Goal: Task Accomplishment & Management: Complete application form

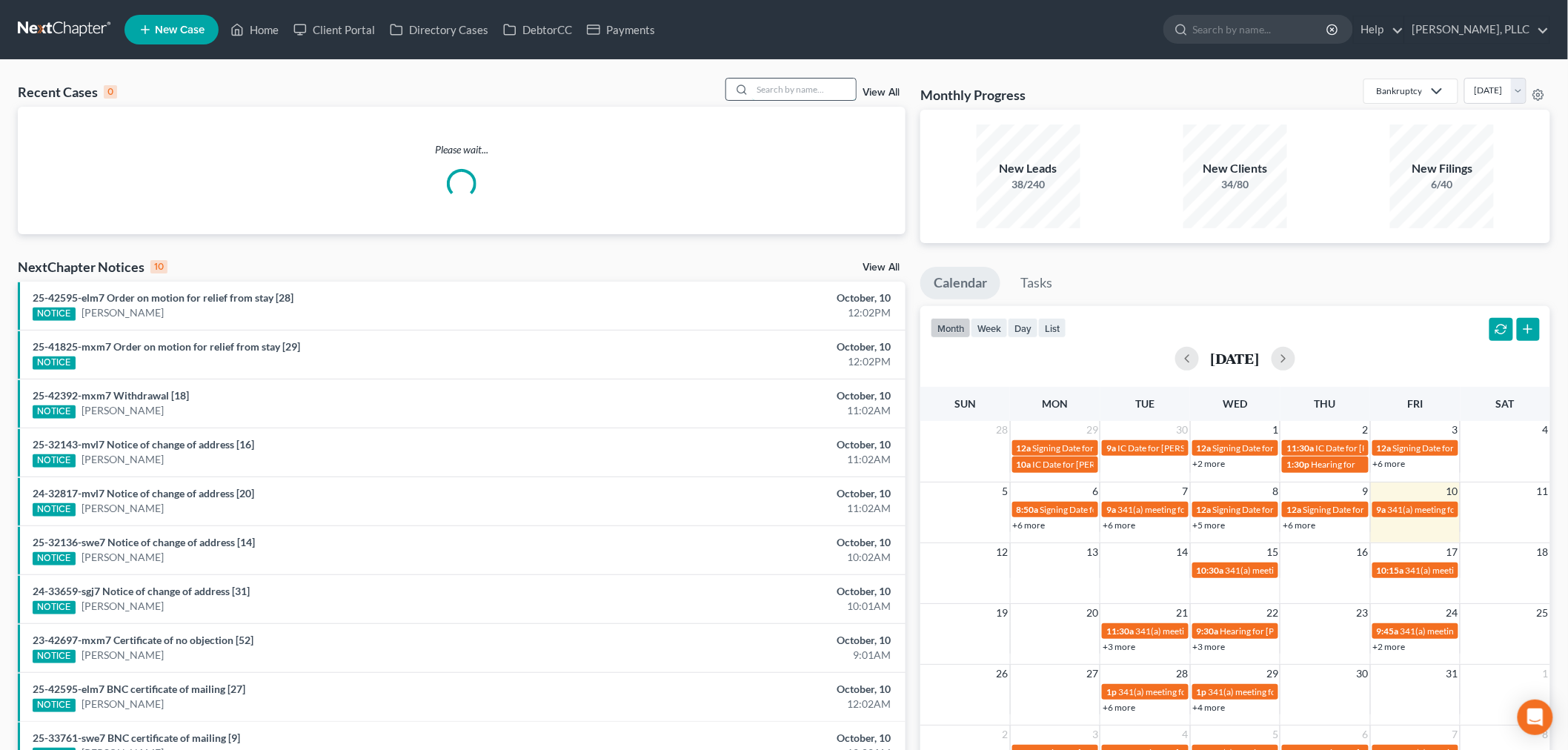
click at [777, 84] on input "search" at bounding box center [803, 89] width 104 height 21
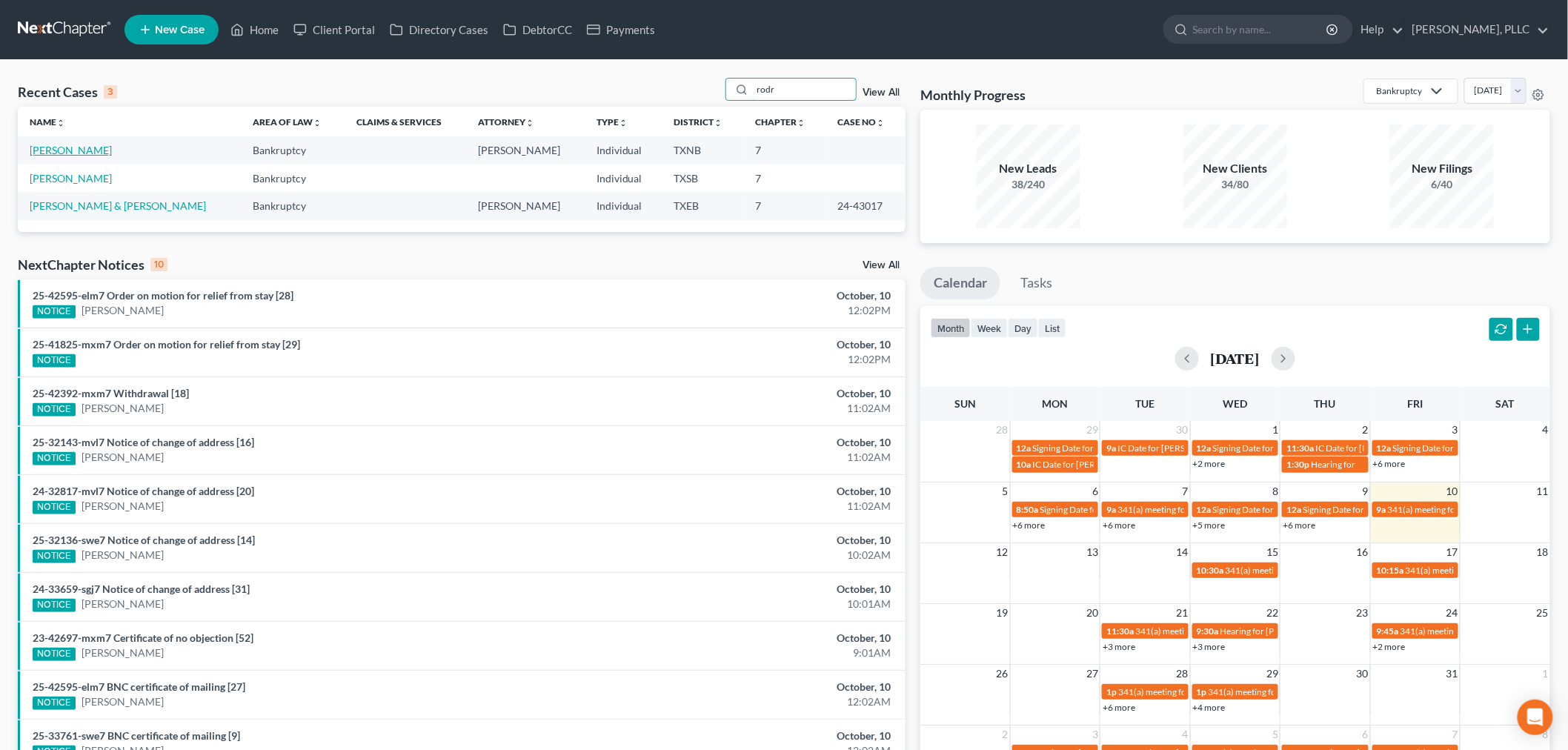
type input "rodr"
click at [78, 150] on link "[PERSON_NAME]" at bounding box center [71, 150] width 82 height 13
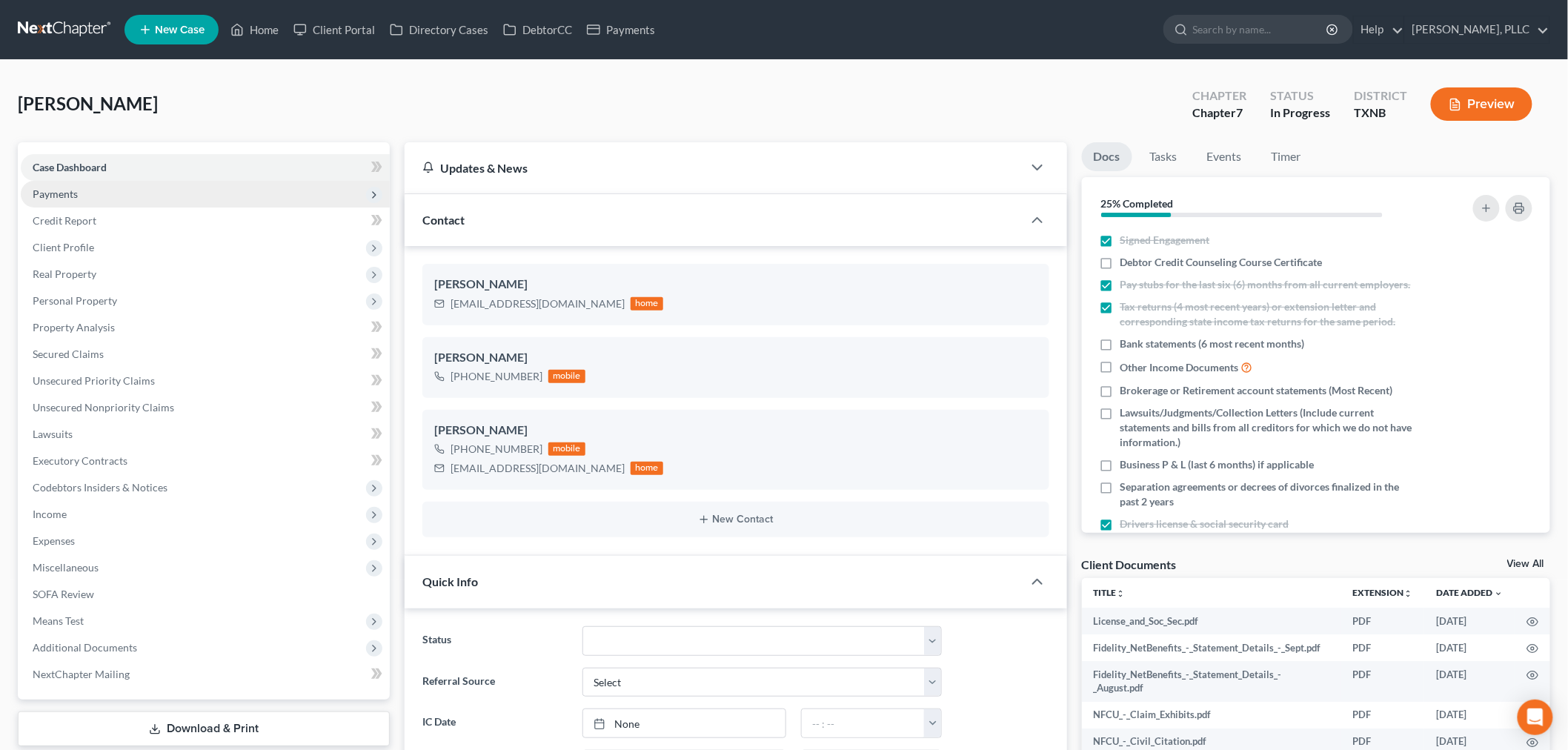
click at [71, 196] on span "Payments" at bounding box center [55, 194] width 45 height 13
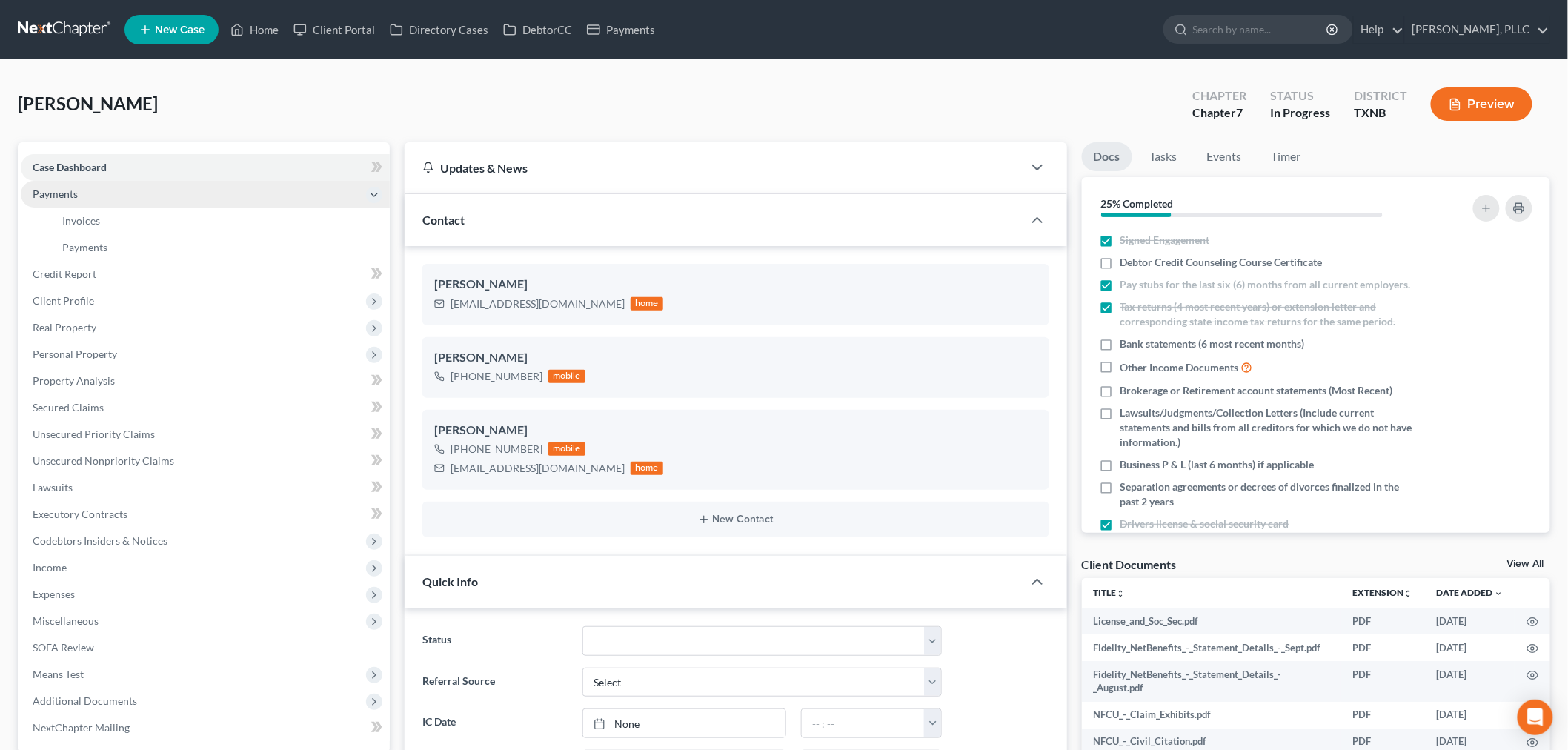
scroll to position [317, 0]
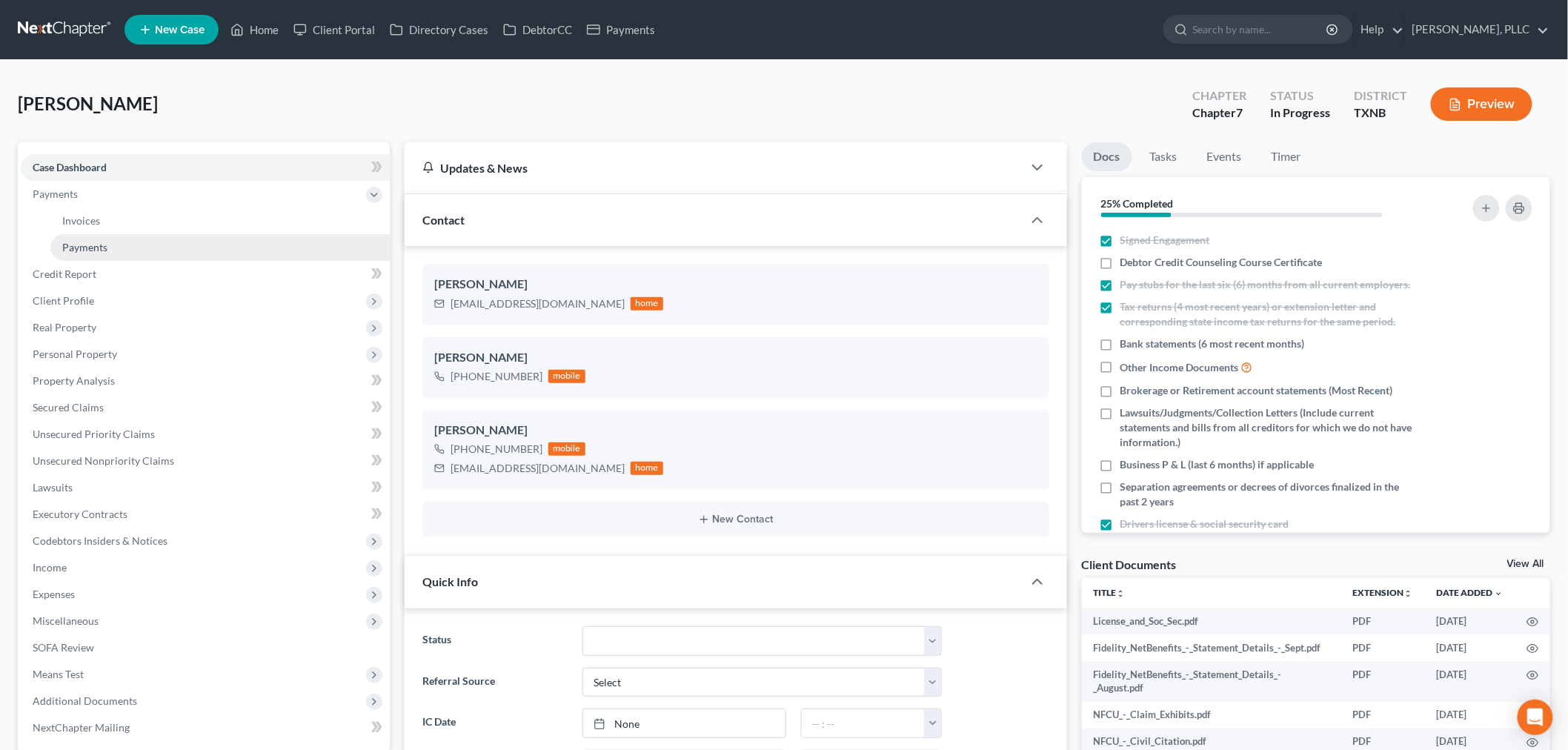
click at [87, 246] on span "Payments" at bounding box center [84, 247] width 45 height 13
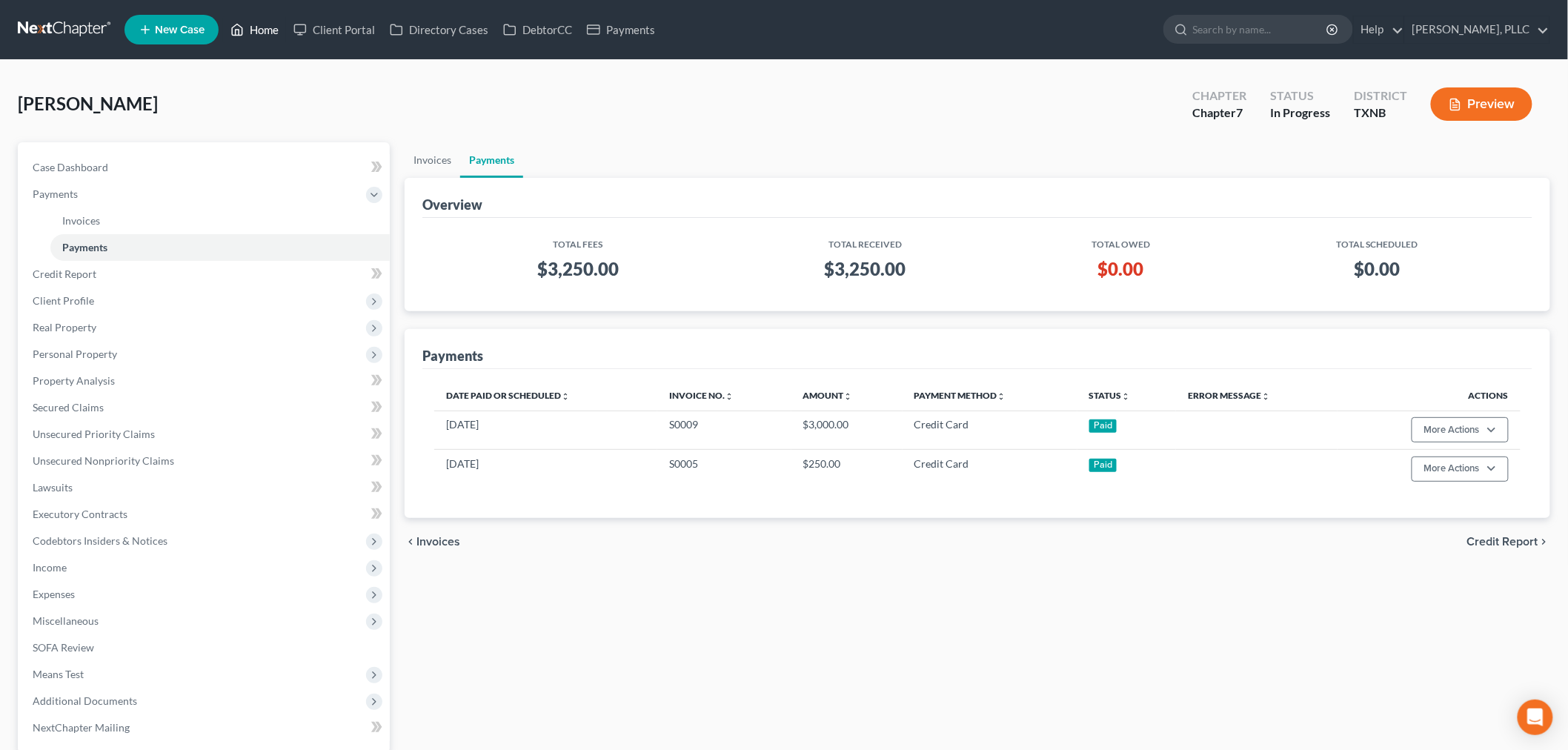
click at [252, 26] on link "Home" at bounding box center [254, 30] width 63 height 27
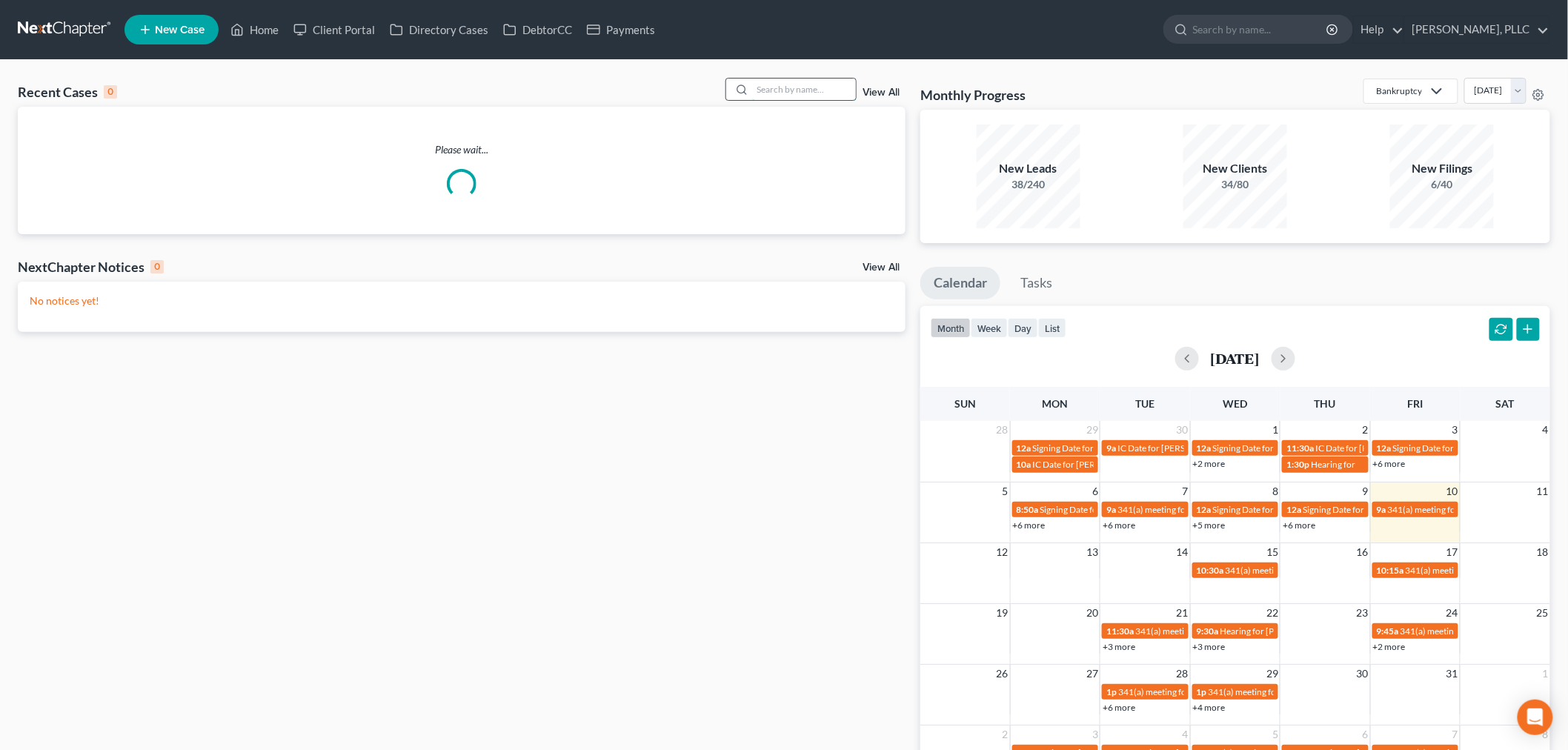
click at [788, 84] on input "search" at bounding box center [803, 89] width 104 height 21
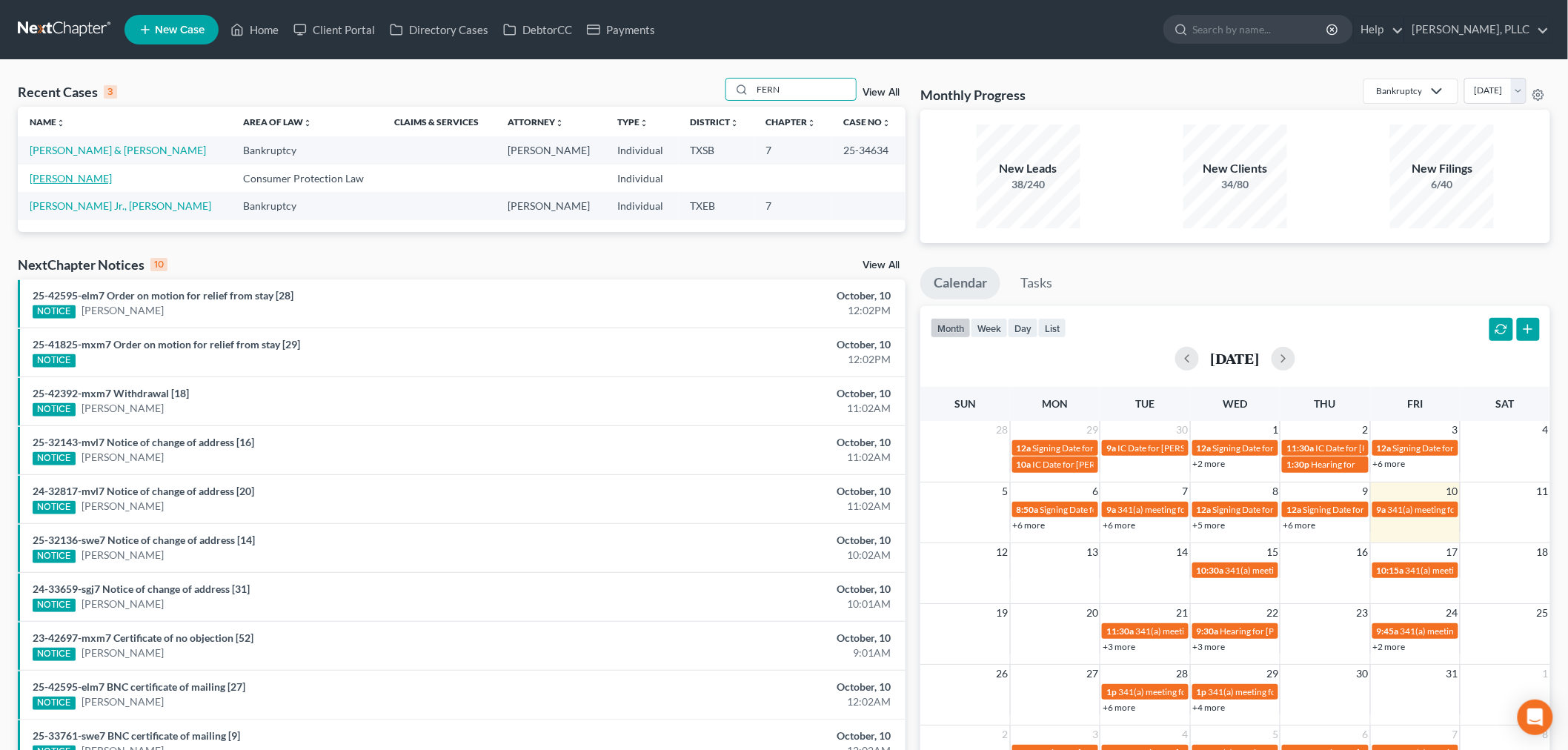
type input "FERN"
click at [102, 176] on link "[PERSON_NAME]" at bounding box center [71, 178] width 82 height 13
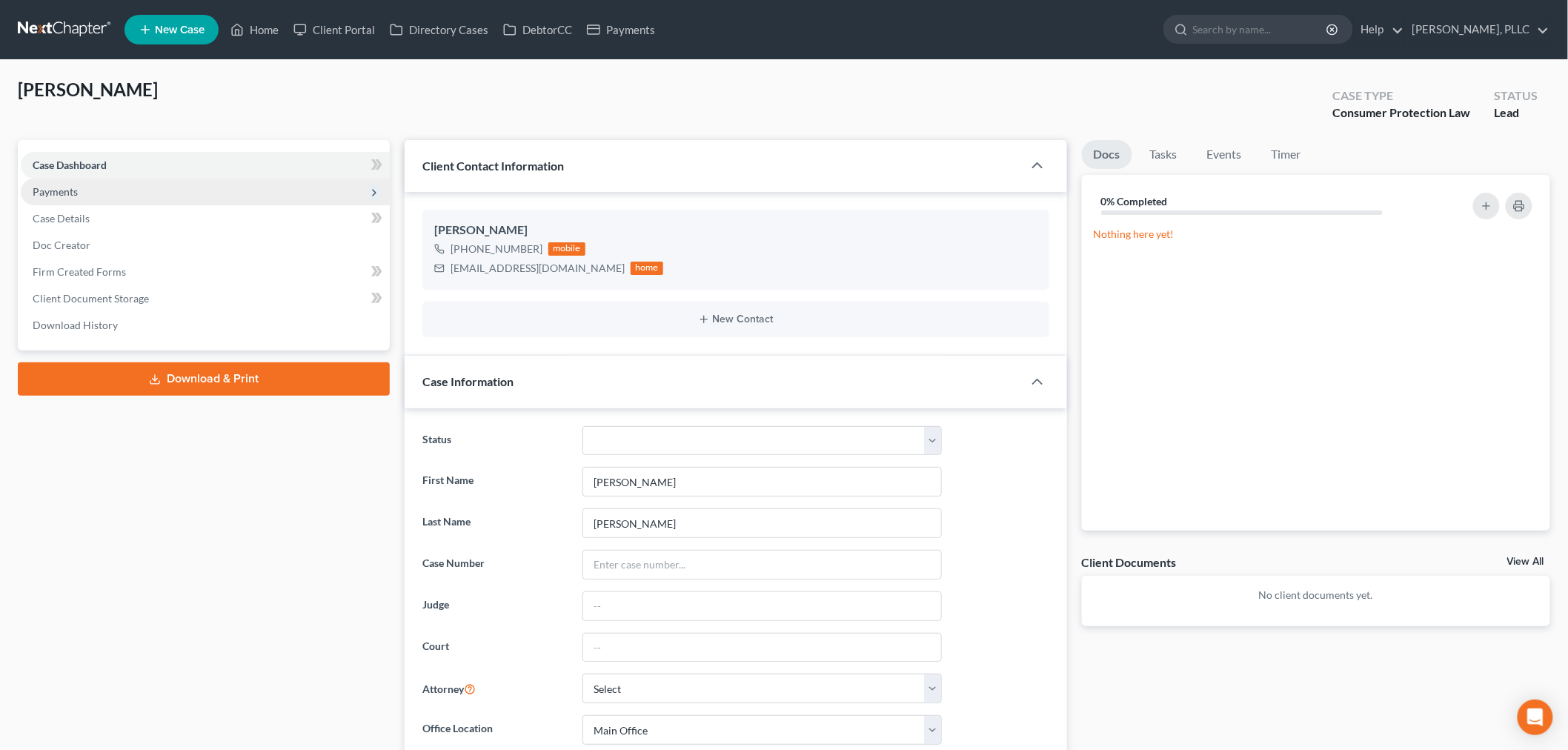
click at [93, 193] on span "Payments" at bounding box center [204, 193] width 369 height 27
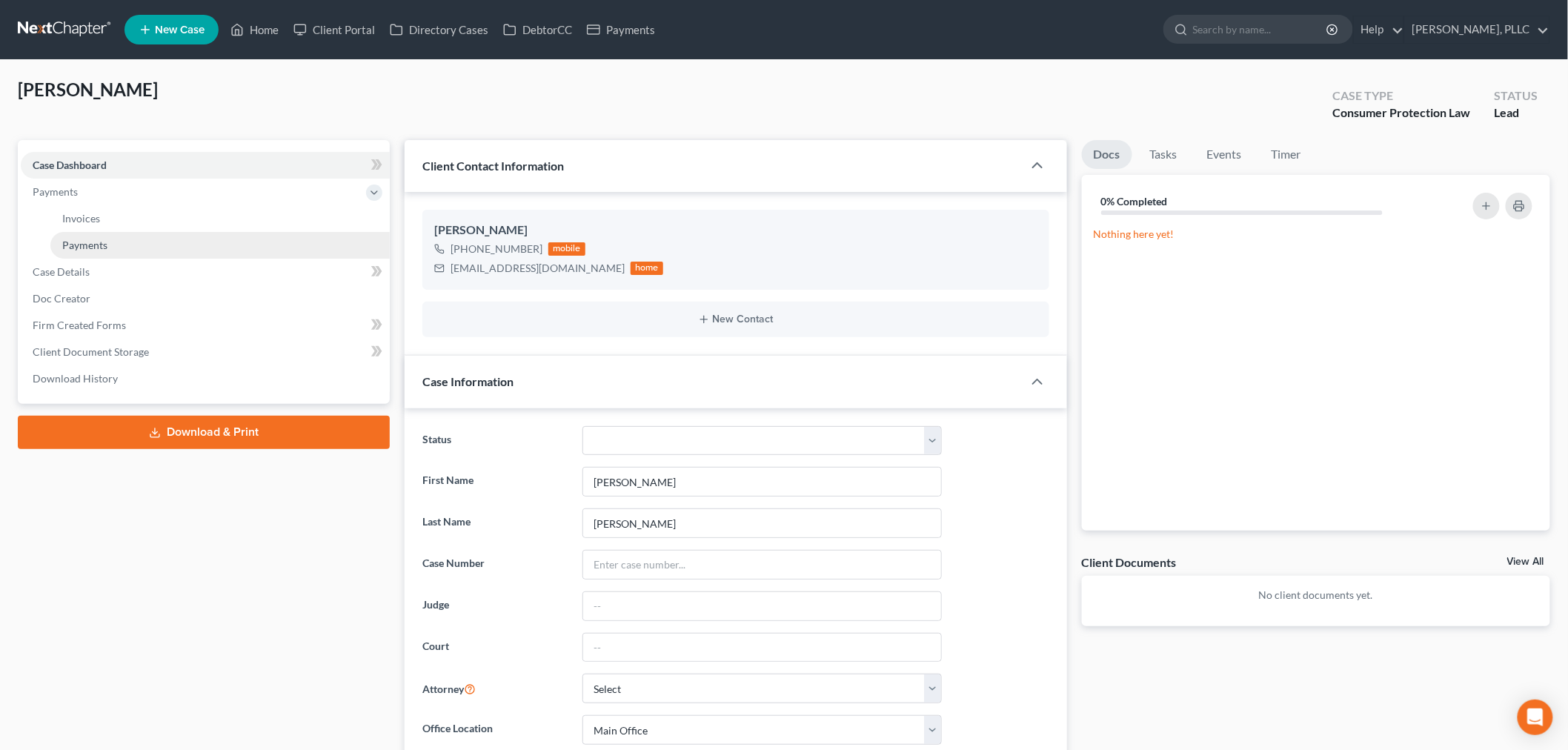
click at [94, 239] on span "Payments" at bounding box center [84, 245] width 45 height 13
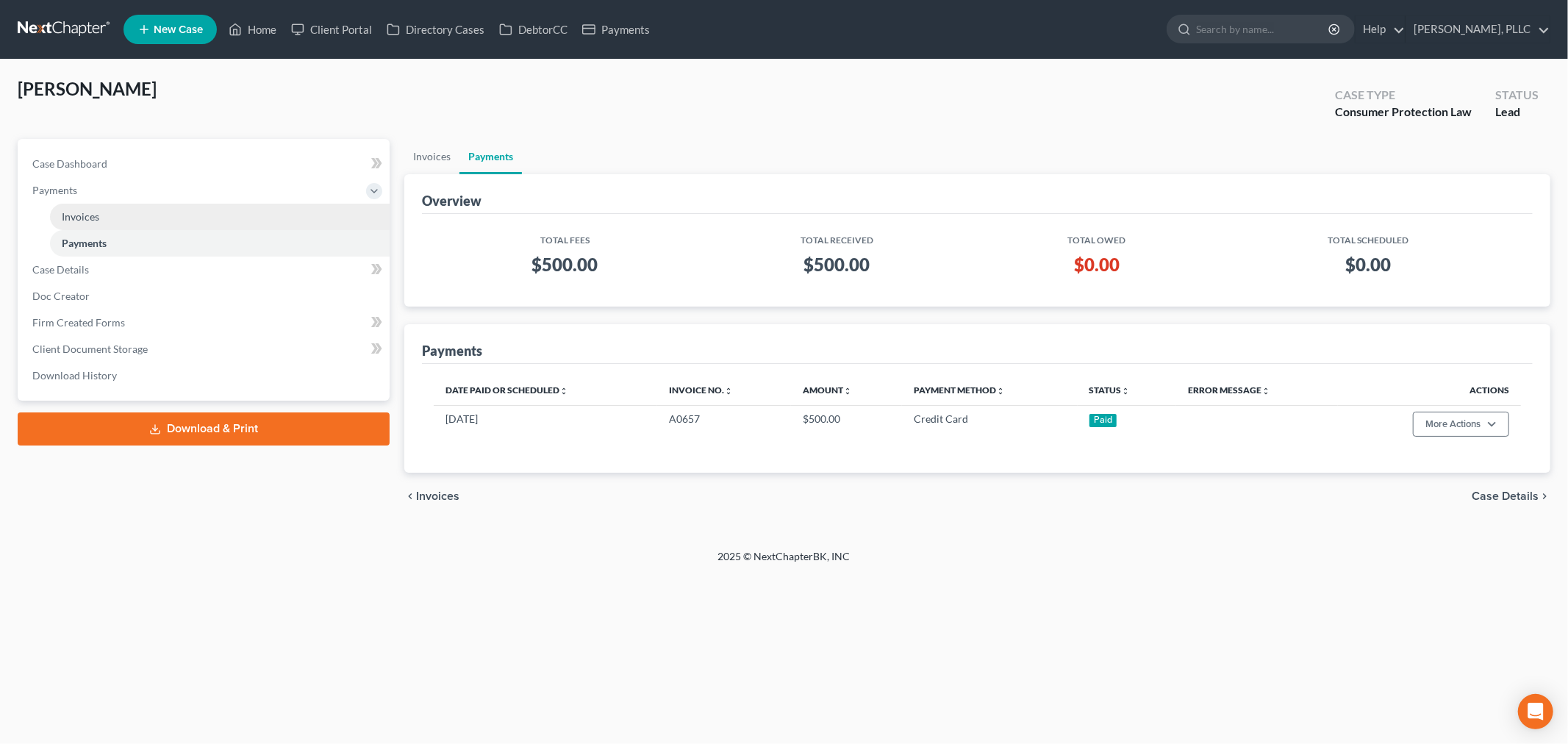
click at [104, 215] on link "Invoices" at bounding box center [220, 217] width 340 height 27
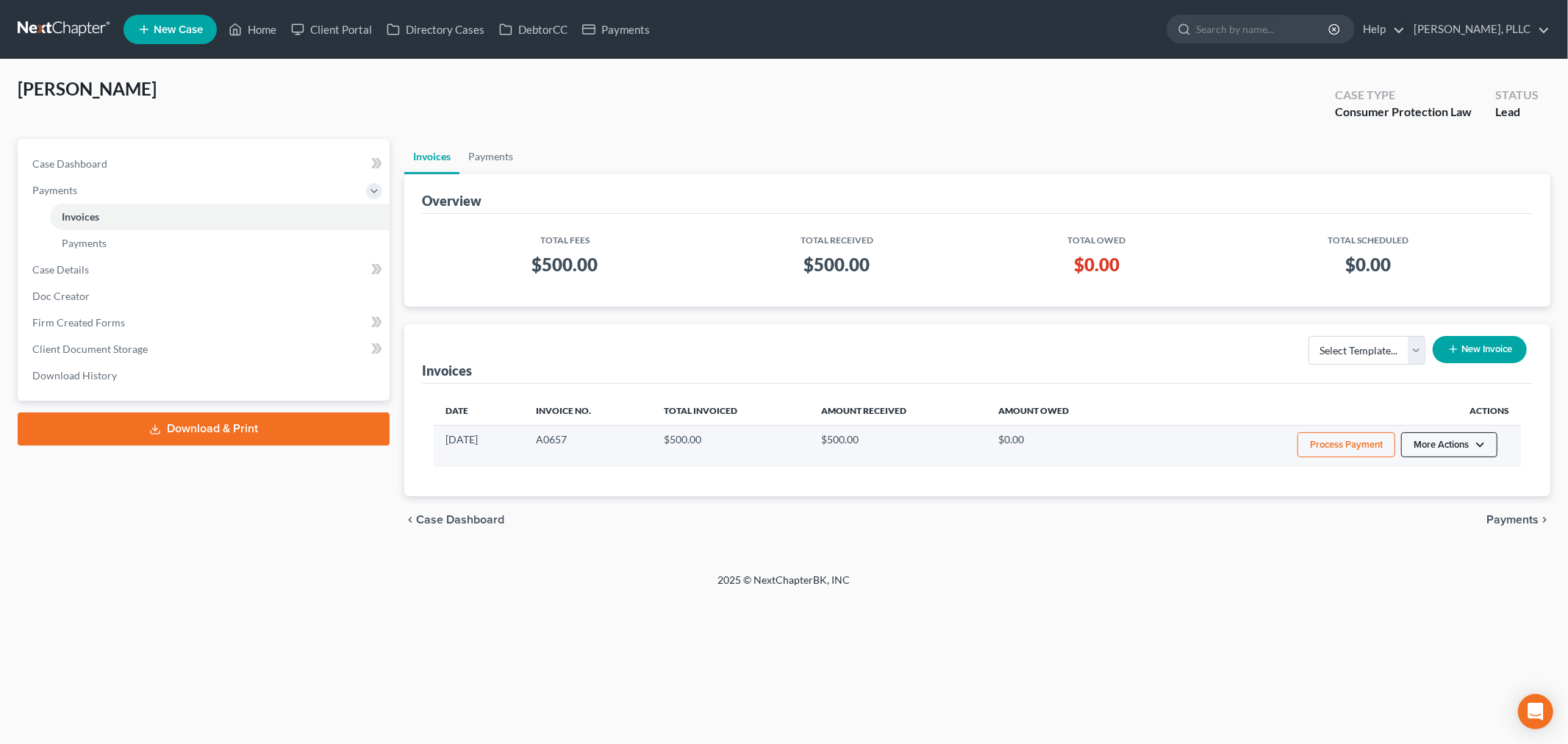
click at [1476, 444] on button "More Actions" at bounding box center [1449, 444] width 96 height 25
click at [1468, 469] on link "View/Edit" at bounding box center [1469, 476] width 172 height 25
select select "1"
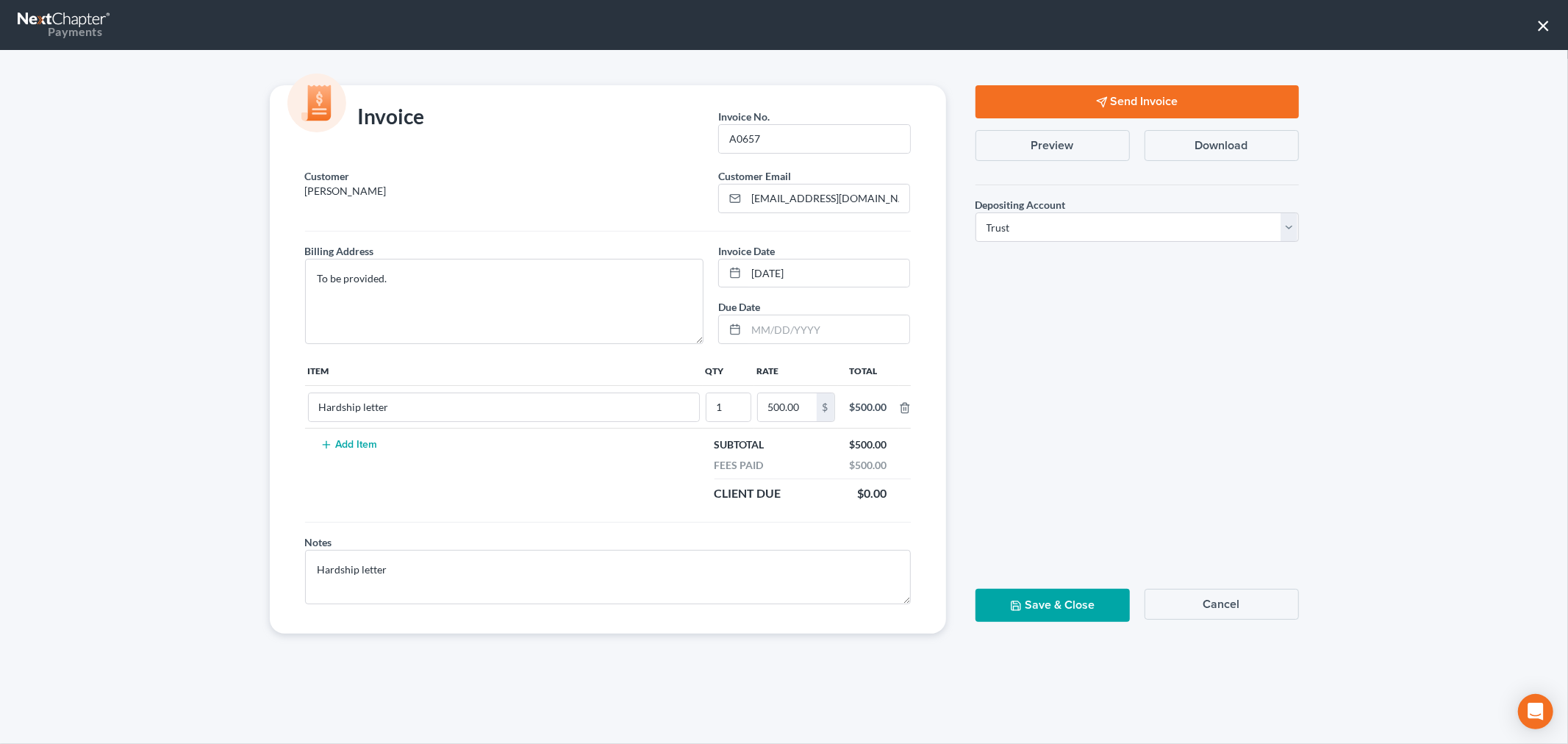
click at [1541, 22] on button "×" at bounding box center [1543, 25] width 14 height 24
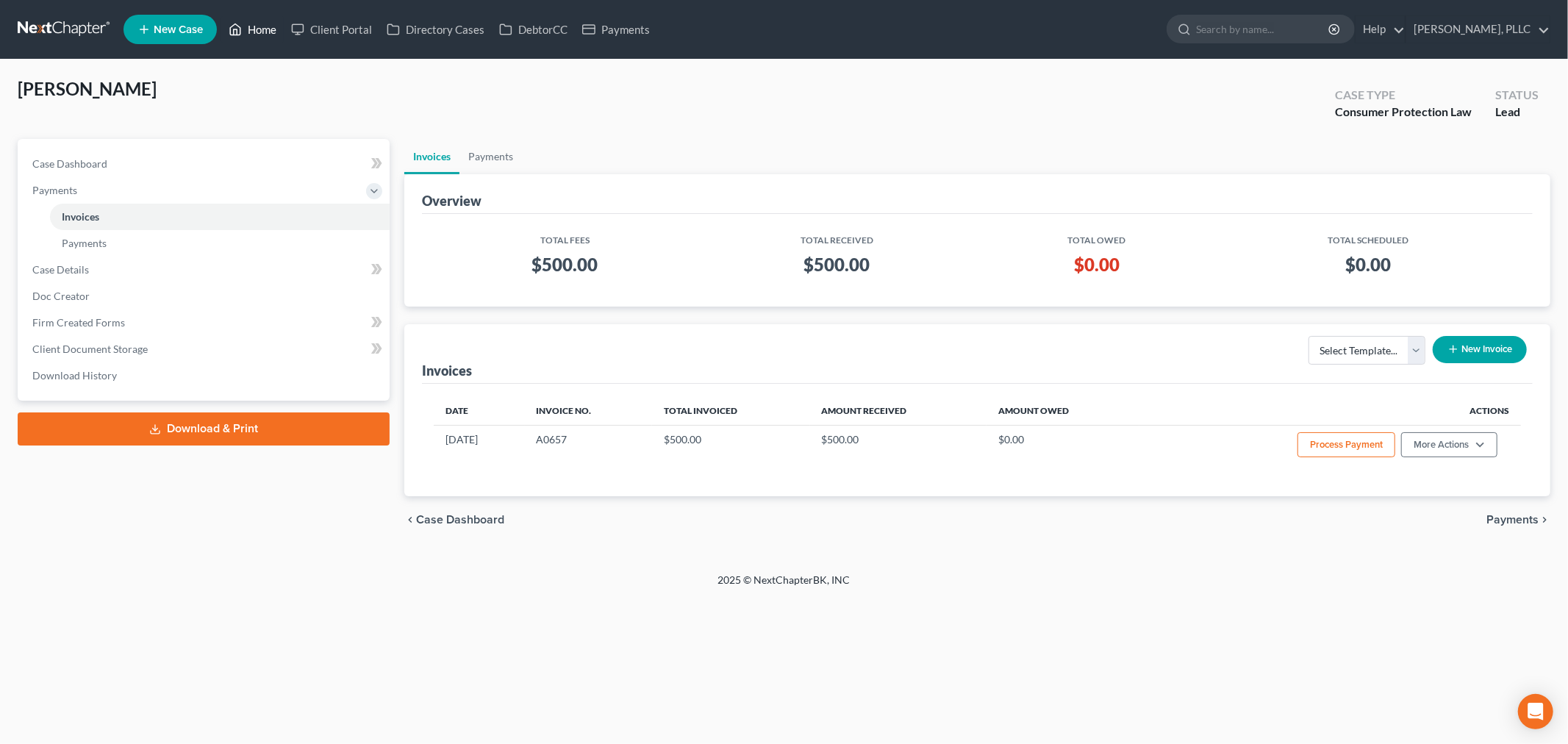
click at [255, 30] on link "Home" at bounding box center [252, 30] width 62 height 27
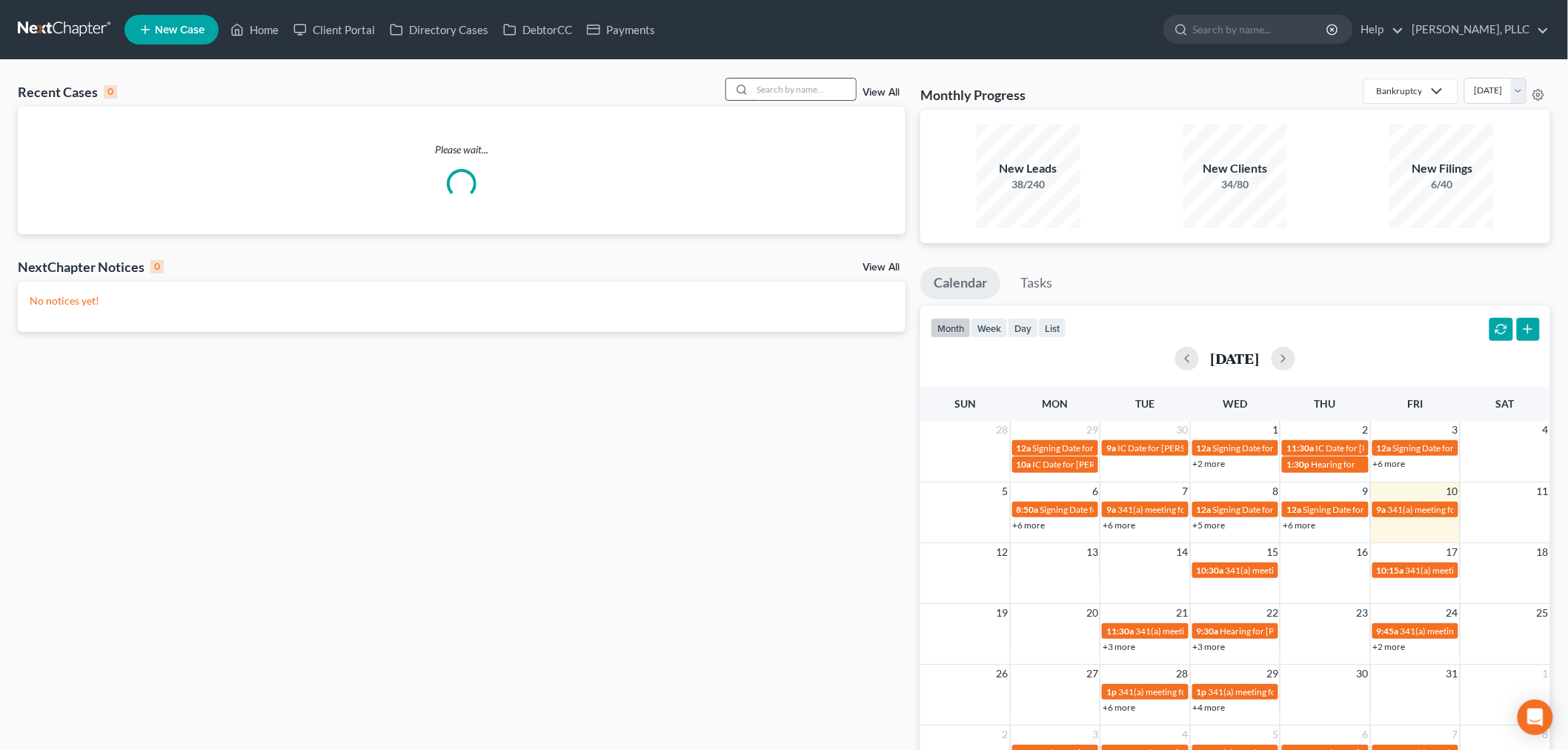
click at [785, 86] on input "search" at bounding box center [803, 89] width 104 height 21
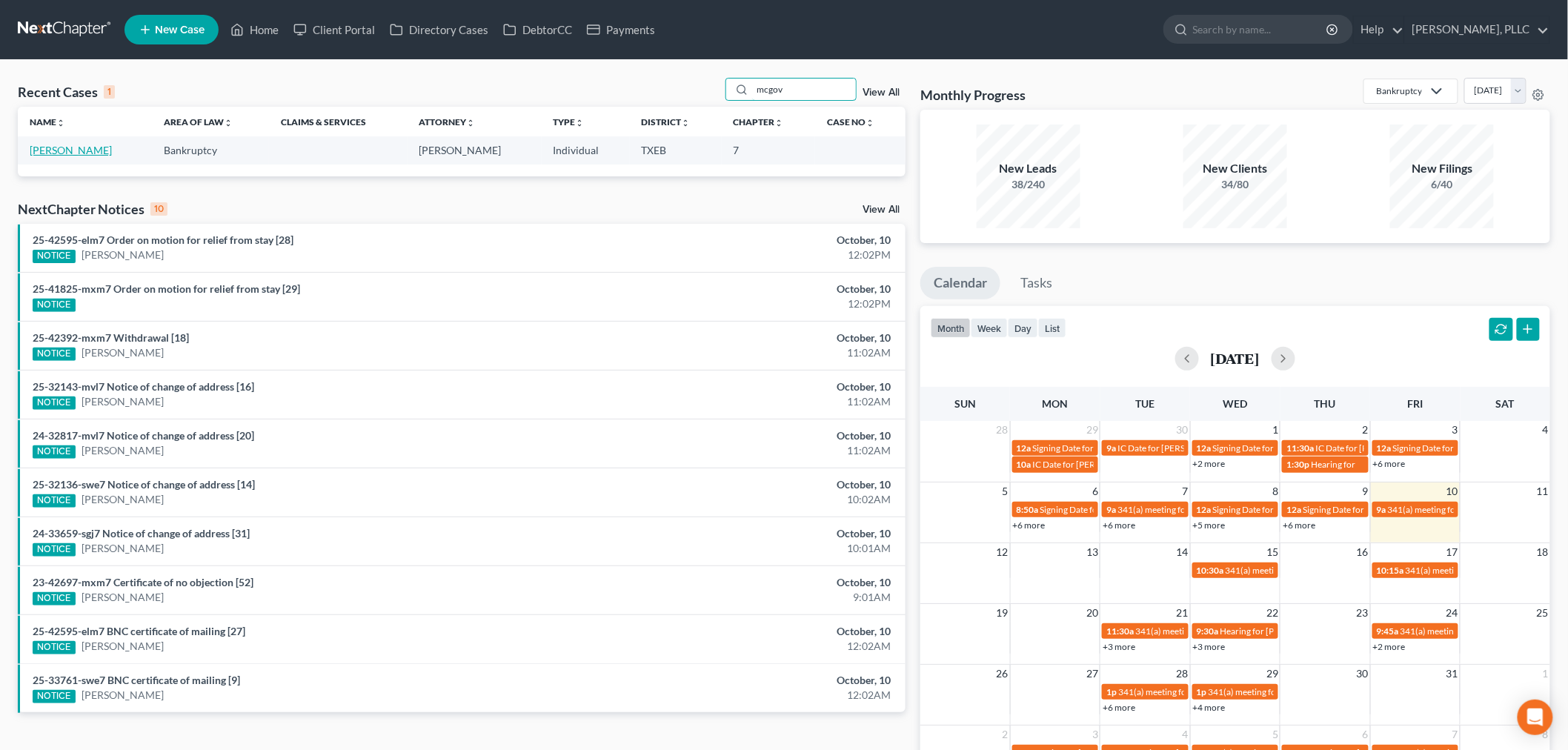
type input "mcgov"
click at [91, 150] on link "[PERSON_NAME]" at bounding box center [71, 150] width 82 height 13
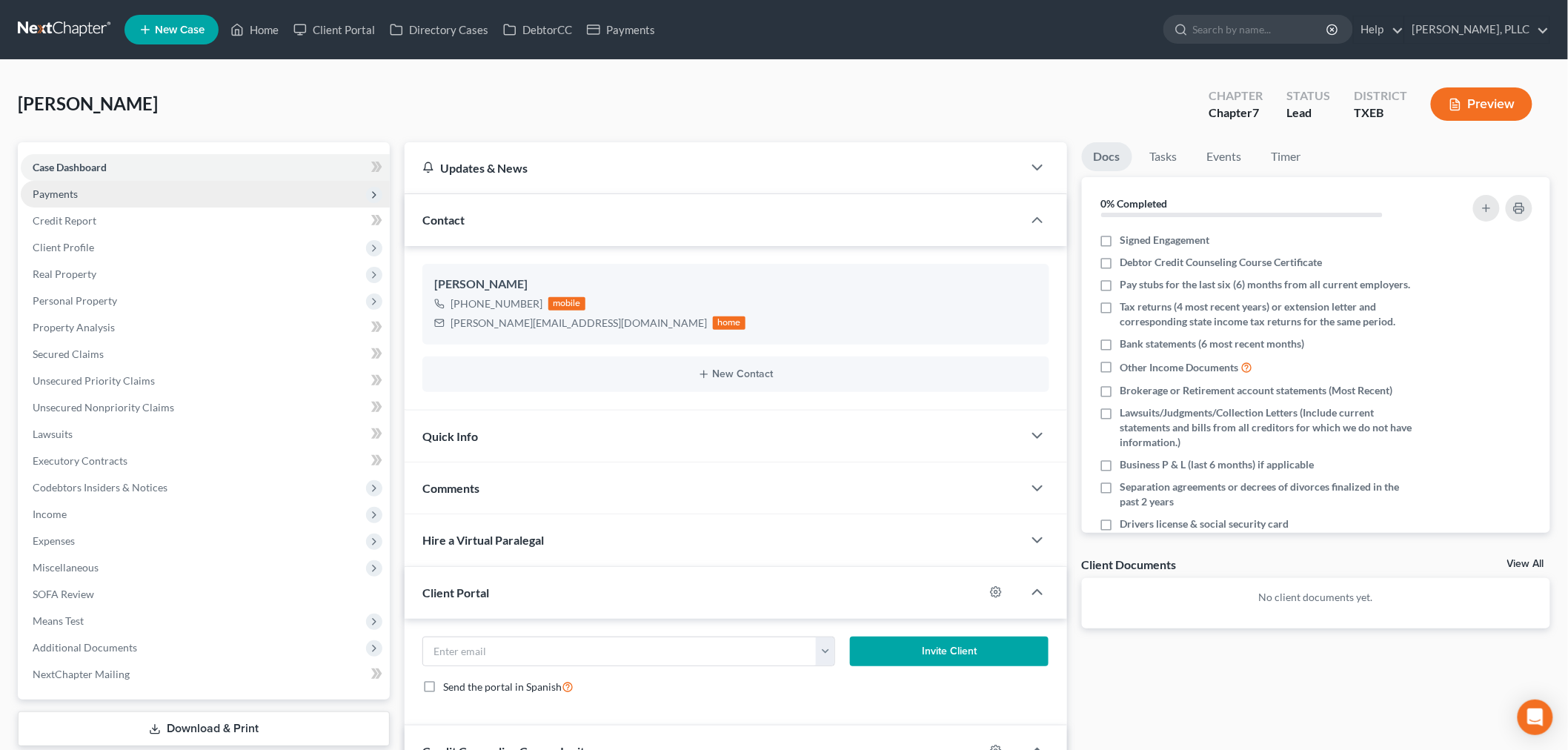
click at [71, 188] on span "Payments" at bounding box center [55, 194] width 45 height 13
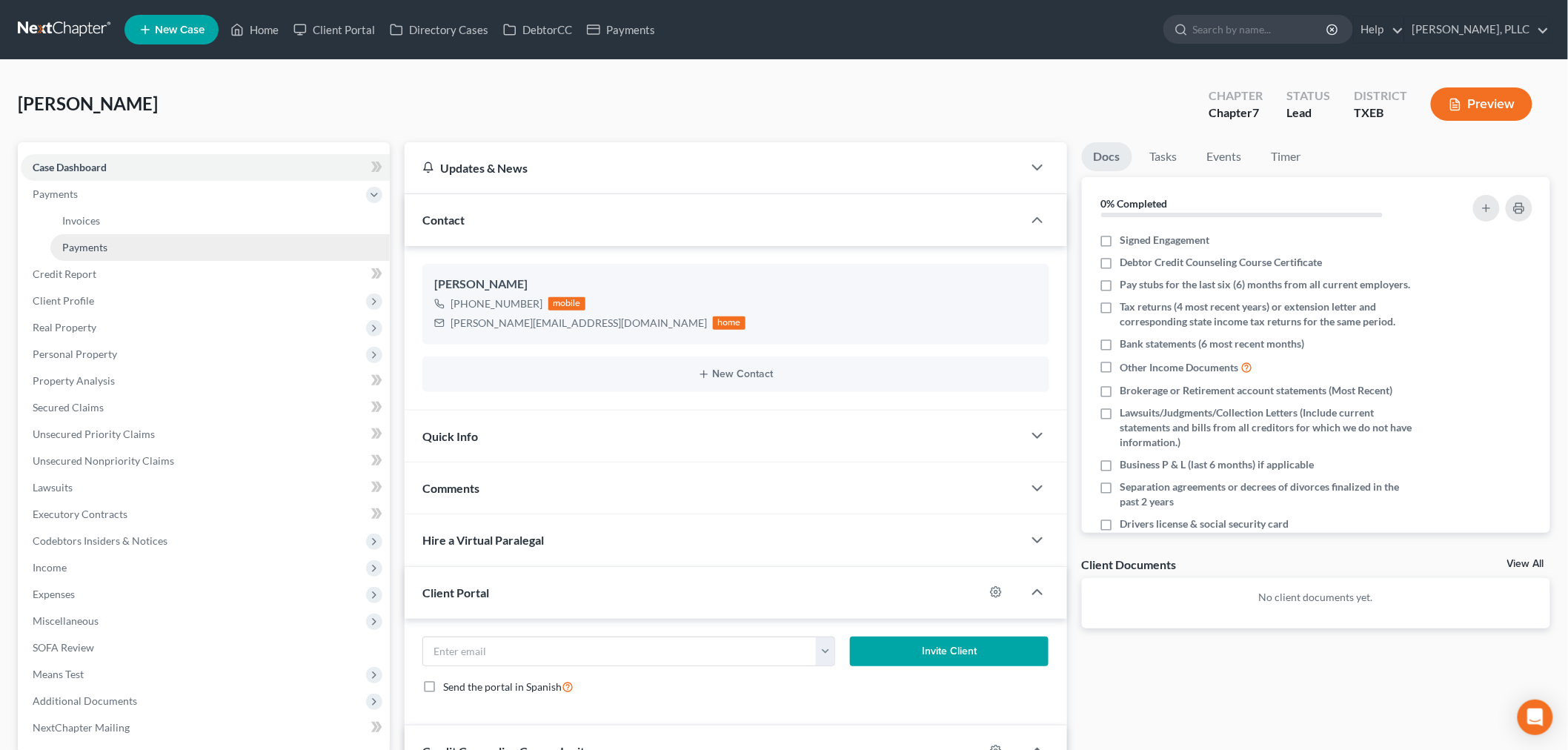
click at [100, 241] on span "Payments" at bounding box center [84, 247] width 45 height 13
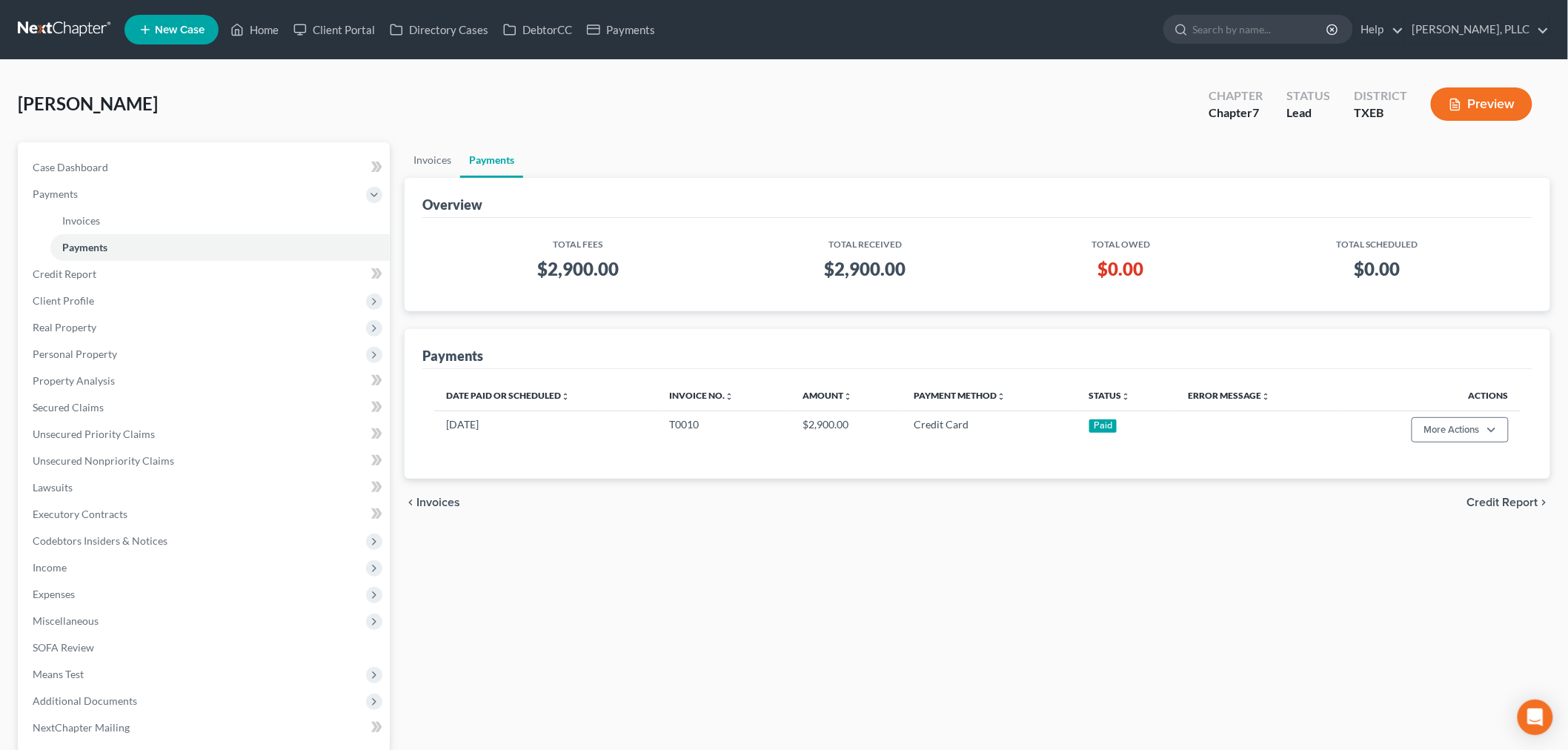
click at [550, 89] on div "[PERSON_NAME] Upgraded Chapter Chapter 7 Status [GEOGRAPHIC_DATA] [GEOGRAPHIC_D…" at bounding box center [784, 109] width 1532 height 65
click at [264, 27] on link "Home" at bounding box center [254, 30] width 63 height 27
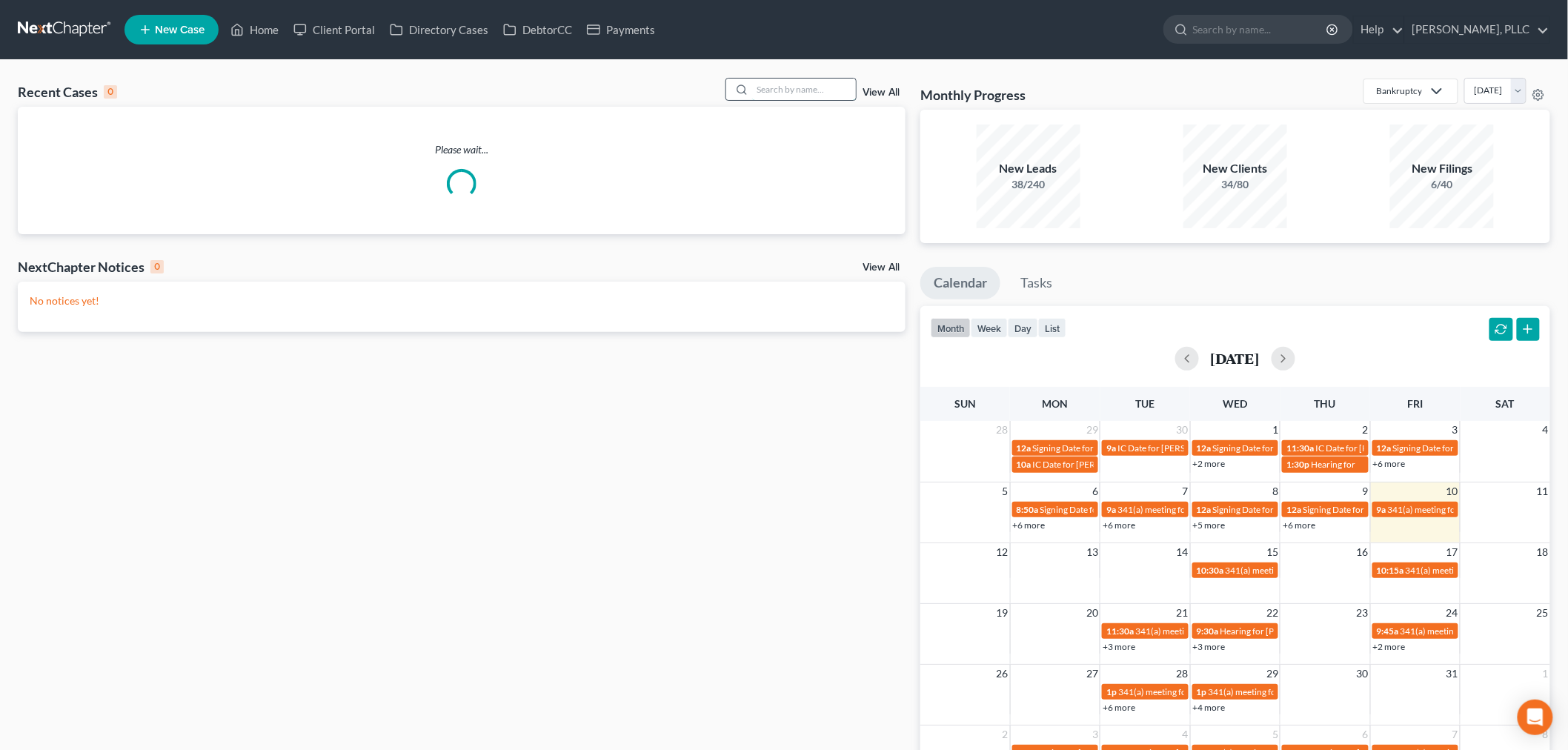
click at [796, 95] on input "search" at bounding box center [803, 89] width 104 height 21
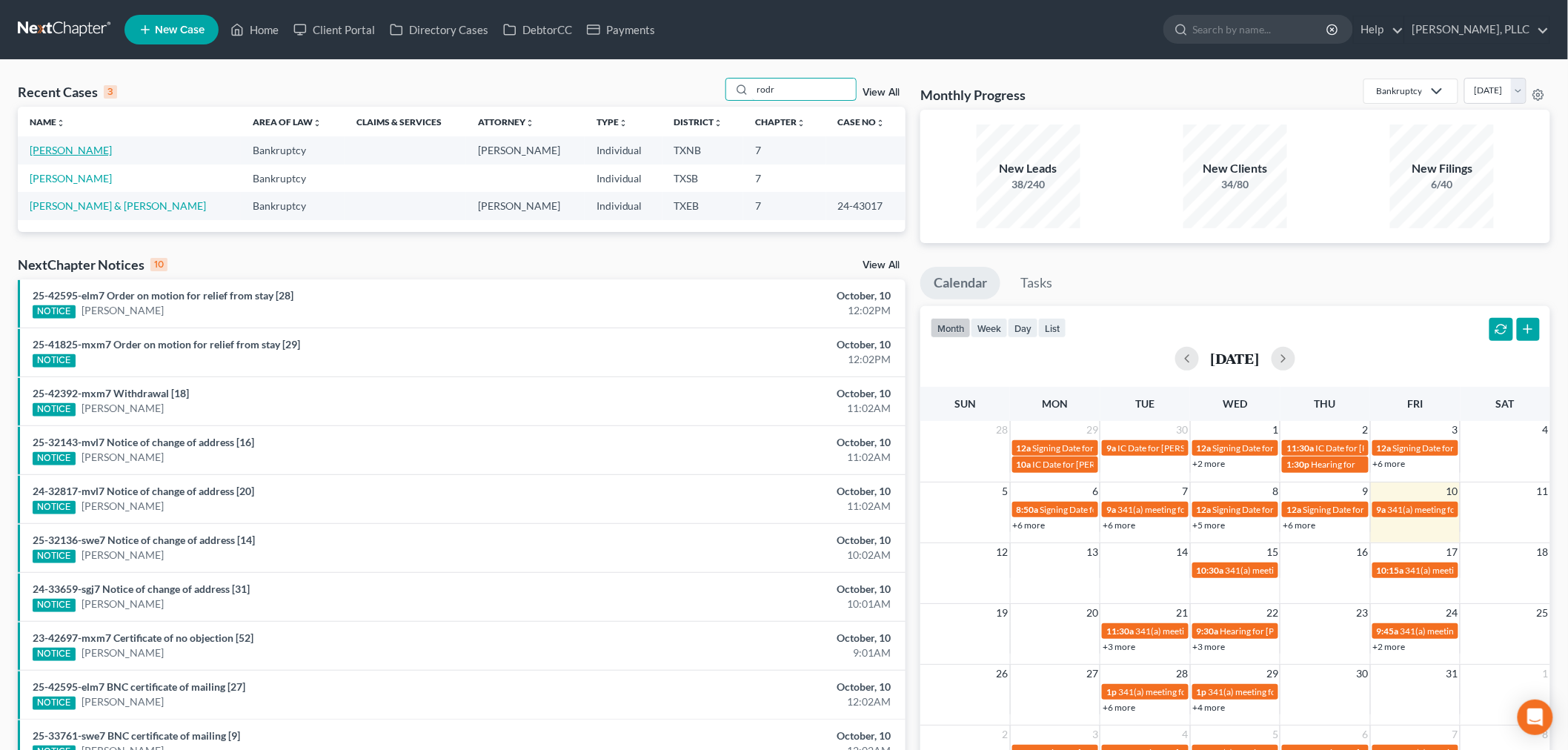
type input "rodr"
click at [81, 148] on link "[PERSON_NAME]" at bounding box center [71, 150] width 82 height 13
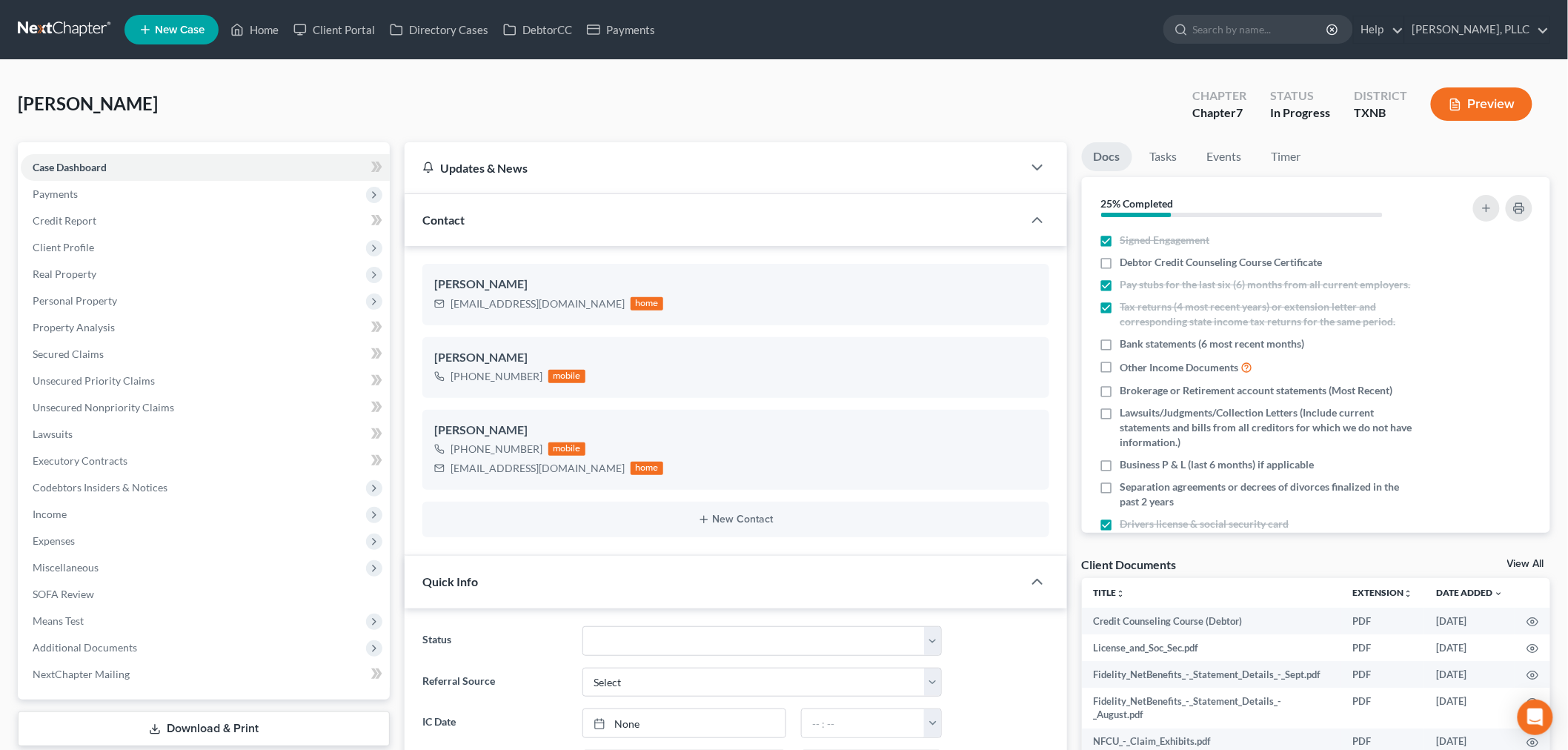
scroll to position [317, 0]
click at [78, 195] on span "Payments" at bounding box center [204, 195] width 369 height 27
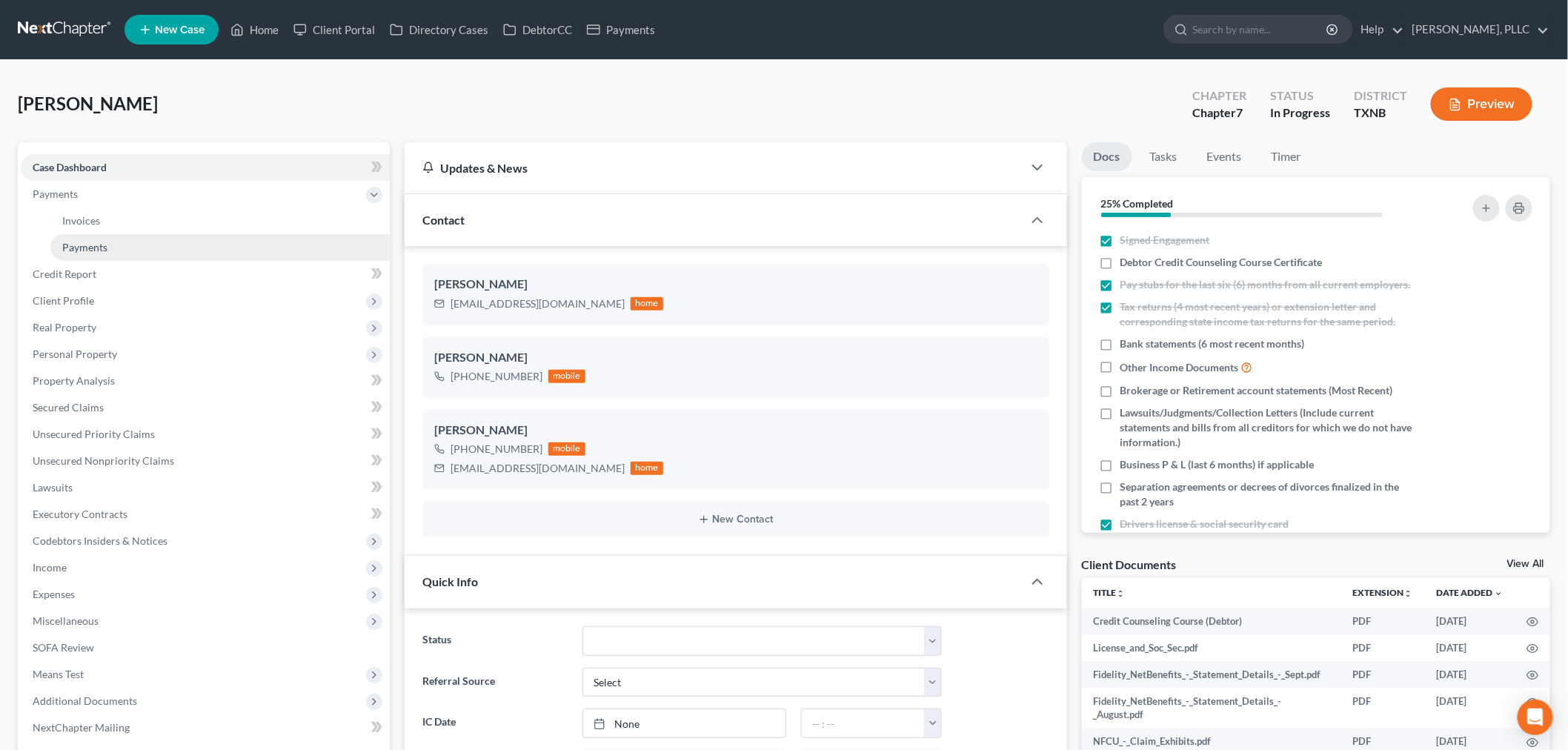
click at [95, 255] on link "Payments" at bounding box center [220, 248] width 340 height 27
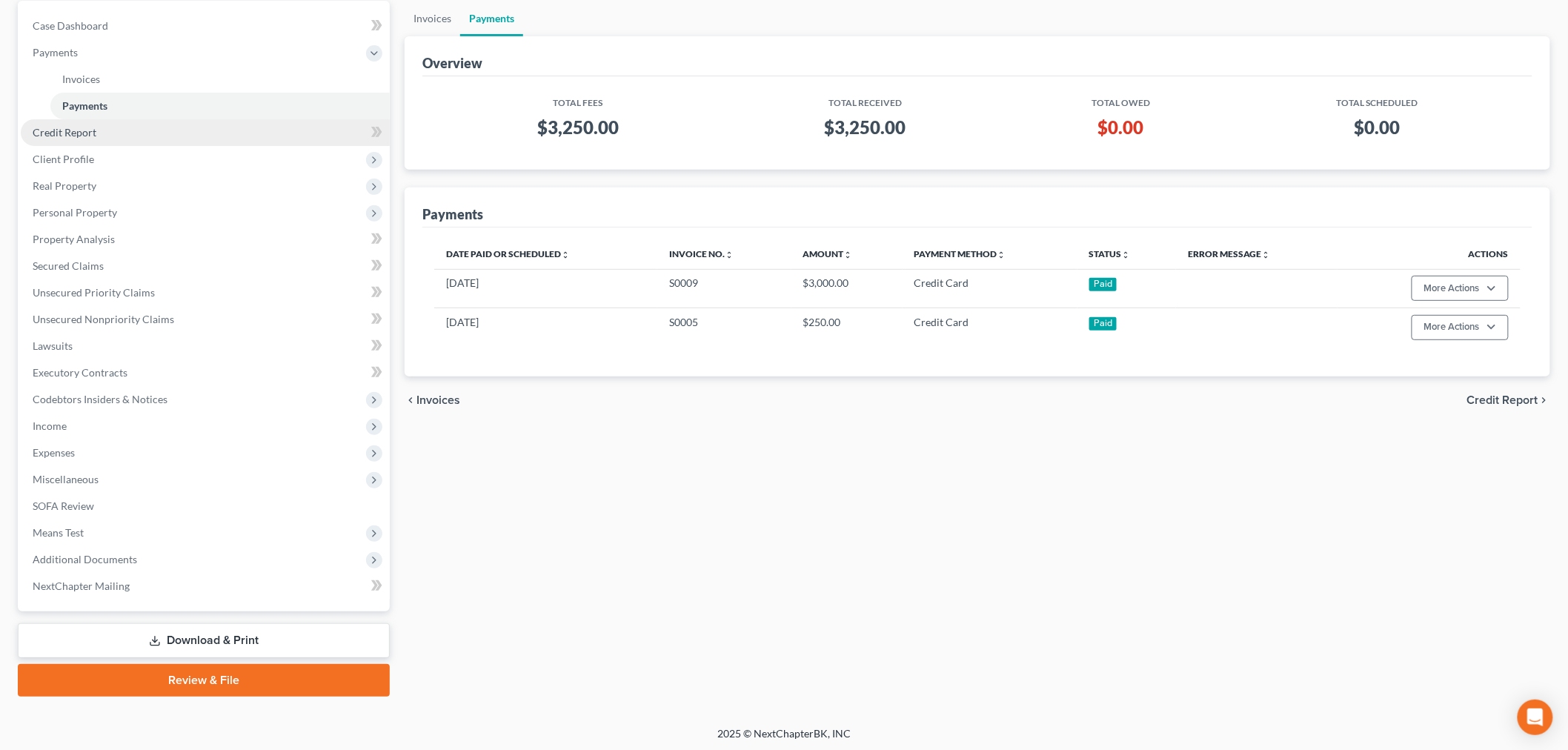
scroll to position [142, 0]
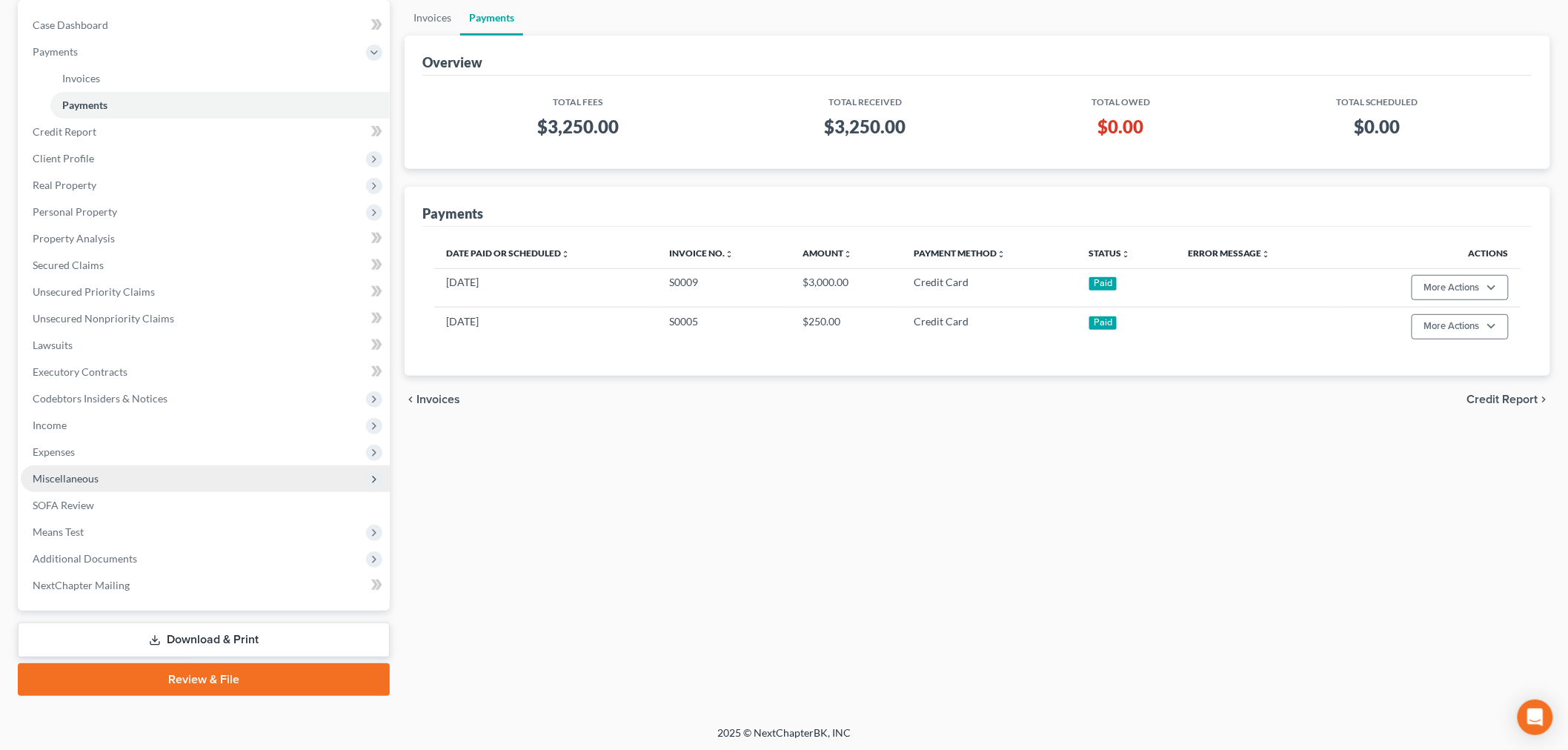
click at [77, 477] on span "Miscellaneous" at bounding box center [66, 478] width 66 height 13
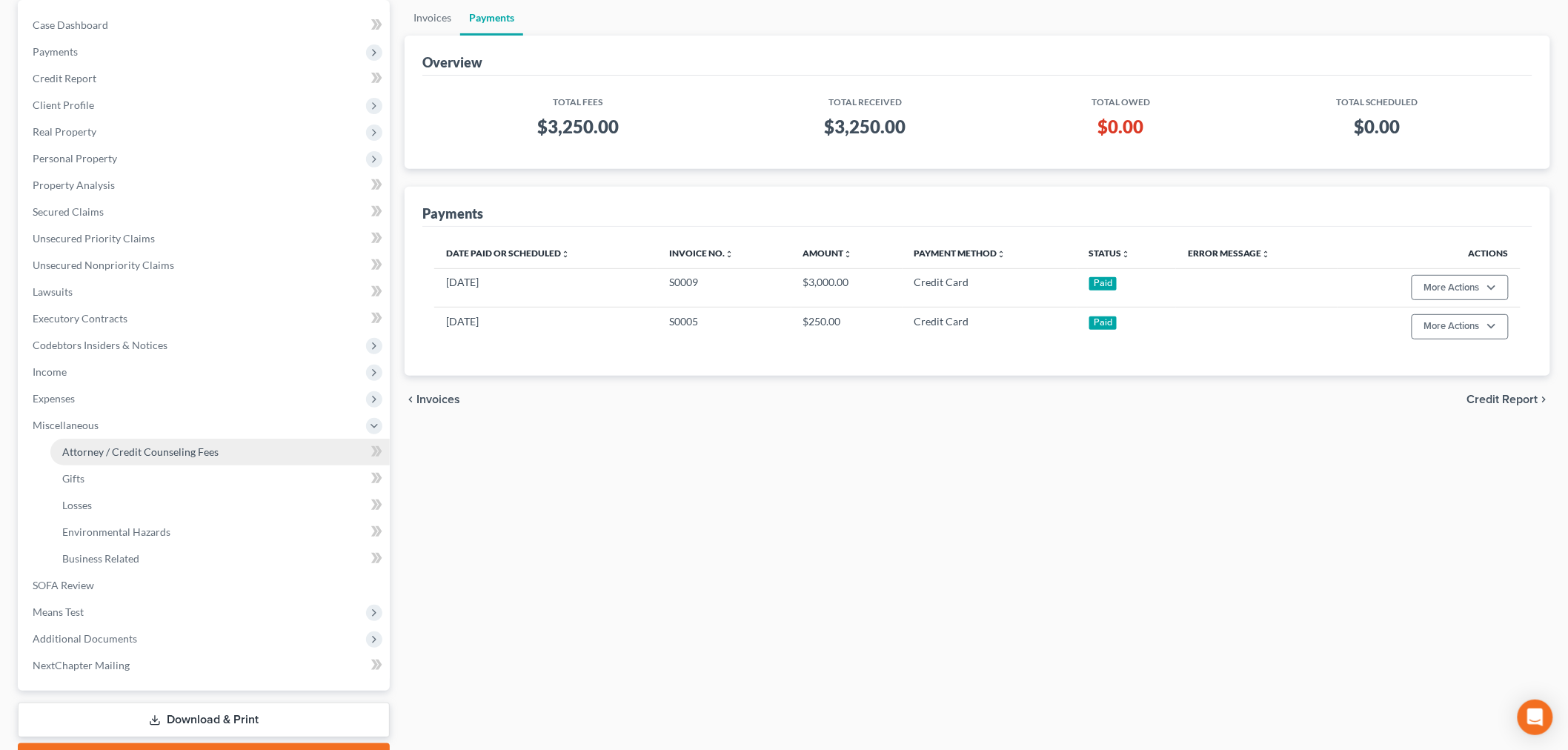
click at [109, 448] on span "Attorney / Credit Counseling Fees" at bounding box center [140, 451] width 157 height 13
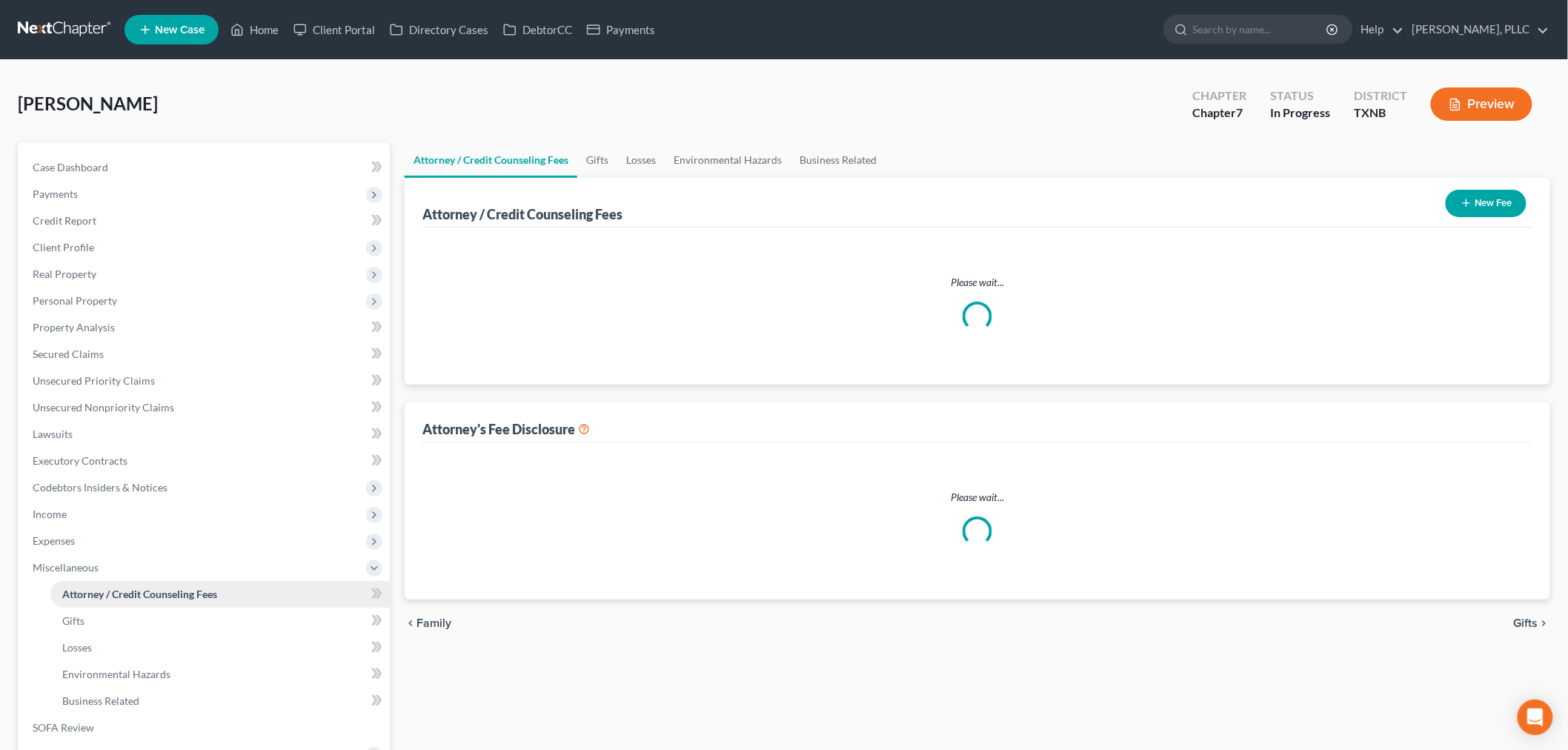
select select "0"
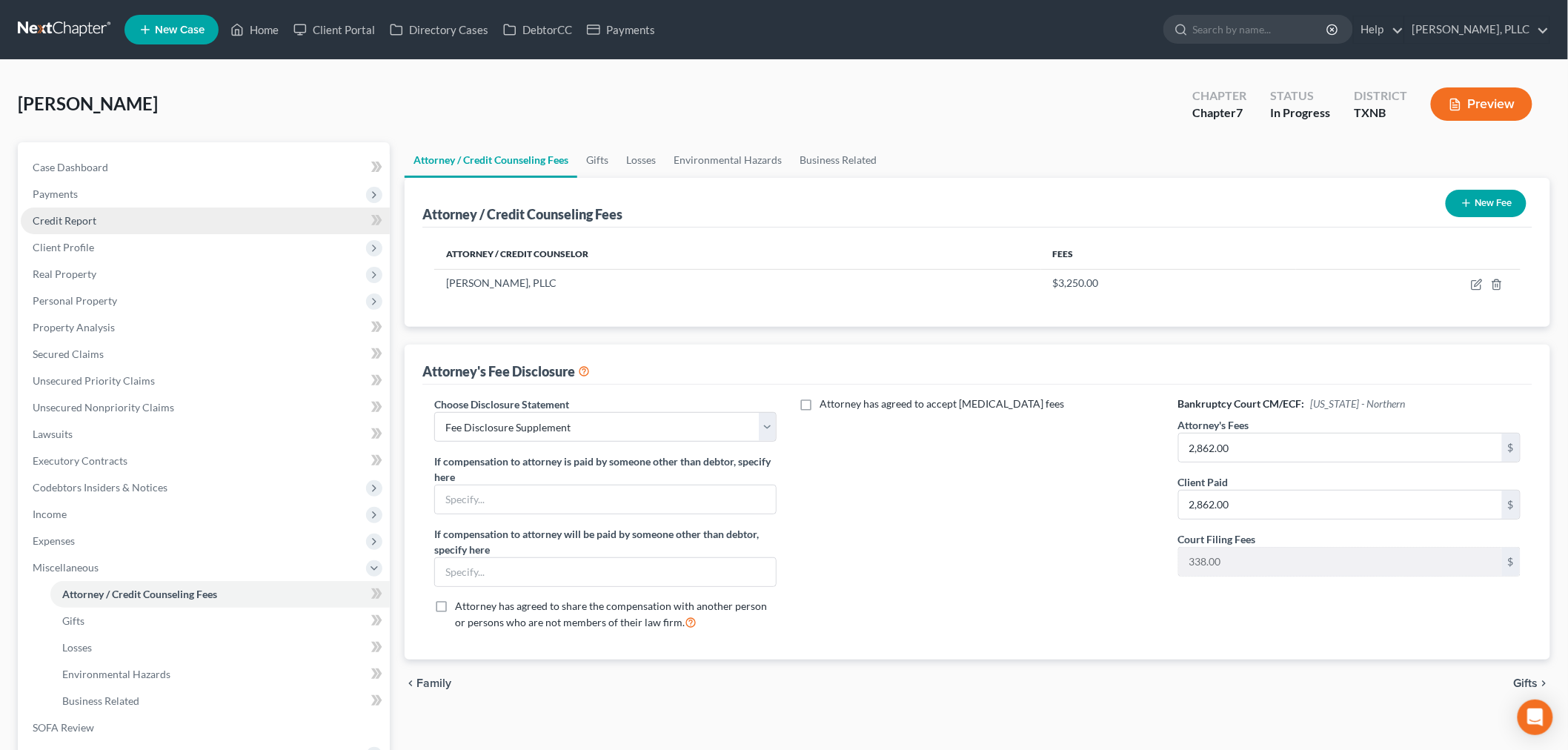
click at [62, 214] on span "Credit Report" at bounding box center [65, 220] width 64 height 13
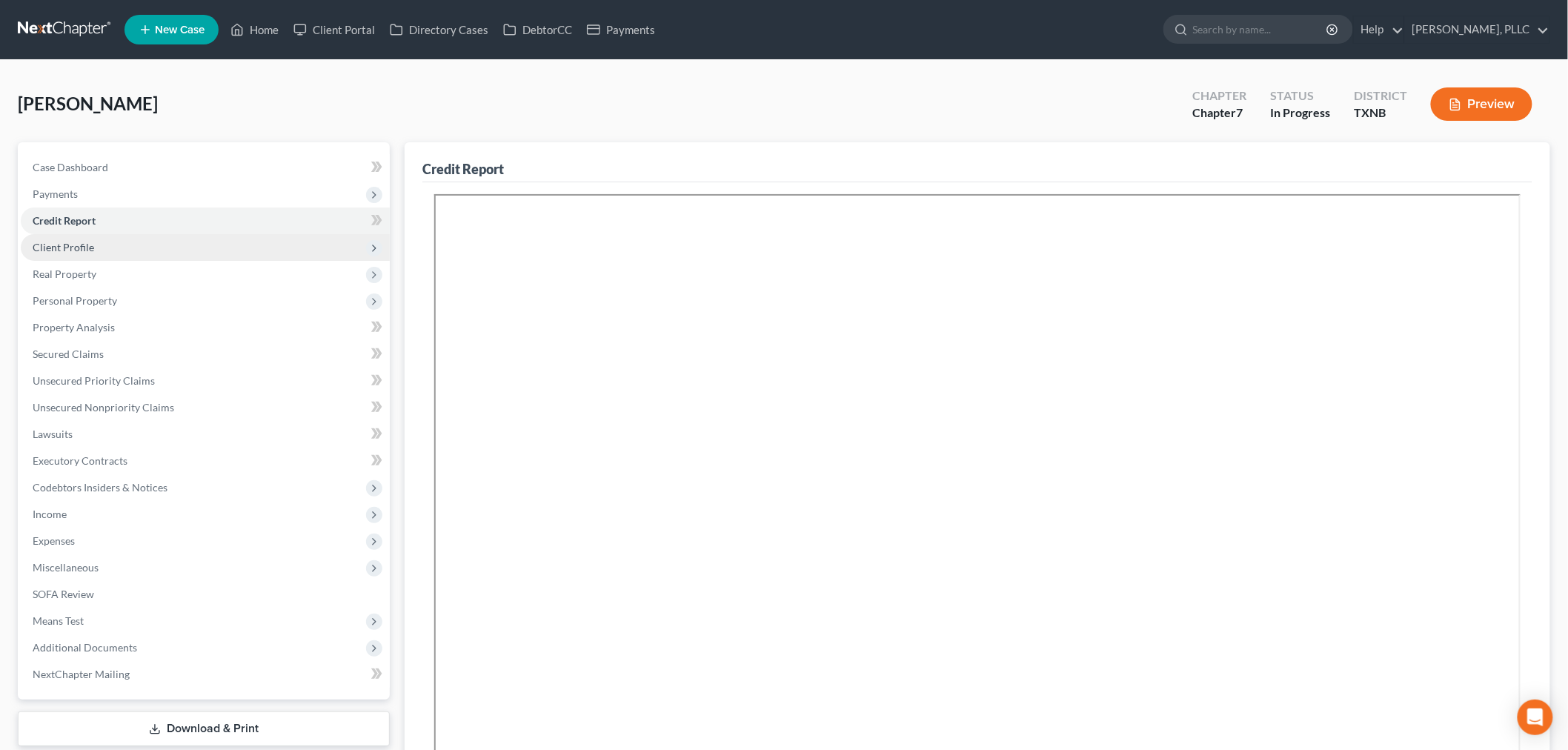
click at [68, 245] on span "Client Profile" at bounding box center [64, 247] width 62 height 13
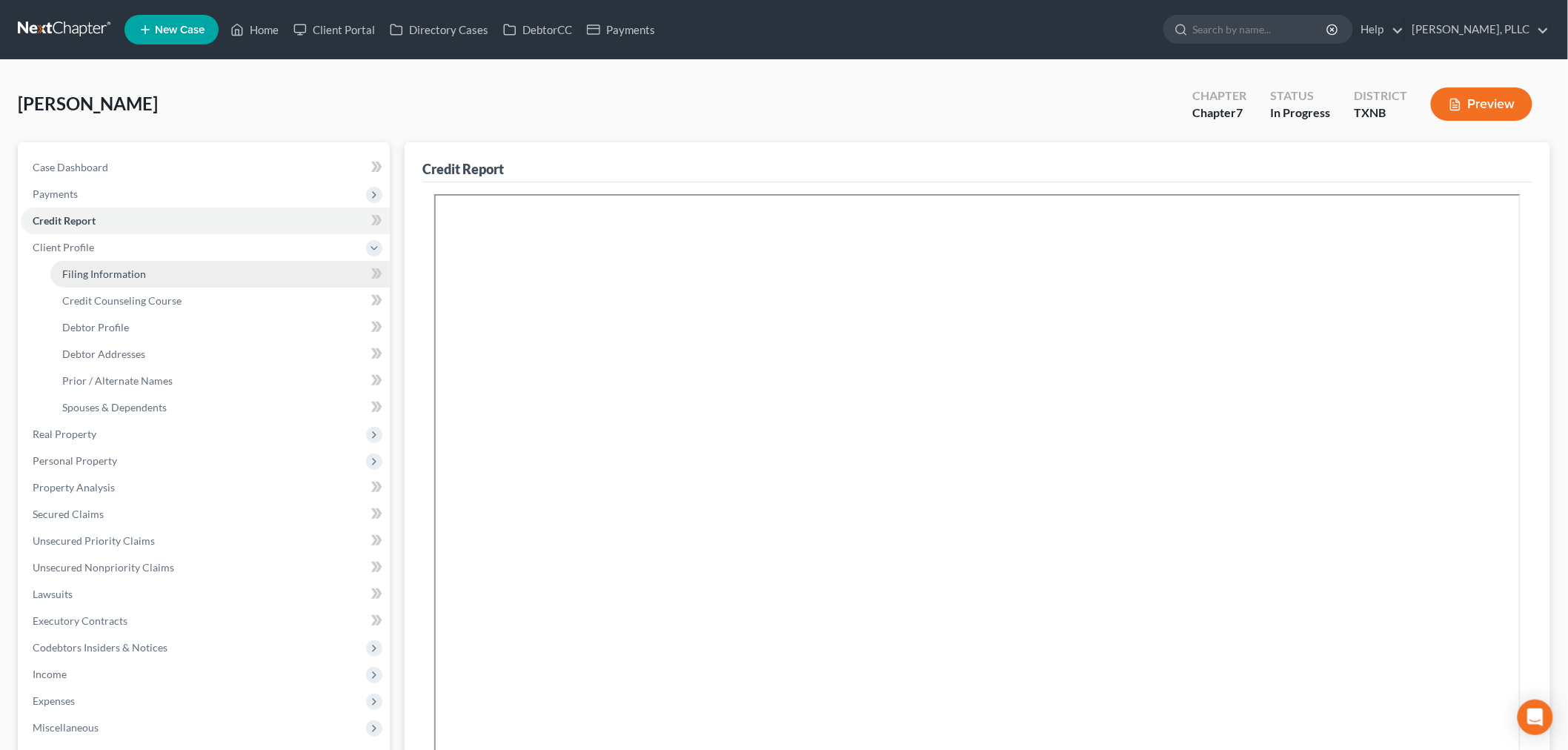
click at [76, 265] on link "Filing Information" at bounding box center [220, 275] width 340 height 27
select select "1"
select select "0"
select select "1"
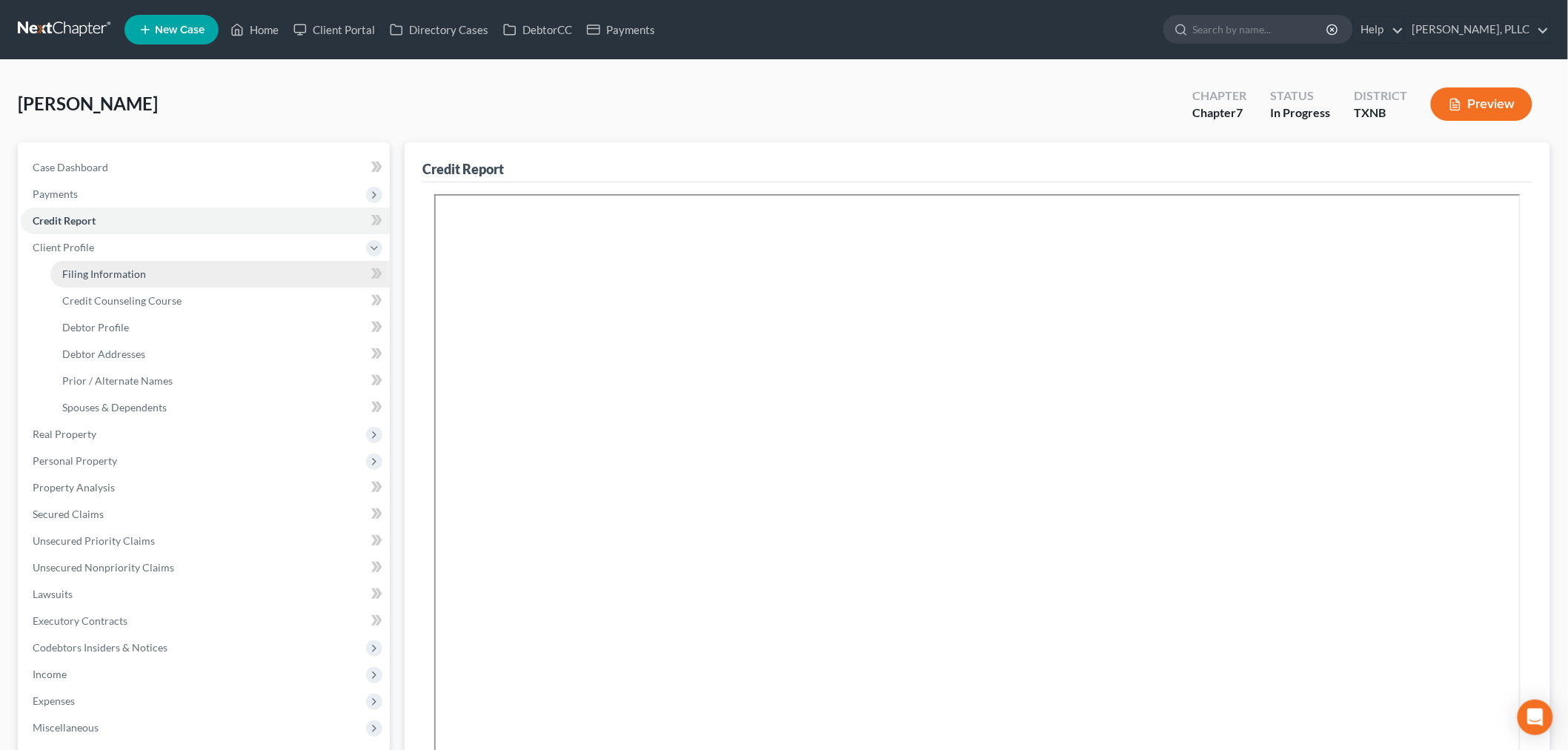
select select "45"
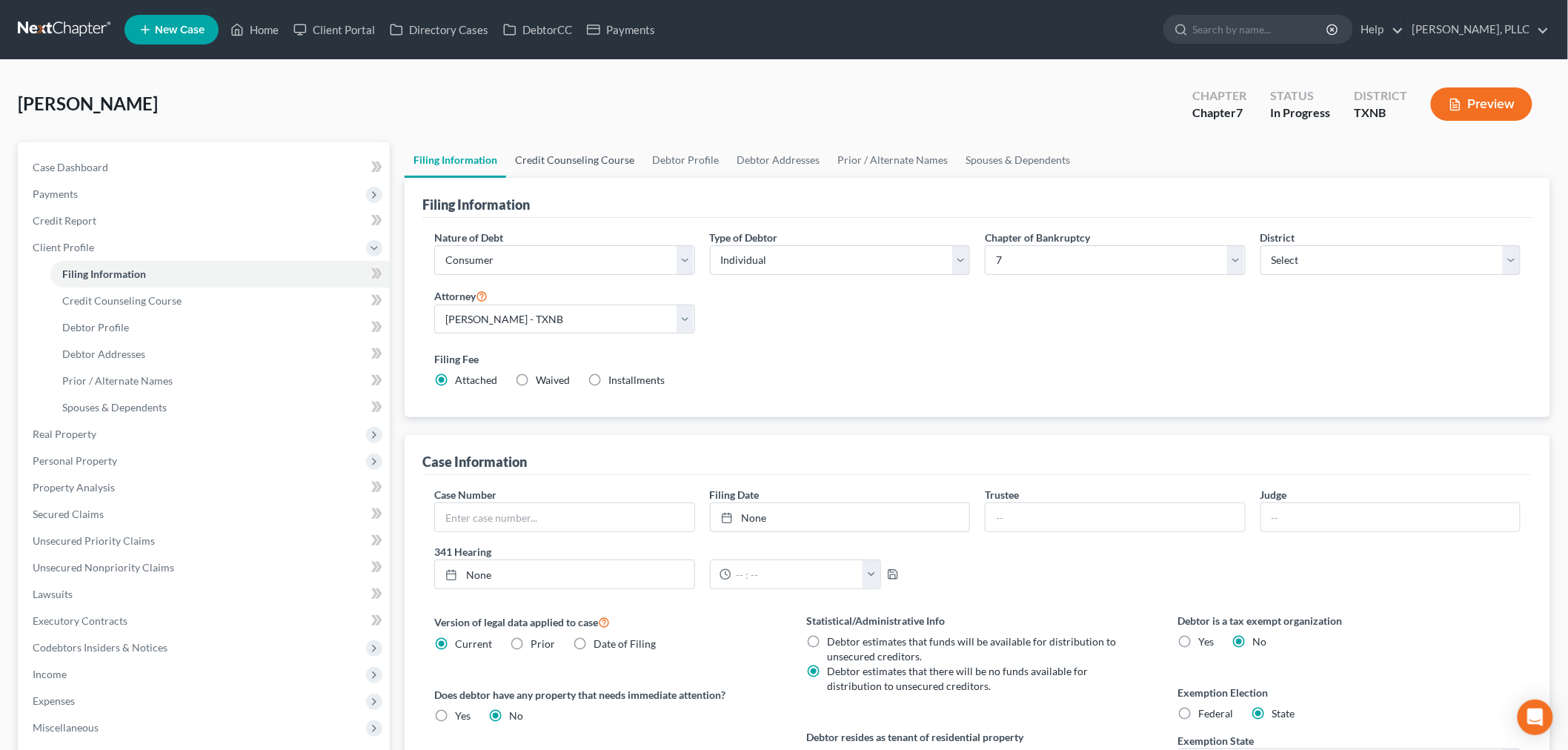
click at [593, 160] on link "Credit Counseling Course" at bounding box center [575, 160] width 137 height 36
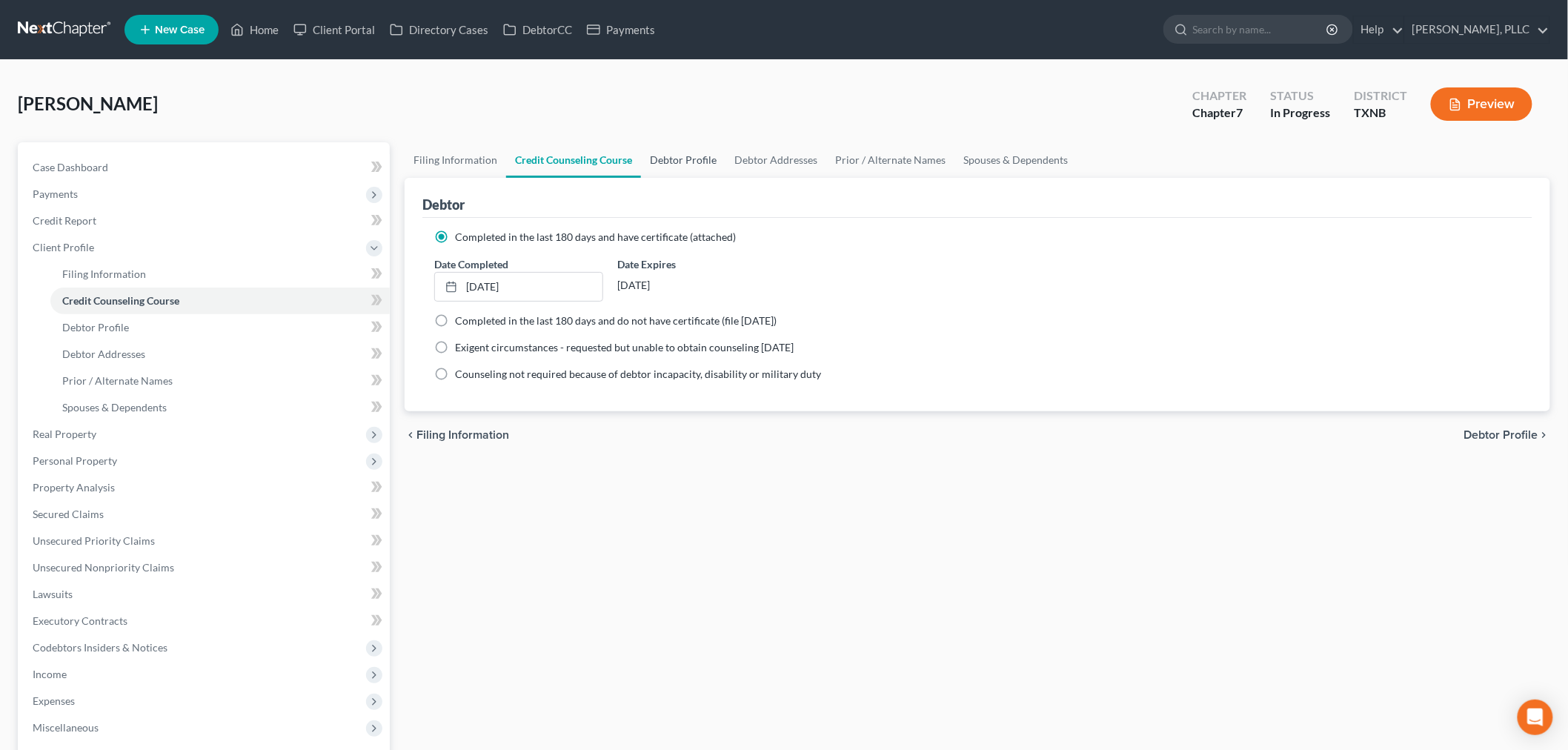
click at [682, 154] on link "Debtor Profile" at bounding box center [683, 160] width 84 height 36
select select "1"
select select "4"
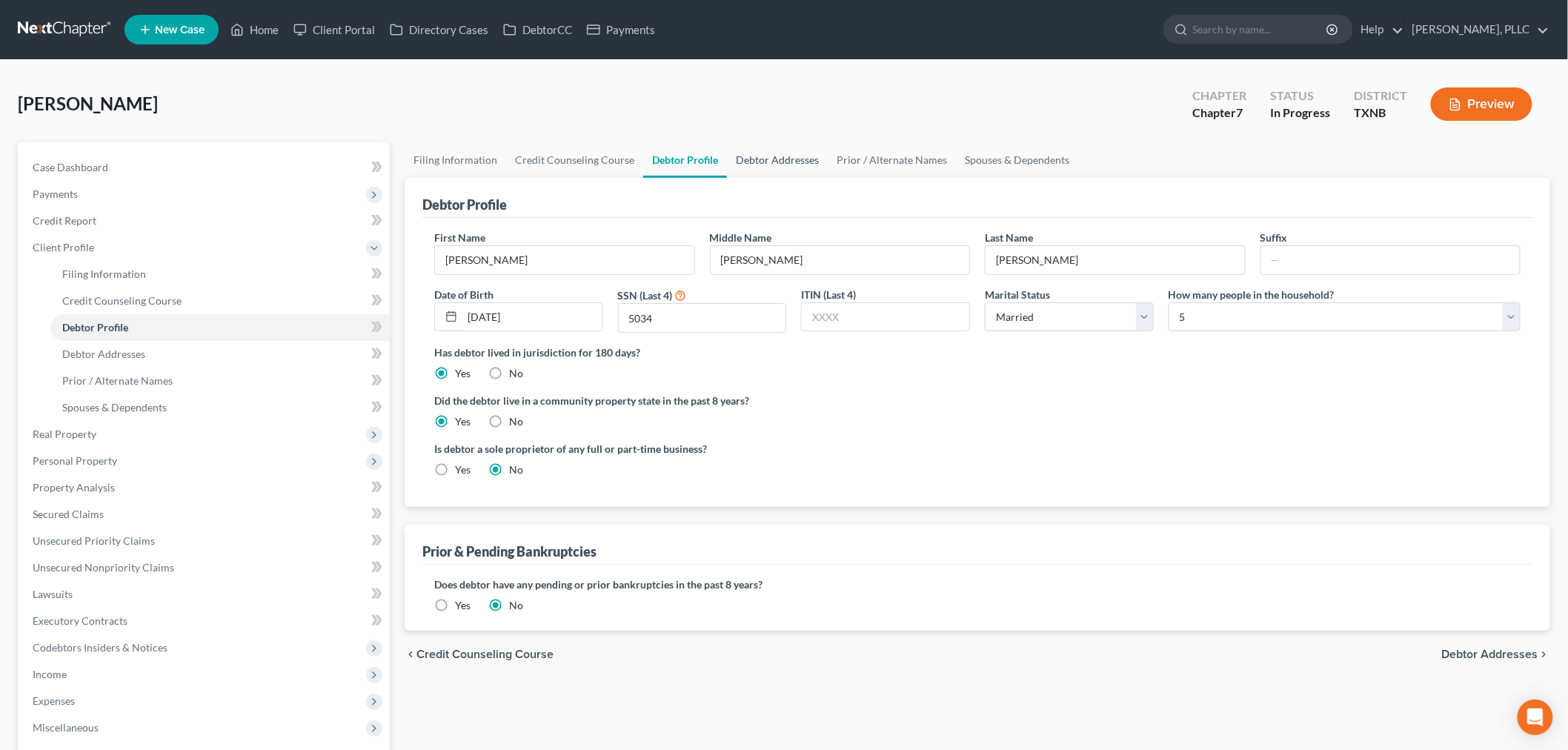
click at [759, 158] on link "Debtor Addresses" at bounding box center [777, 160] width 101 height 36
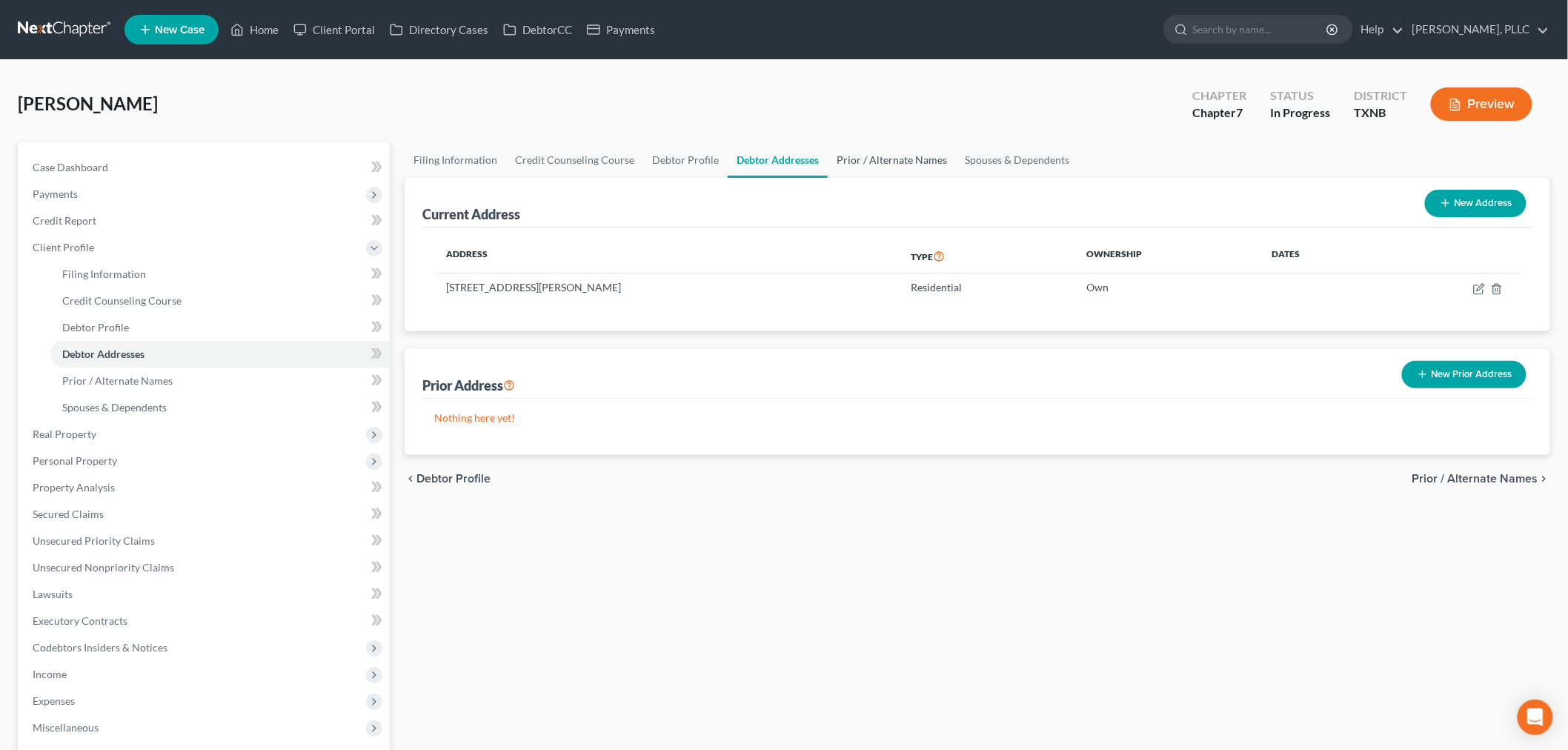
click at [875, 161] on link "Prior / Alternate Names" at bounding box center [892, 160] width 129 height 36
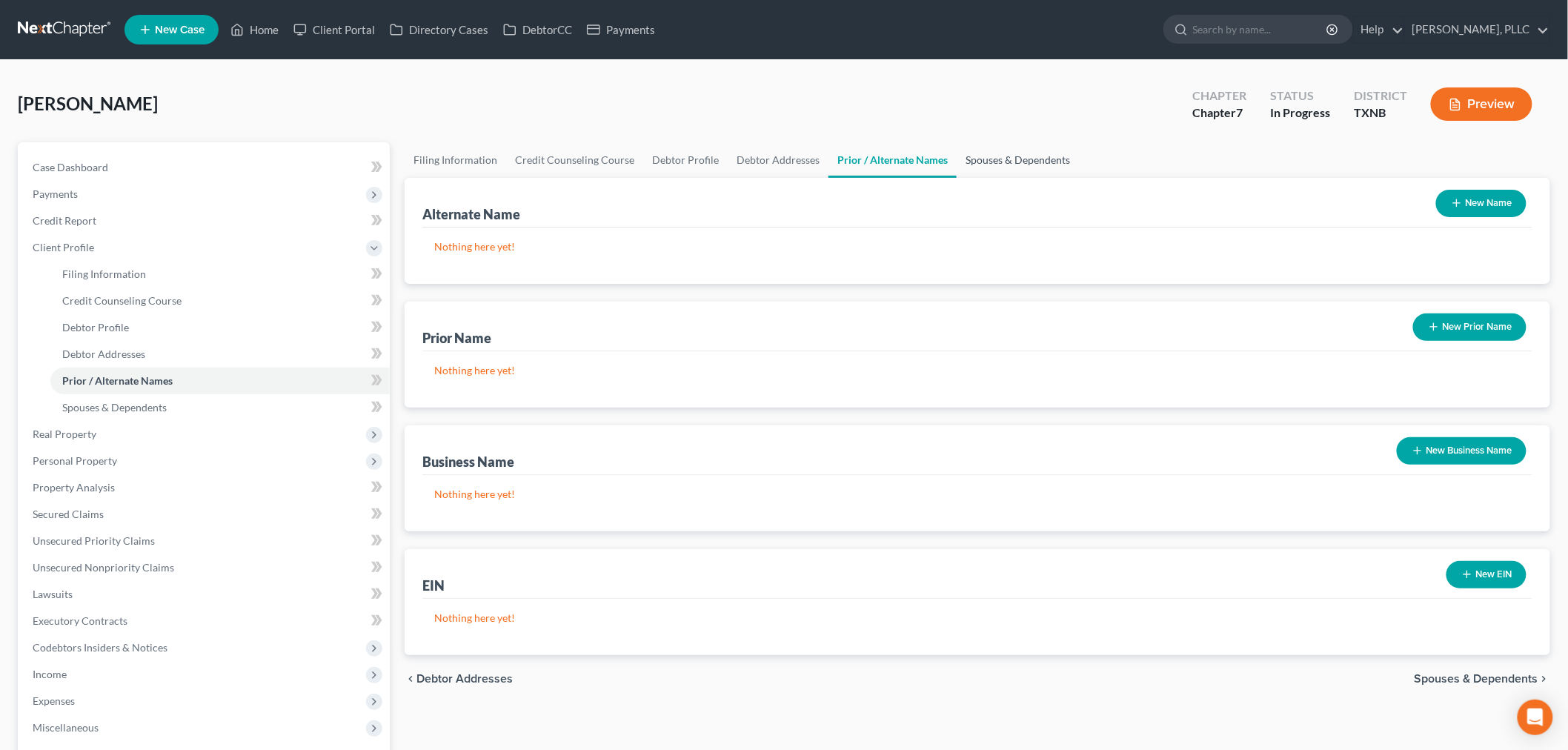
click at [974, 154] on link "Spouses & Dependents" at bounding box center [1018, 160] width 122 height 36
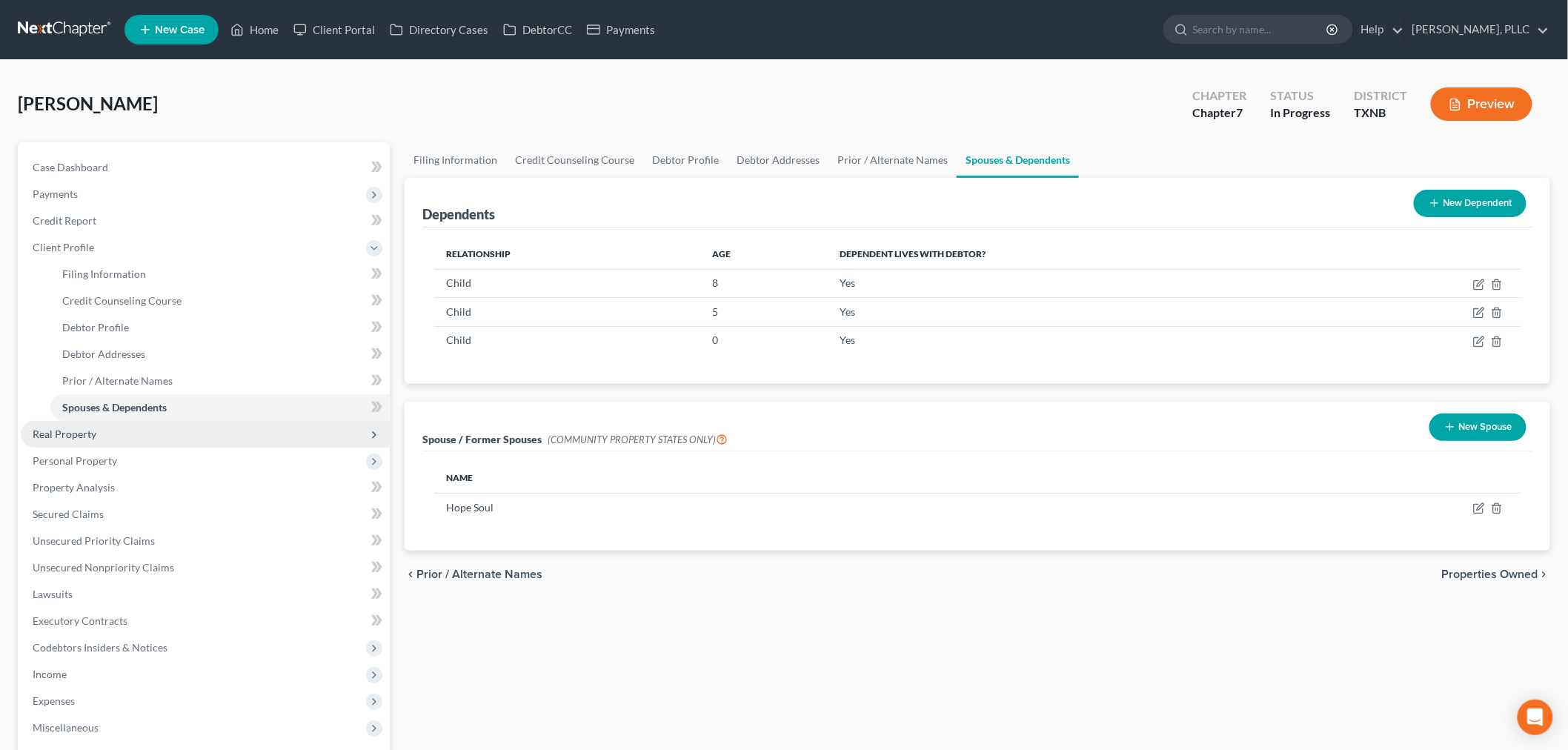
click at [82, 433] on span "Real Property" at bounding box center [65, 434] width 64 height 13
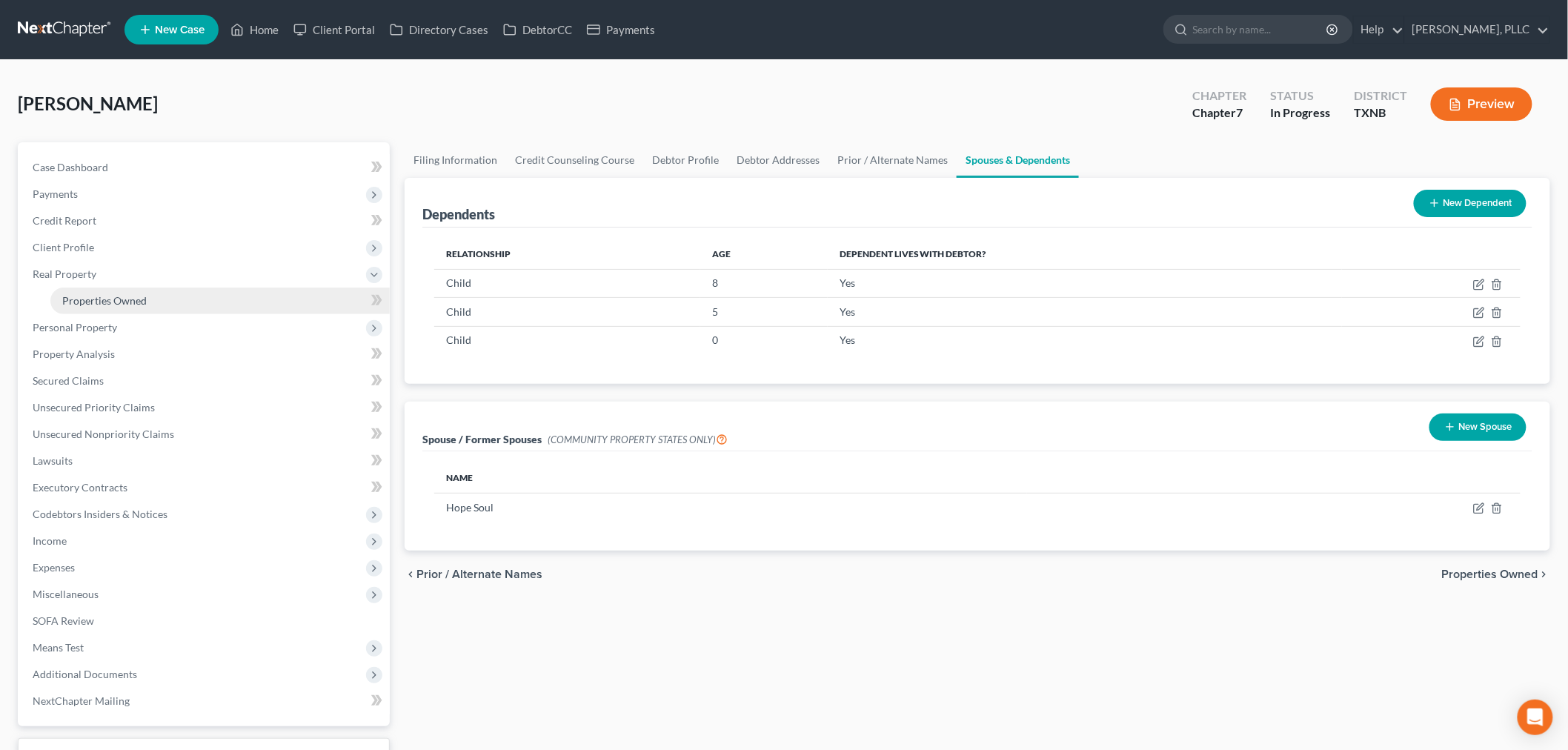
click at [103, 297] on span "Properties Owned" at bounding box center [104, 300] width 84 height 13
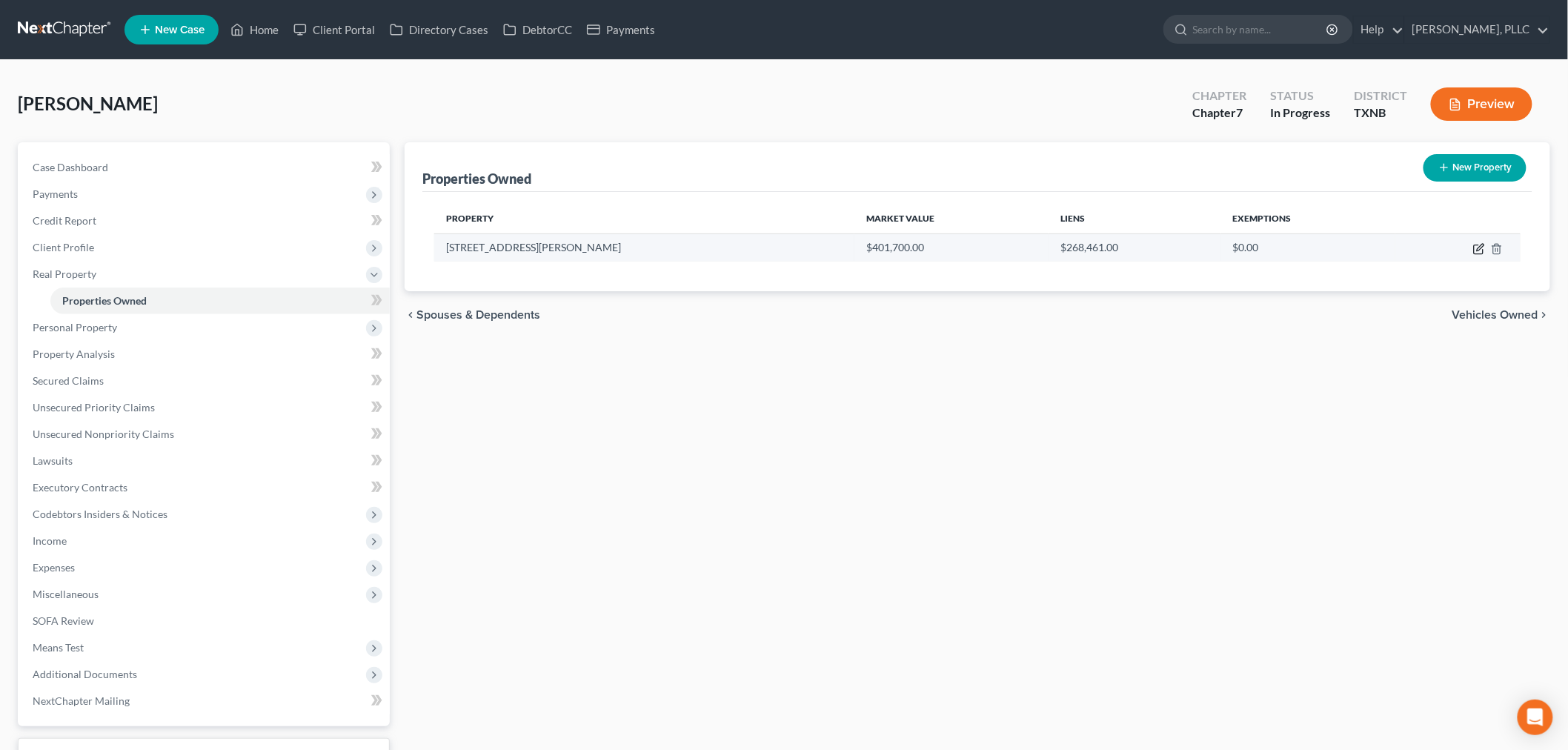
click at [1479, 246] on icon "button" at bounding box center [1480, 247] width 7 height 7
select select "45"
select select "0"
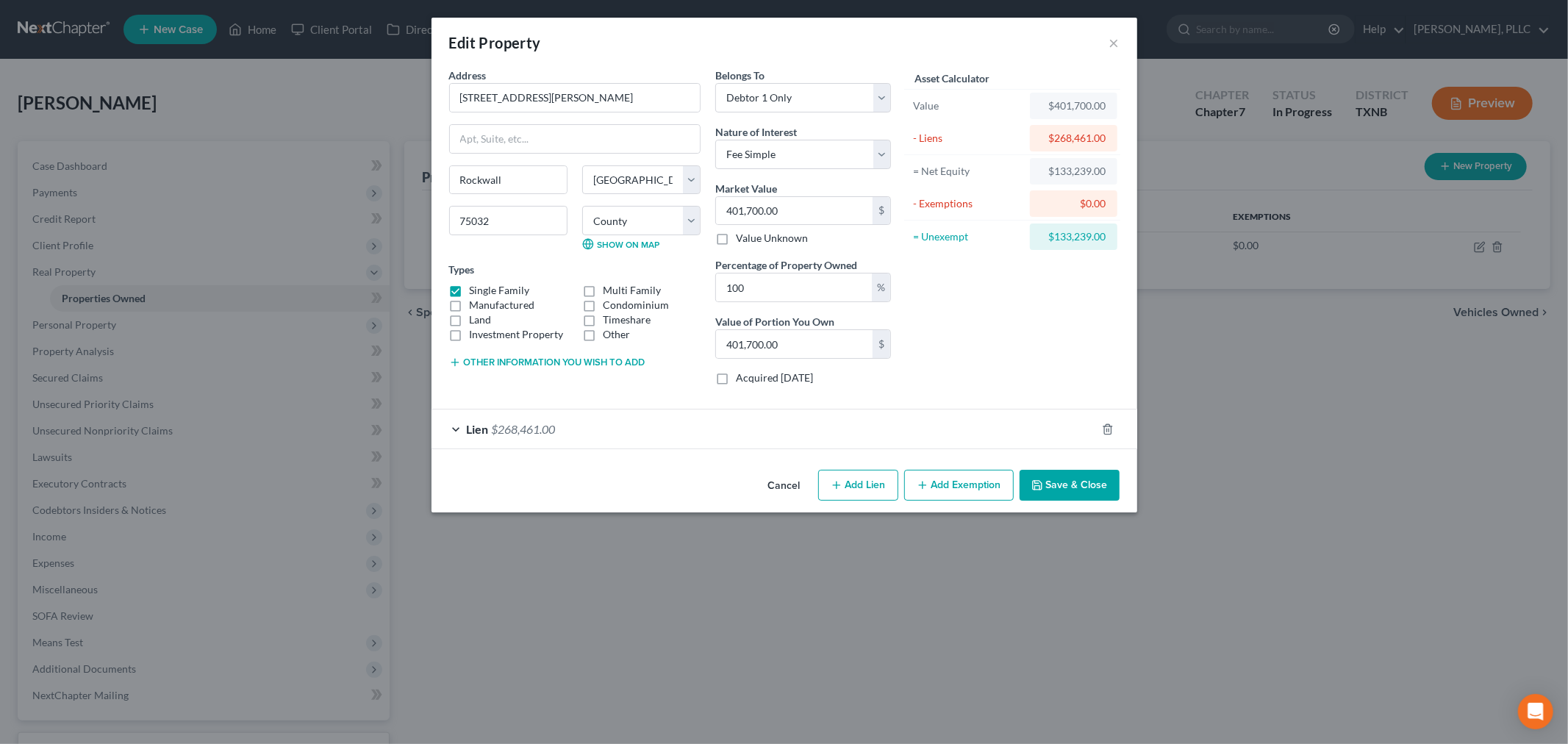
click at [979, 484] on button "Add Exemption" at bounding box center [959, 485] width 109 height 31
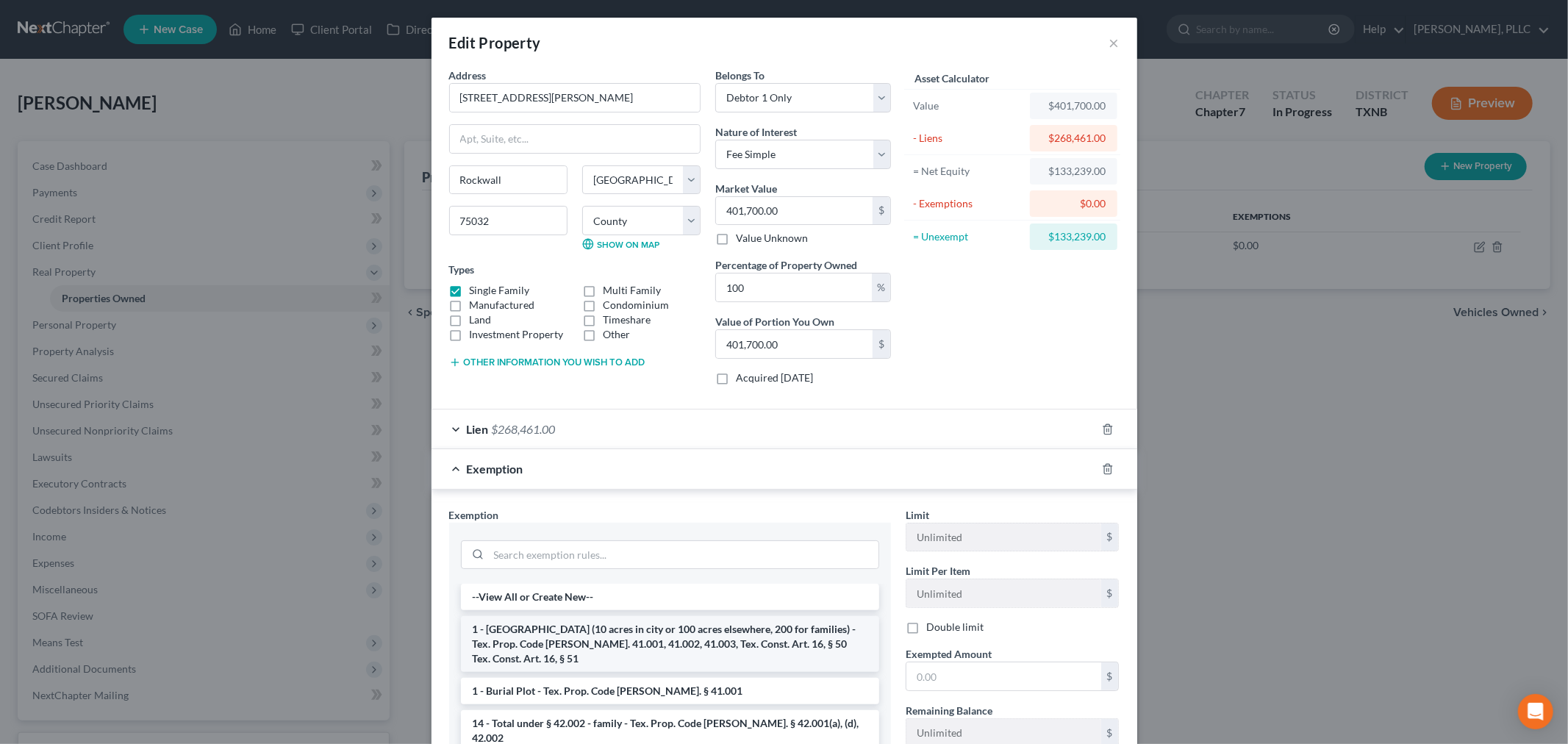
click at [740, 636] on li "1 - [GEOGRAPHIC_DATA] (10 acres in city or 100 acres elsewhere, 200 for familie…" at bounding box center [670, 644] width 418 height 56
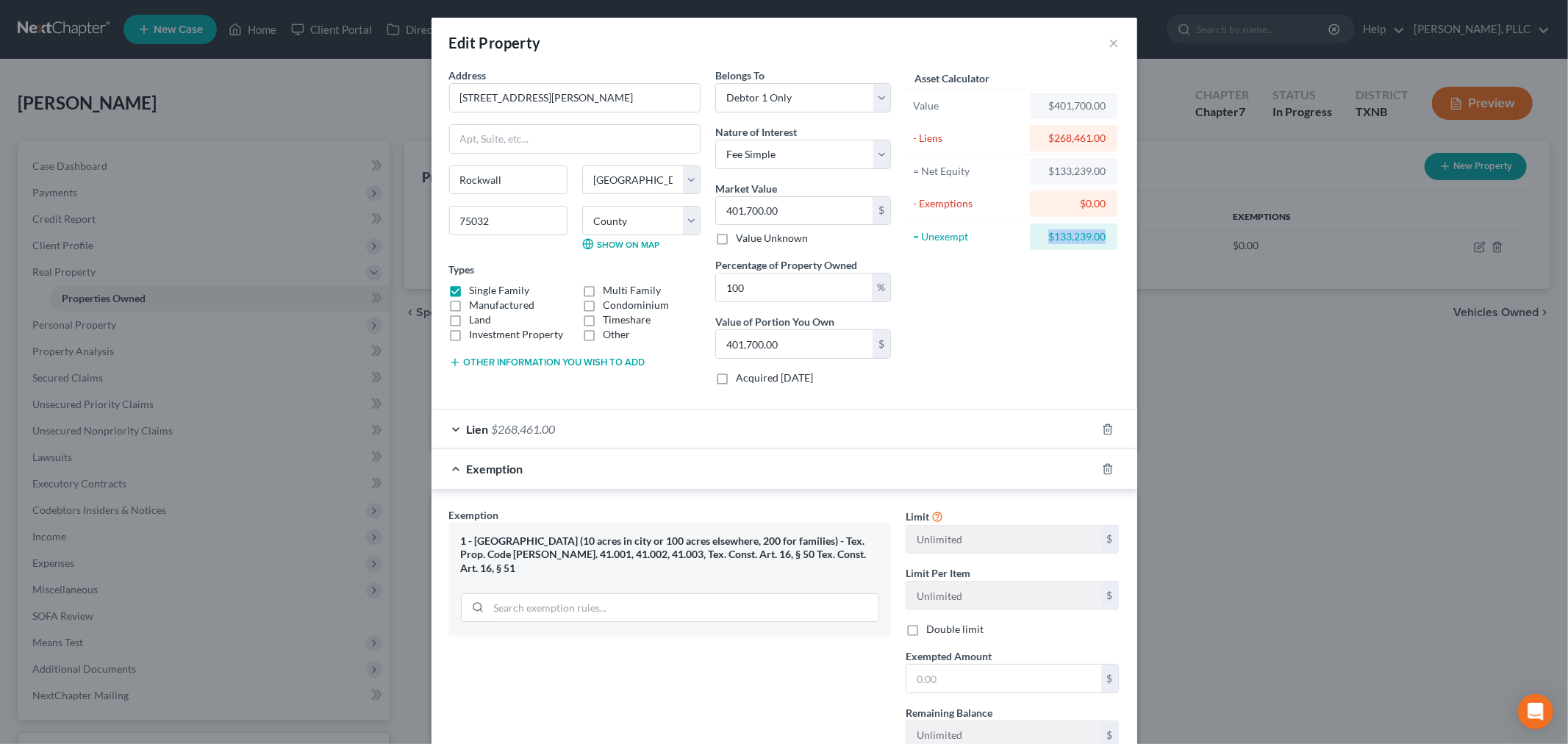
drag, startPoint x: 1032, startPoint y: 232, endPoint x: 1114, endPoint y: 229, distance: 82.1
click at [1113, 230] on div "= Unexempt $133,239.00" at bounding box center [1012, 237] width 217 height 33
copy div "$133,239.00"
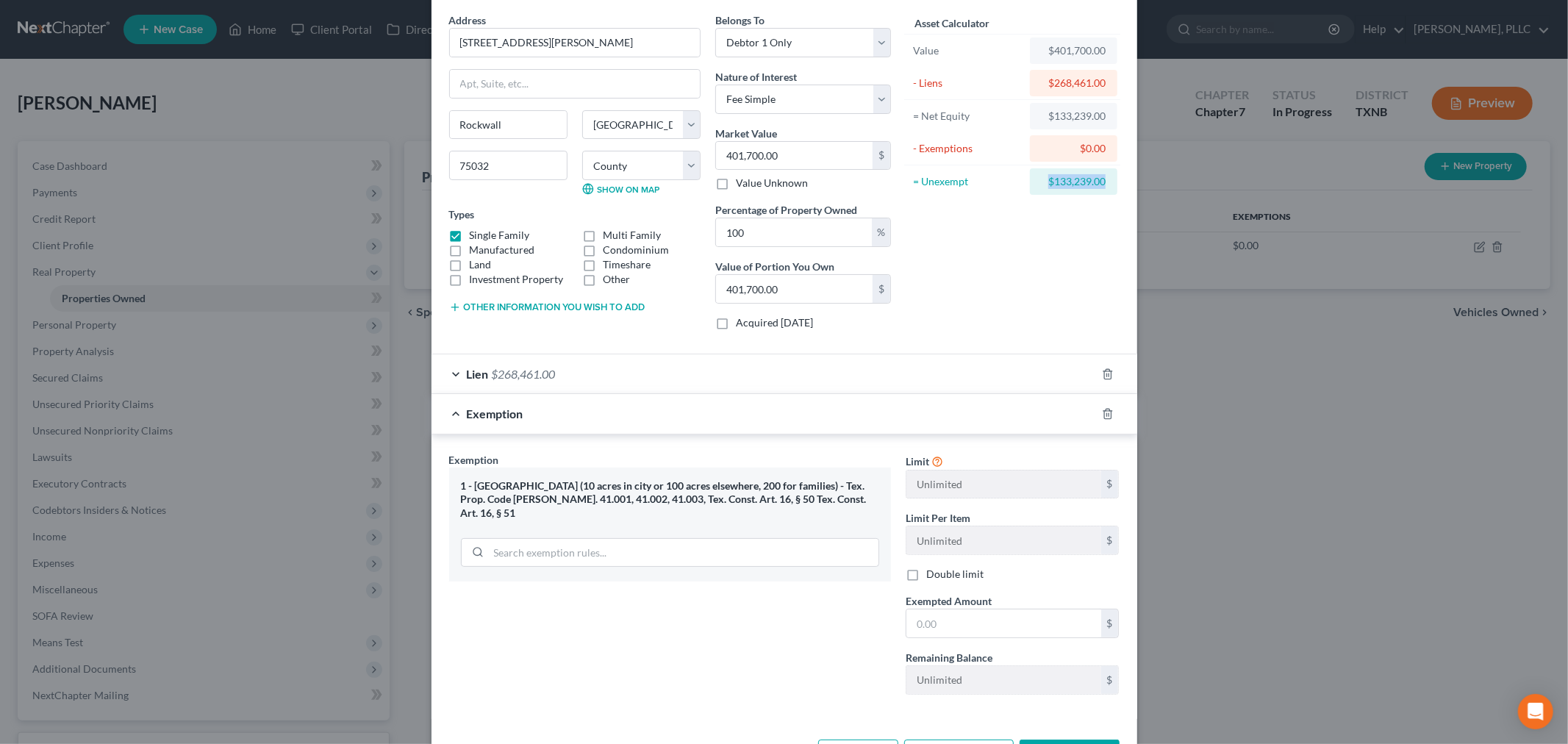
scroll to position [111, 0]
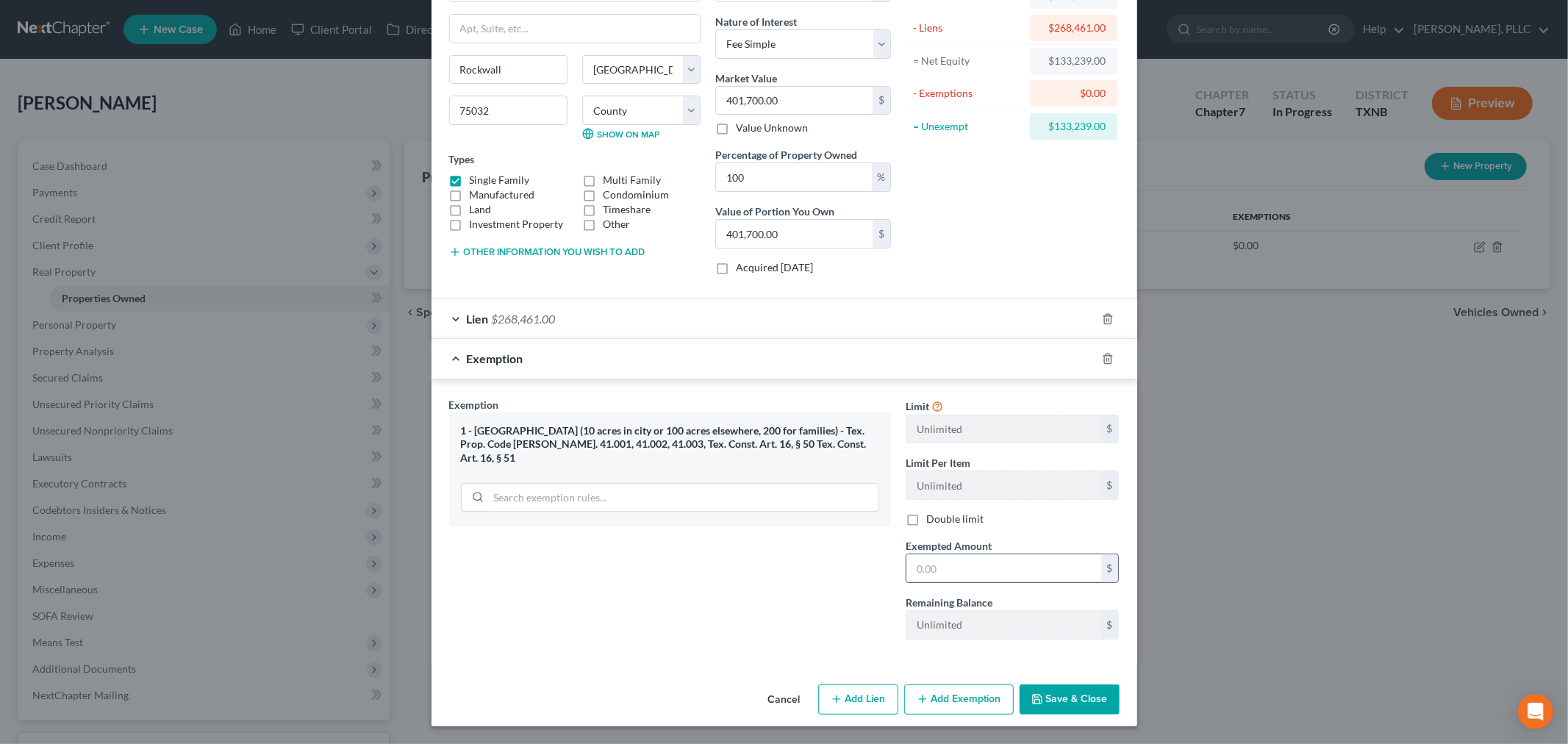
click at [987, 558] on input "text" at bounding box center [1003, 568] width 195 height 28
paste input "$133,239.00"
type input "$133,239.00"
click at [1057, 696] on button "Save & Close" at bounding box center [1069, 700] width 100 height 31
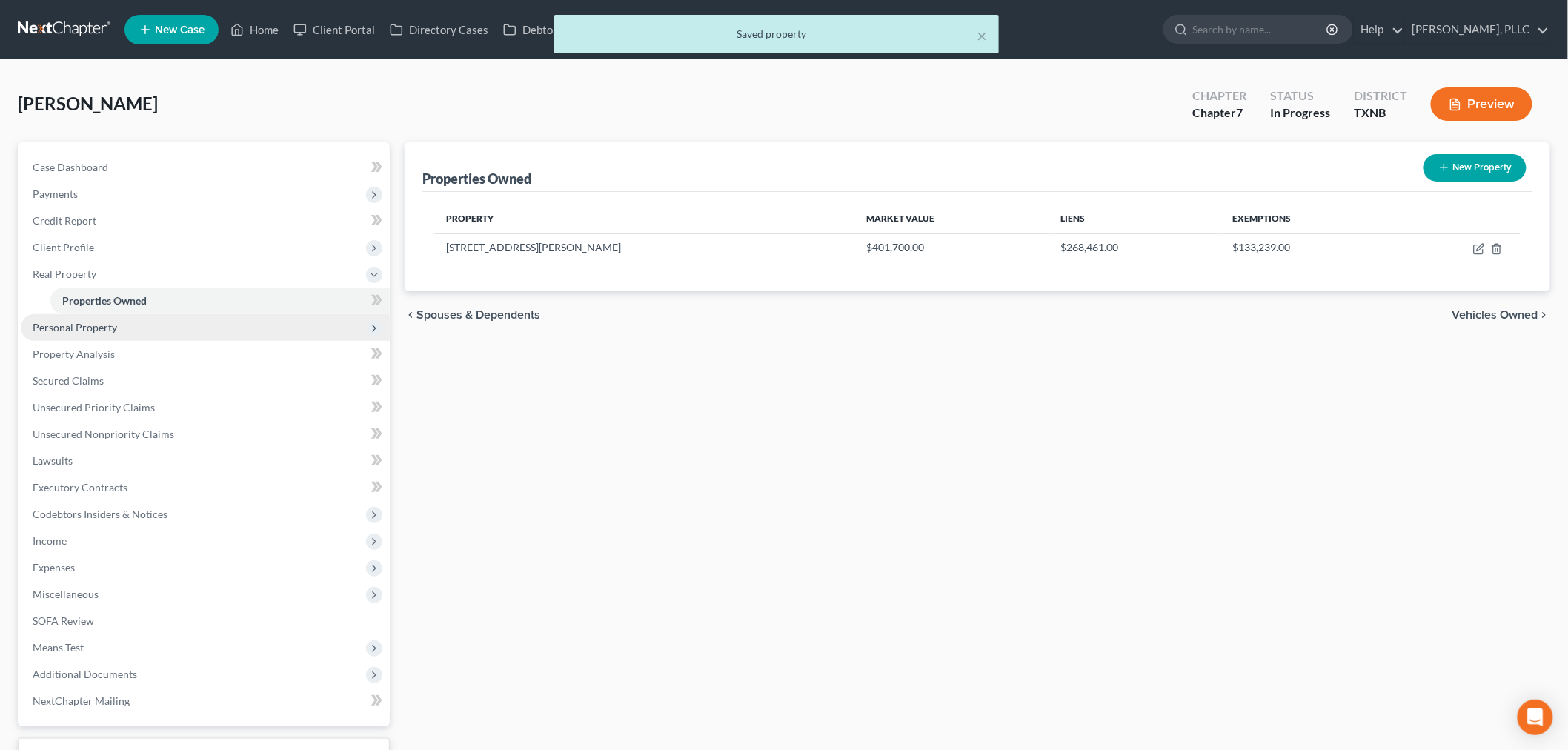
click at [94, 327] on span "Personal Property" at bounding box center [74, 327] width 84 height 13
click at [103, 329] on span "Vehicles Owned" at bounding box center [99, 327] width 74 height 13
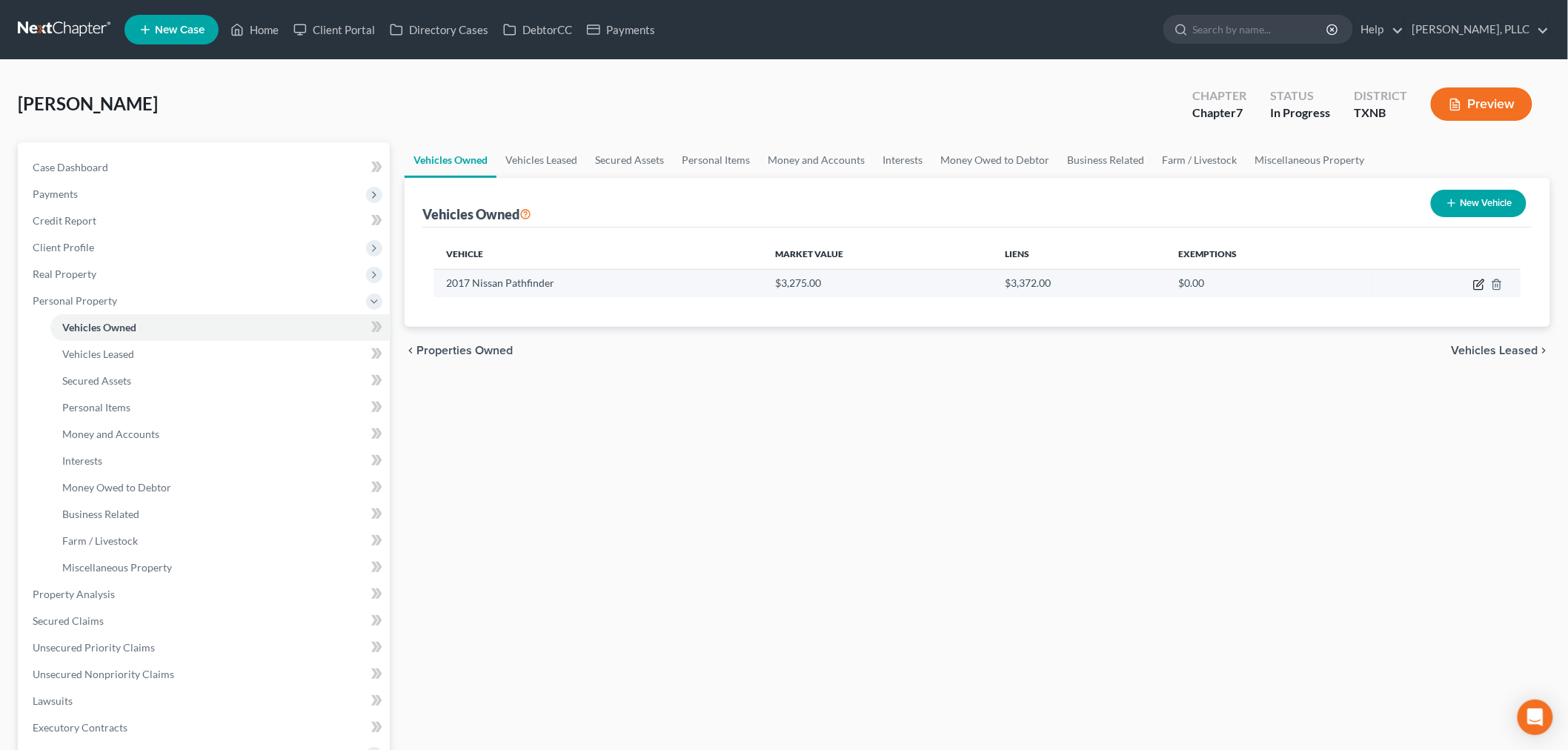
click at [1479, 282] on icon "button" at bounding box center [1479, 285] width 12 height 12
select select "0"
select select "9"
select select "4"
select select "0"
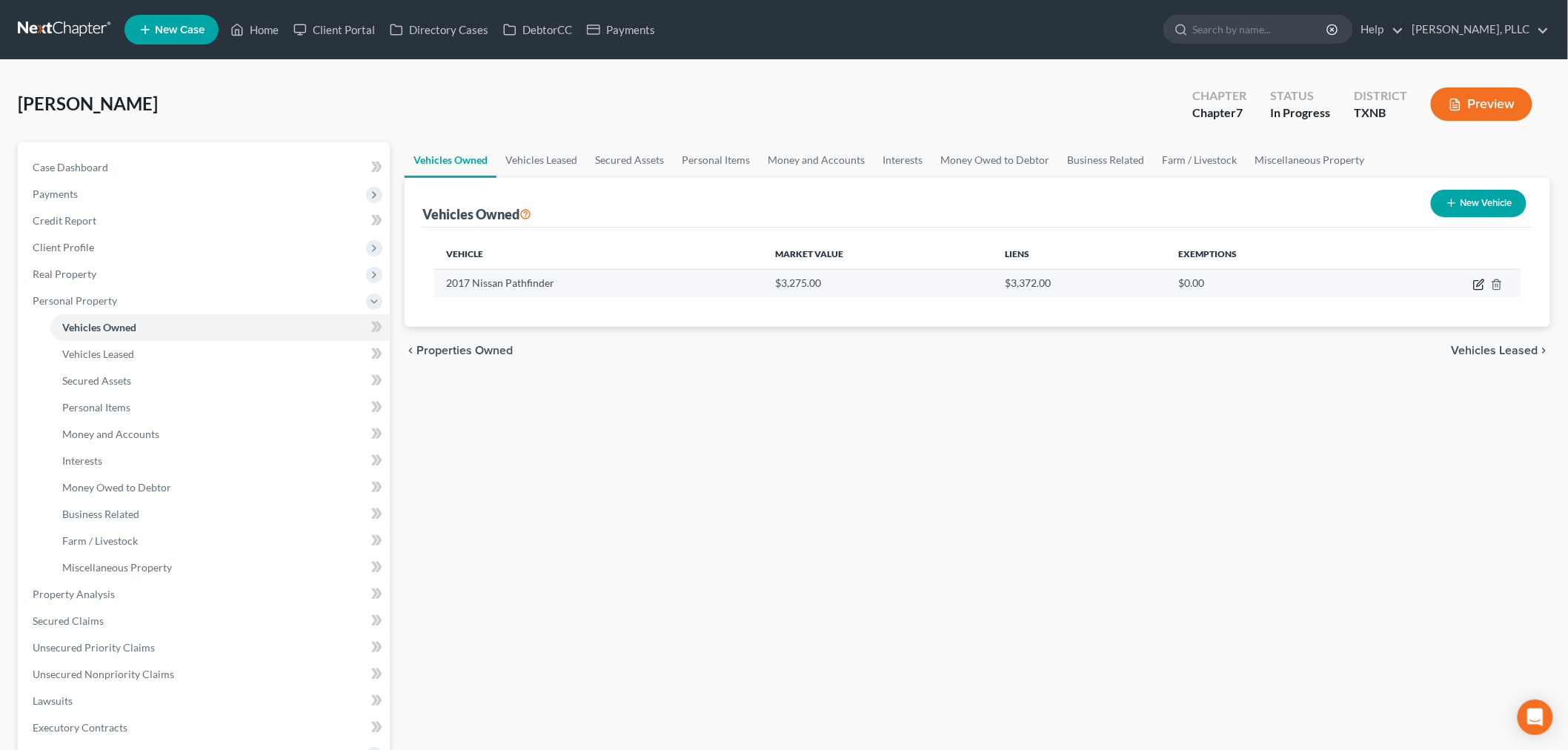
select select "31"
select select "0"
select select "2"
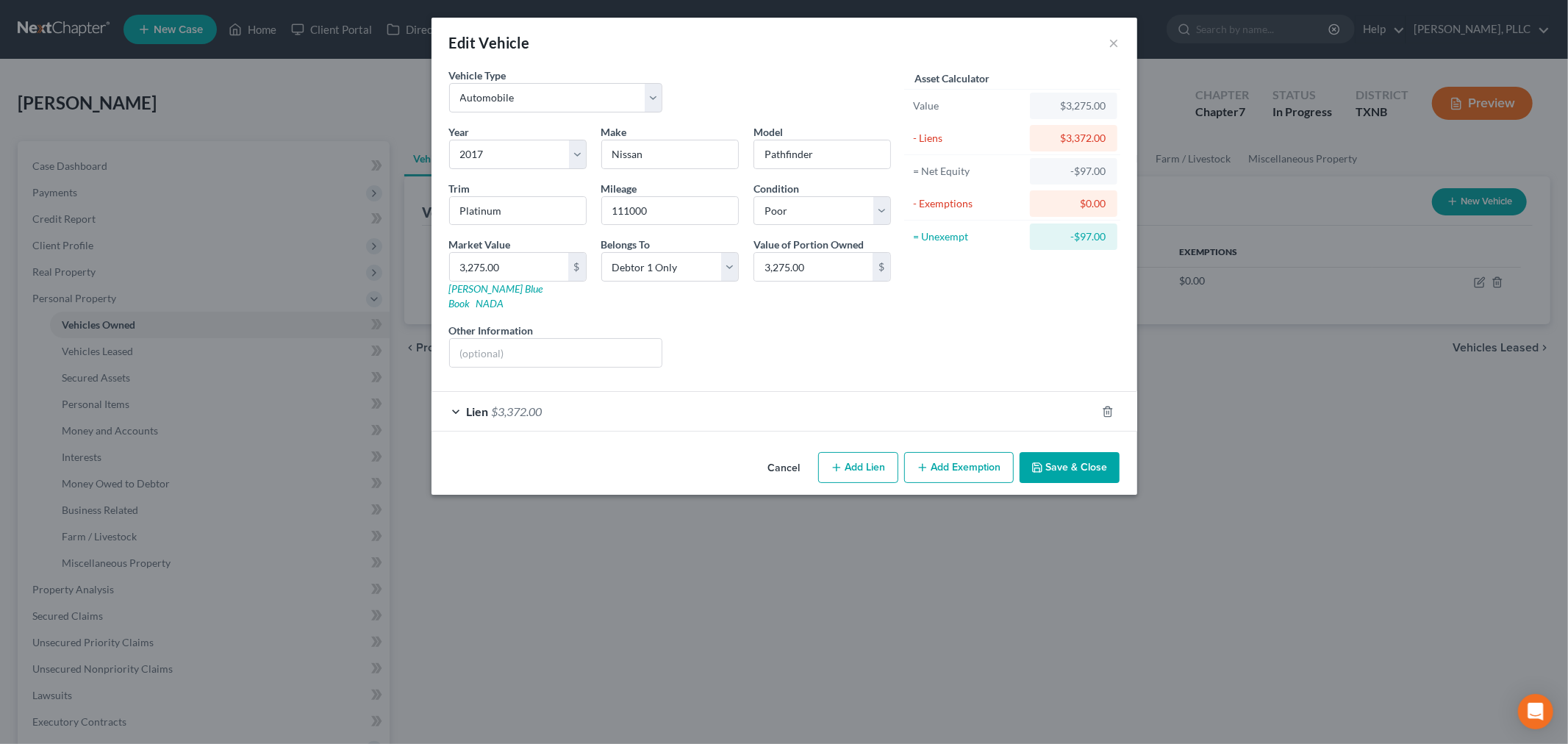
click at [454, 396] on div "Lien $3,372.00" at bounding box center [764, 411] width 664 height 39
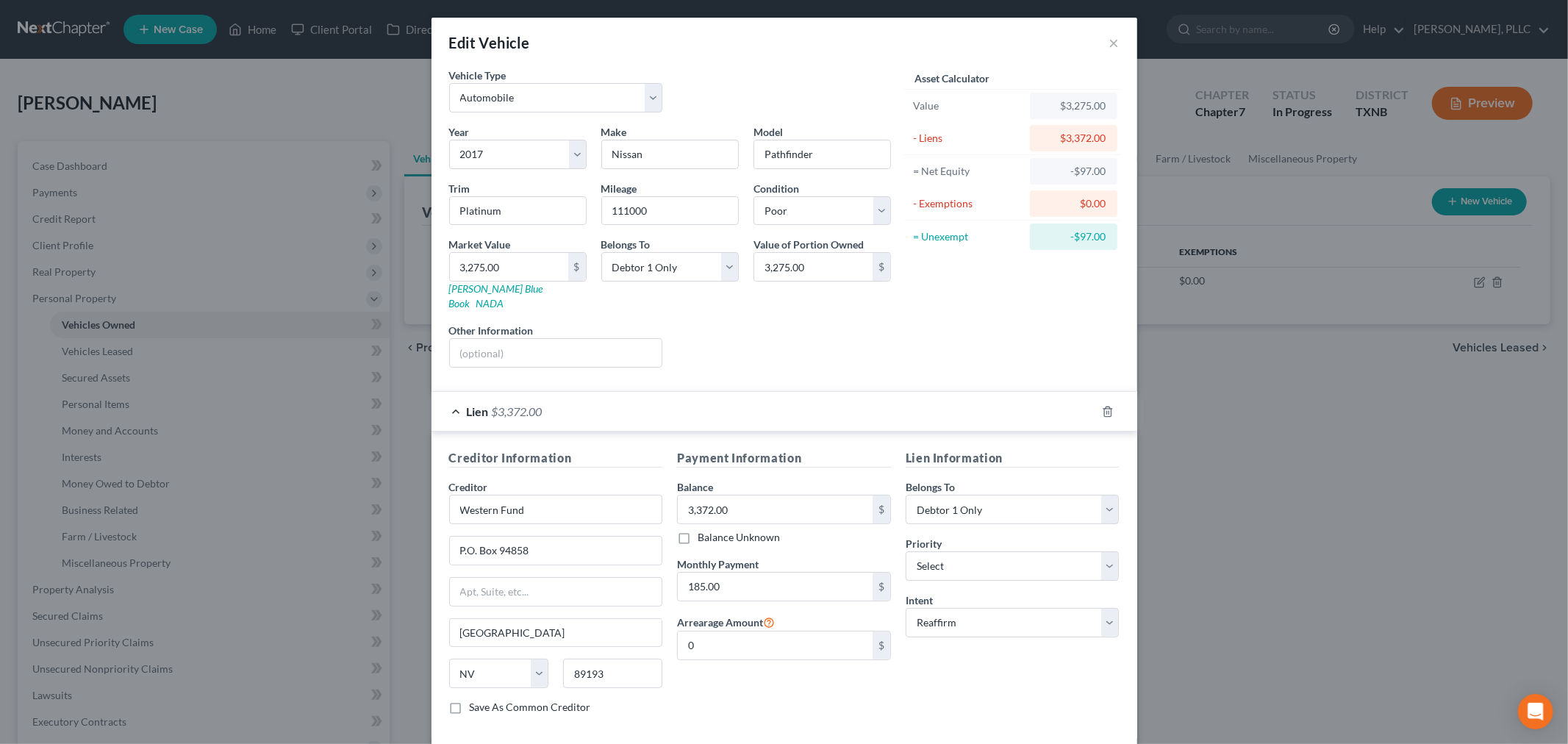
scroll to position [61, 0]
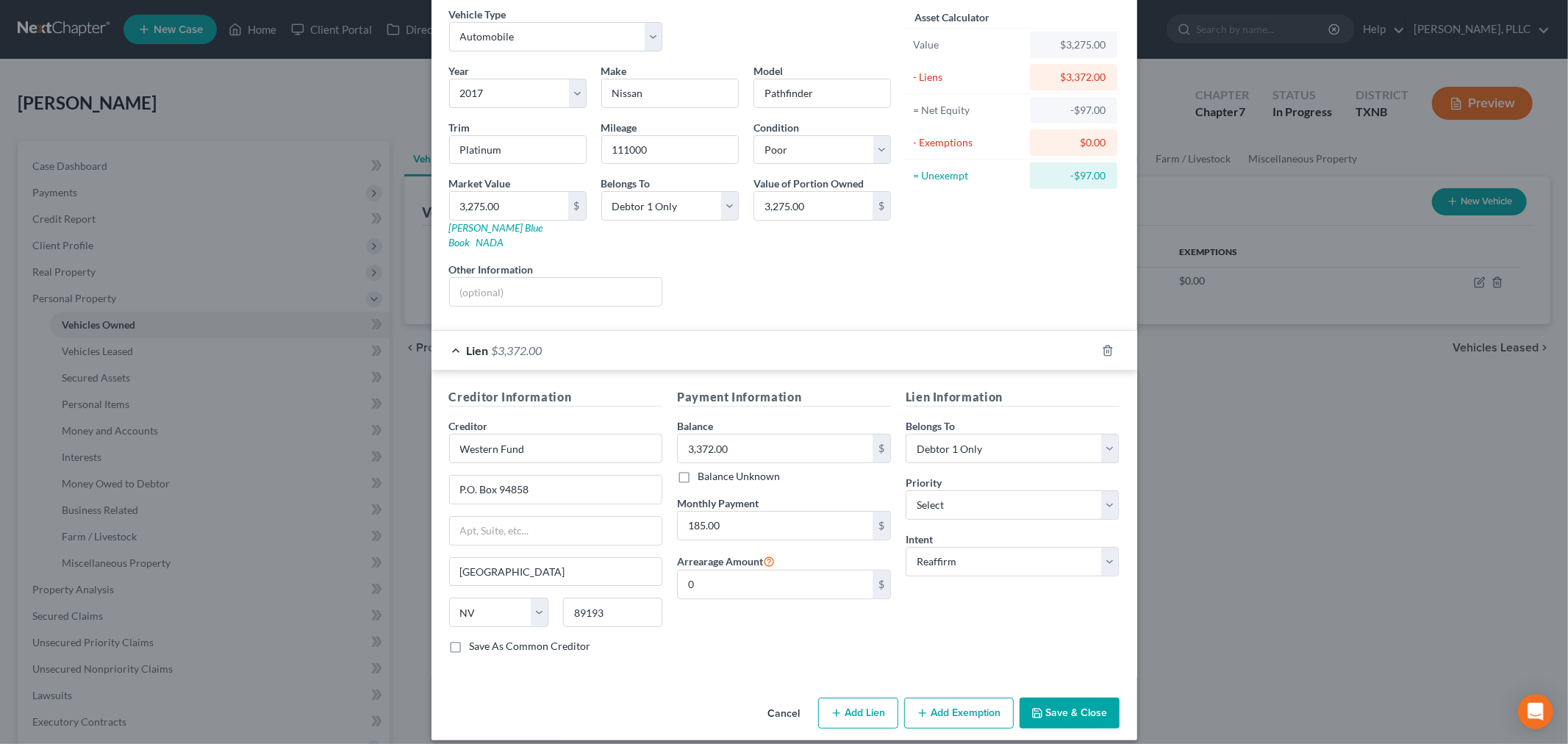
click at [938, 699] on button "Add Exemption" at bounding box center [959, 713] width 109 height 31
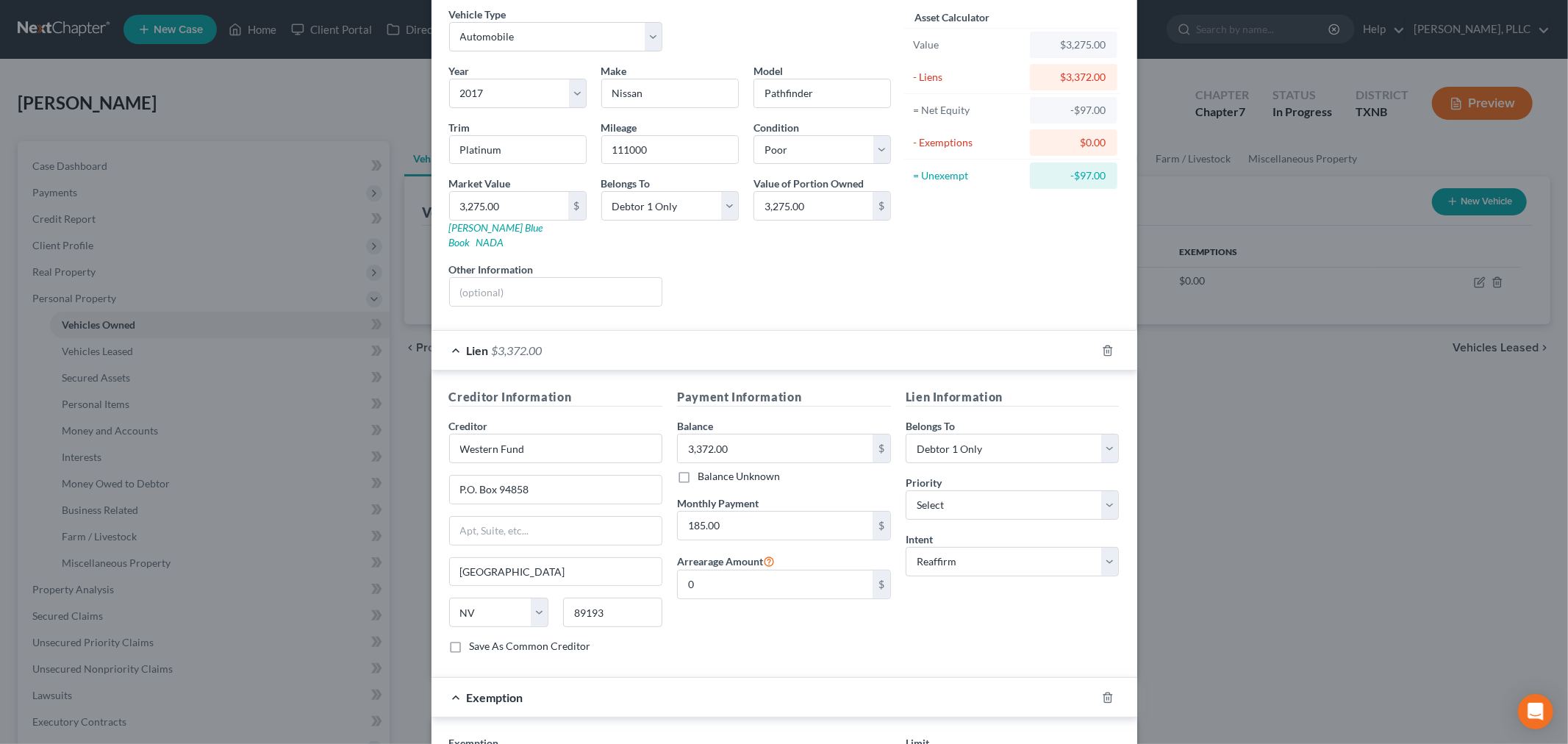
scroll to position [388, 0]
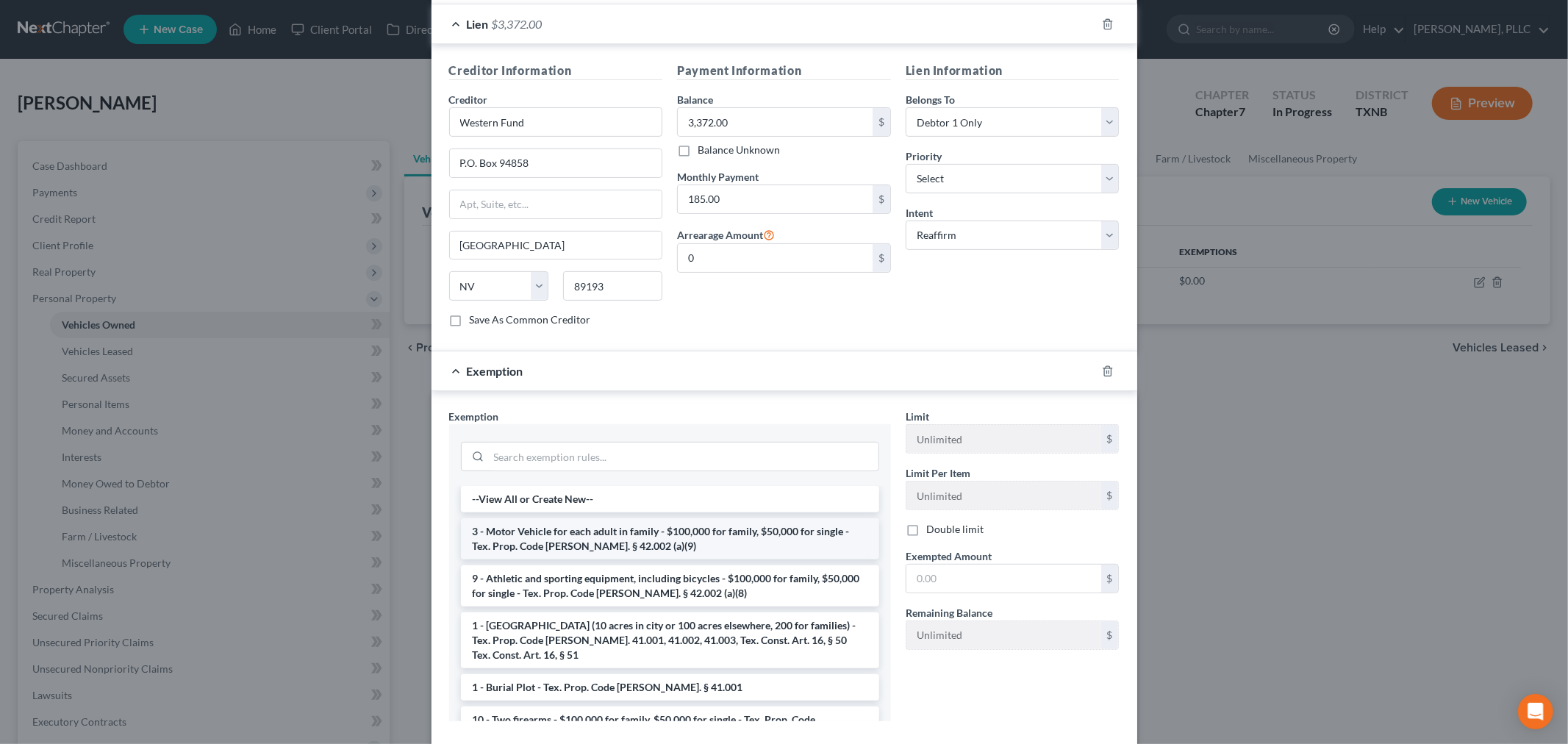
click at [642, 524] on li "3 - Motor Vehicle for each adult in family - $100,000 for family, $50,000 for s…" at bounding box center [670, 539] width 418 height 41
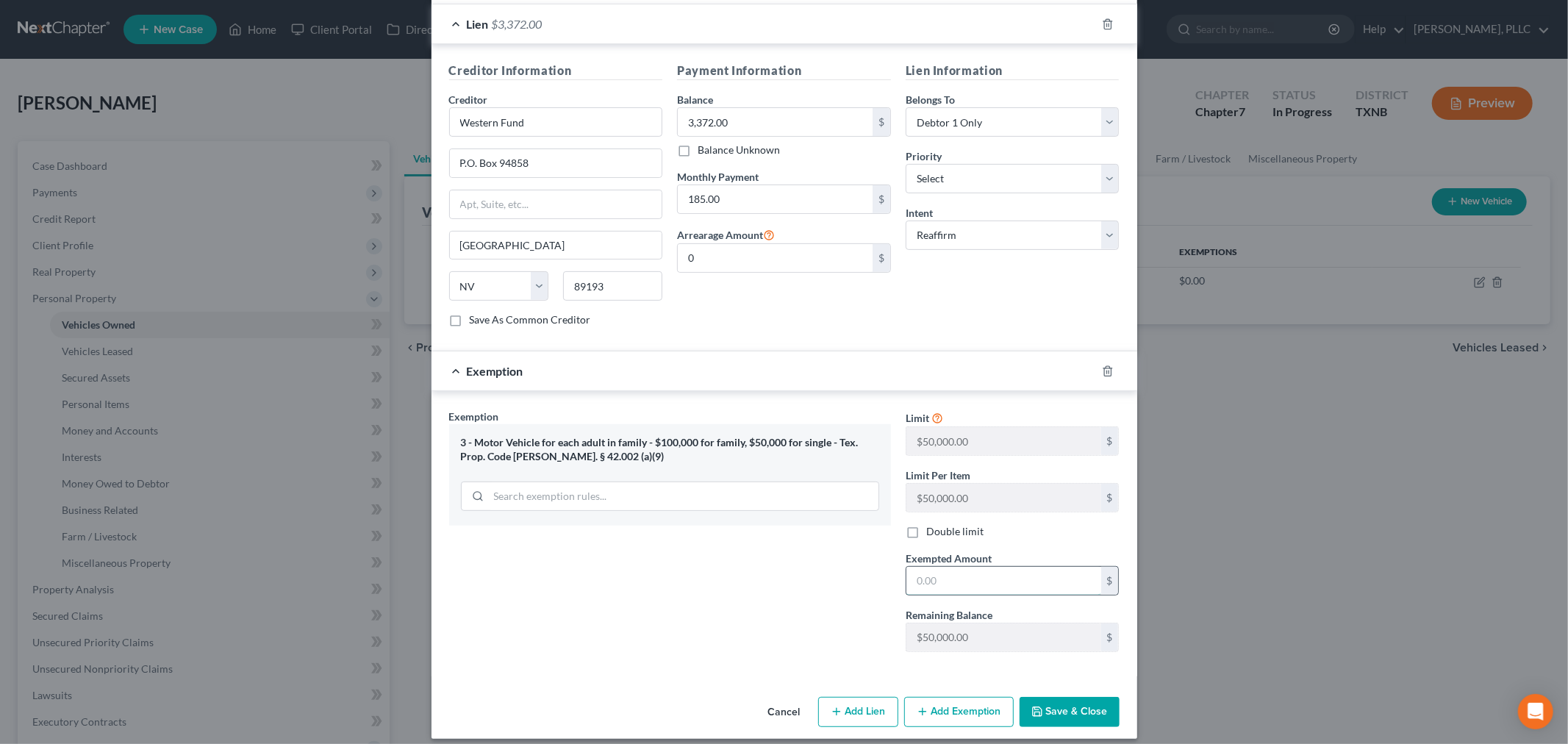
click at [956, 571] on input "text" at bounding box center [1003, 581] width 195 height 28
type input "0"
click at [843, 567] on div "Exemption Set must be selected for CA. Exemption * 3 - Motor Vehicle for each a…" at bounding box center [670, 536] width 457 height 254
click at [1072, 697] on button "Save & Close" at bounding box center [1069, 712] width 100 height 31
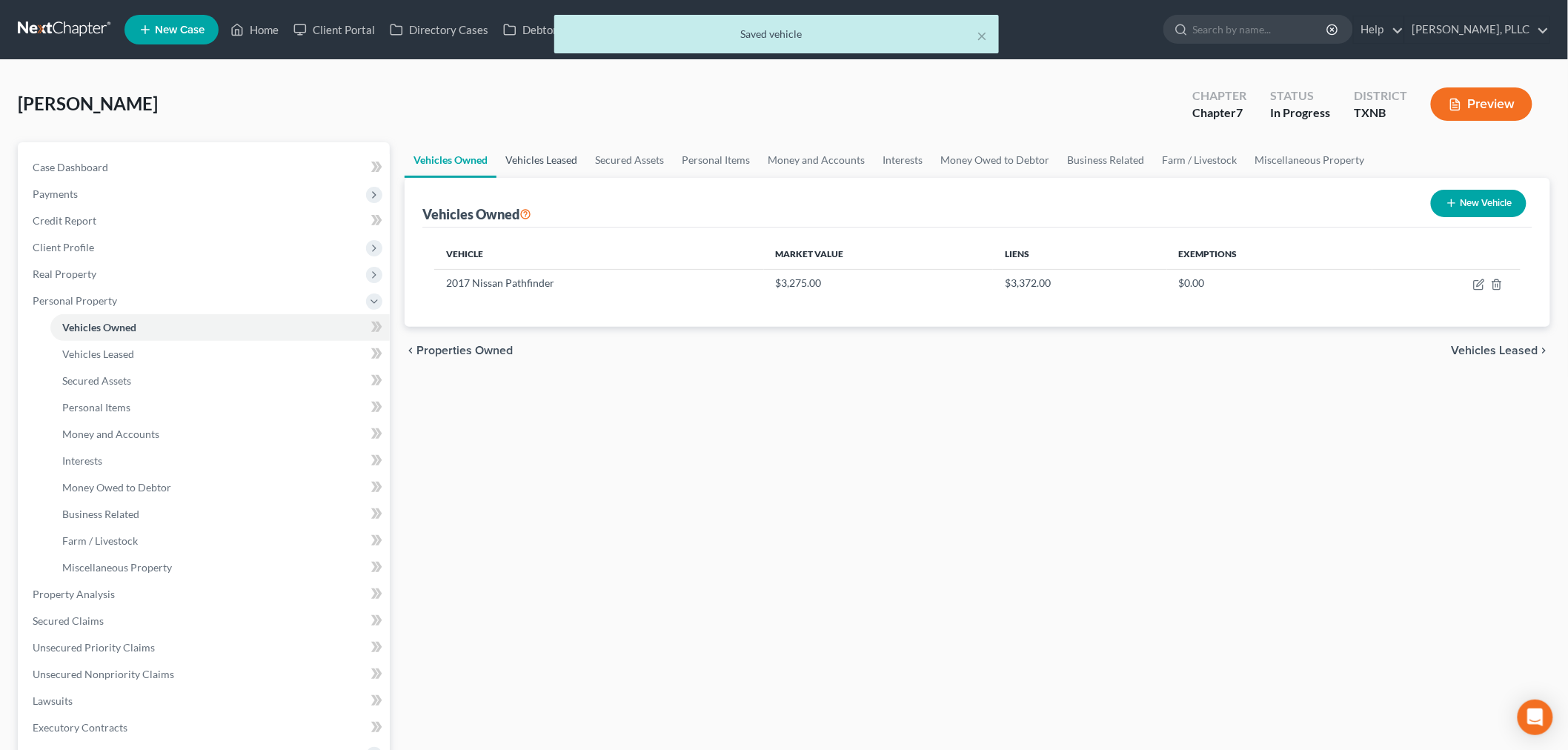
click at [542, 159] on link "Vehicles Leased" at bounding box center [541, 160] width 90 height 36
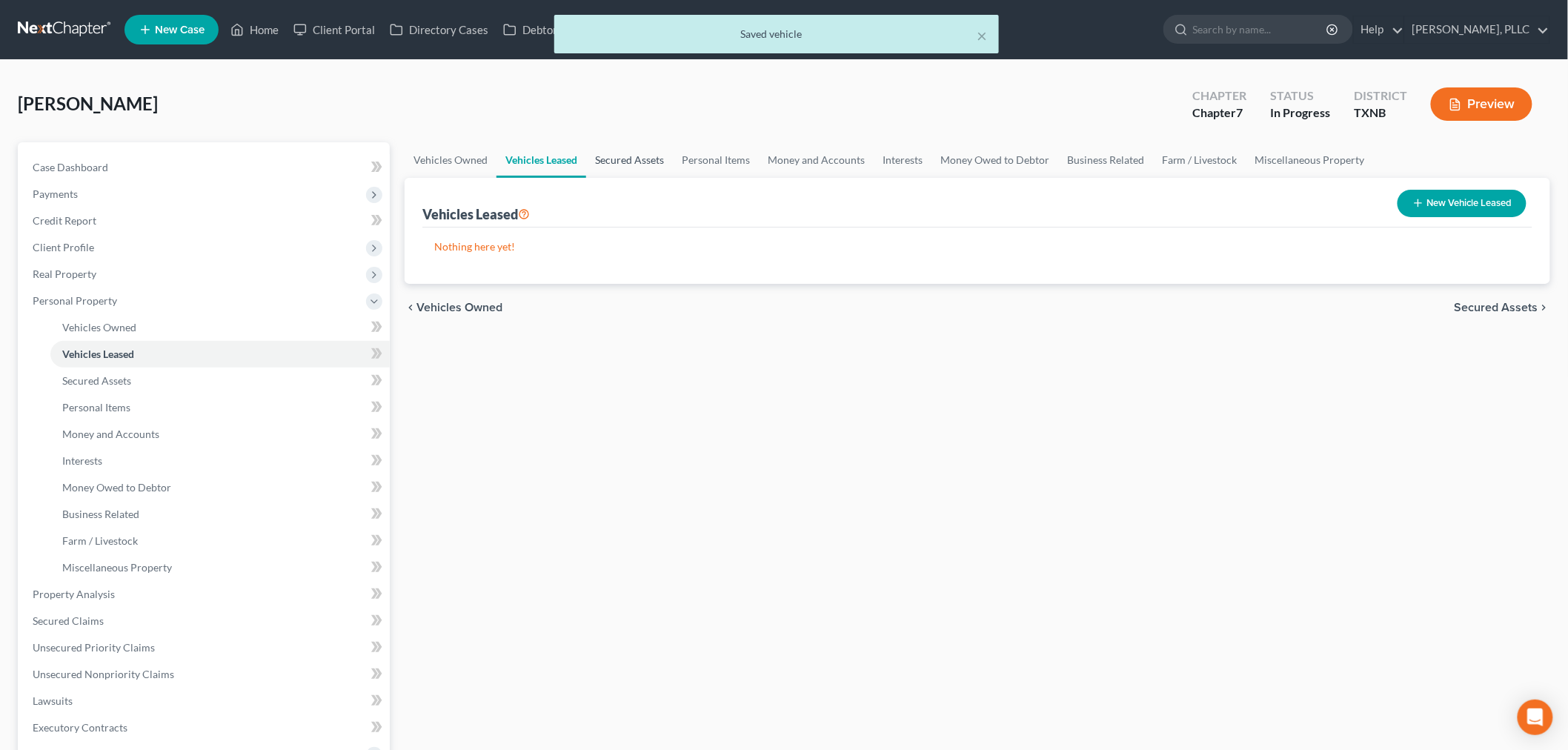
click at [611, 159] on link "Secured Assets" at bounding box center [630, 160] width 87 height 36
click at [704, 164] on link "Personal Items" at bounding box center [716, 160] width 86 height 36
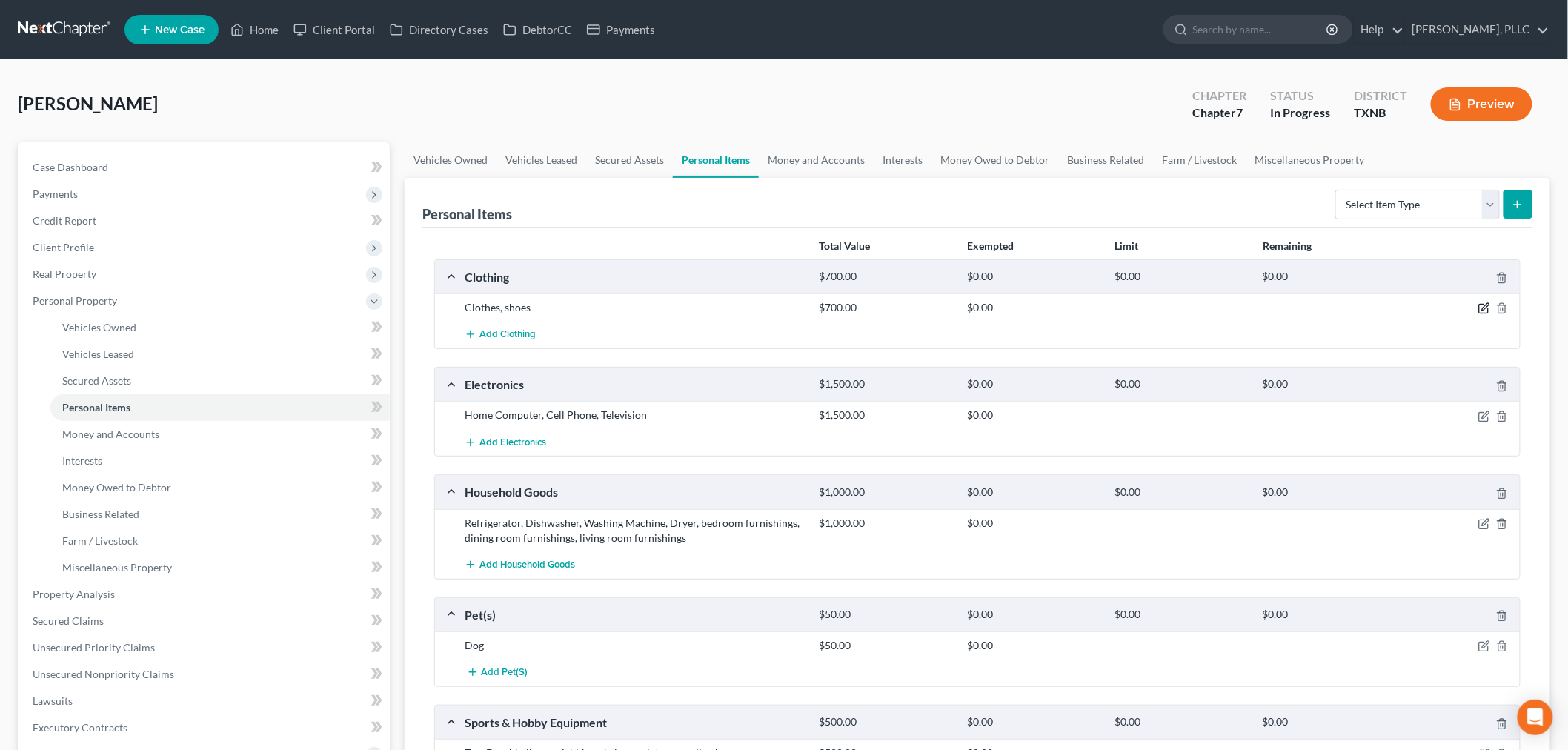
click at [1483, 306] on icon "button" at bounding box center [1484, 309] width 12 height 12
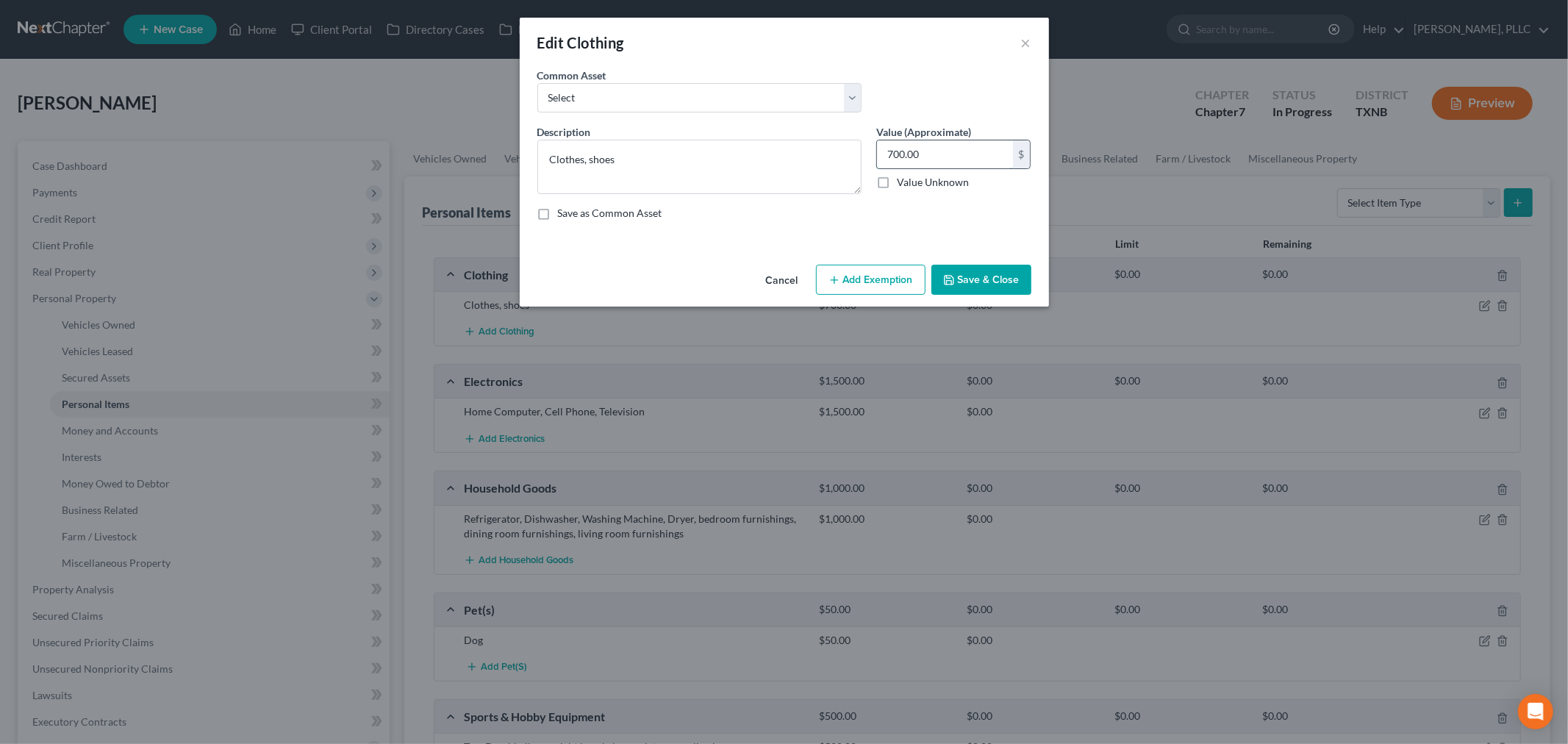
click at [888, 153] on input "700.00" at bounding box center [945, 154] width 136 height 28
click at [887, 149] on input "700.00" at bounding box center [945, 154] width 136 height 28
type input "1,700.00"
click at [885, 281] on button "Add Exemption" at bounding box center [870, 280] width 109 height 31
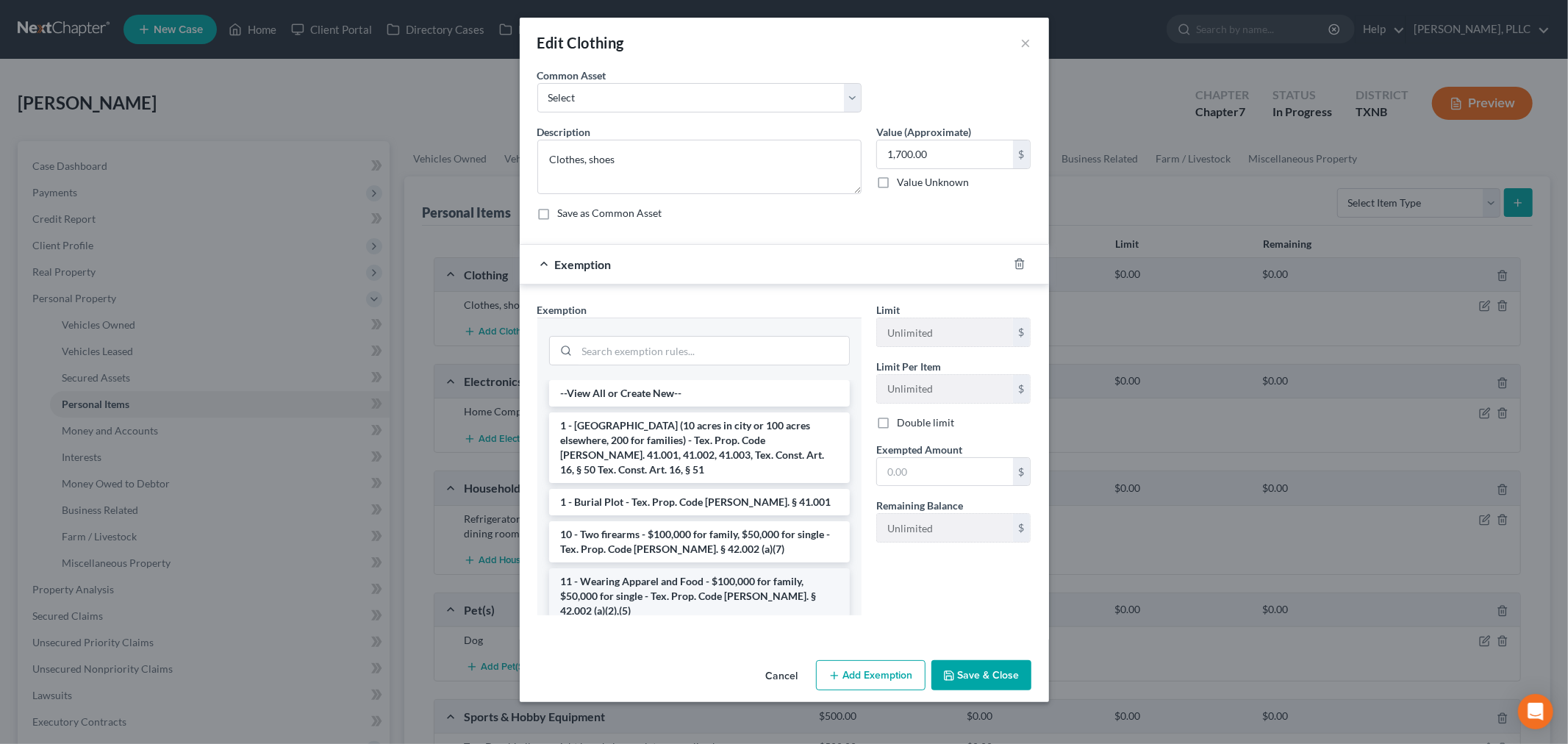
click at [677, 571] on li "11 - Wearing Apparel and Food - $100,000 for family, $50,000 for single - Tex. …" at bounding box center [699, 596] width 300 height 56
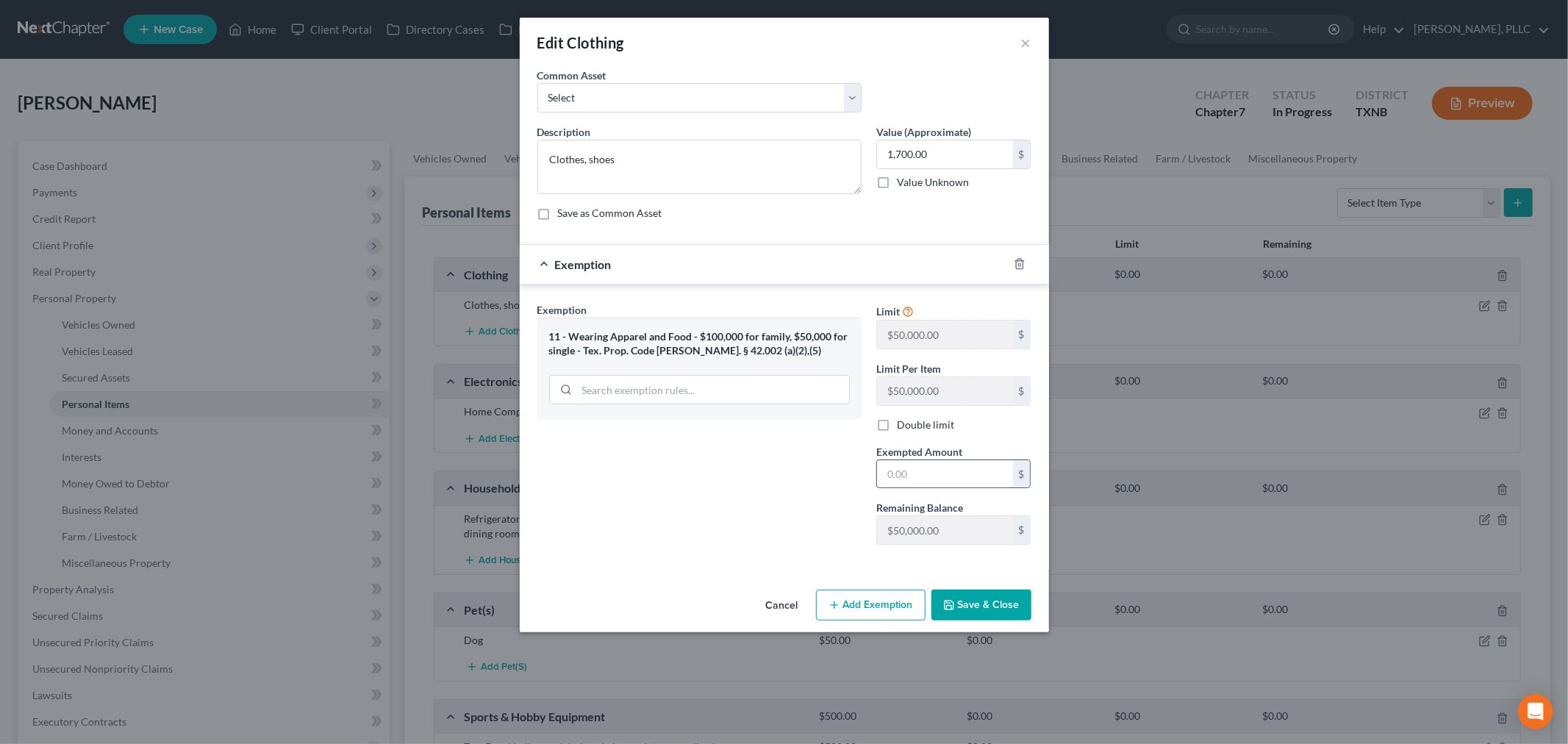
click at [900, 475] on input "text" at bounding box center [945, 474] width 136 height 28
type input "1,700"
click at [997, 605] on button "Save & Close" at bounding box center [982, 605] width 100 height 31
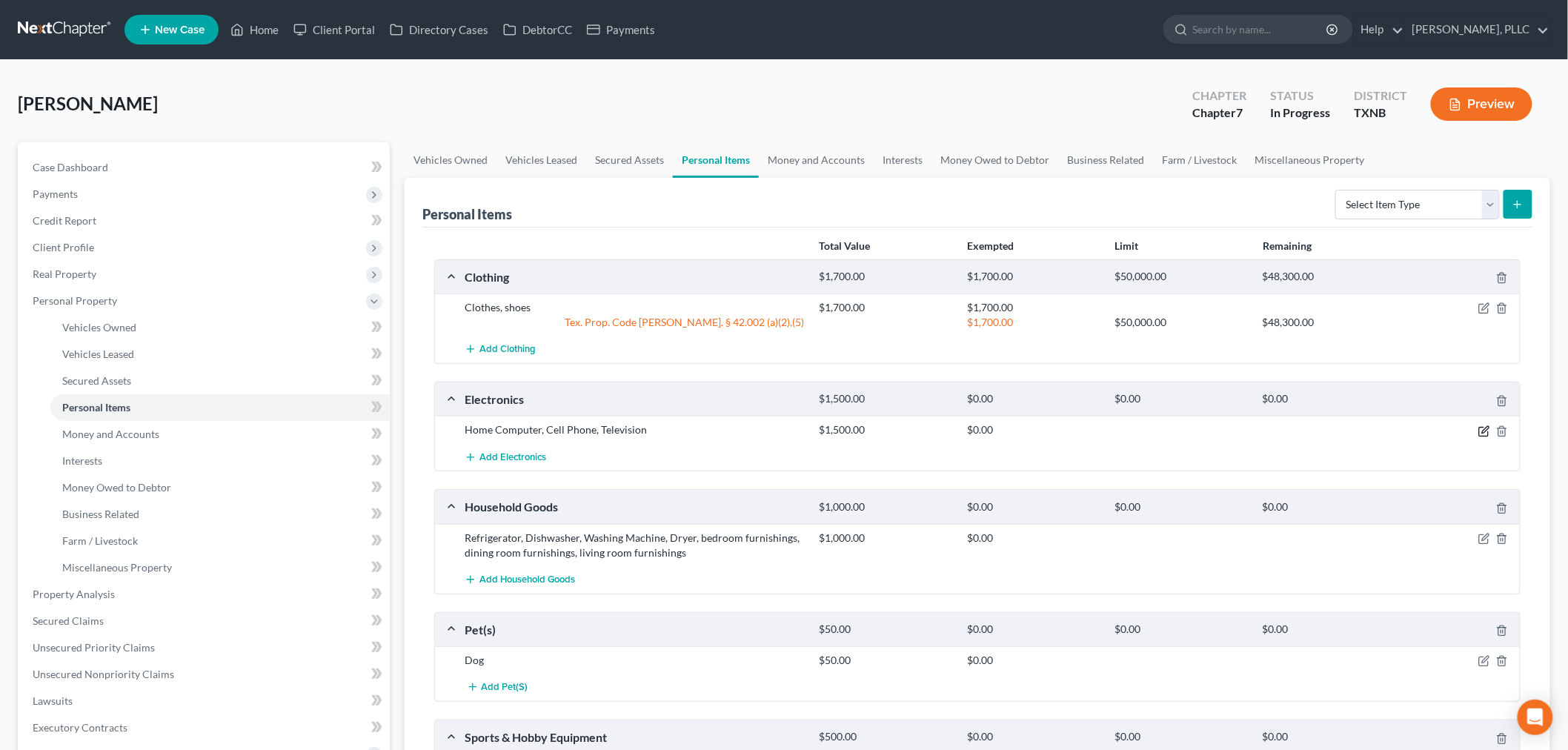
click at [1480, 427] on icon "button" at bounding box center [1484, 432] width 12 height 12
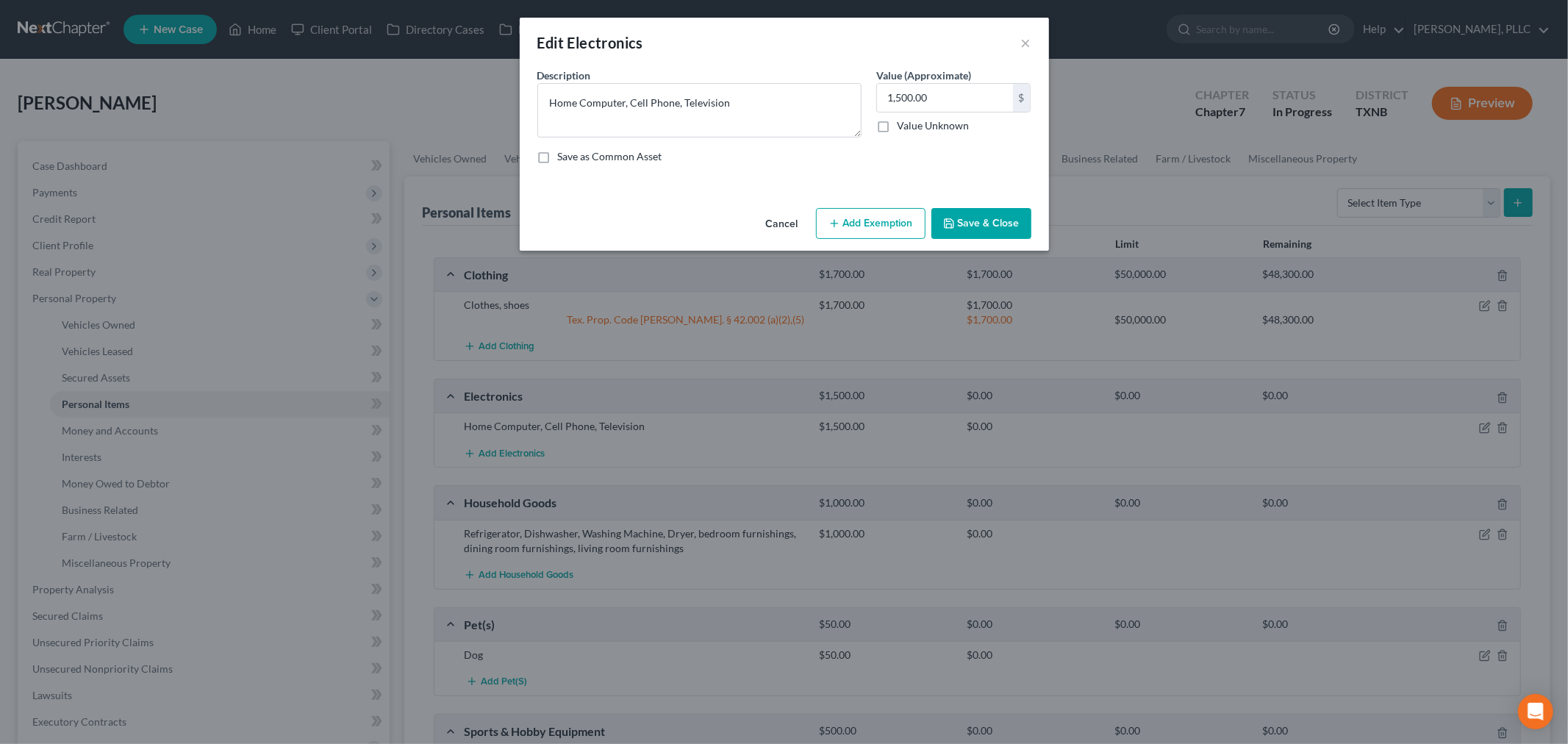
click at [856, 226] on button "Add Exemption" at bounding box center [870, 224] width 109 height 31
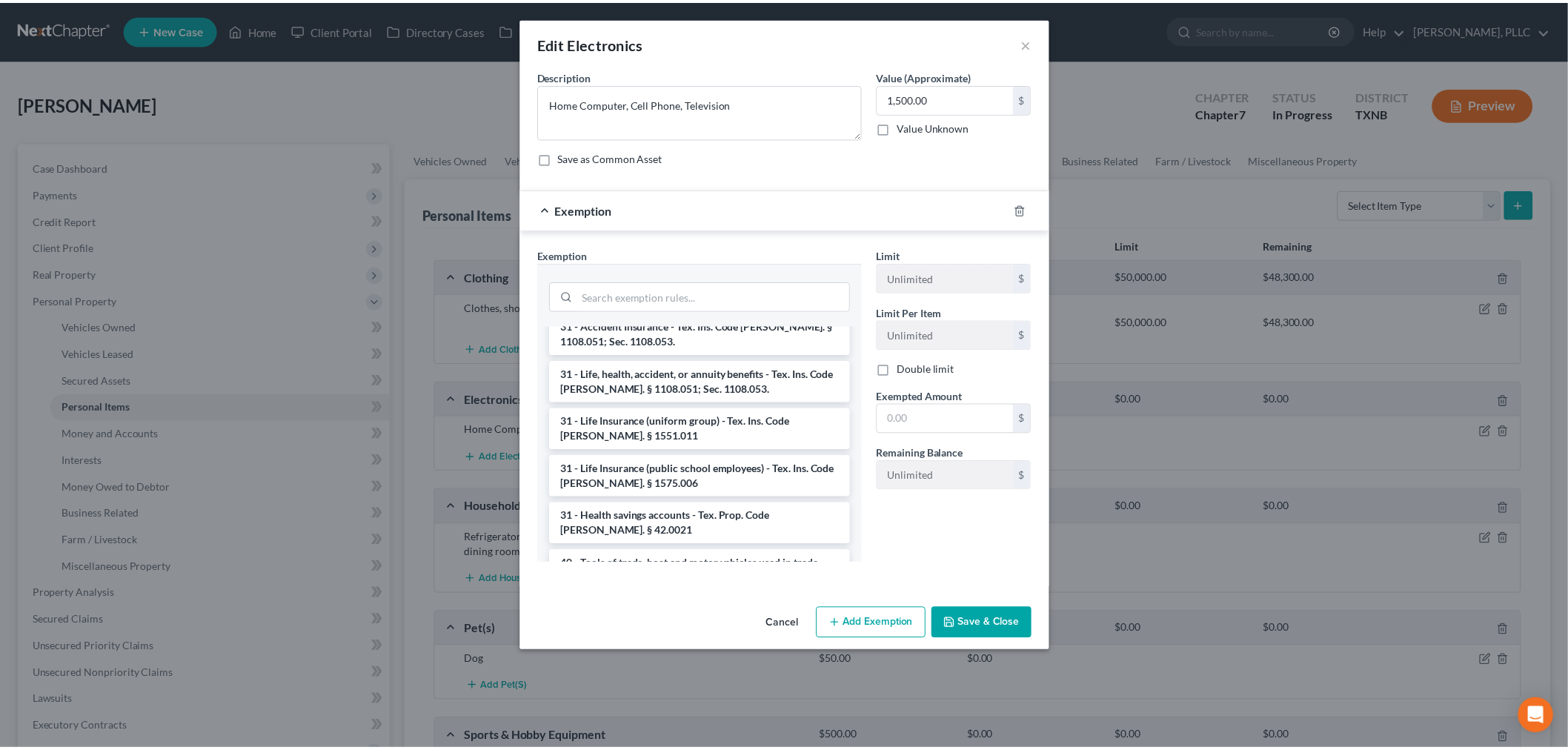
scroll to position [1812, 0]
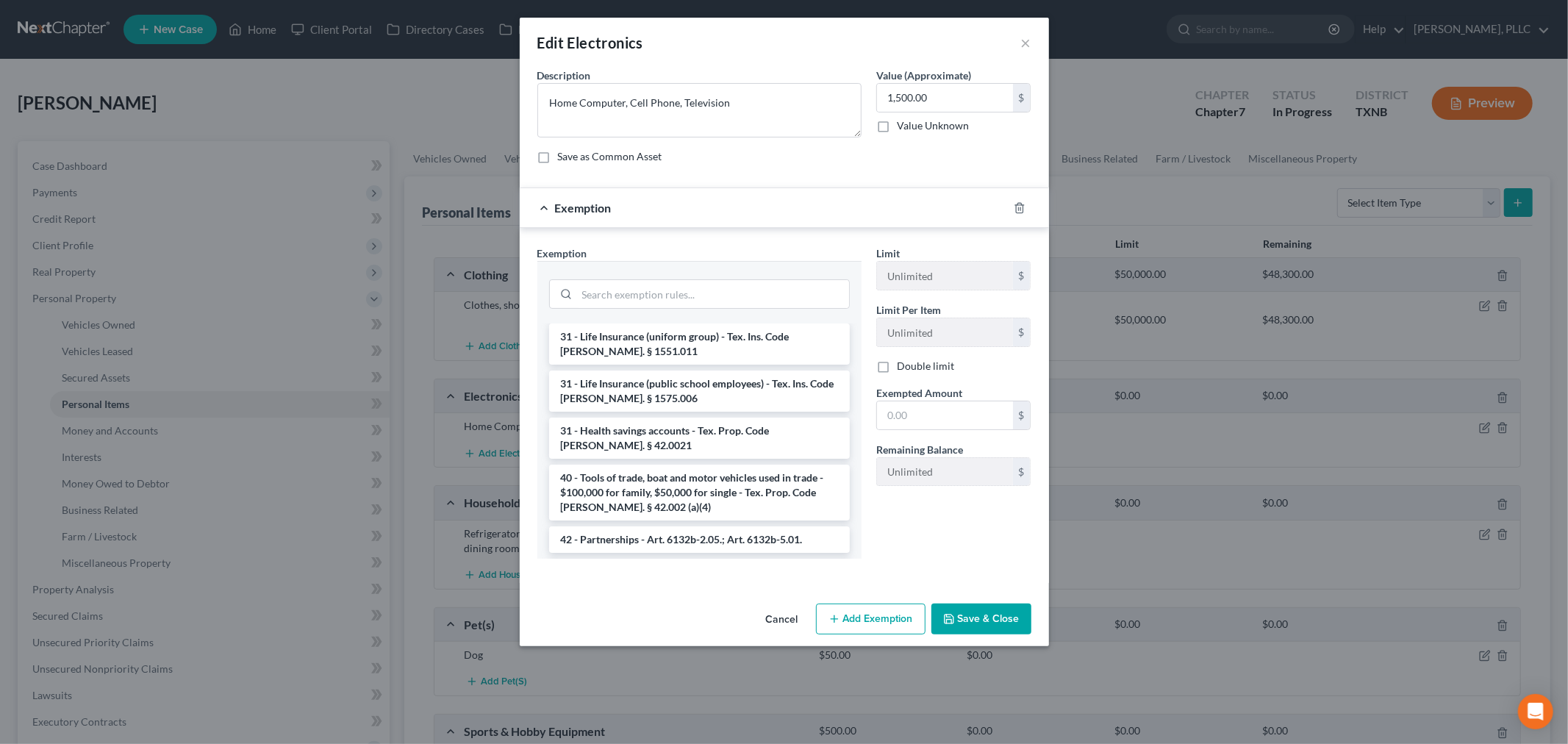
click at [679, 606] on li "6 - Household Goods and Furnishings, family heirlooms - $100,000 for family, $5…" at bounding box center [699, 634] width 300 height 56
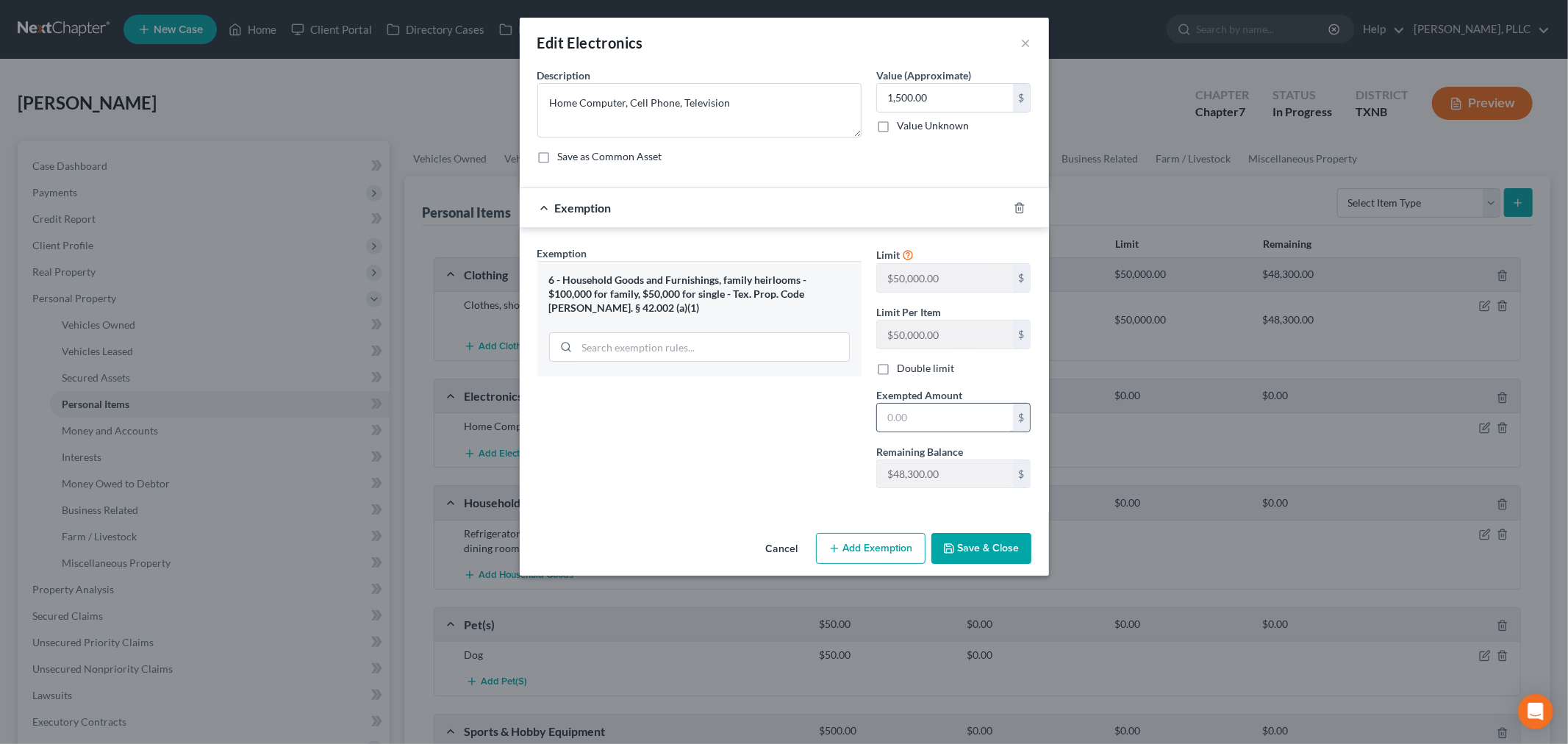
click at [934, 422] on input "text" at bounding box center [945, 418] width 136 height 28
type input "1,500"
click at [989, 548] on button "Save & Close" at bounding box center [982, 548] width 100 height 31
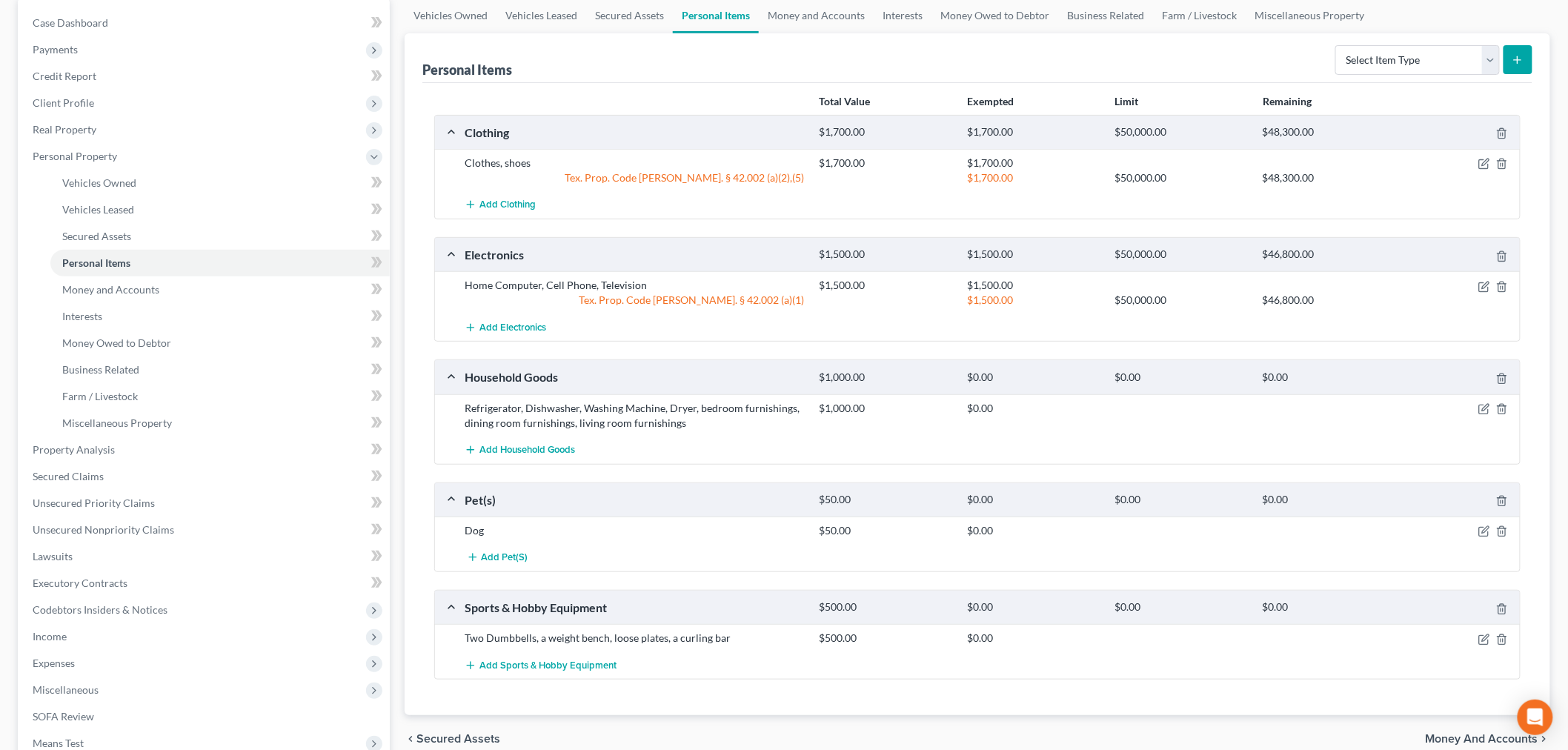
scroll to position [165, 0]
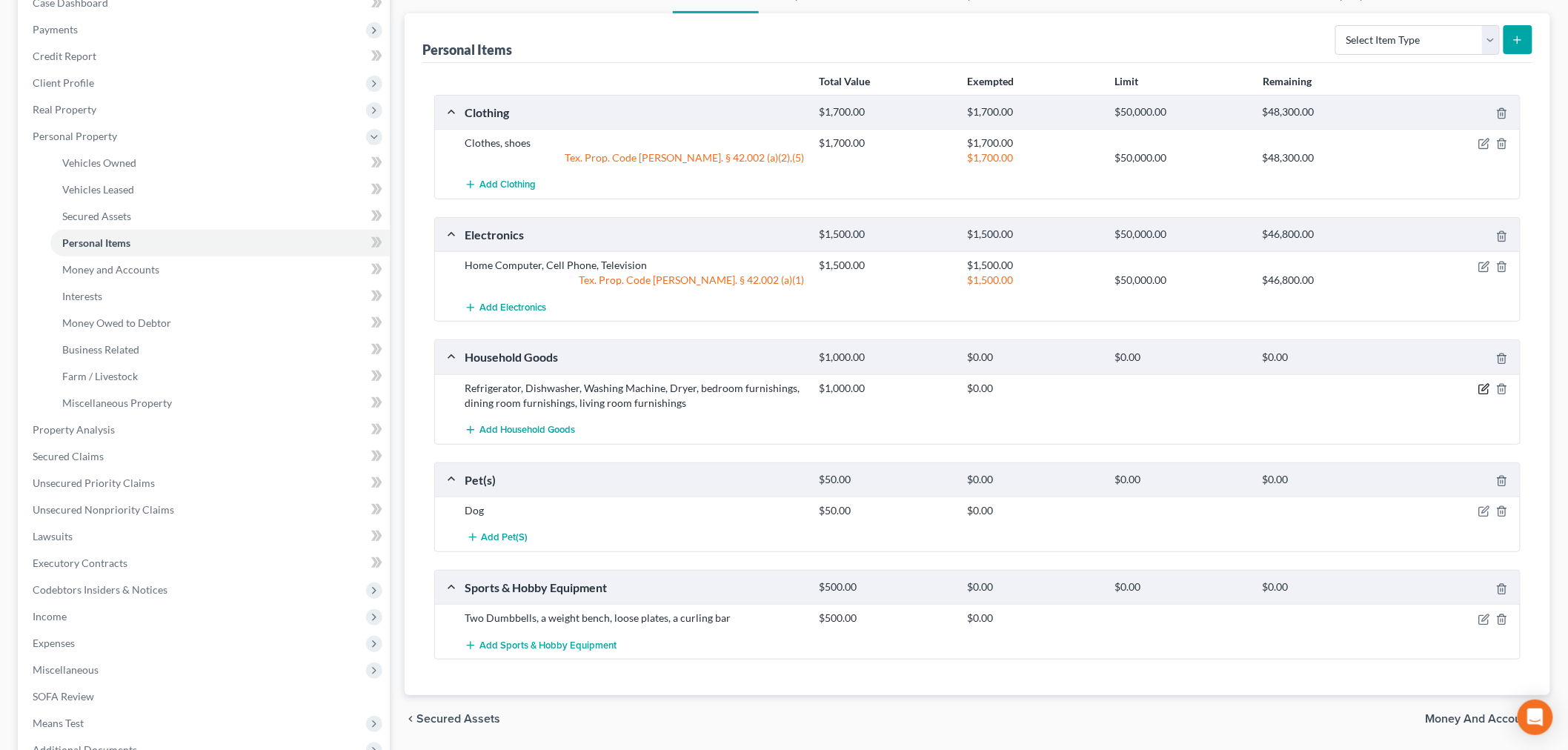
click at [1484, 388] on icon "button" at bounding box center [1484, 389] width 12 height 12
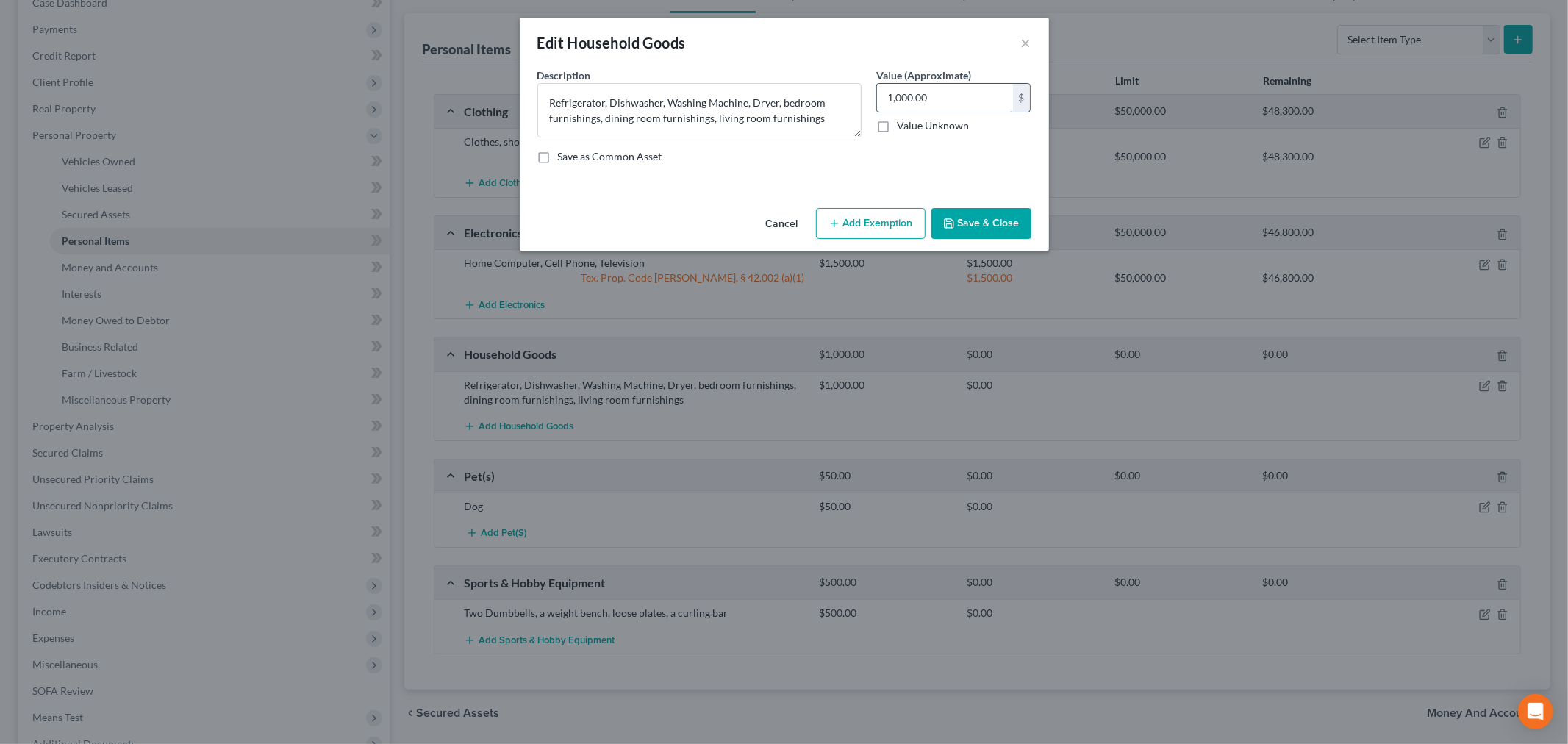
click at [939, 96] on input "1,000.00" at bounding box center [945, 97] width 136 height 28
type input "2,000"
click at [868, 218] on button "Add Exemption" at bounding box center [870, 224] width 109 height 31
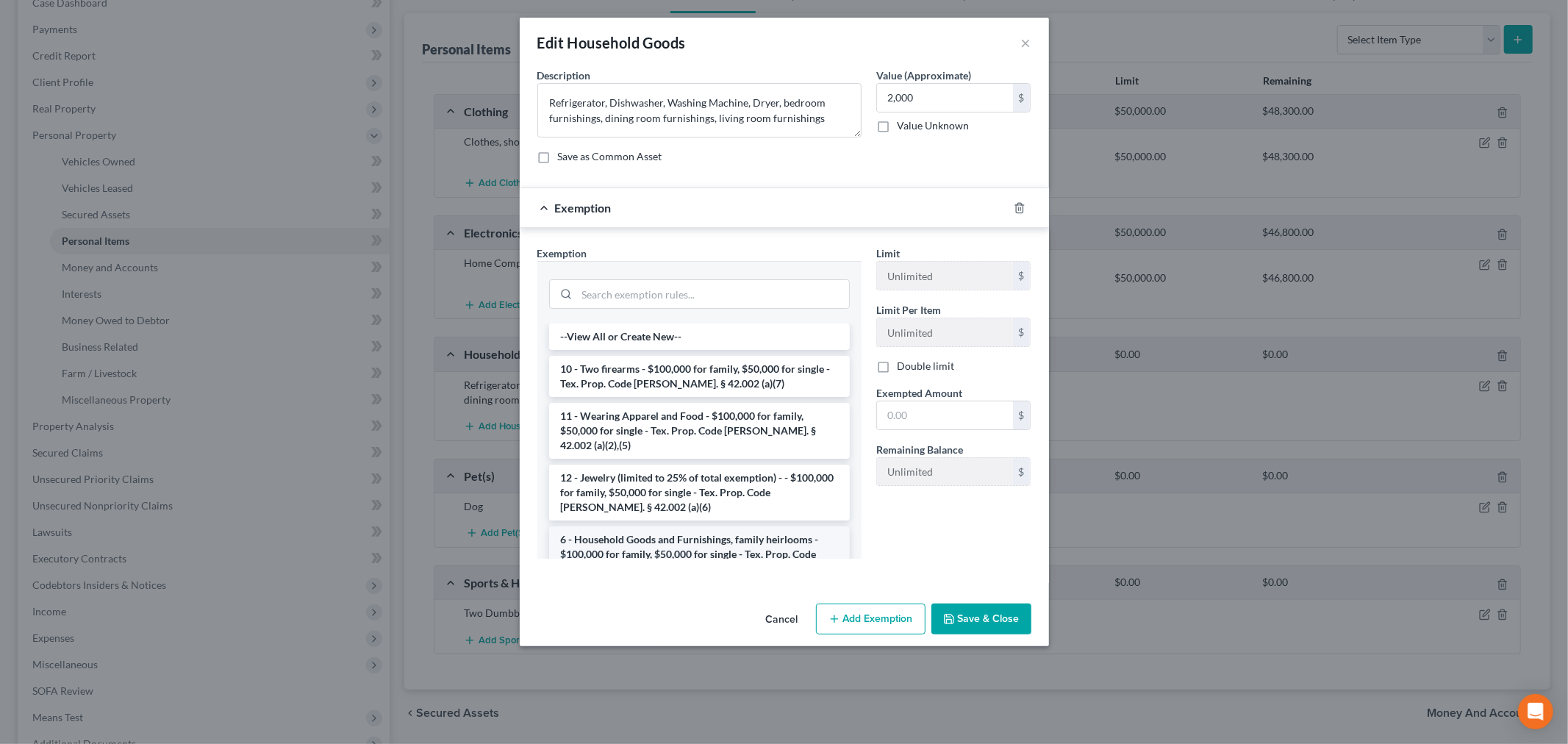
click at [682, 546] on li "6 - Household Goods and Furnishings, family heirlooms - $100,000 for family, $5…" at bounding box center [699, 554] width 300 height 56
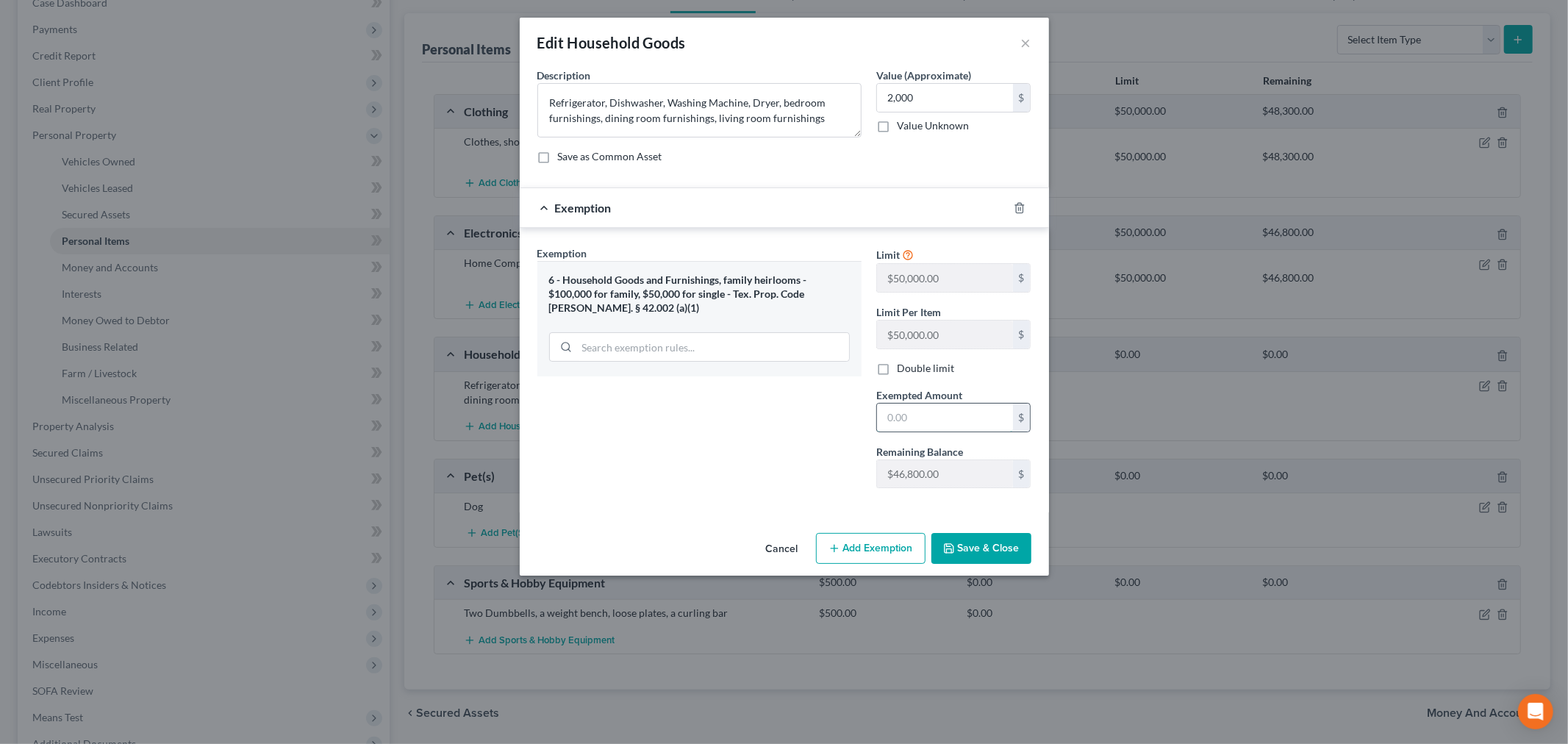
click at [914, 413] on input "text" at bounding box center [945, 418] width 136 height 28
type input "2,000"
click at [966, 548] on button "Save & Close" at bounding box center [982, 548] width 100 height 31
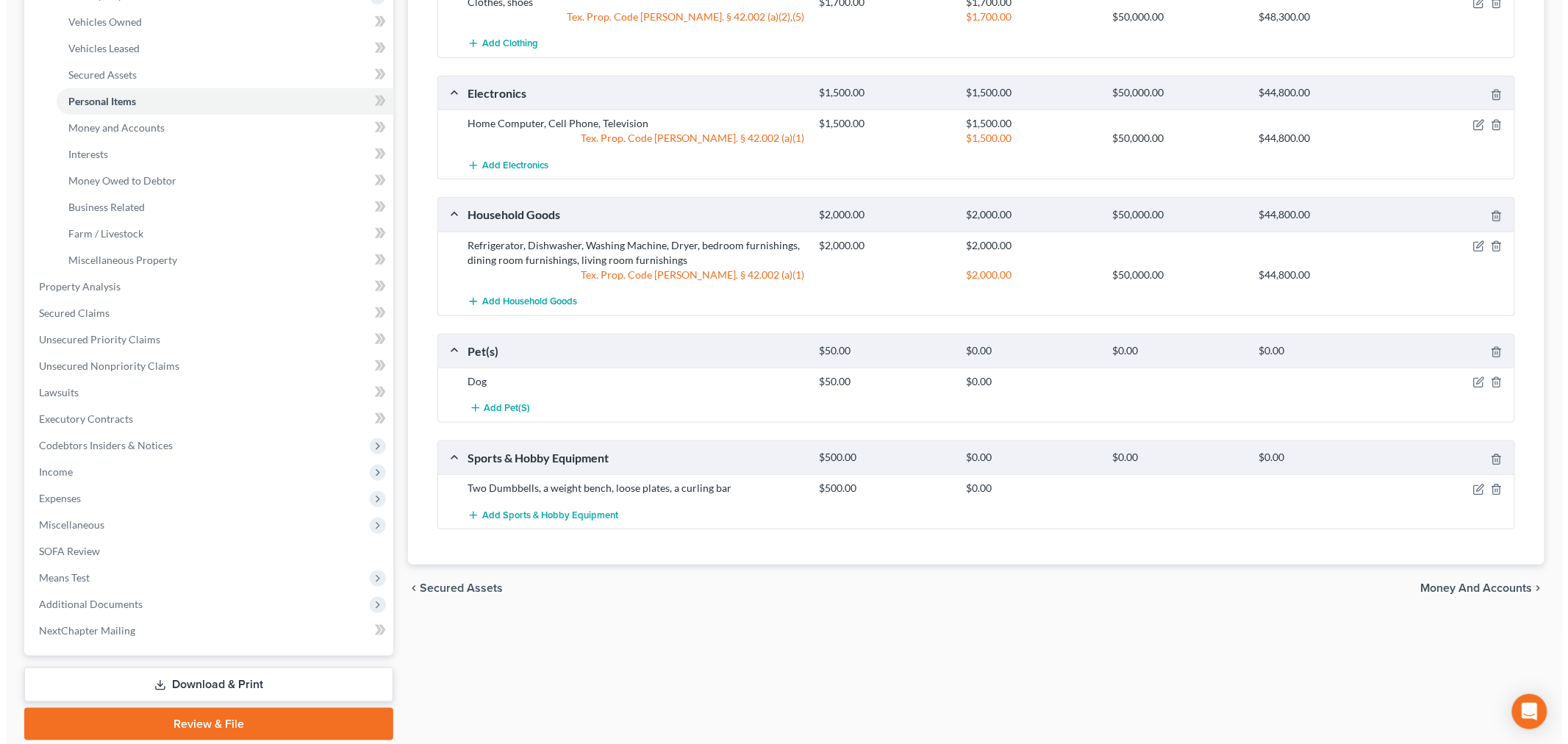
scroll to position [326, 0]
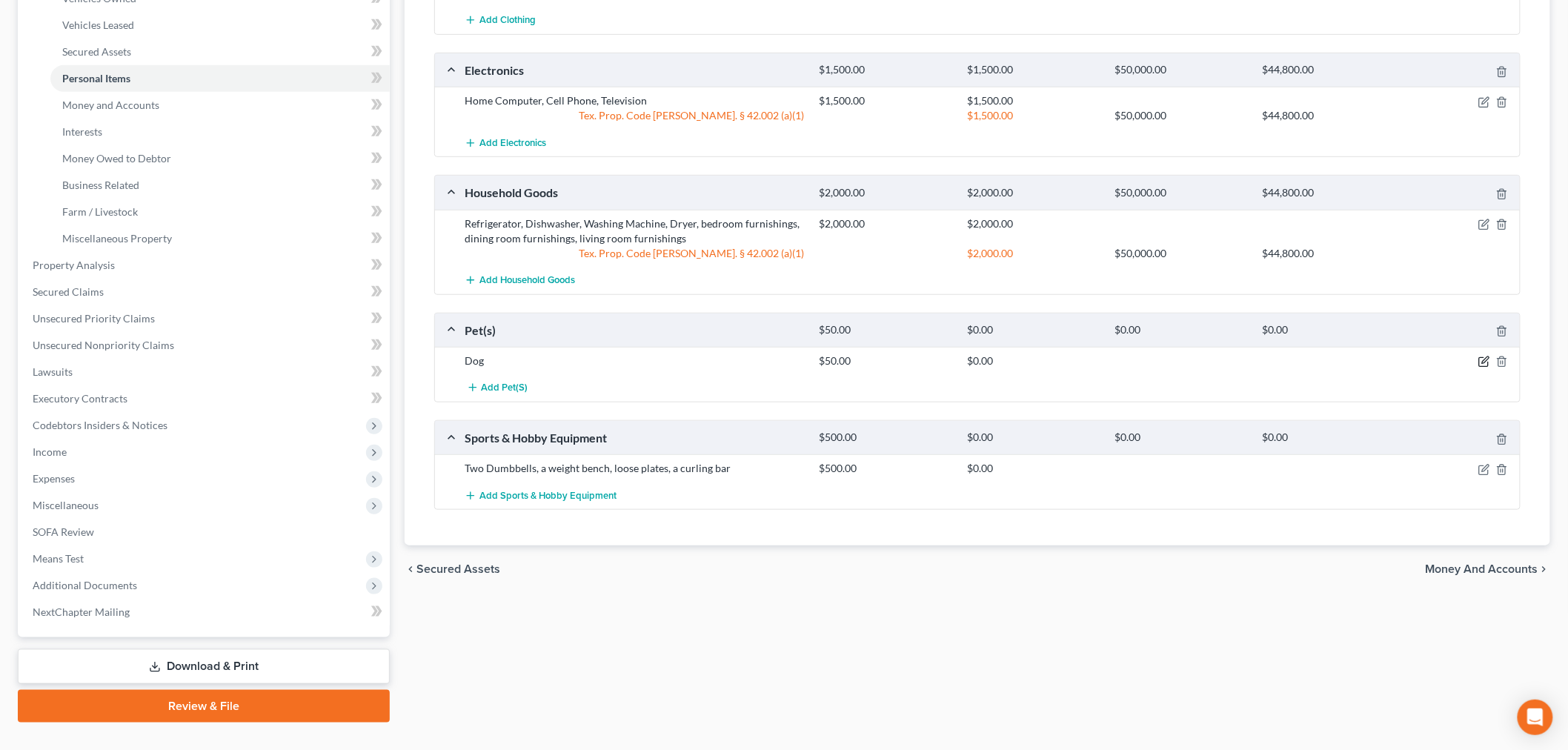
click at [1484, 358] on icon "button" at bounding box center [1484, 362] width 12 height 12
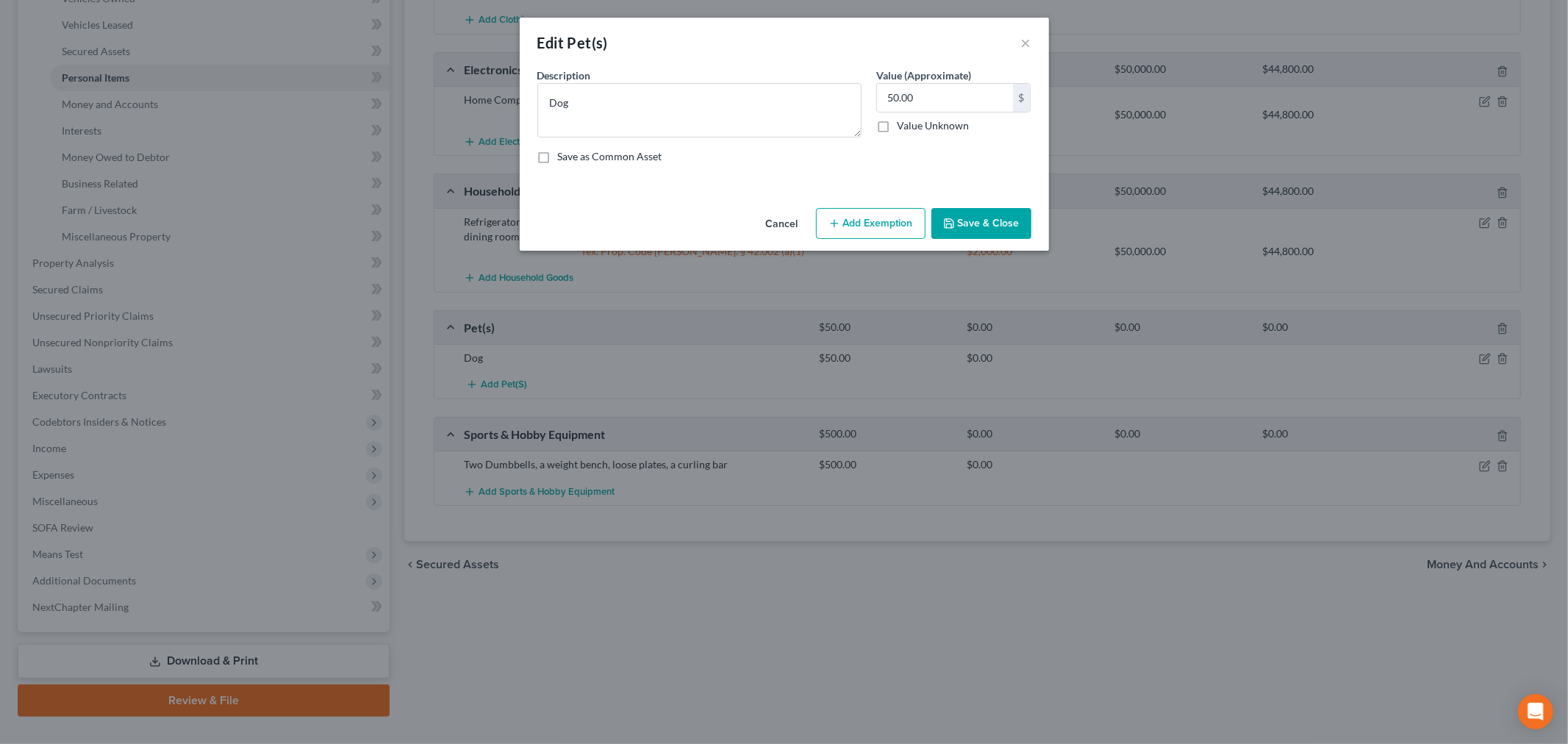
click at [881, 225] on button "Add Exemption" at bounding box center [870, 224] width 109 height 31
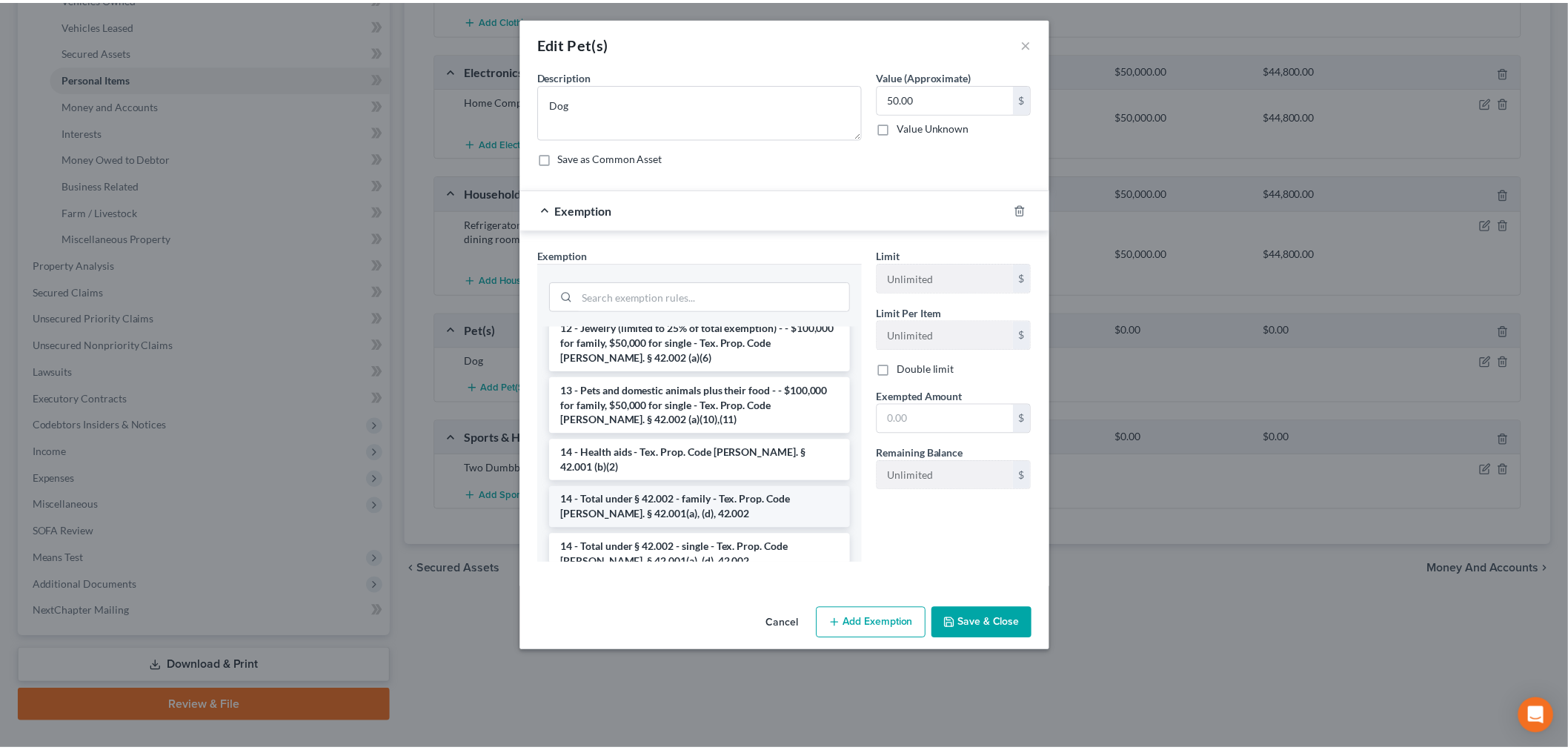
scroll to position [247, 0]
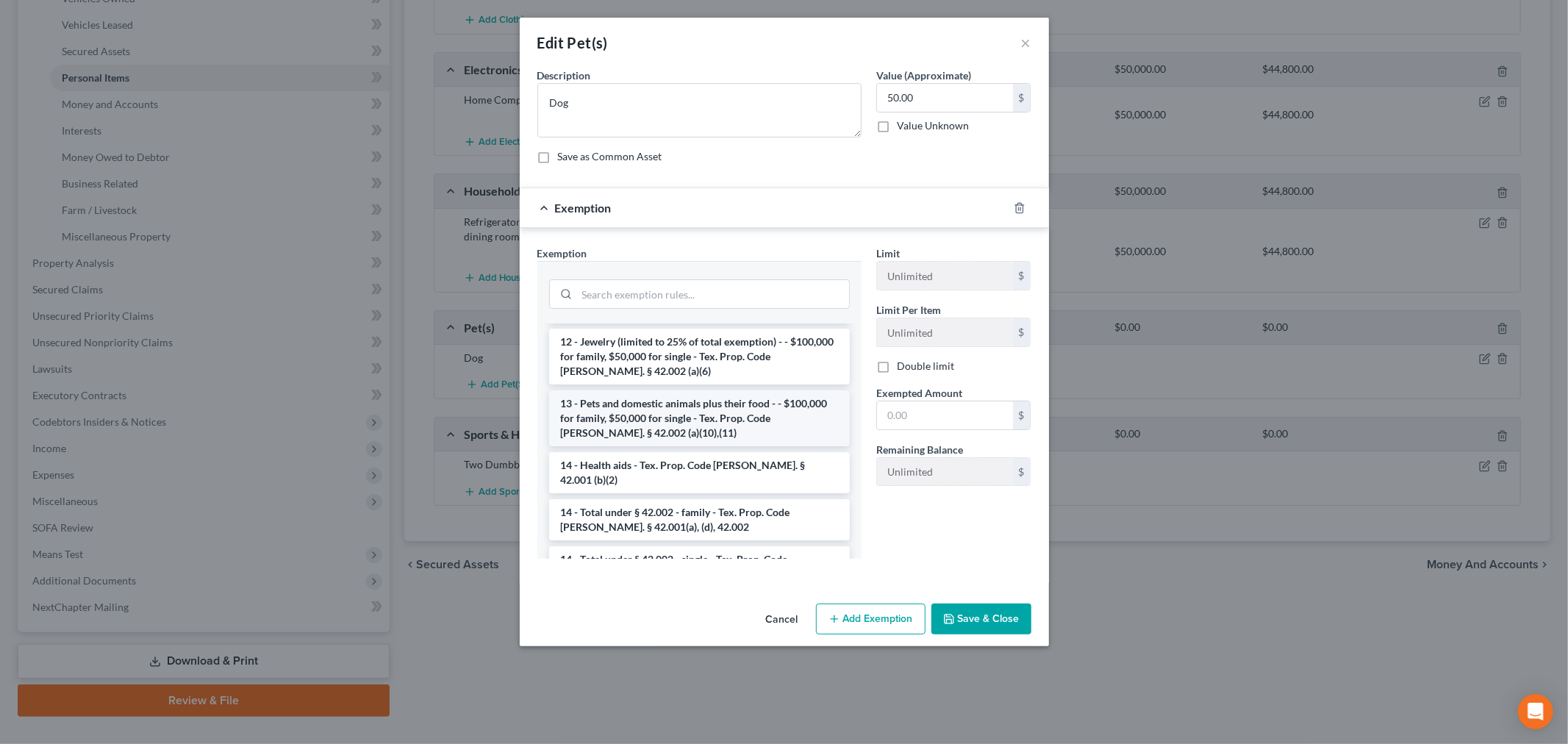
click at [652, 402] on li "13 - Pets and domestic animals plus their food - - $100,000 for family, $50,000…" at bounding box center [699, 419] width 300 height 56
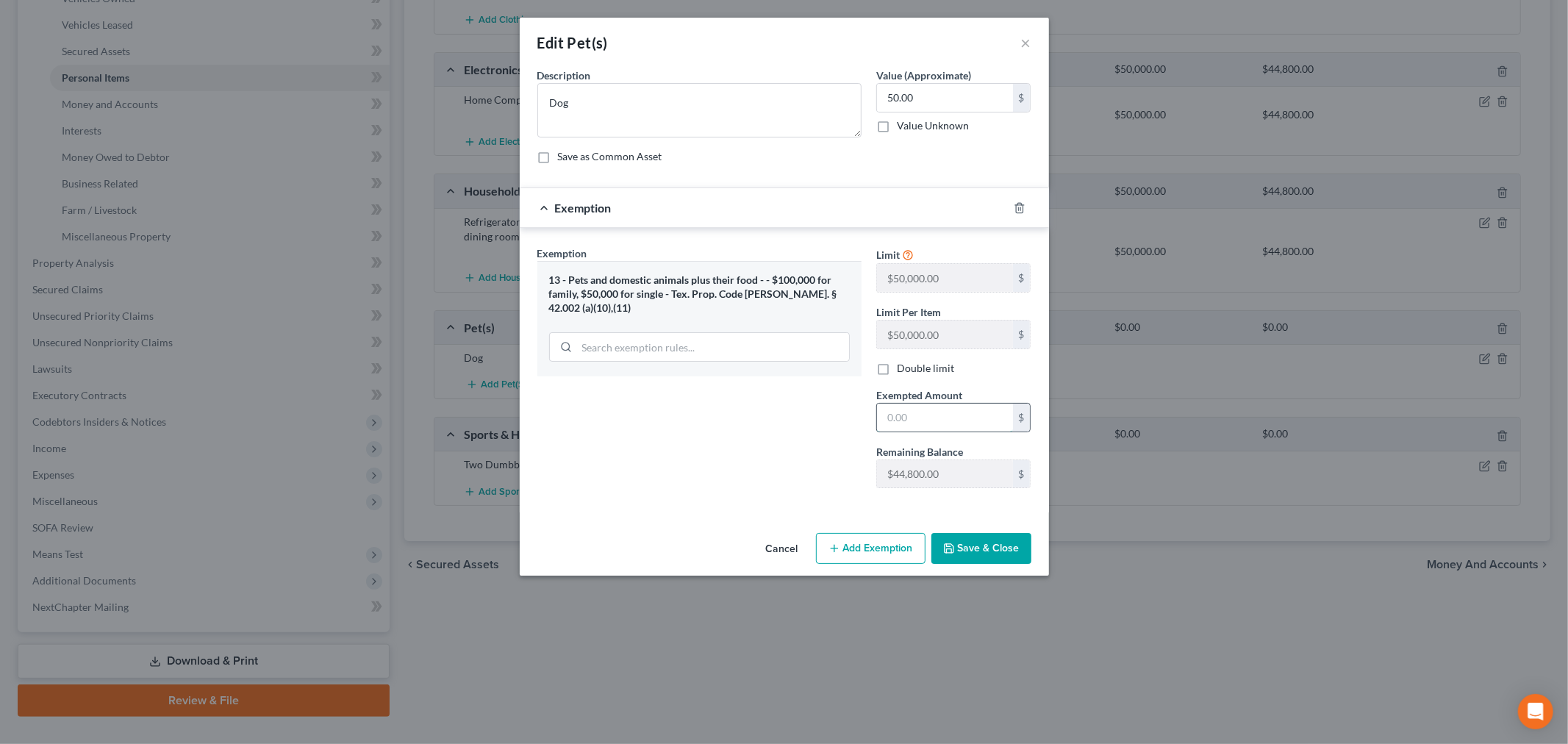
click at [928, 427] on input "text" at bounding box center [945, 418] width 136 height 28
type input "50"
click at [832, 470] on div "Exemption Set must be selected for CA. Exemption * 13 - Pets and domestic anima…" at bounding box center [699, 372] width 339 height 254
click at [997, 549] on button "Save & Close" at bounding box center [982, 548] width 100 height 31
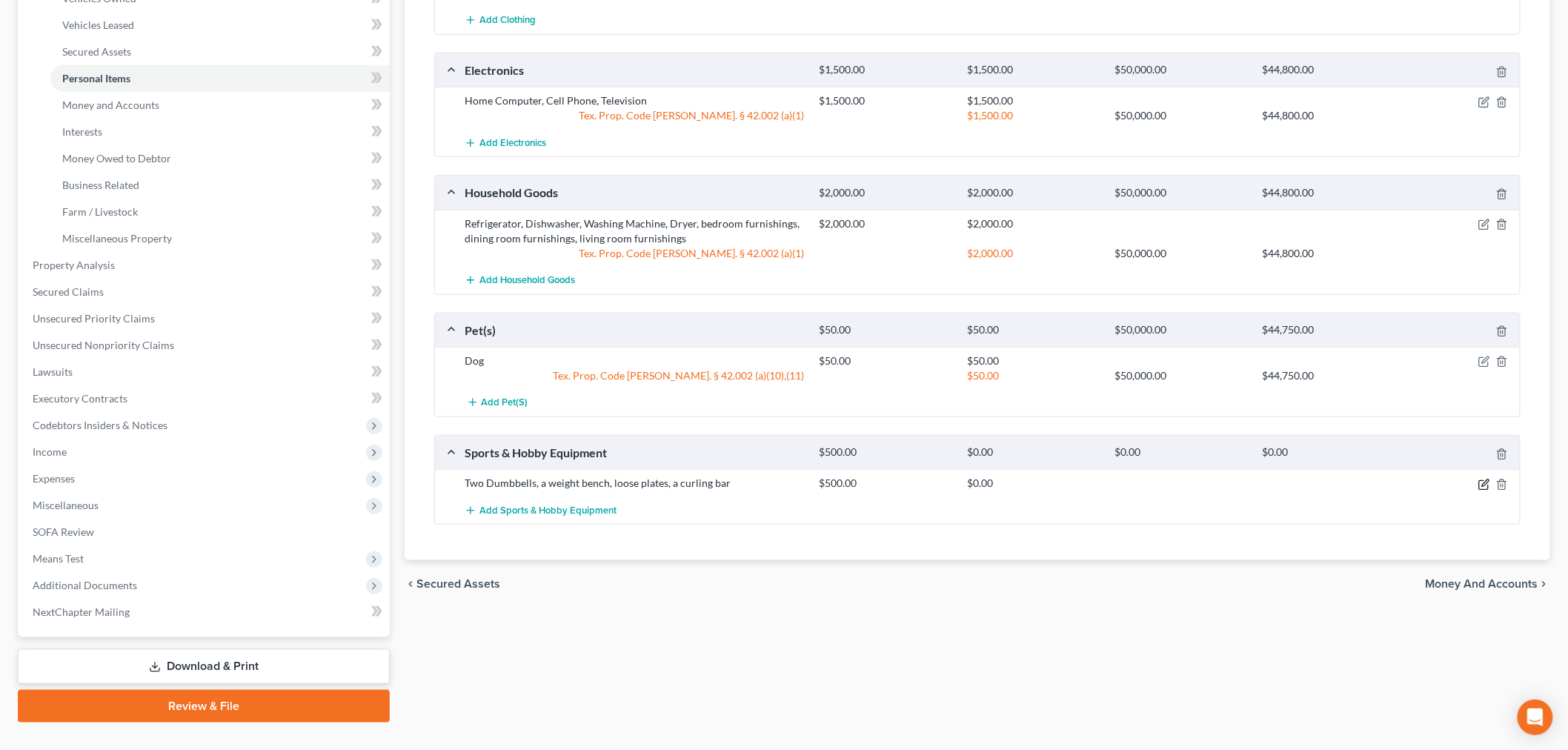
click at [1482, 483] on icon "button" at bounding box center [1484, 485] width 12 height 12
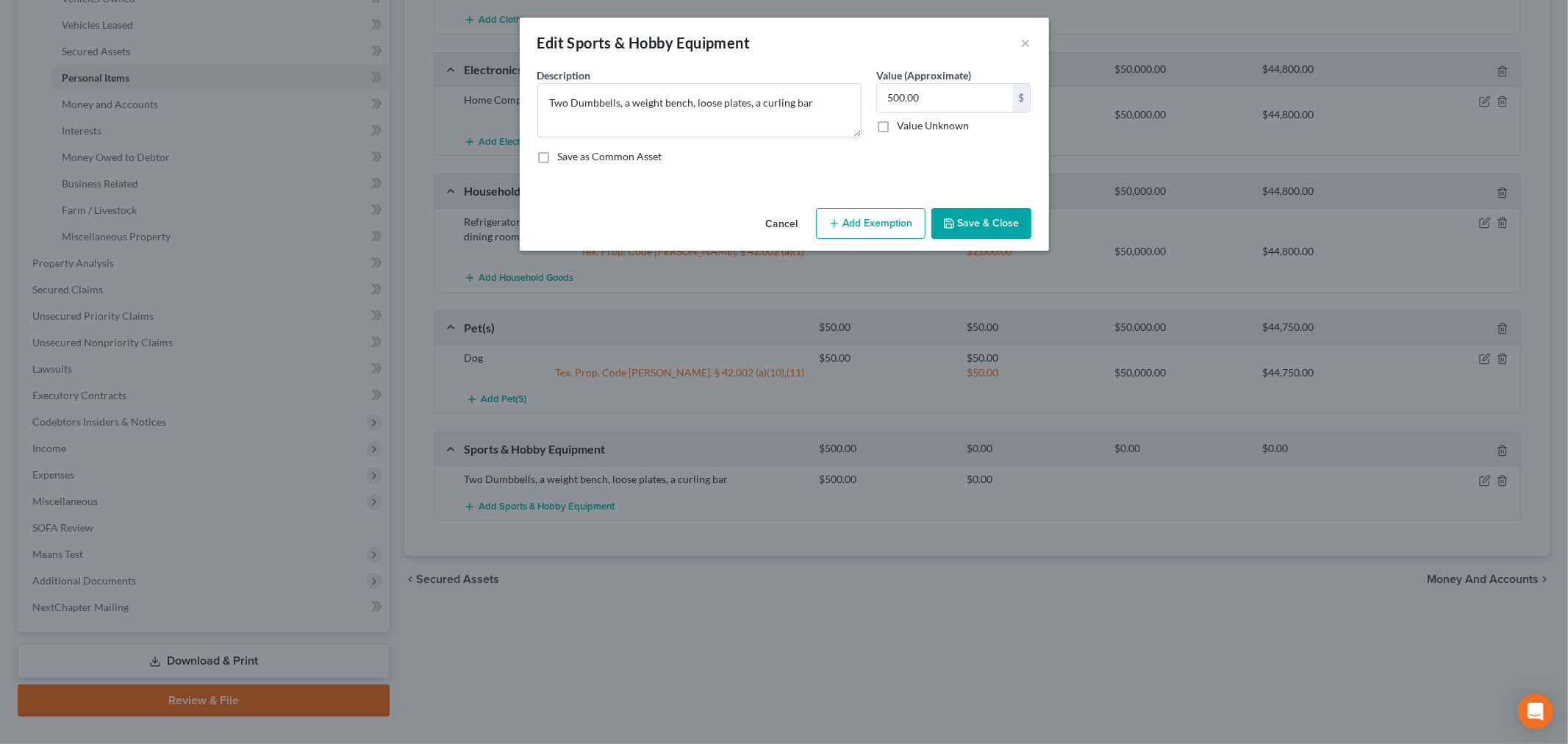
click at [903, 227] on button "Add Exemption" at bounding box center [870, 224] width 109 height 31
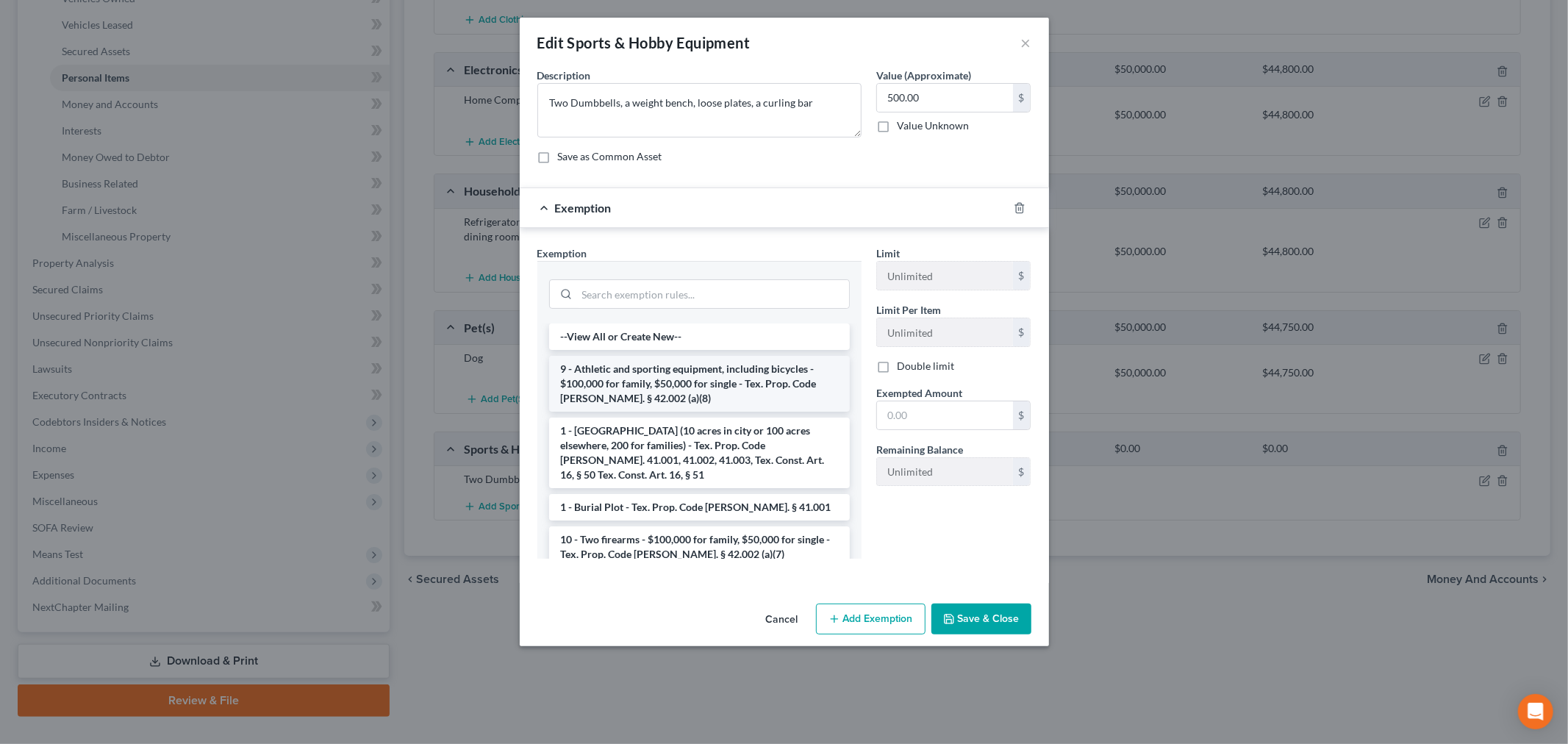
click at [700, 388] on li "9 - Athletic and sporting equipment, including bicycles - $100,000 for family, …" at bounding box center [699, 384] width 300 height 56
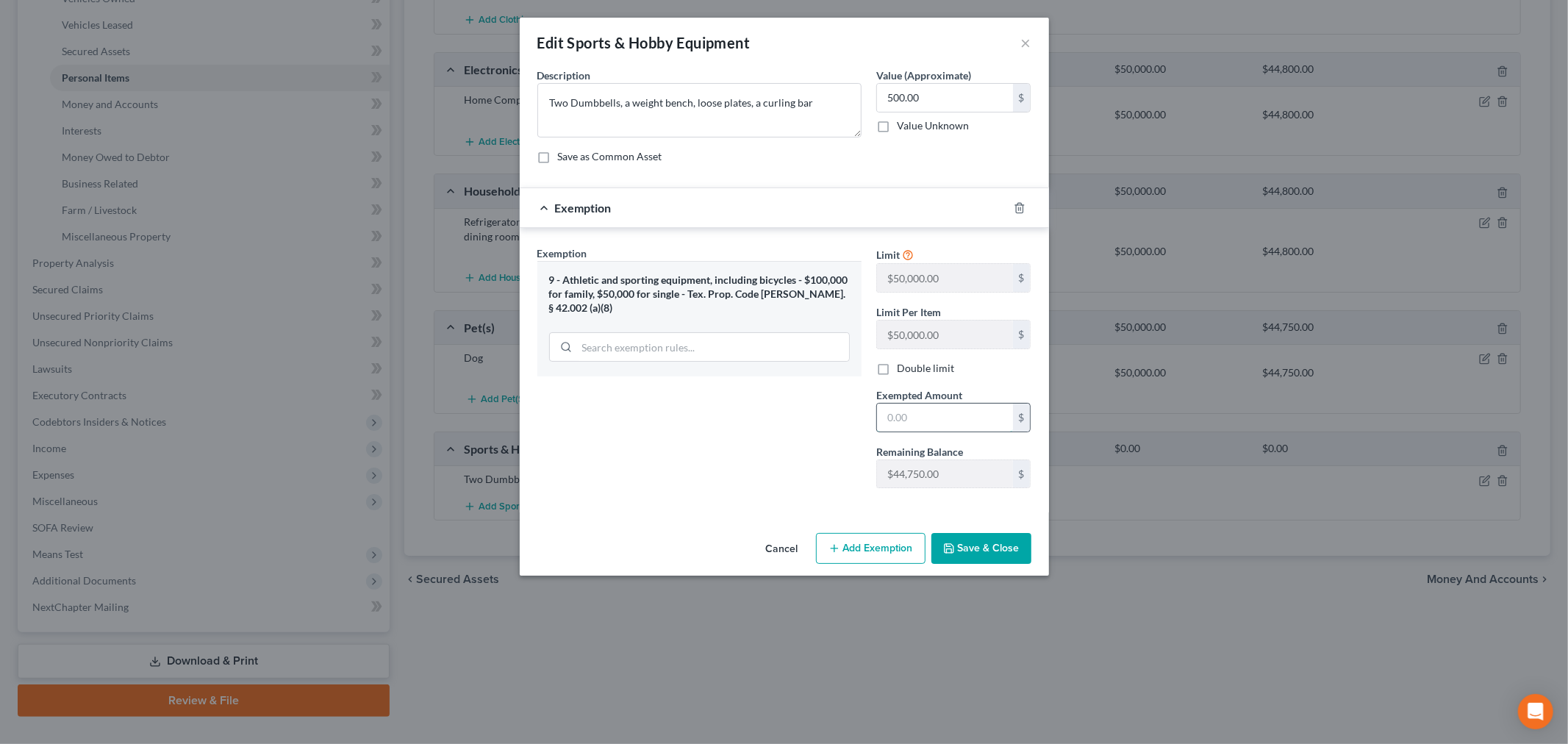
click at [966, 417] on input "text" at bounding box center [945, 418] width 136 height 28
type input "500"
click at [758, 445] on div "Exemption Set must be selected for CA. Exemption * 9 - Athletic and sporting eq…" at bounding box center [699, 372] width 339 height 254
click at [970, 553] on button "Save & Close" at bounding box center [982, 548] width 100 height 31
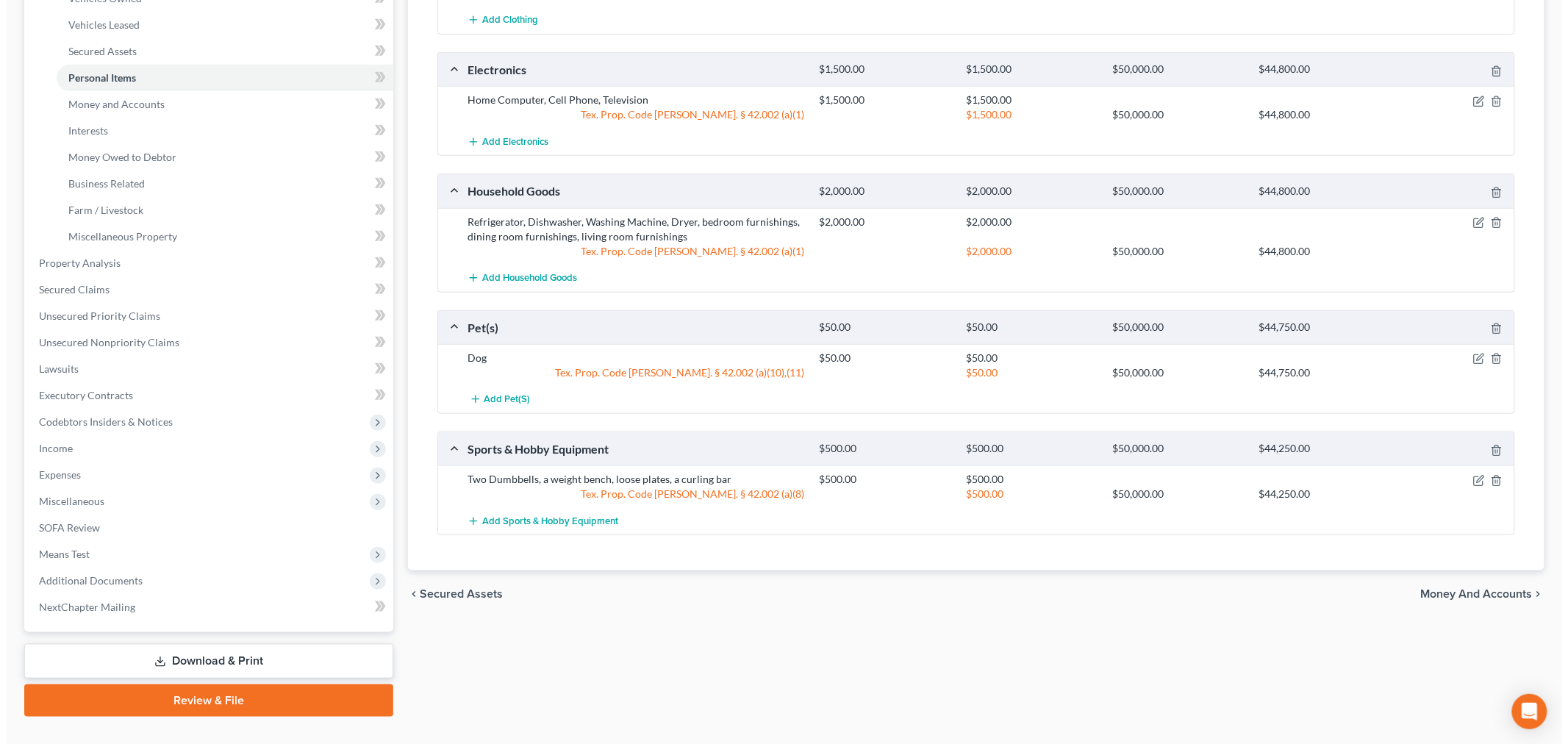
scroll to position [0, 0]
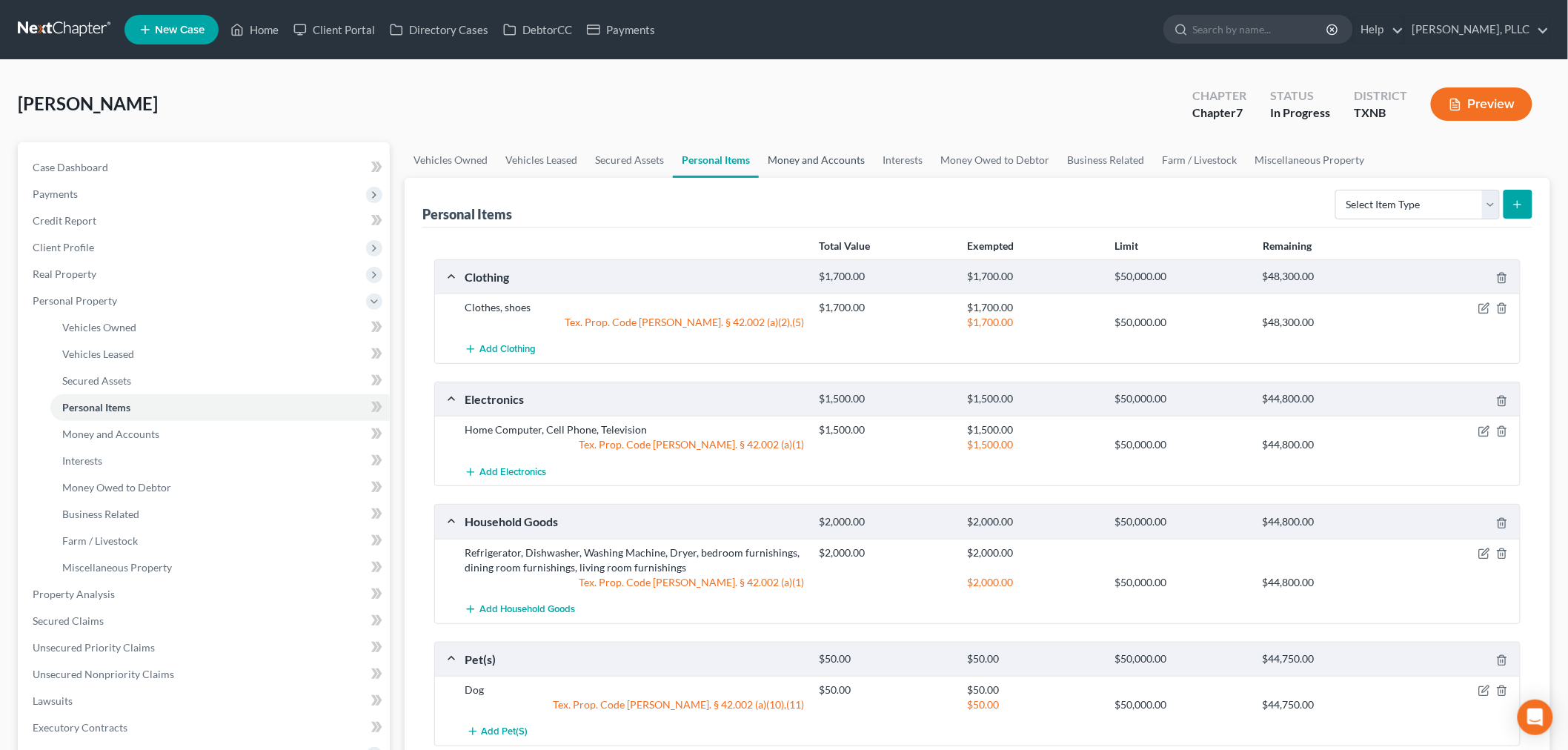
click at [793, 159] on link "Money and Accounts" at bounding box center [815, 160] width 115 height 36
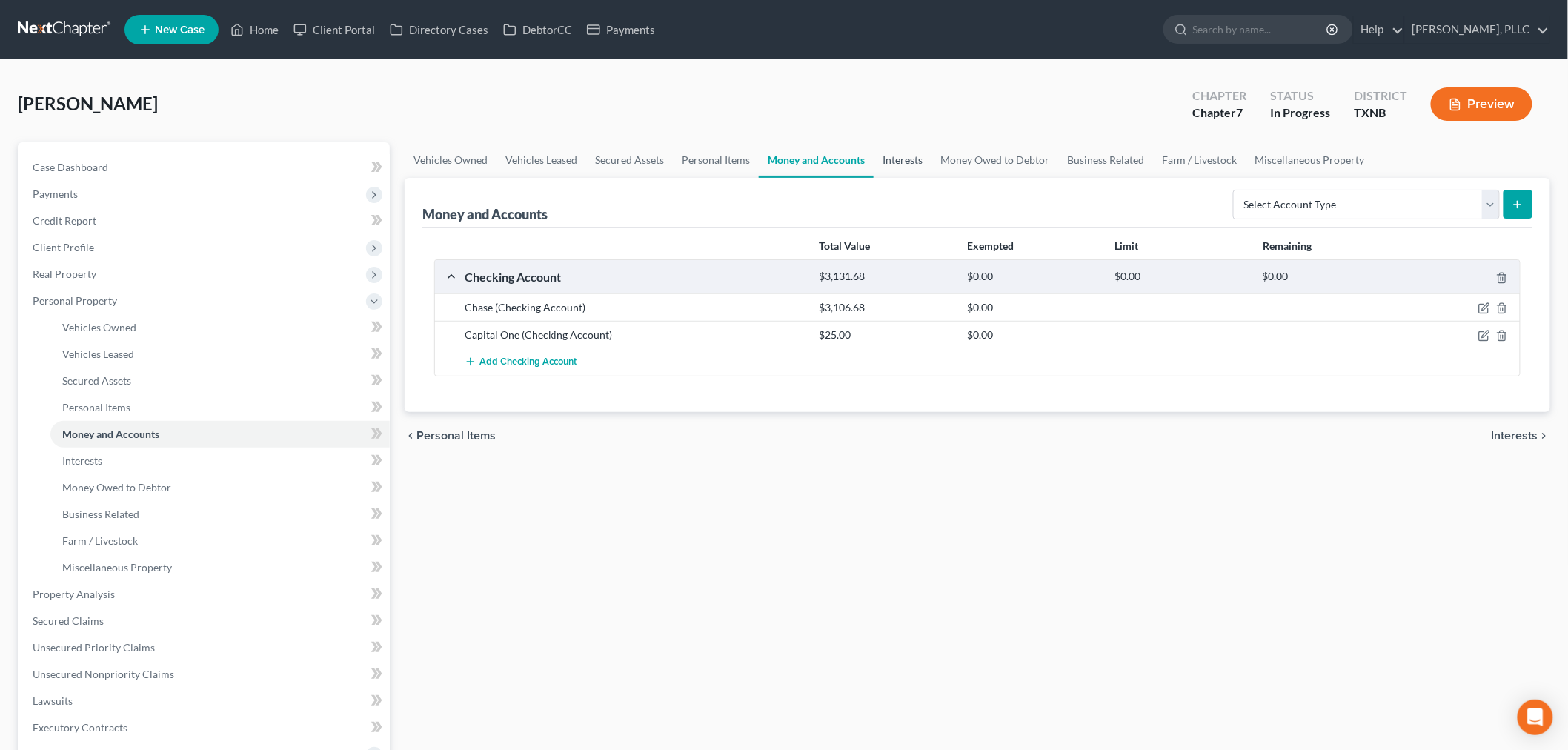
click at [890, 154] on link "Interests" at bounding box center [902, 160] width 58 height 36
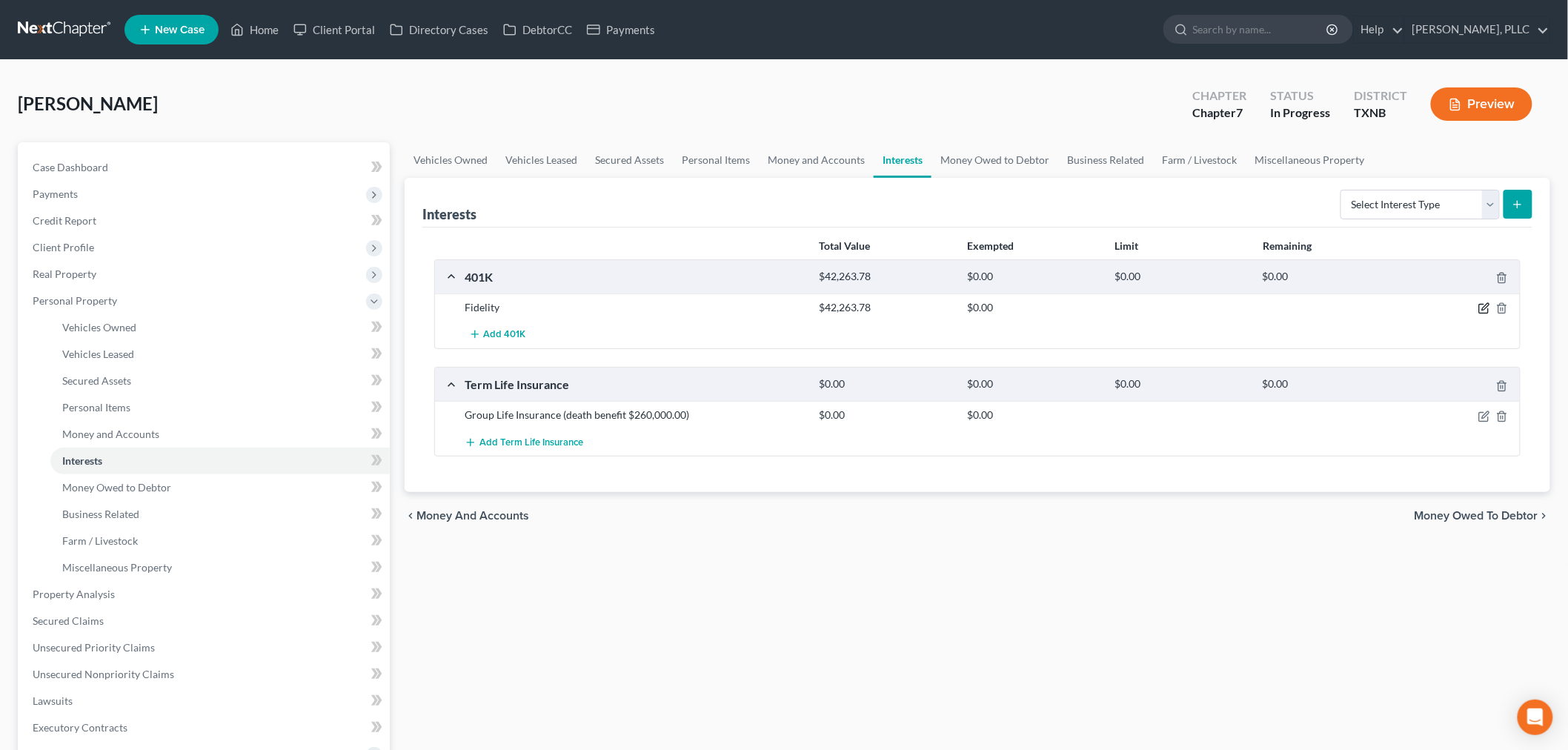
click at [1484, 309] on icon "button" at bounding box center [1484, 309] width 12 height 12
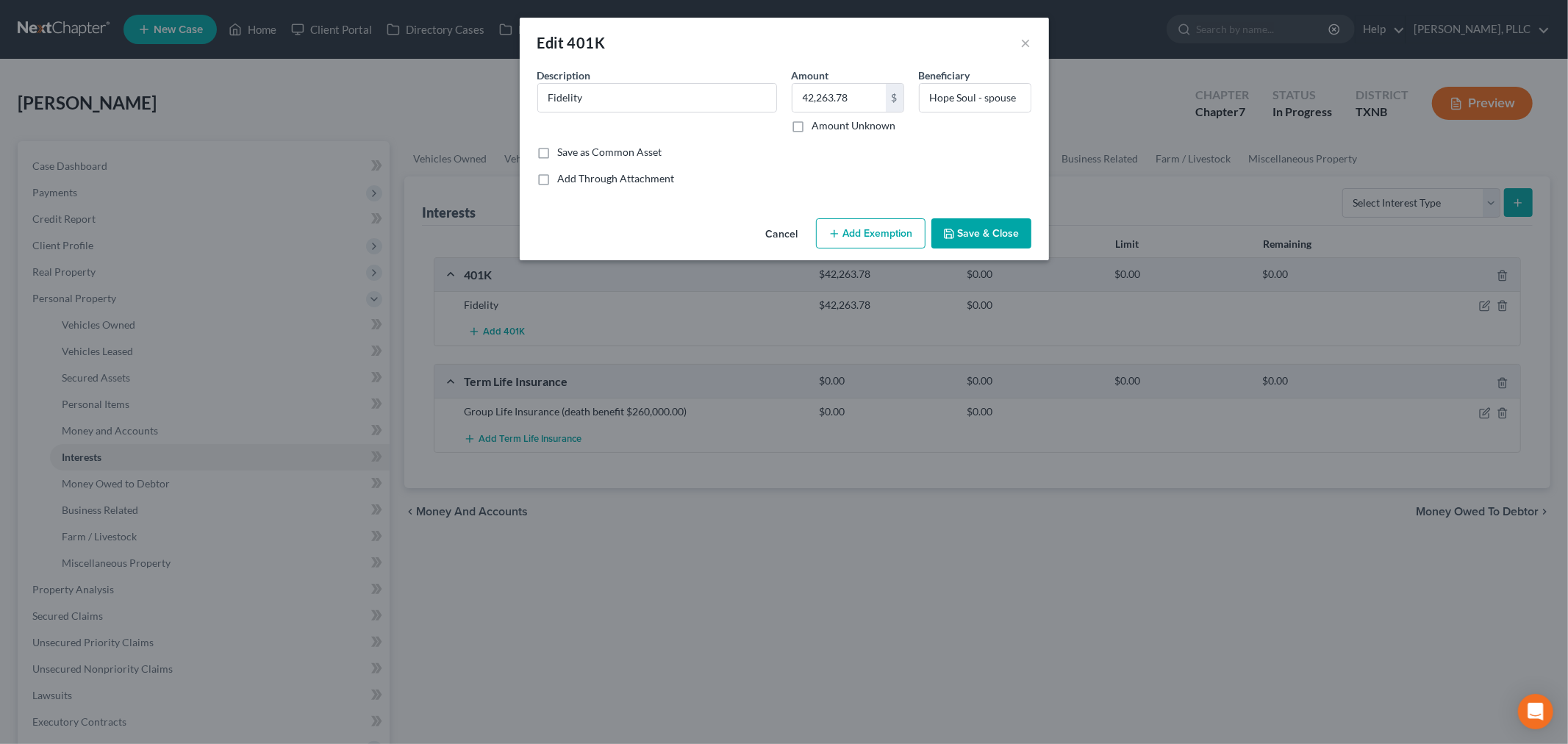
click at [848, 229] on button "Add Exemption" at bounding box center [870, 233] width 109 height 31
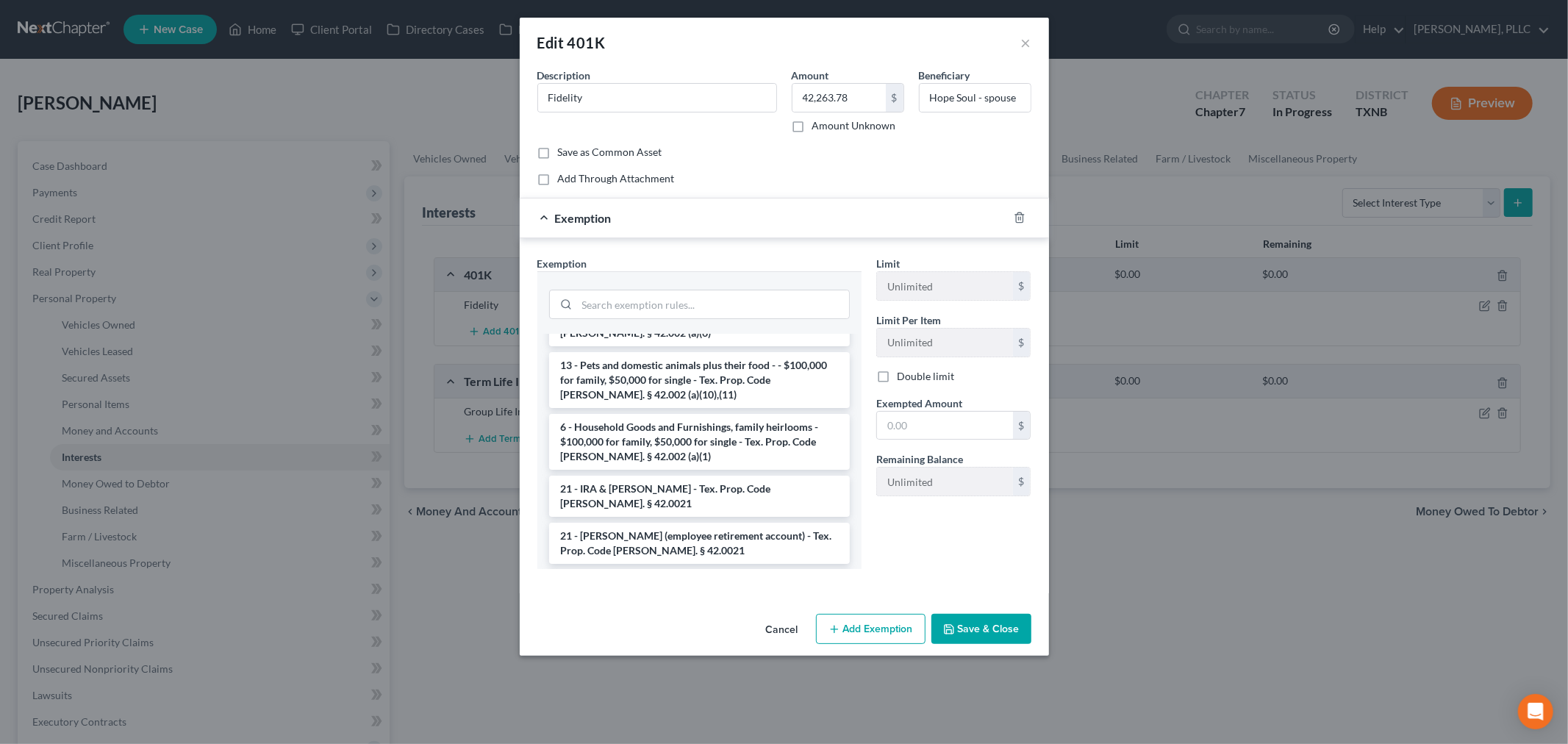
scroll to position [899, 0]
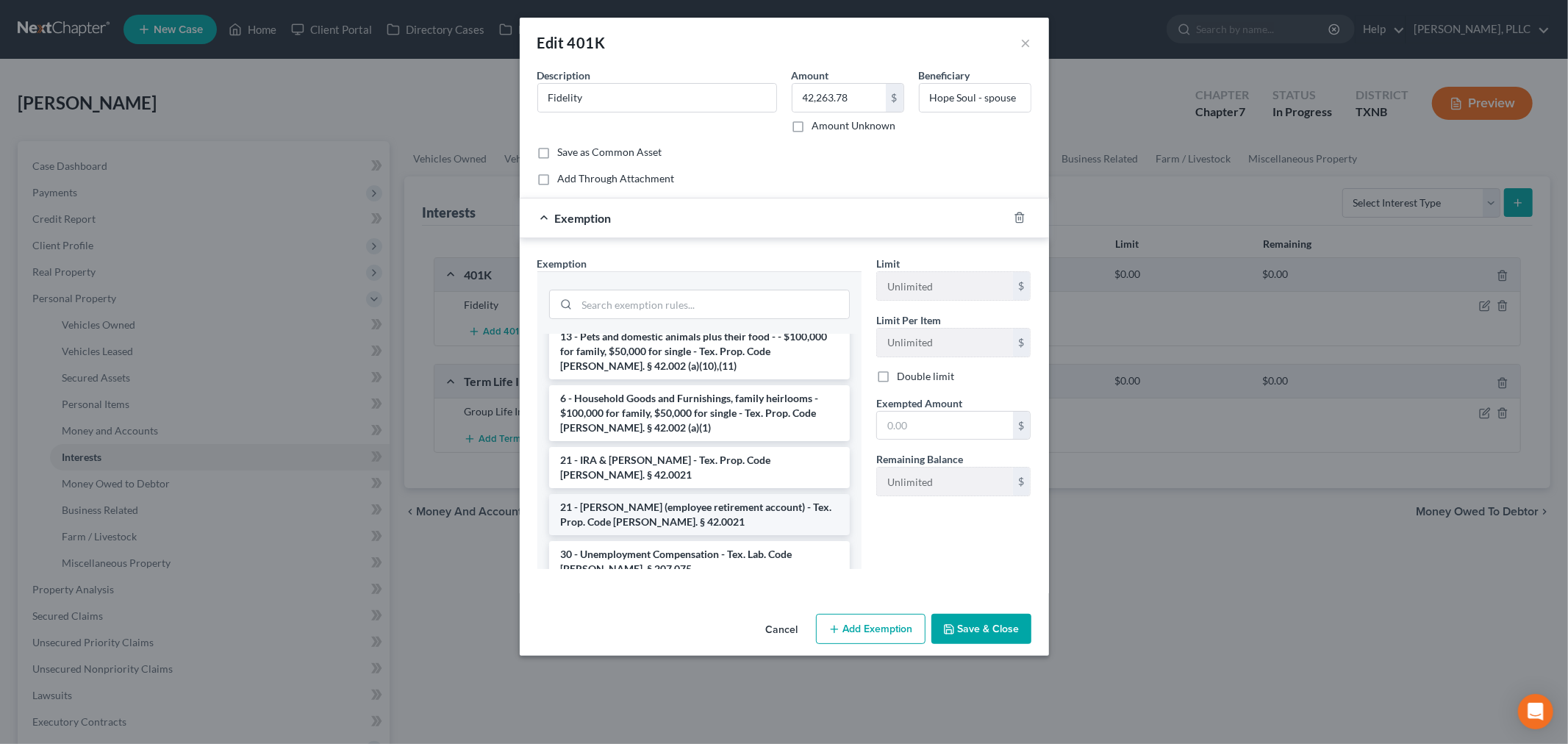
click at [635, 494] on li "21 - [PERSON_NAME] (employee retirement account) - Tex. Prop. Code [PERSON_NAME…" at bounding box center [699, 515] width 300 height 41
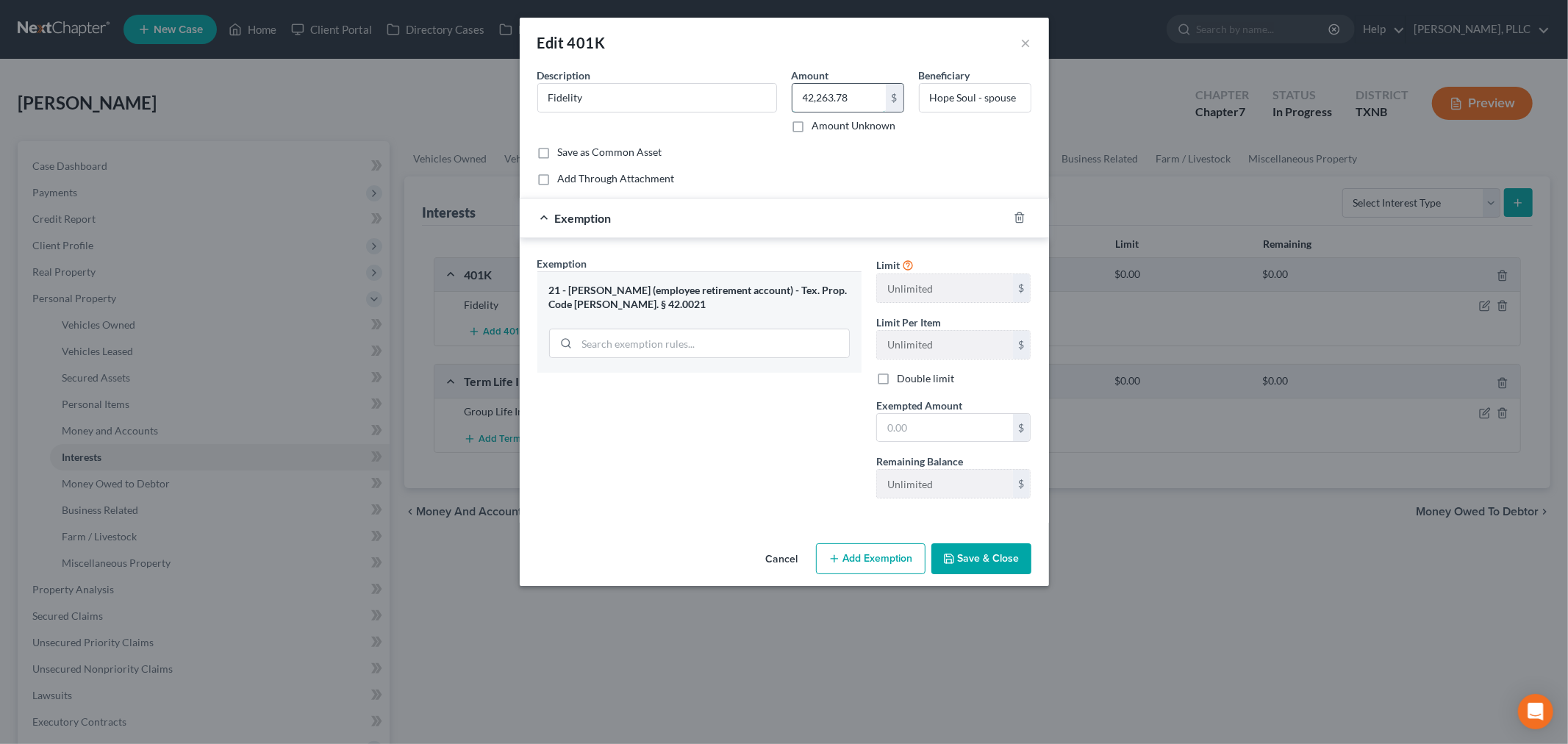
click at [853, 102] on input "42,263.78" at bounding box center [839, 97] width 93 height 28
click at [917, 432] on input "text" at bounding box center [945, 427] width 136 height 28
paste input "42,263.78"
type input "42,263.78"
click at [969, 555] on button "Save & Close" at bounding box center [982, 559] width 100 height 31
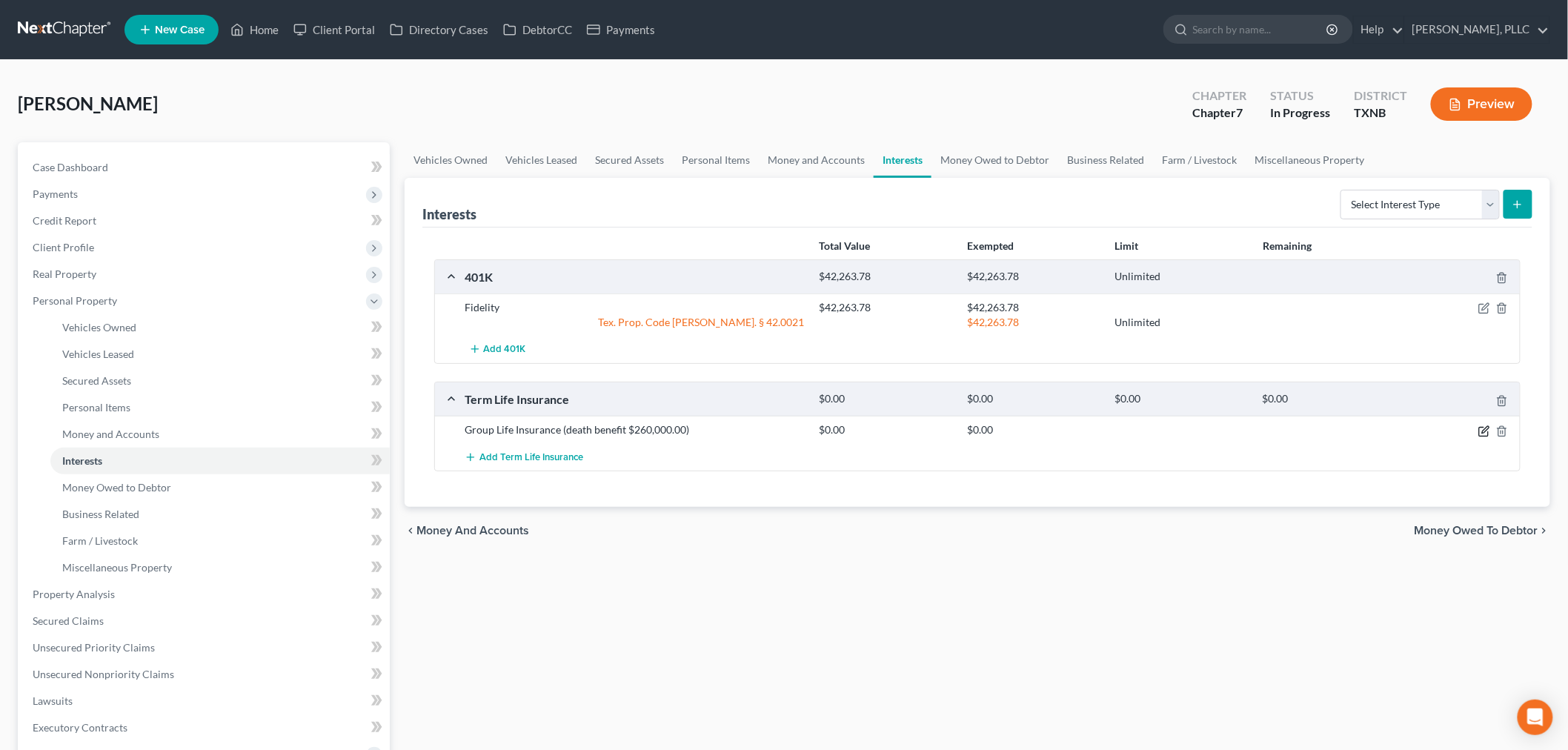
click at [1484, 429] on icon "button" at bounding box center [1484, 432] width 12 height 12
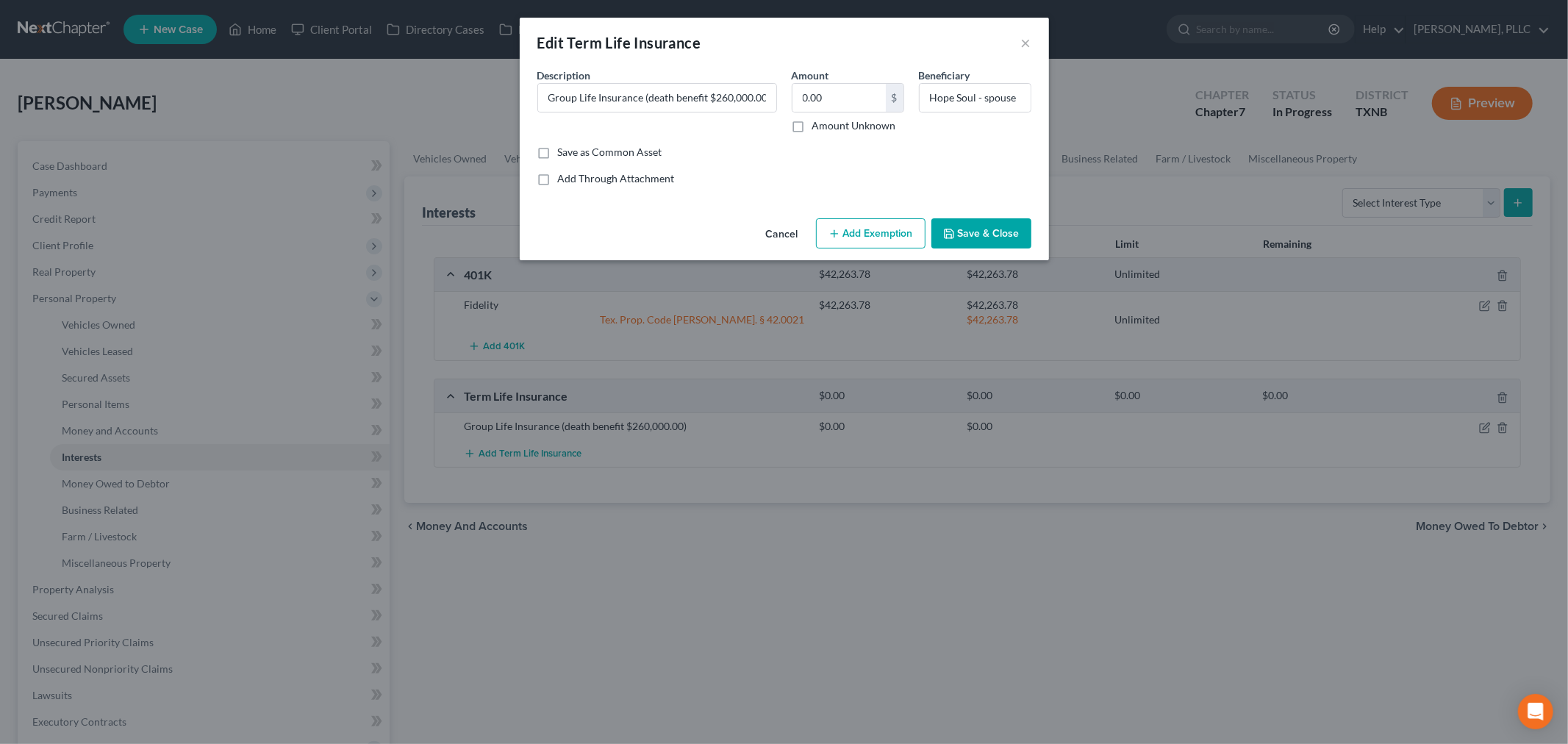
click at [853, 231] on button "Add Exemption" at bounding box center [870, 233] width 109 height 31
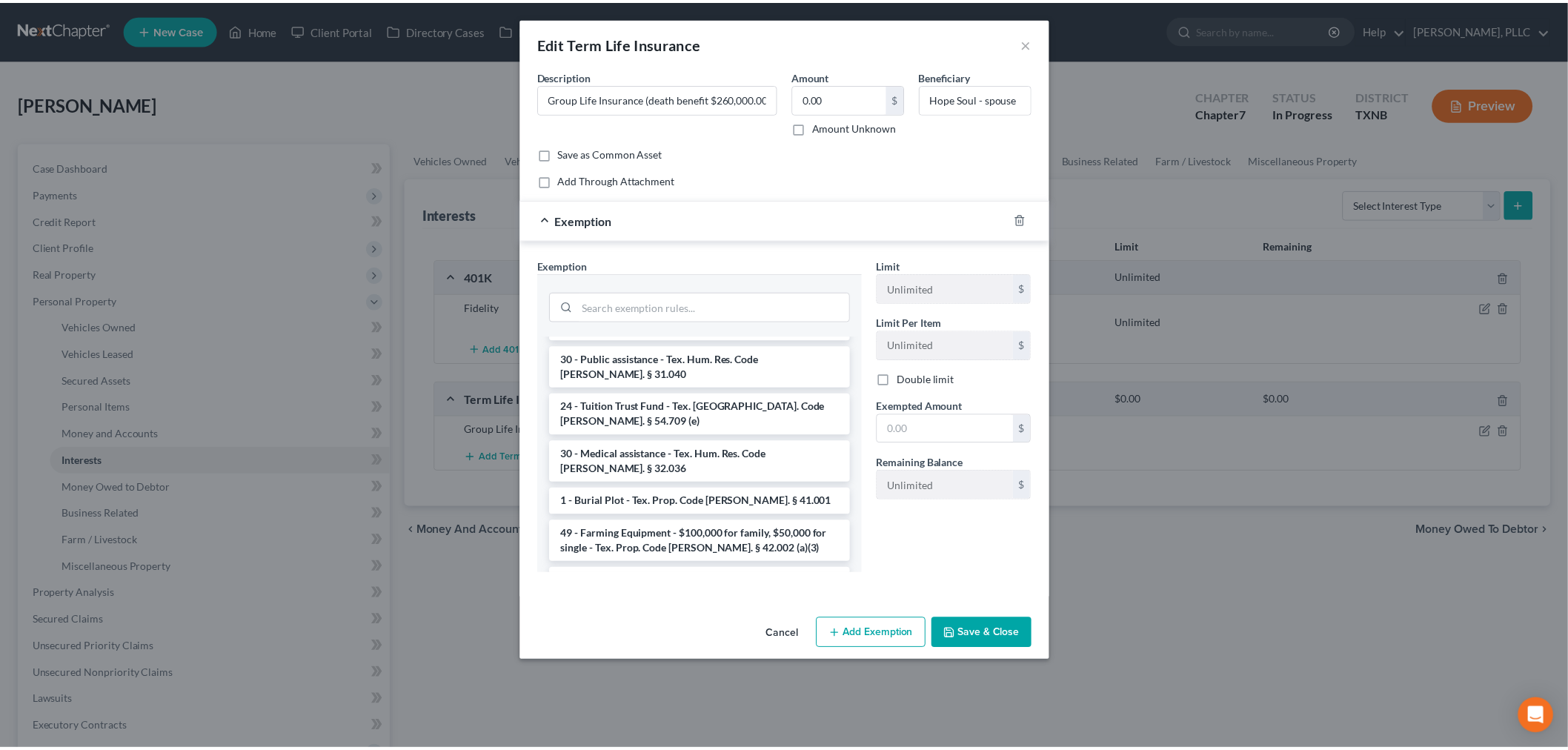
scroll to position [1235, 0]
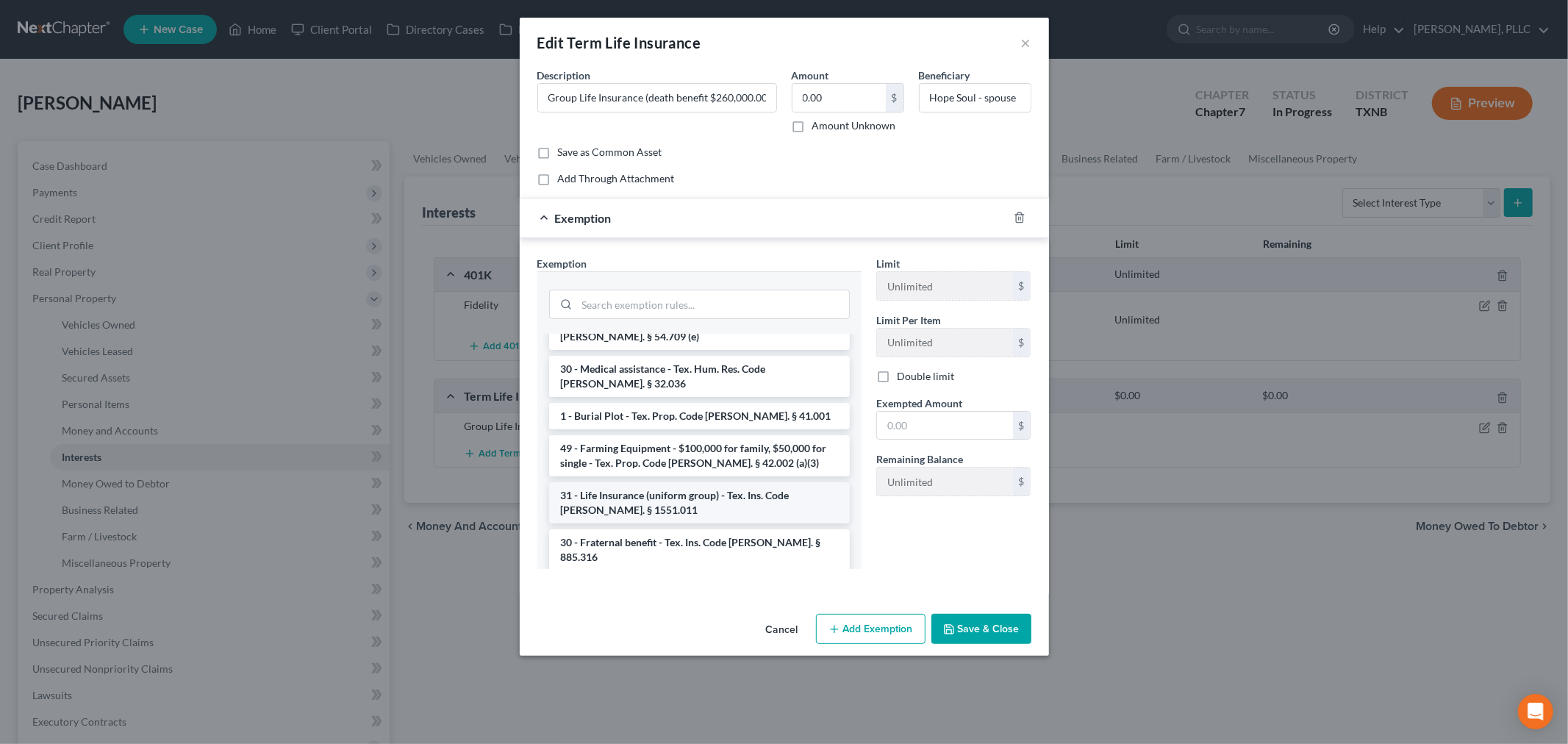
click at [686, 482] on li "31 - Life Insurance (uniform group) - Tex. Ins. Code [PERSON_NAME]. § 1551.011" at bounding box center [699, 502] width 300 height 41
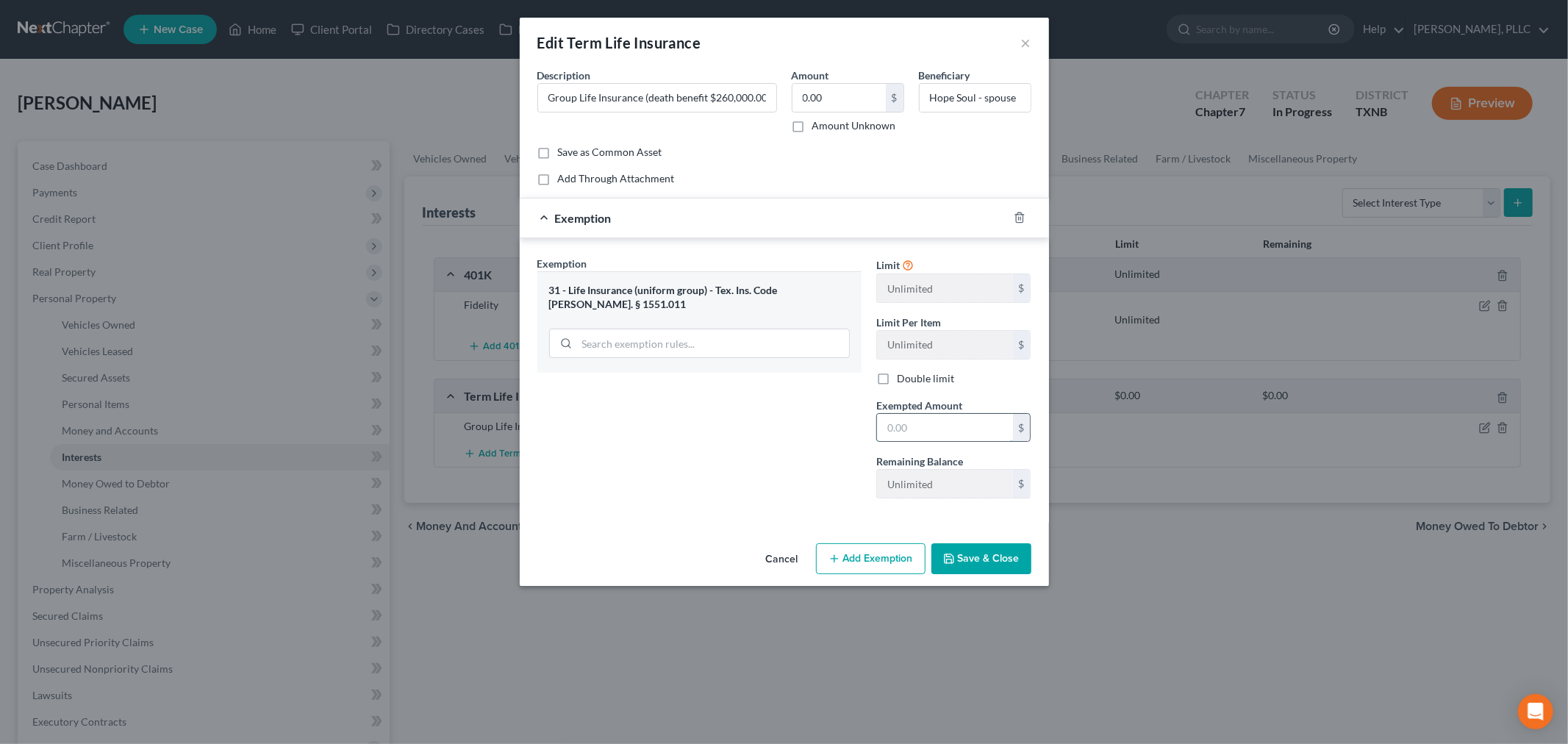
click at [942, 427] on input "text" at bounding box center [945, 427] width 136 height 28
type input "0"
click at [740, 516] on div "Exemption Set must be selected for CA. Exemption * 31 - Life Insurance (uniform…" at bounding box center [785, 380] width 530 height 284
click at [962, 555] on button "Save & Close" at bounding box center [982, 559] width 100 height 31
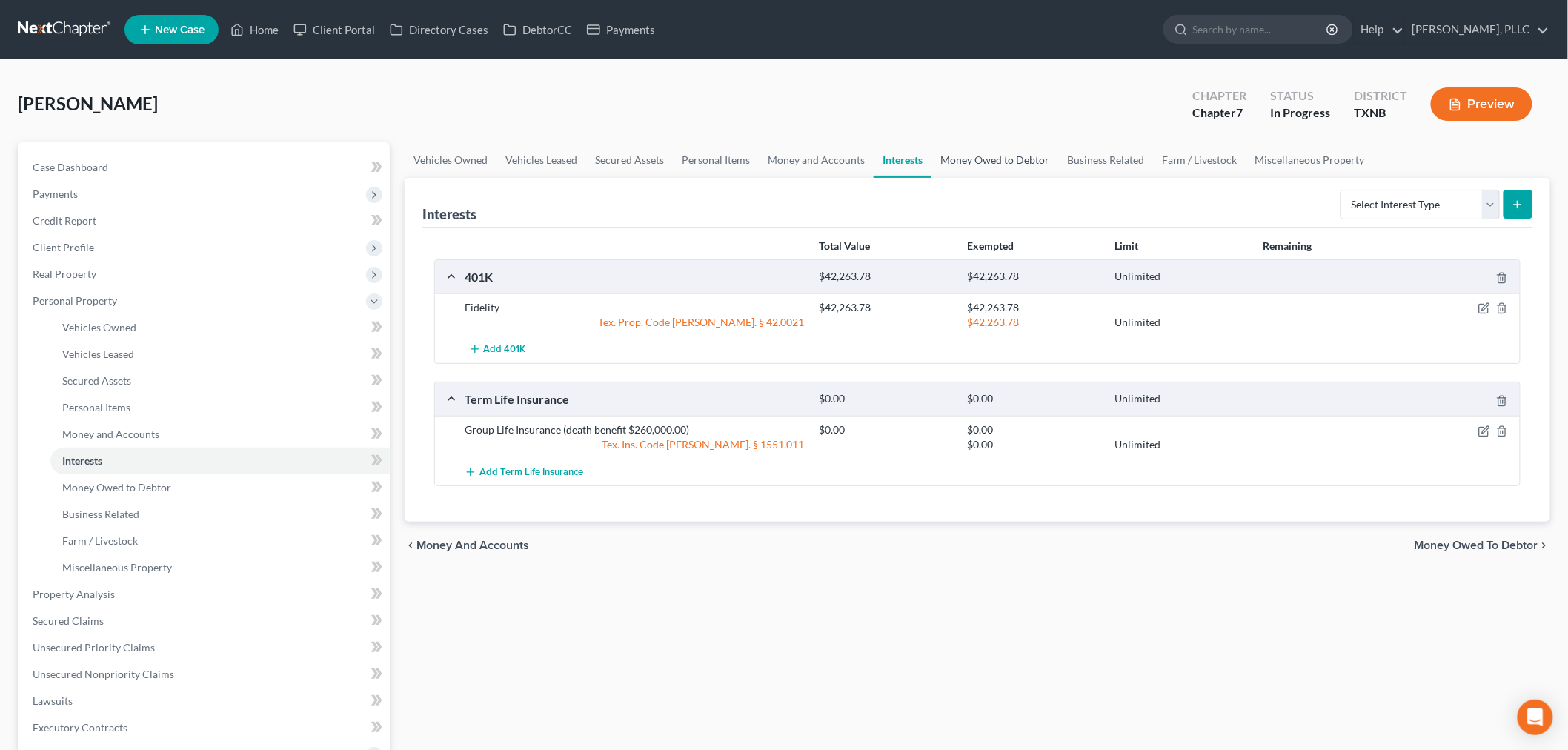
click at [961, 158] on link "Money Owed to Debtor" at bounding box center [994, 160] width 127 height 36
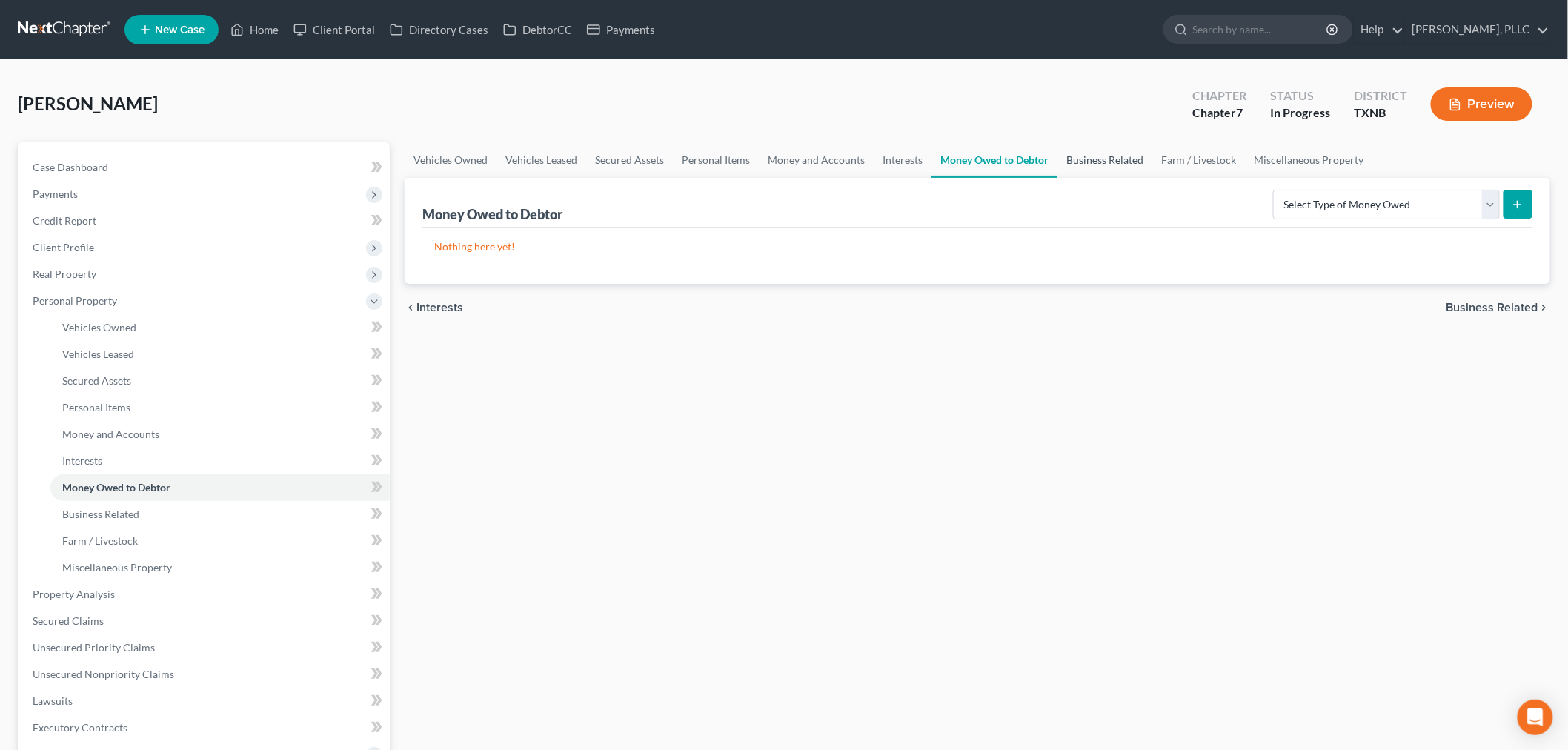
click at [1097, 153] on link "Business Related" at bounding box center [1105, 160] width 95 height 36
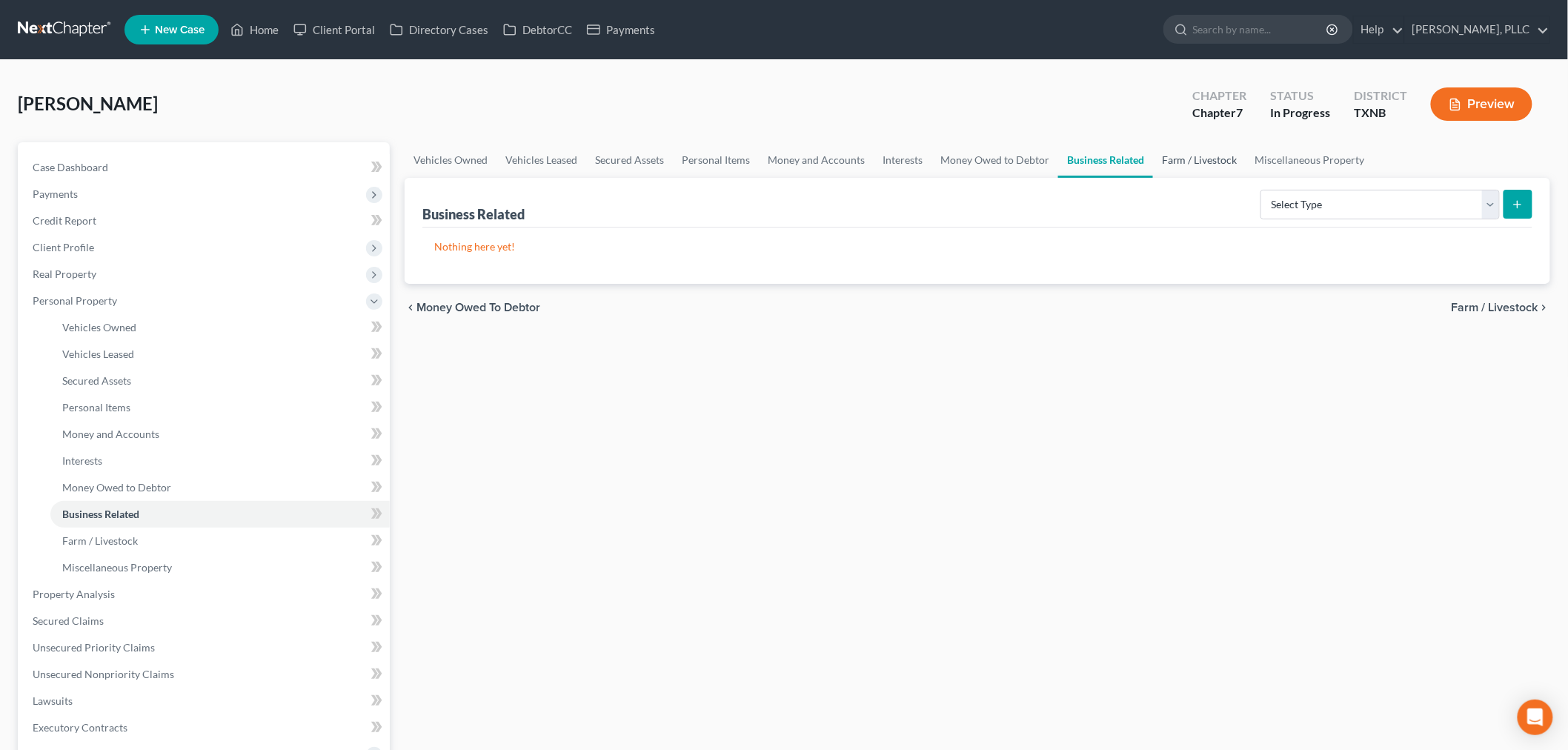
click at [1179, 159] on link "Farm / Livestock" at bounding box center [1199, 160] width 94 height 36
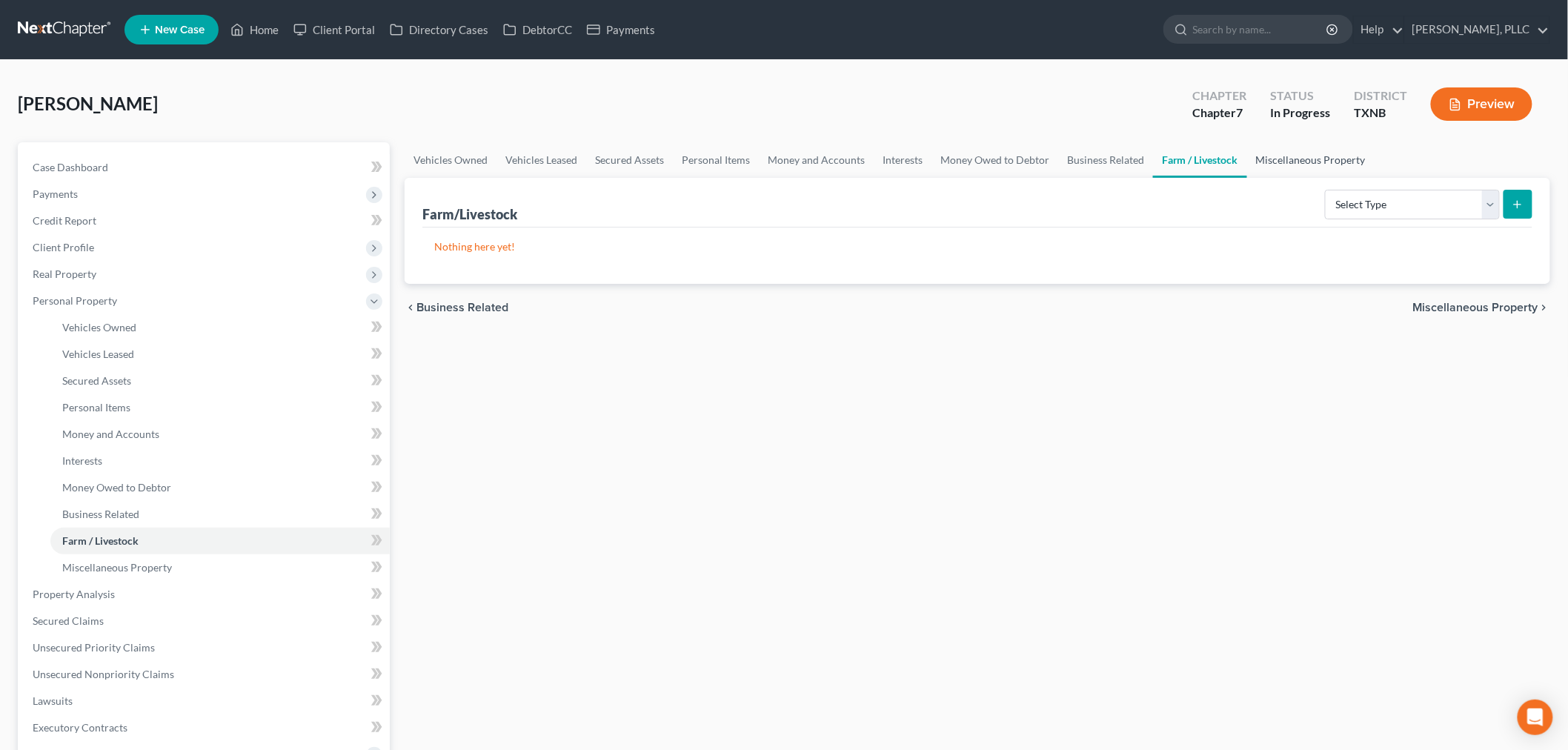
click at [1270, 160] on link "Miscellaneous Property" at bounding box center [1311, 160] width 128 height 36
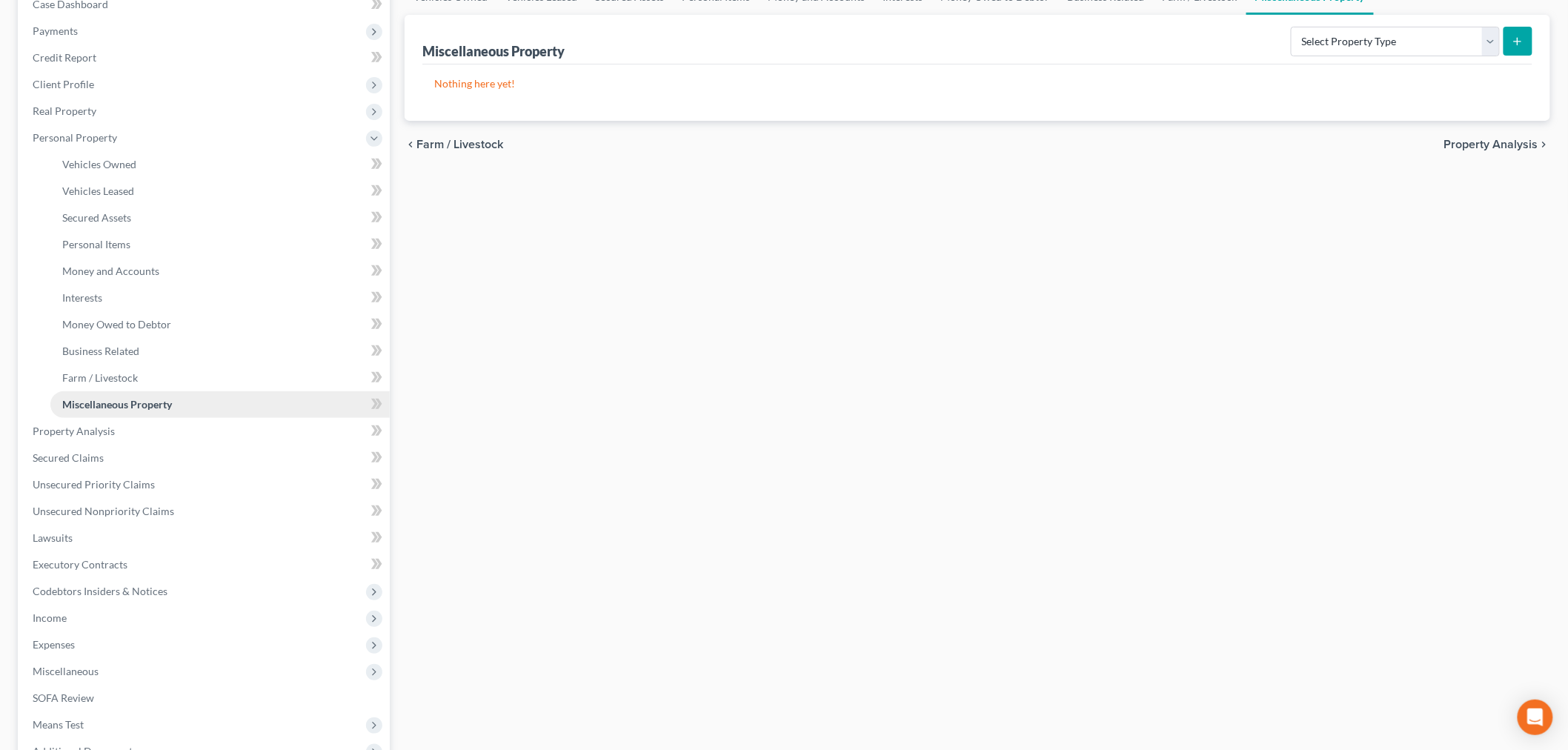
scroll to position [165, 0]
click at [112, 427] on span "Property Analysis" at bounding box center [74, 429] width 82 height 13
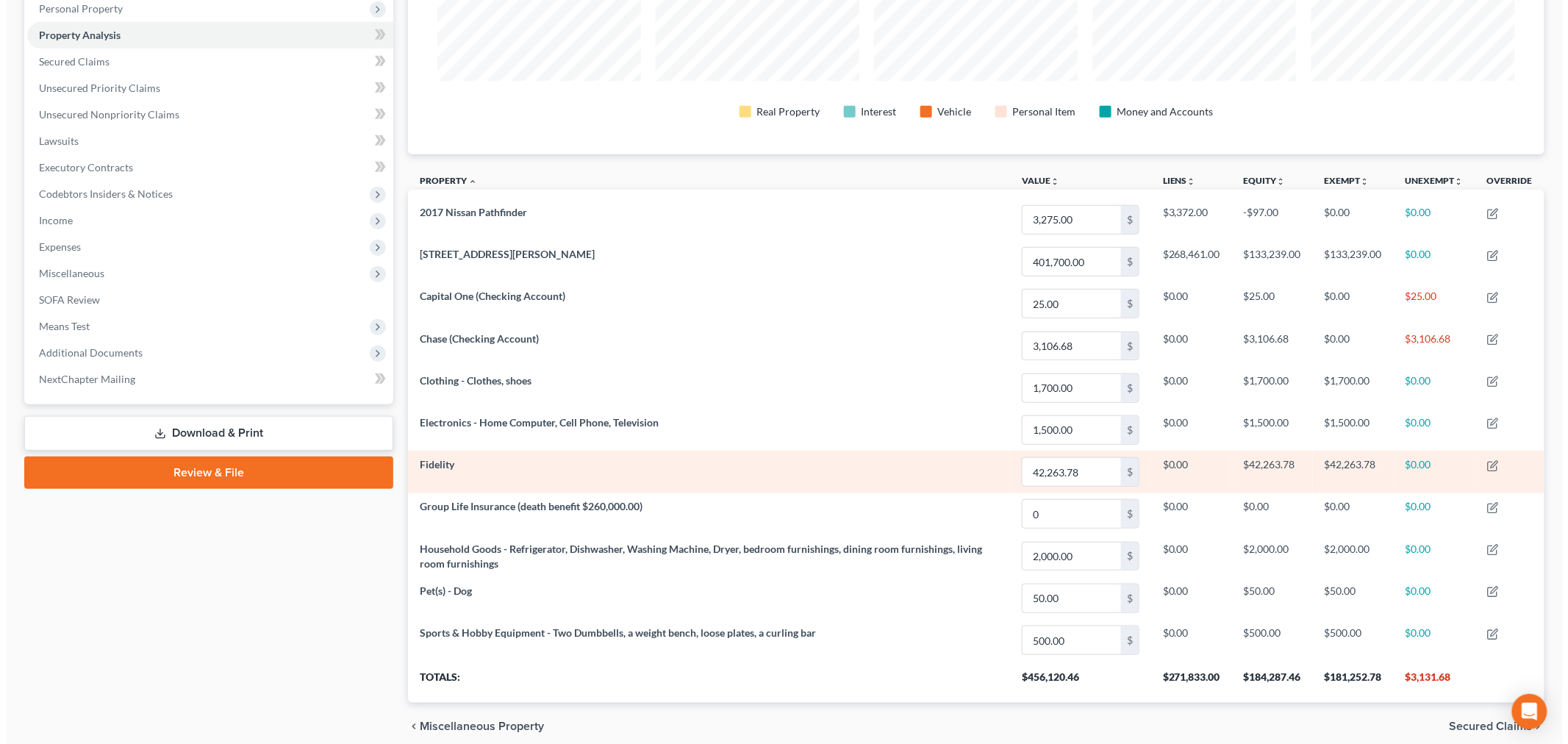
scroll to position [326, 0]
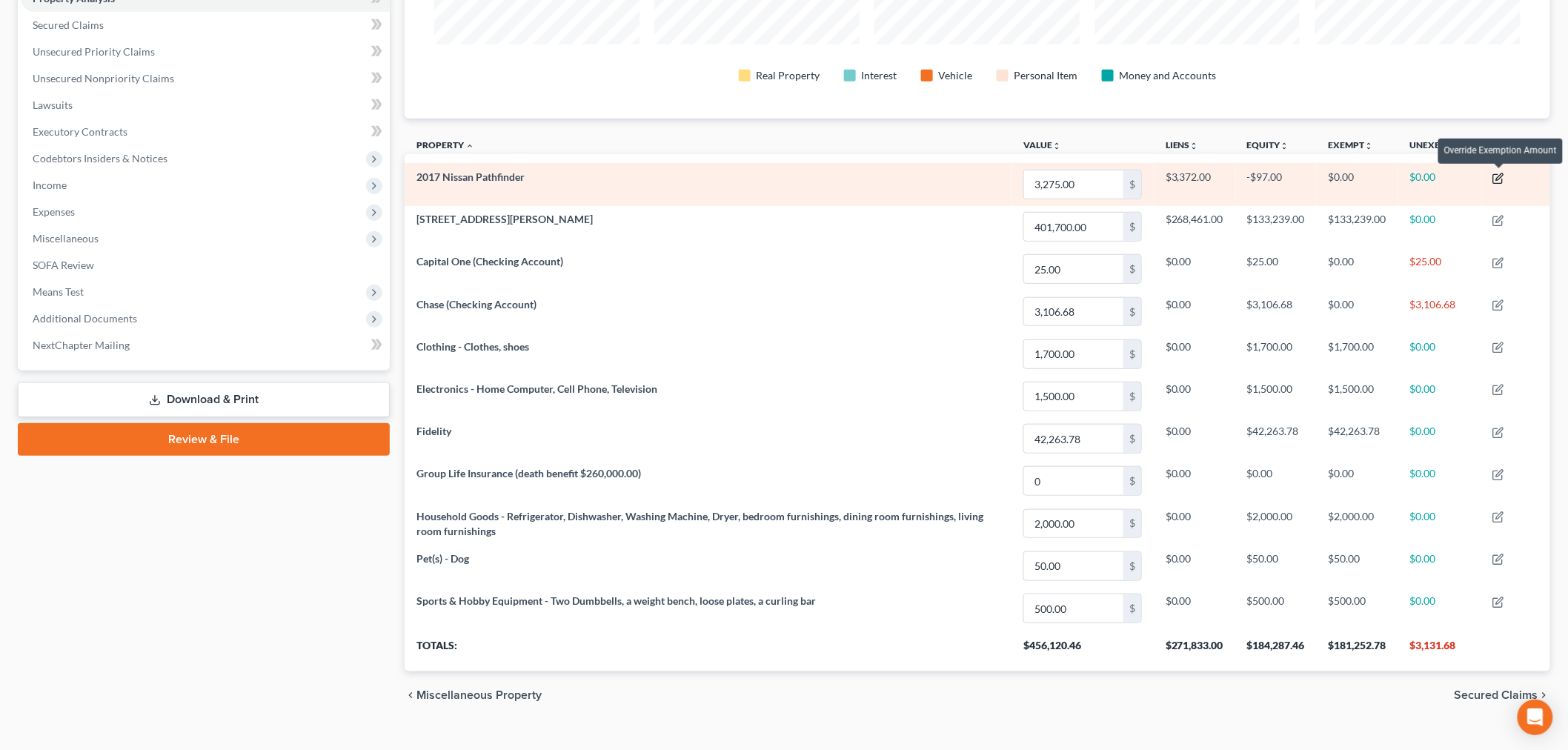
click at [1494, 175] on icon "button" at bounding box center [1498, 178] width 12 height 12
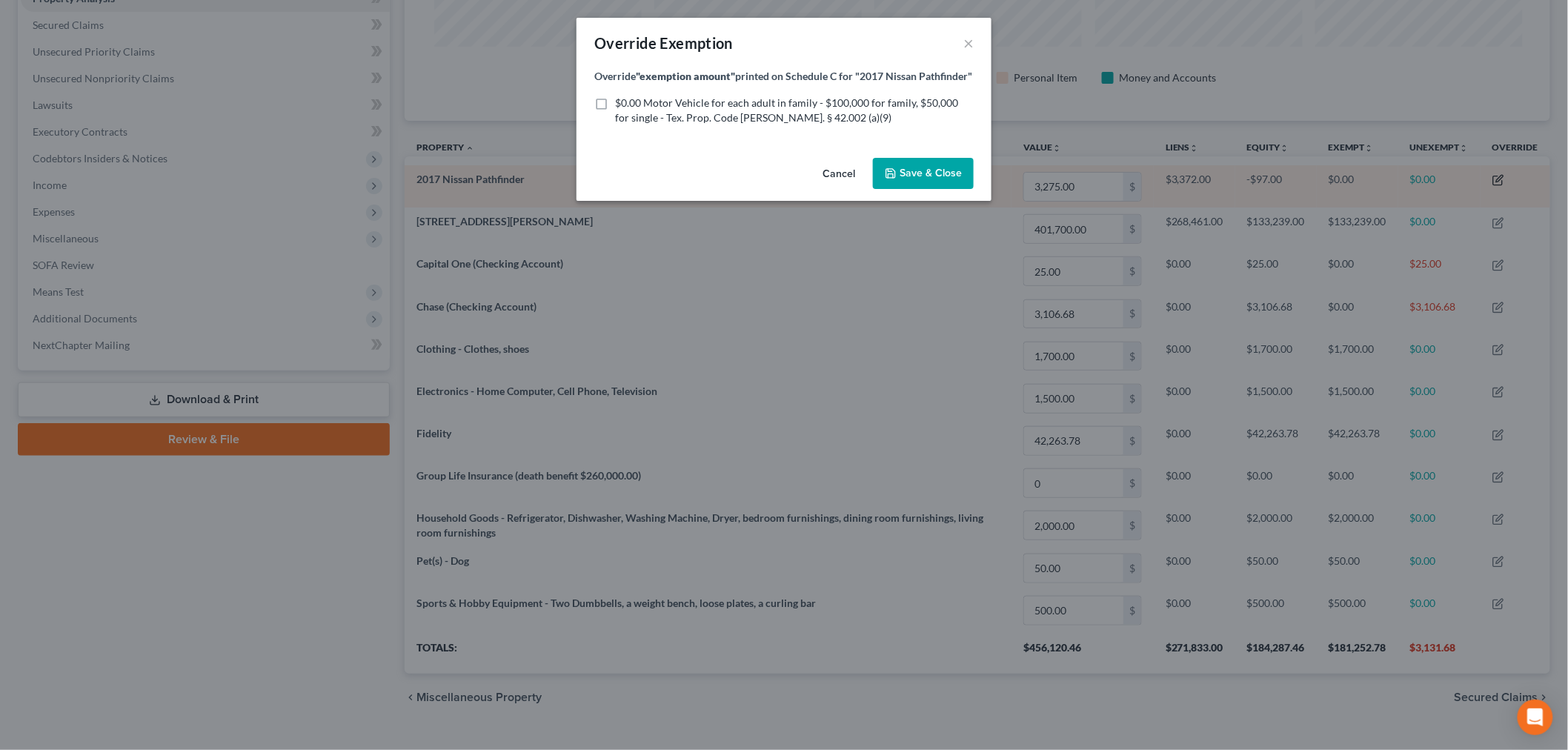
scroll to position [308, 1154]
click at [622, 120] on label "$0.00 Motor Vehicle for each adult in family - $100,000 for family, $50,000 for…" at bounding box center [801, 110] width 359 height 30
click at [628, 105] on input "$0.00 Motor Vehicle for each adult in family - $100,000 for family, $50,000 for…" at bounding box center [633, 101] width 10 height 10
checkbox input "true"
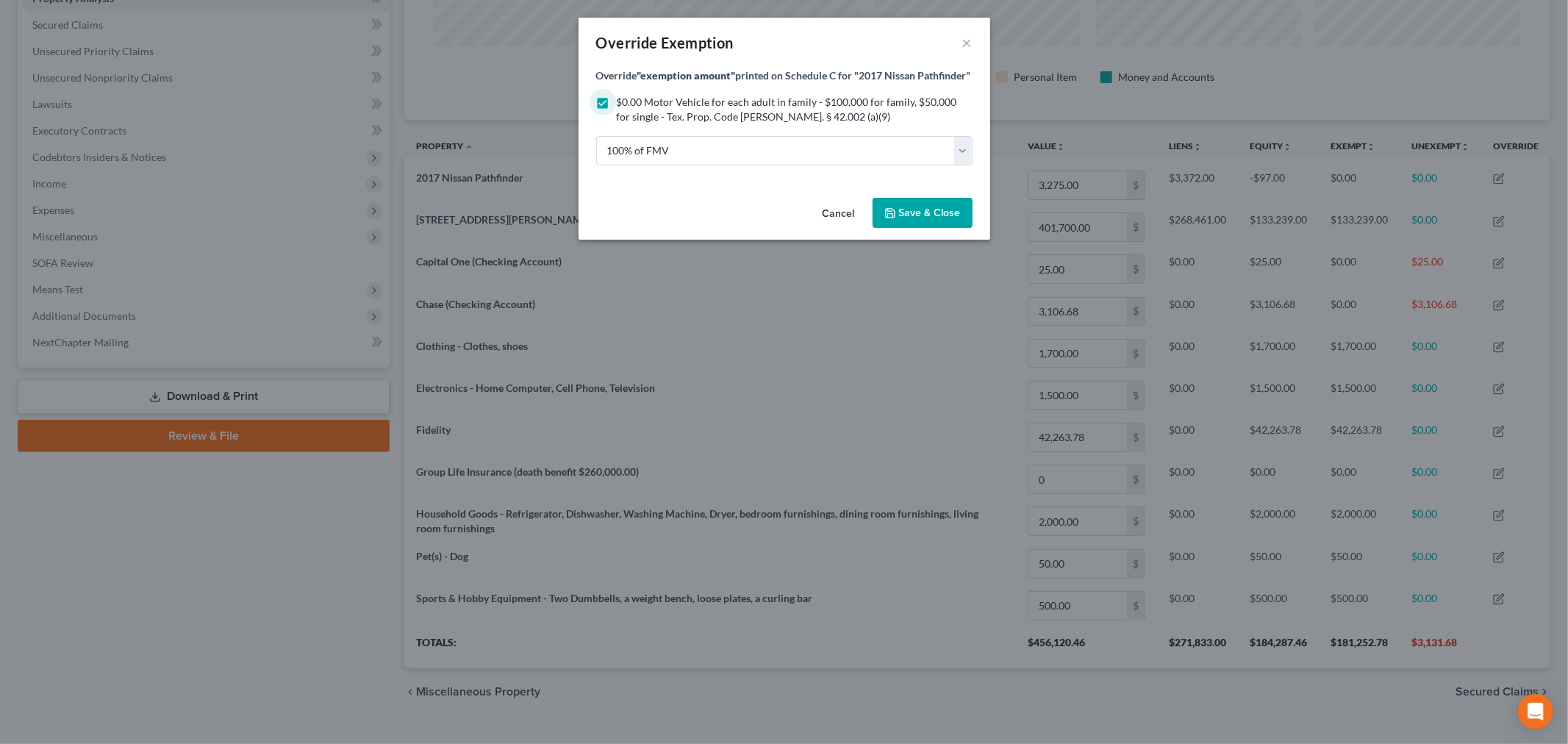
click at [915, 219] on span "Save & Close" at bounding box center [930, 212] width 61 height 12
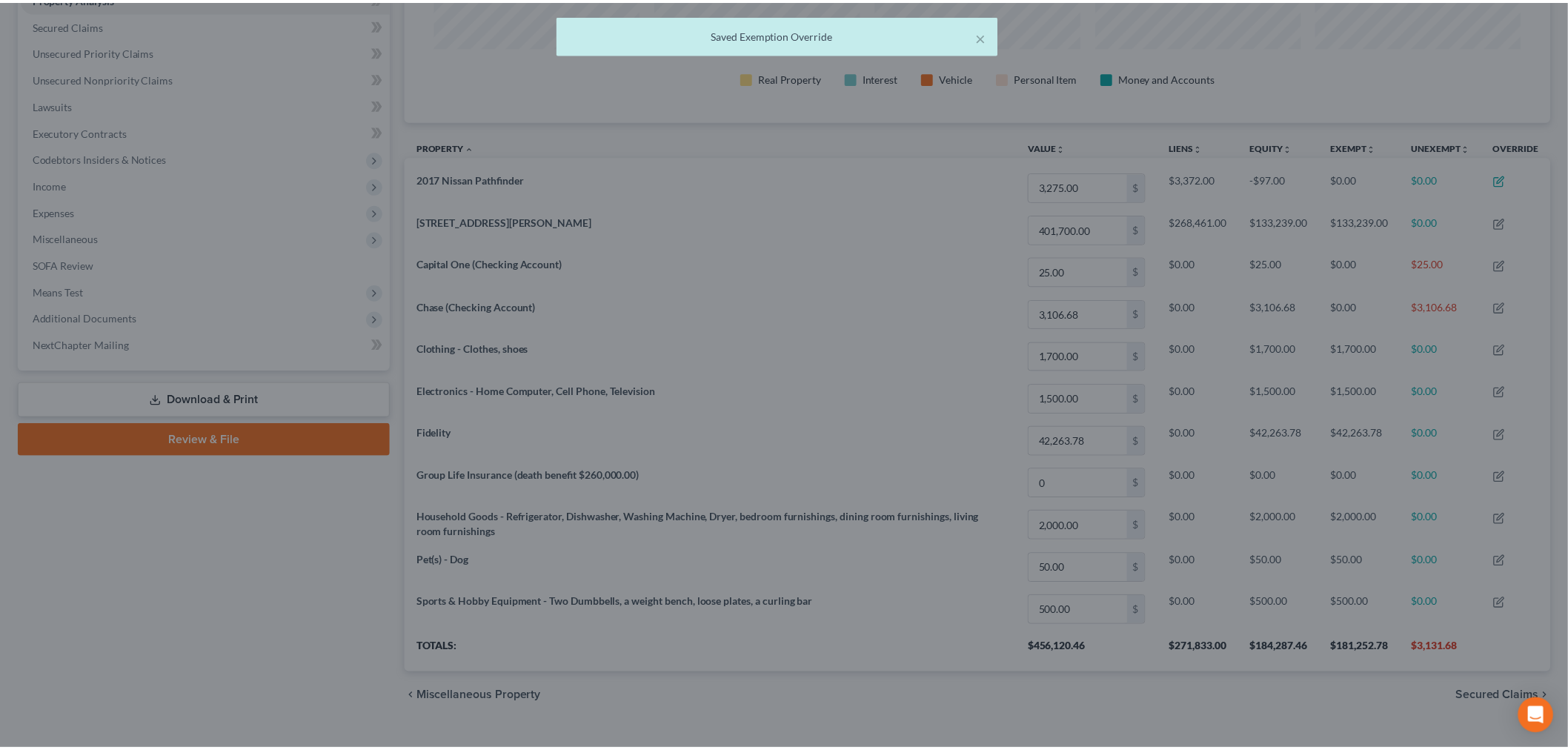
scroll to position [740971, 739795]
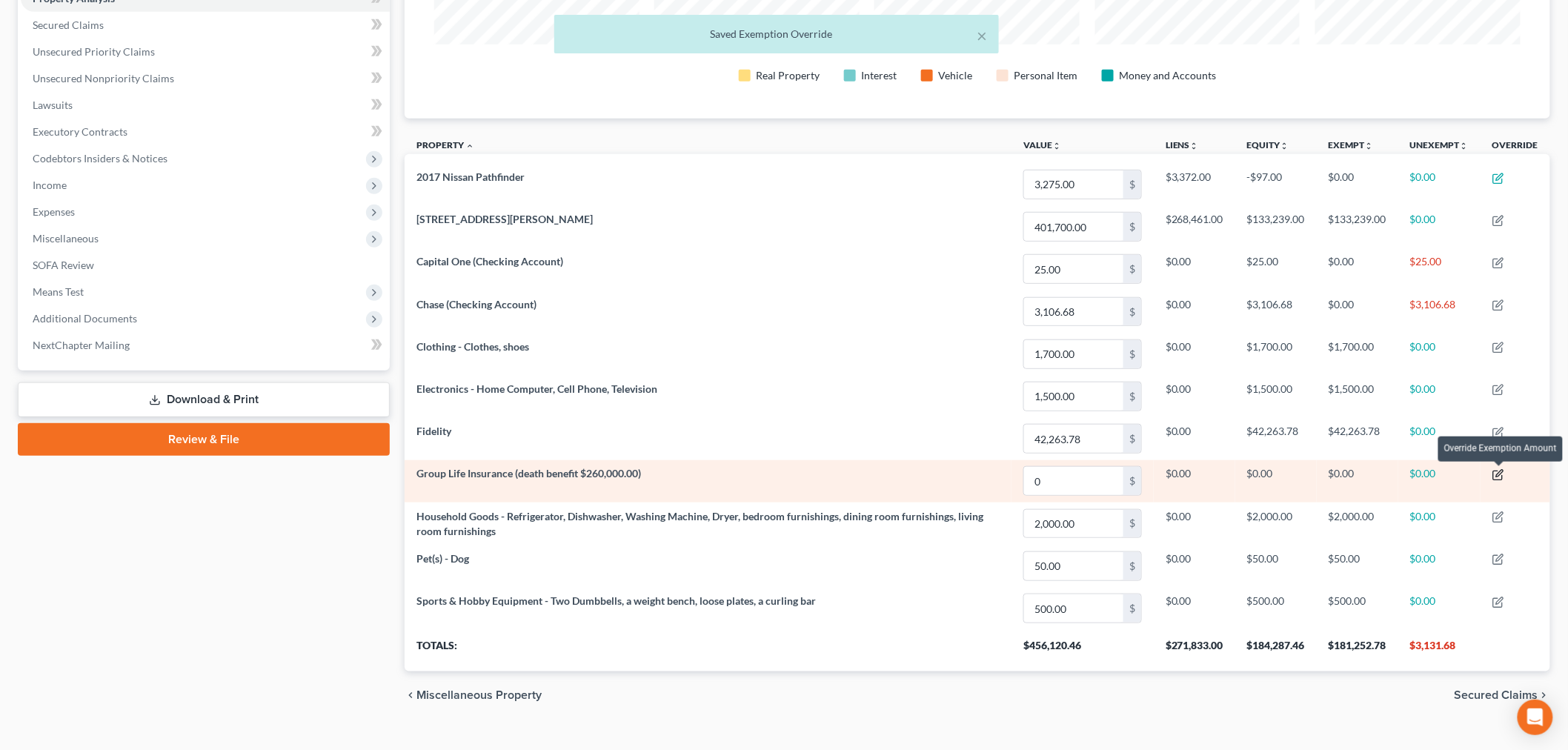
click at [1500, 476] on icon "button" at bounding box center [1499, 473] width 7 height 7
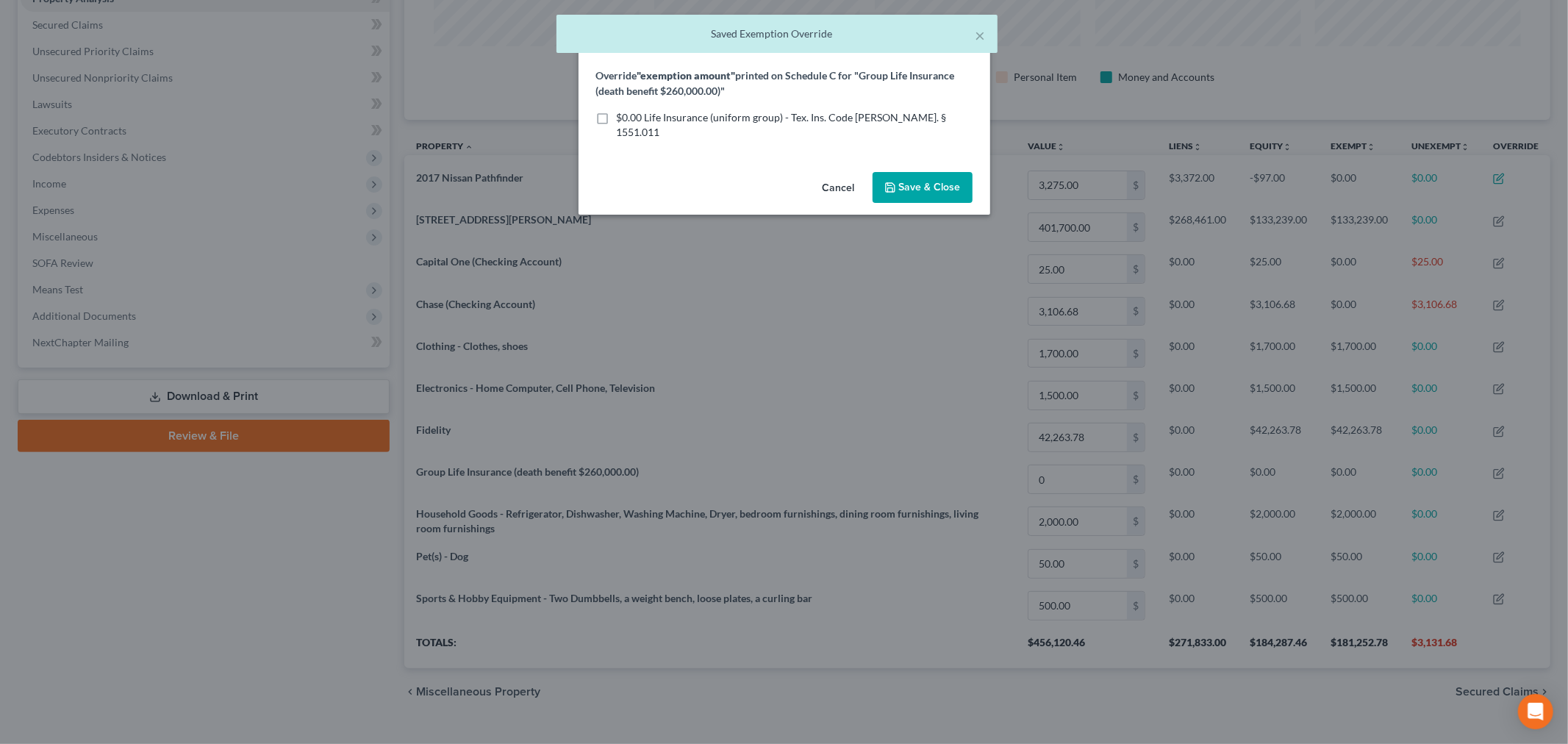
click at [617, 118] on label "$0.00 Life Insurance (uniform group) - Tex. Ins. Code [PERSON_NAME]. § 1551.011" at bounding box center [795, 125] width 356 height 30
click at [623, 118] on input "$0.00 Life Insurance (uniform group) - Tex. Ins. Code [PERSON_NAME]. § 1551.011" at bounding box center [628, 115] width 10 height 10
checkbox input "true"
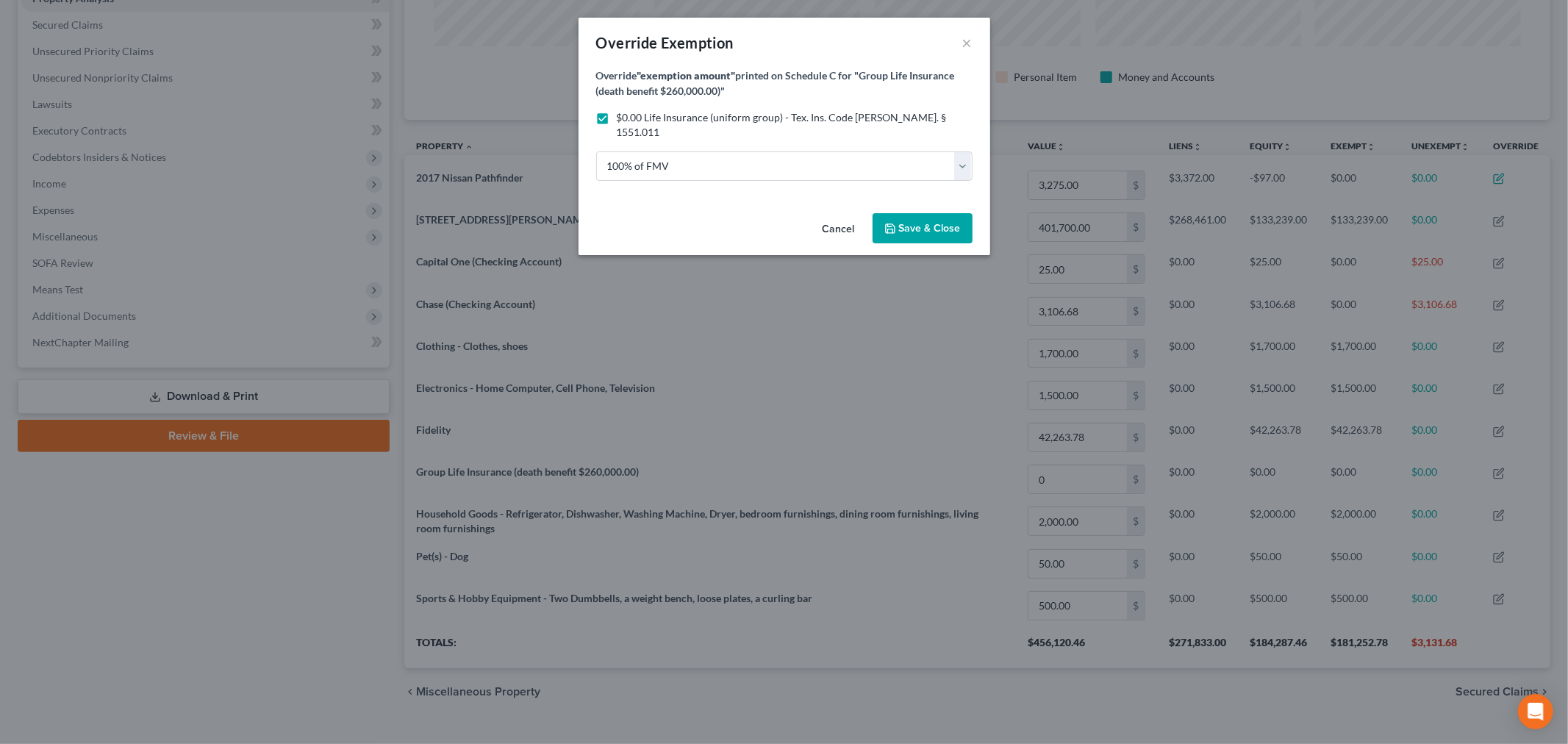
click at [914, 222] on span "Save & Close" at bounding box center [930, 228] width 61 height 12
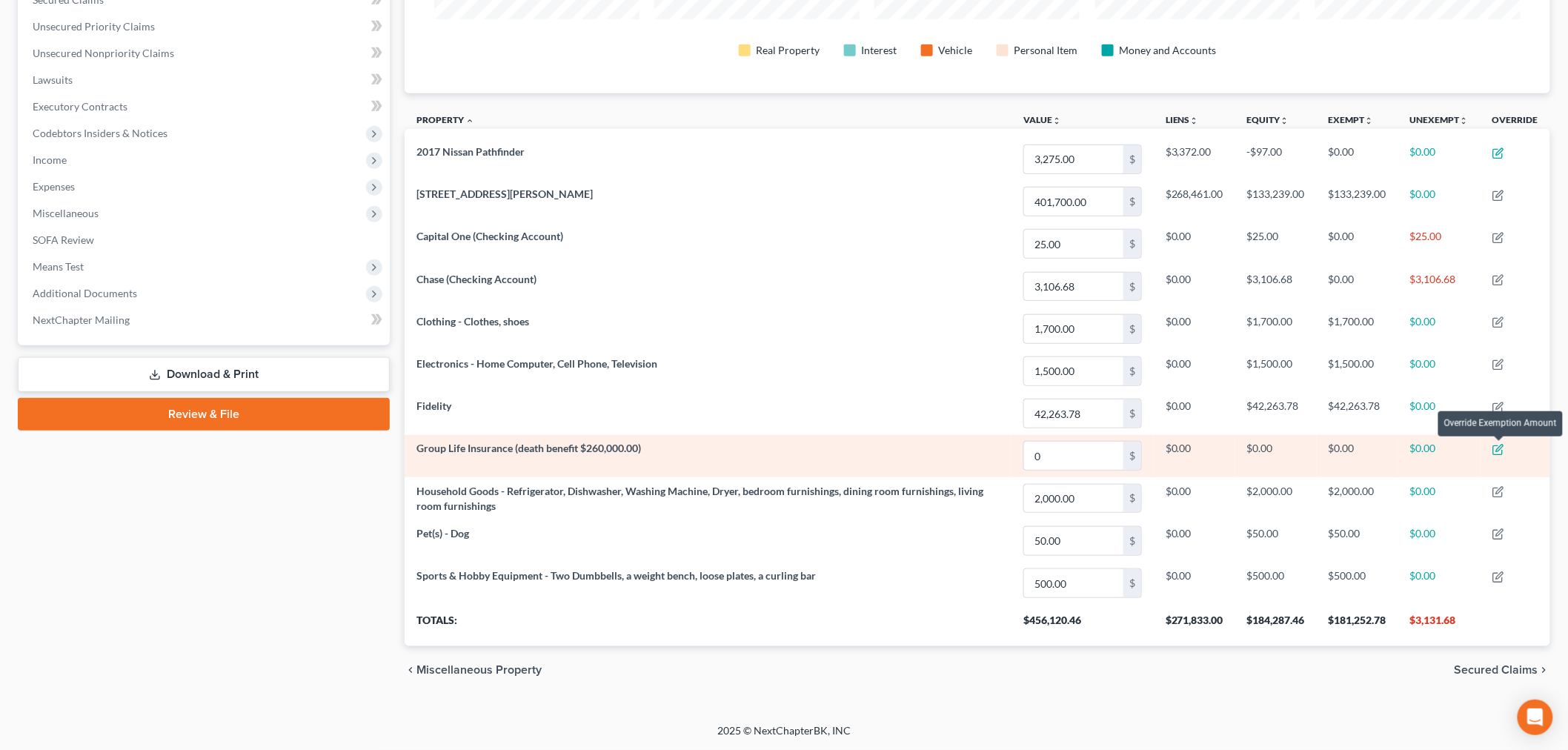
click at [1499, 449] on icon "button" at bounding box center [1498, 450] width 12 height 12
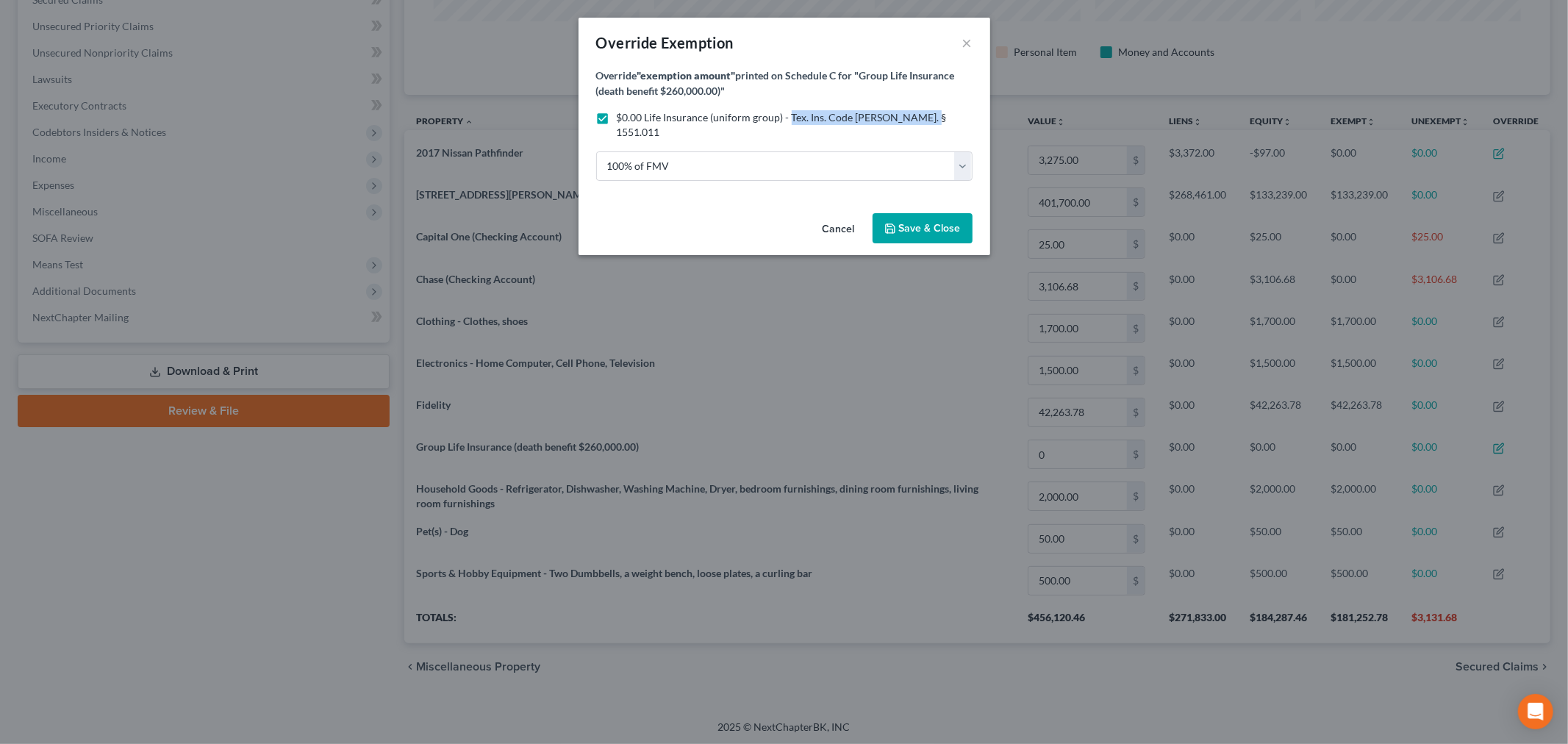
drag, startPoint x: 926, startPoint y: 114, endPoint x: 788, endPoint y: 116, distance: 138.0
click at [788, 116] on div "$0.00 Life Insurance (uniform group) - Tex. Ins. Code [PERSON_NAME]. § 1551.011" at bounding box center [784, 125] width 376 height 30
copy span "Tex. Ins. Code [PERSON_NAME]. § 1551.011"
click at [845, 215] on button "Cancel" at bounding box center [839, 229] width 56 height 30
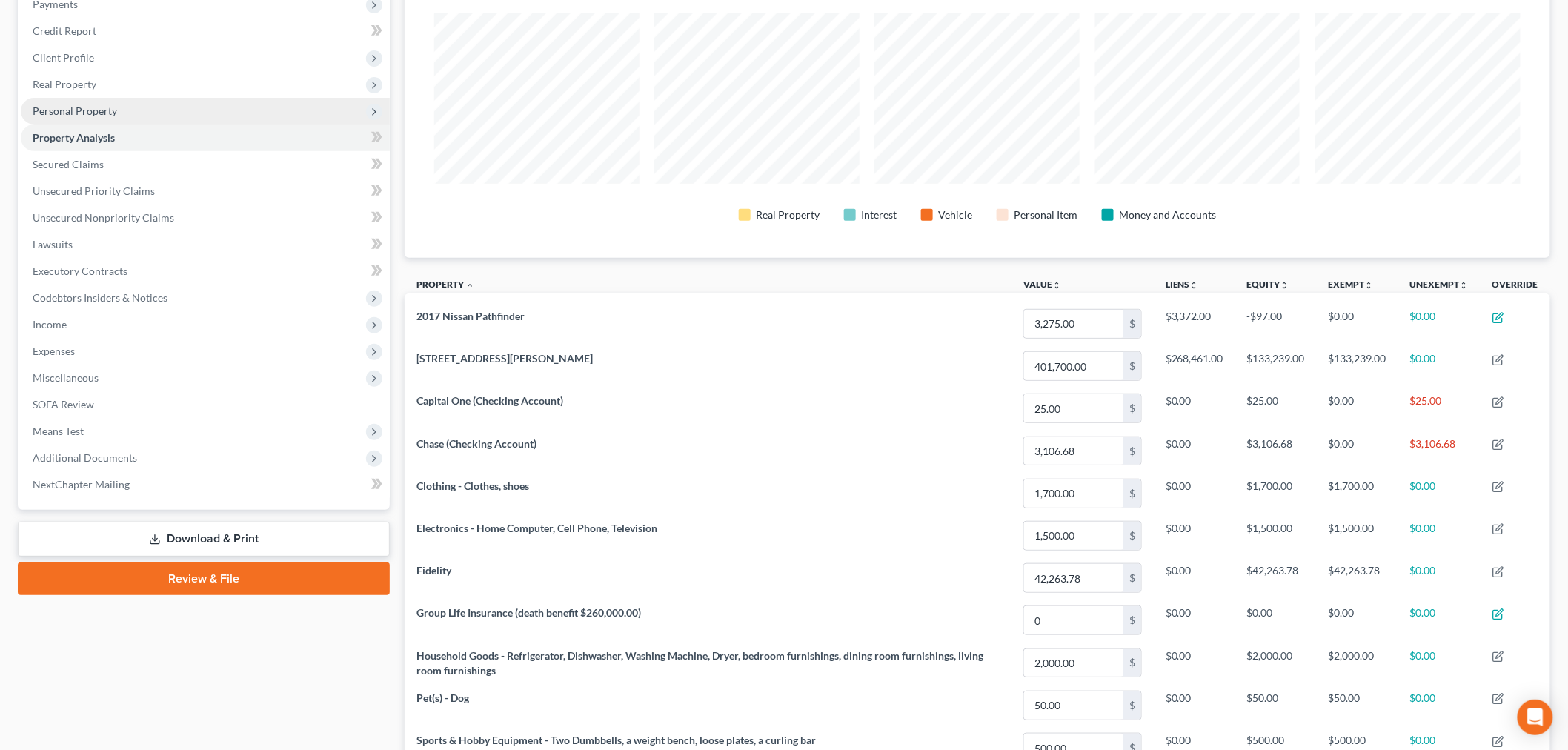
click at [86, 111] on span "Personal Property" at bounding box center [74, 110] width 84 height 13
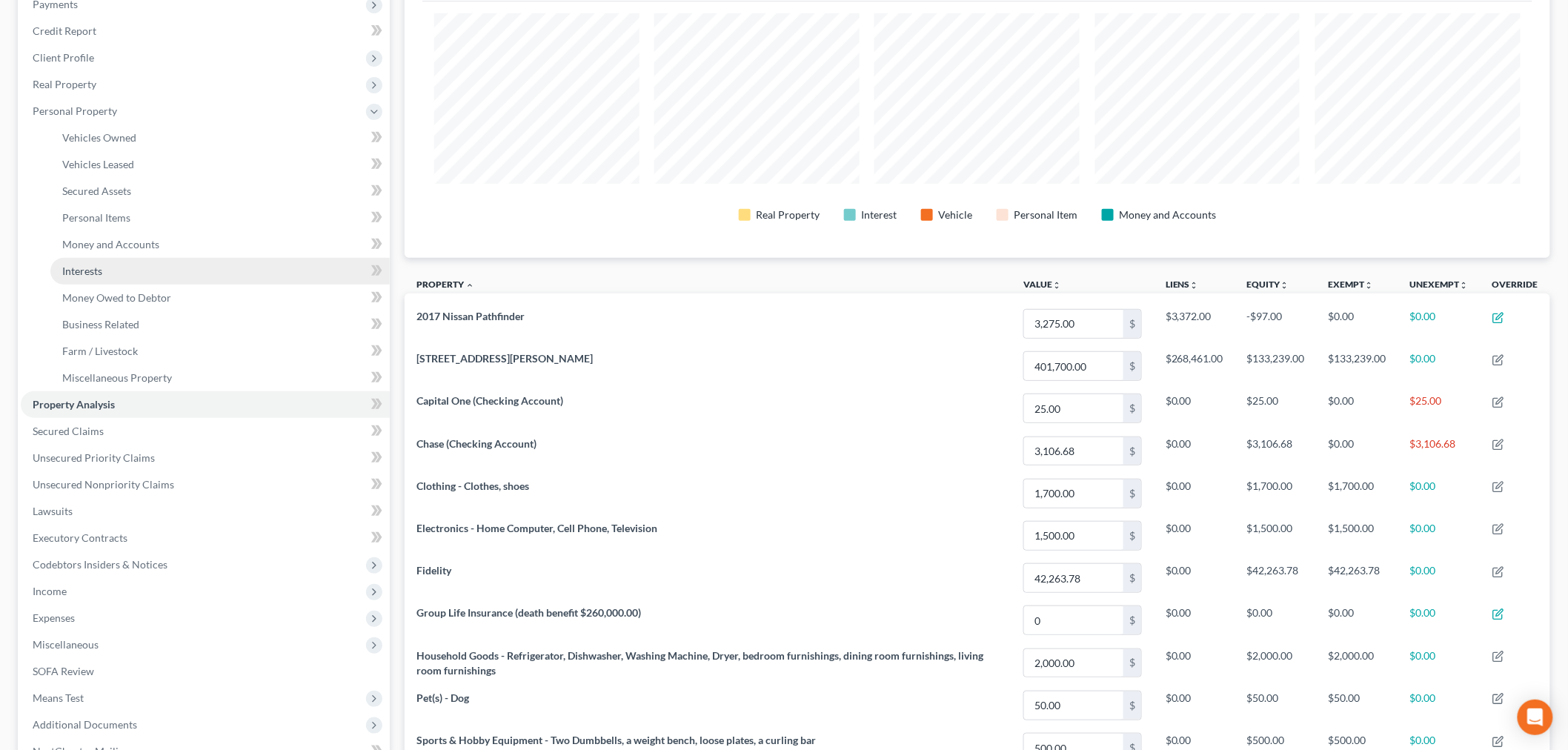
click at [84, 268] on span "Interests" at bounding box center [81, 270] width 40 height 13
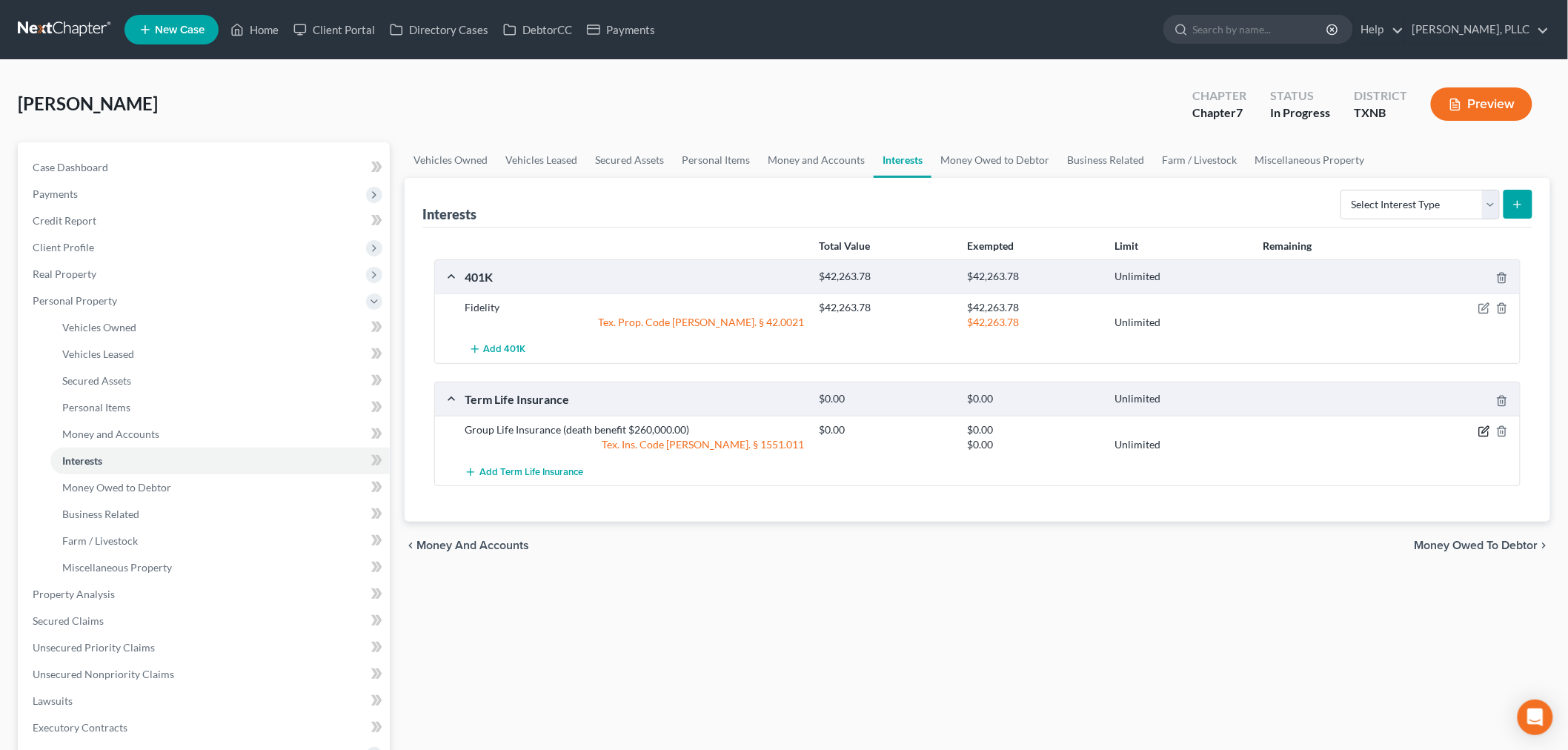
click at [1483, 431] on icon "button" at bounding box center [1485, 429] width 7 height 7
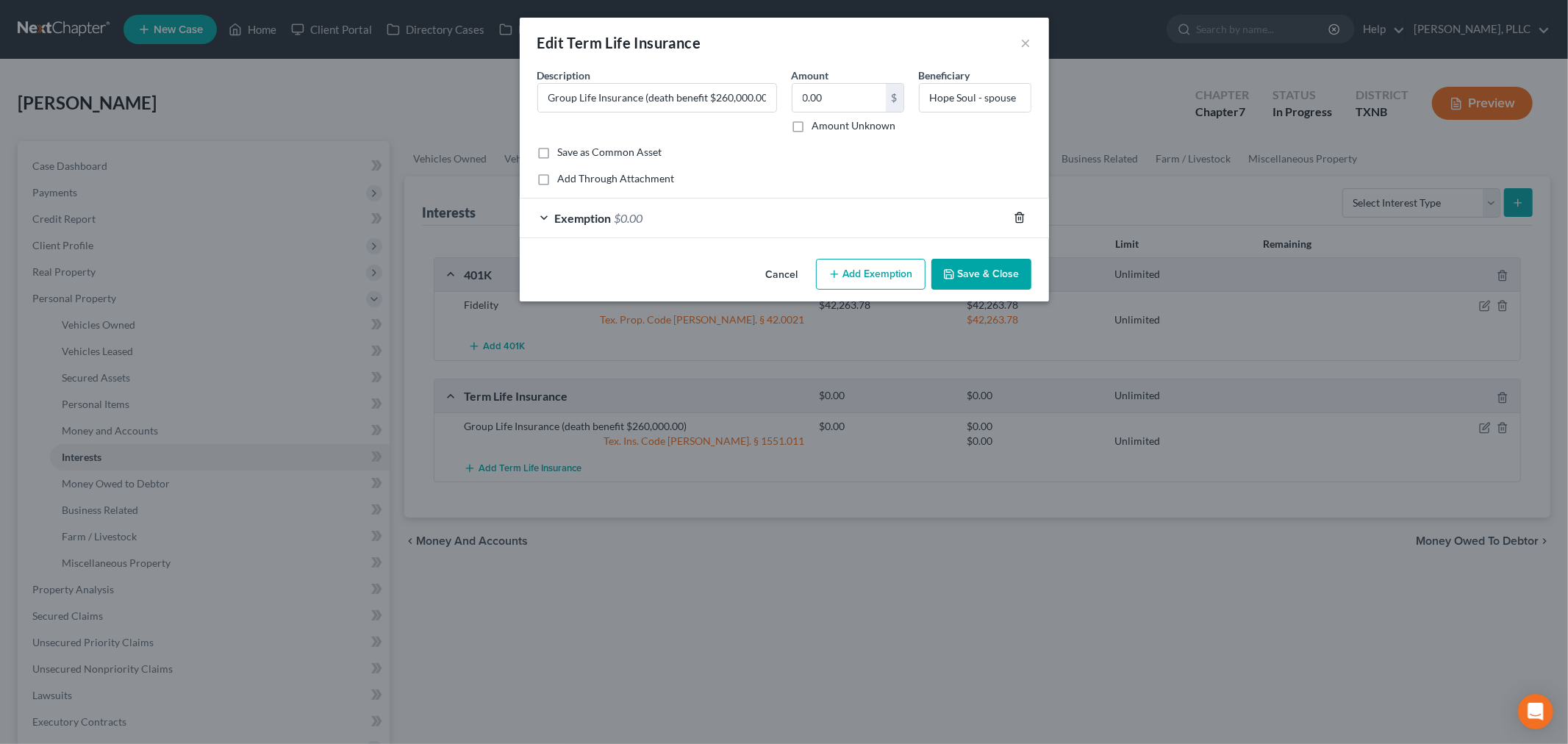
click at [1022, 218] on icon "button" at bounding box center [1019, 218] width 7 height 10
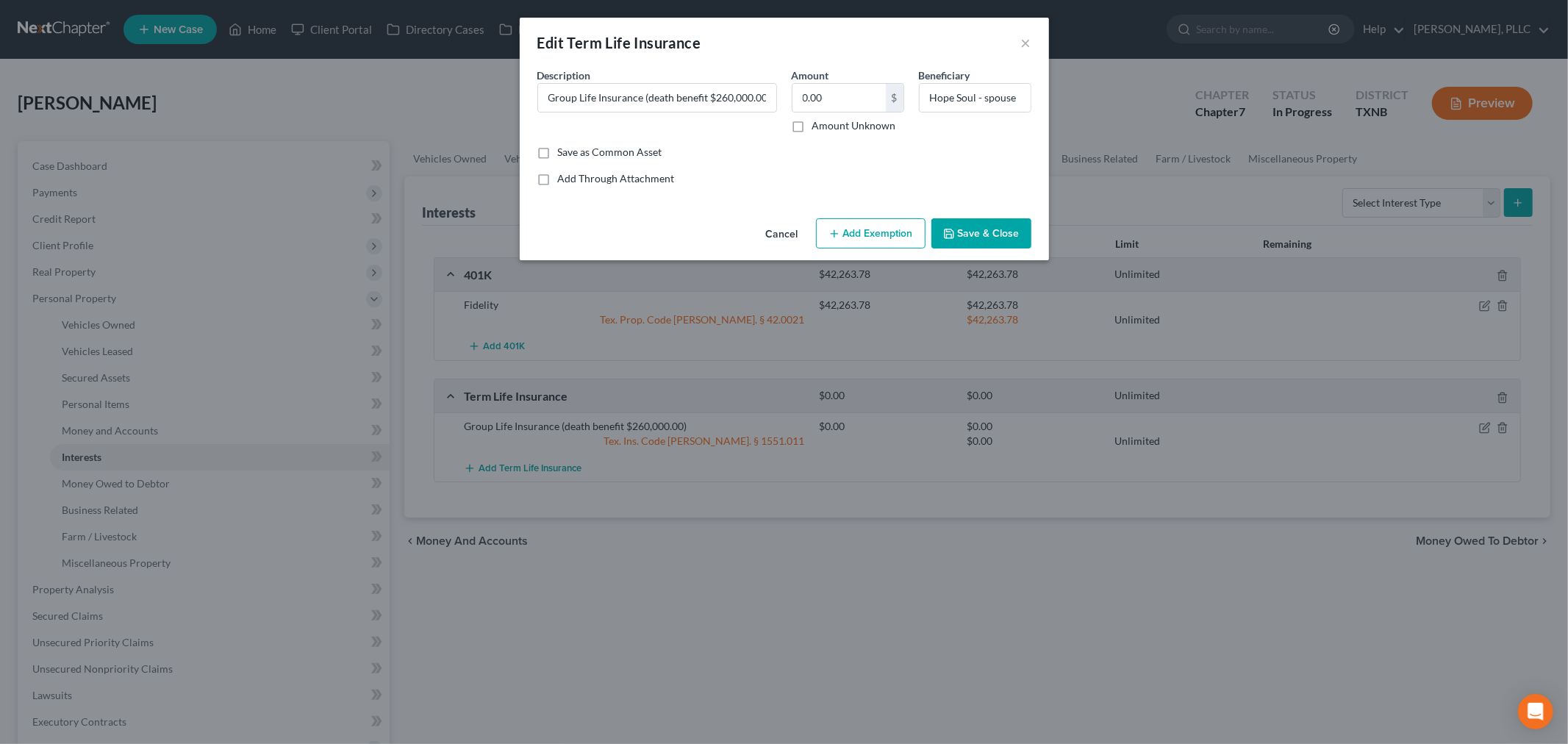
click at [864, 237] on button "Add Exemption" at bounding box center [870, 233] width 109 height 31
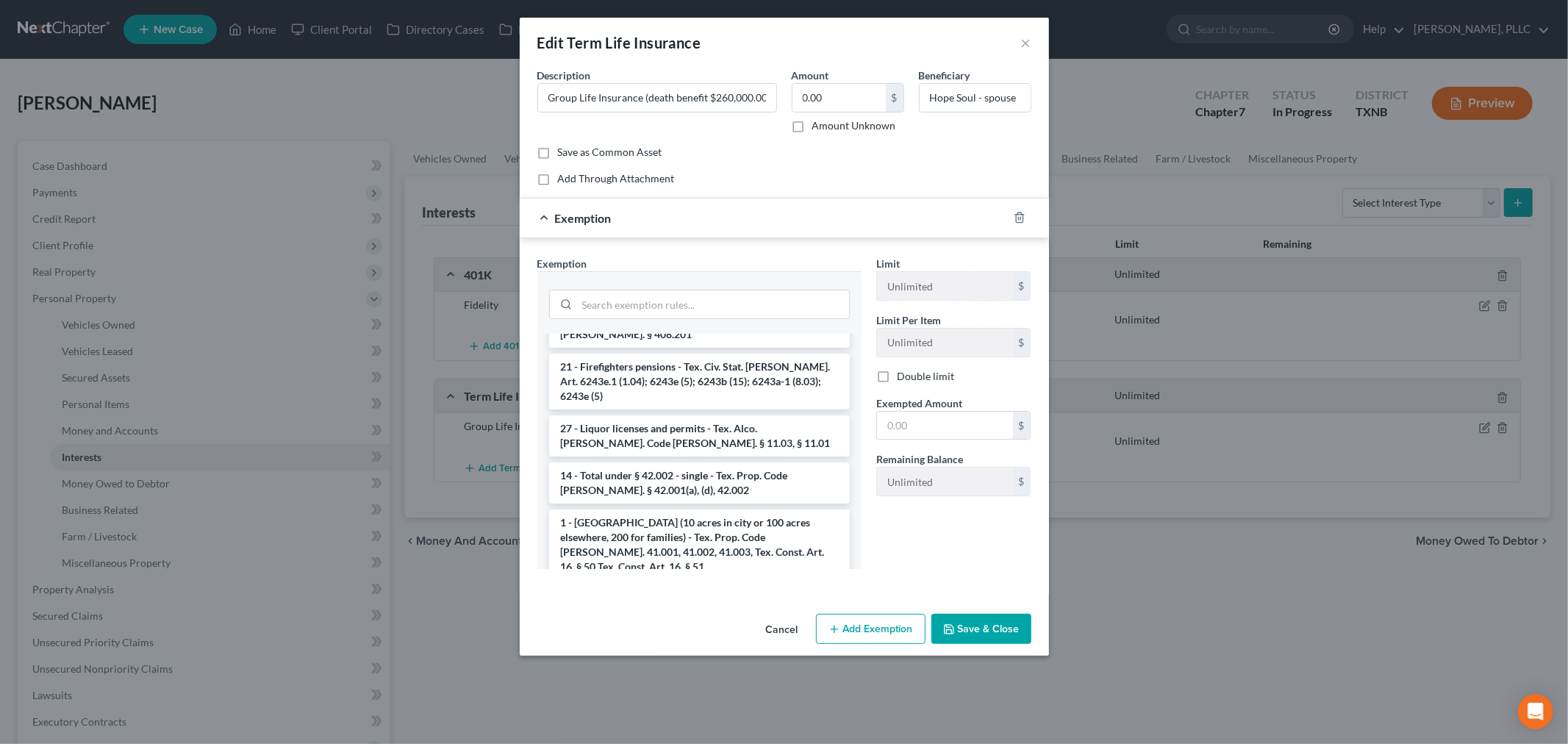
scroll to position [1797, 0]
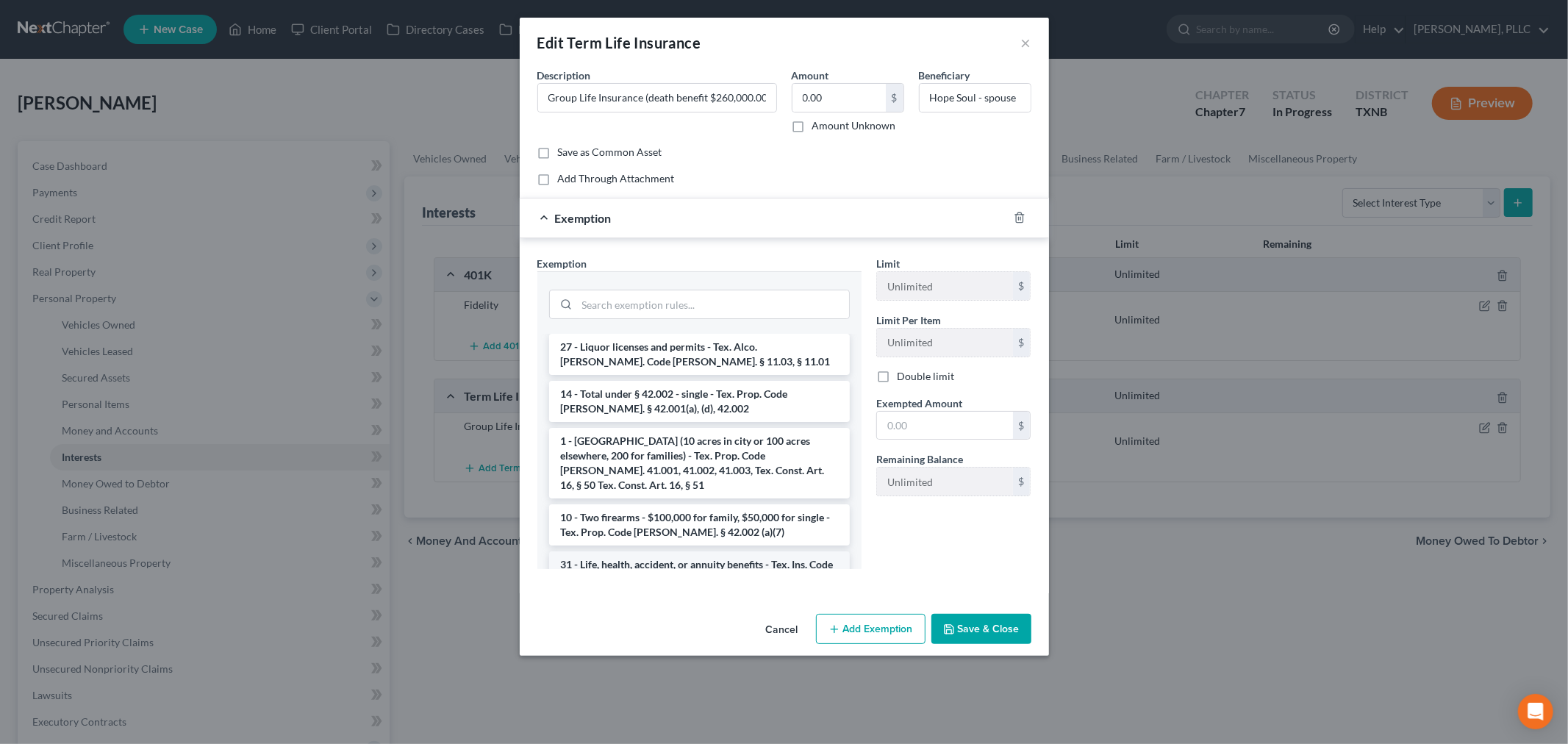
click at [680, 551] on li "31 - Life, health, accident, or annuity benefits - Tex. Ins. Code [PERSON_NAME]…" at bounding box center [699, 571] width 300 height 41
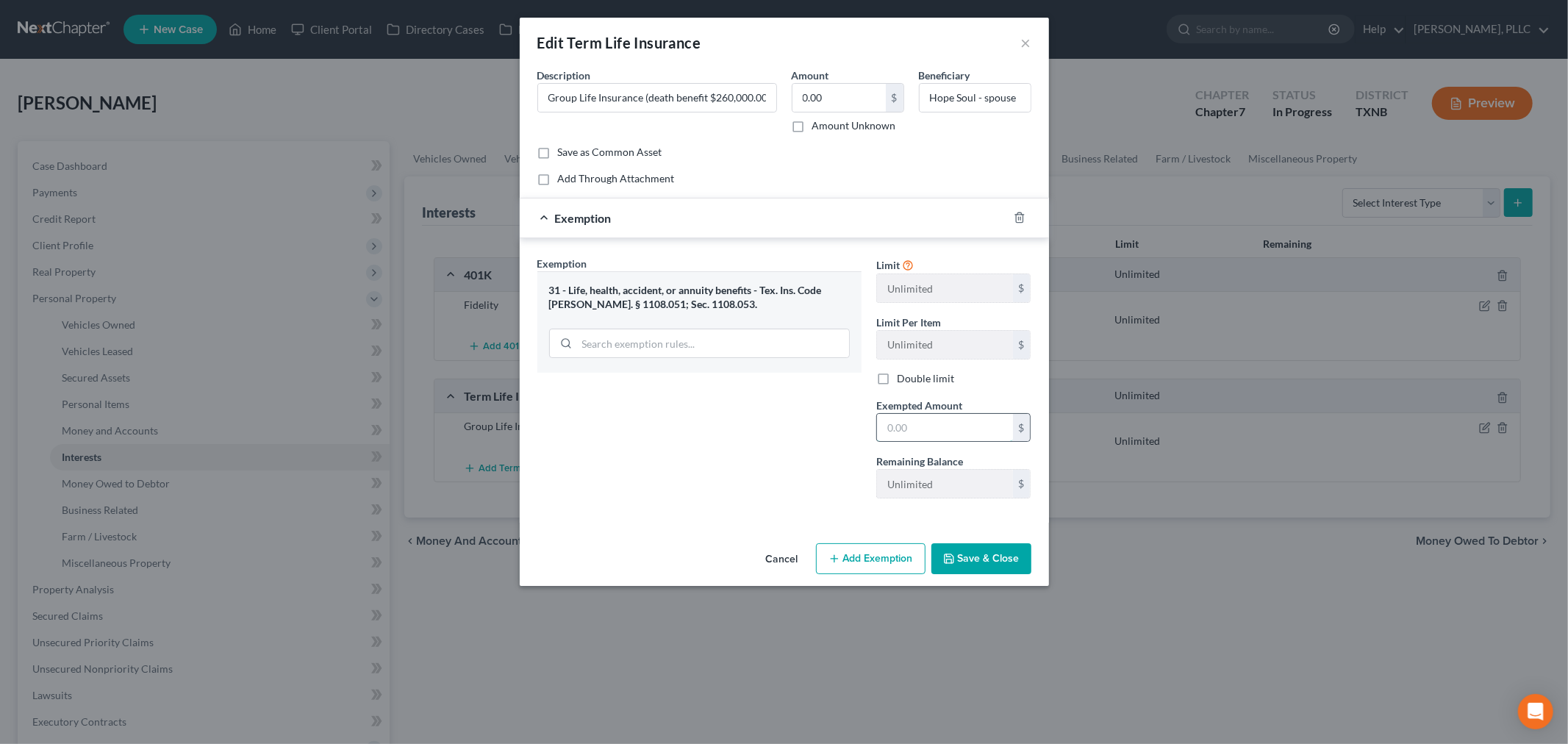
click at [975, 435] on input "text" at bounding box center [945, 427] width 136 height 28
click at [1020, 218] on line "button" at bounding box center [1020, 219] width 0 height 3
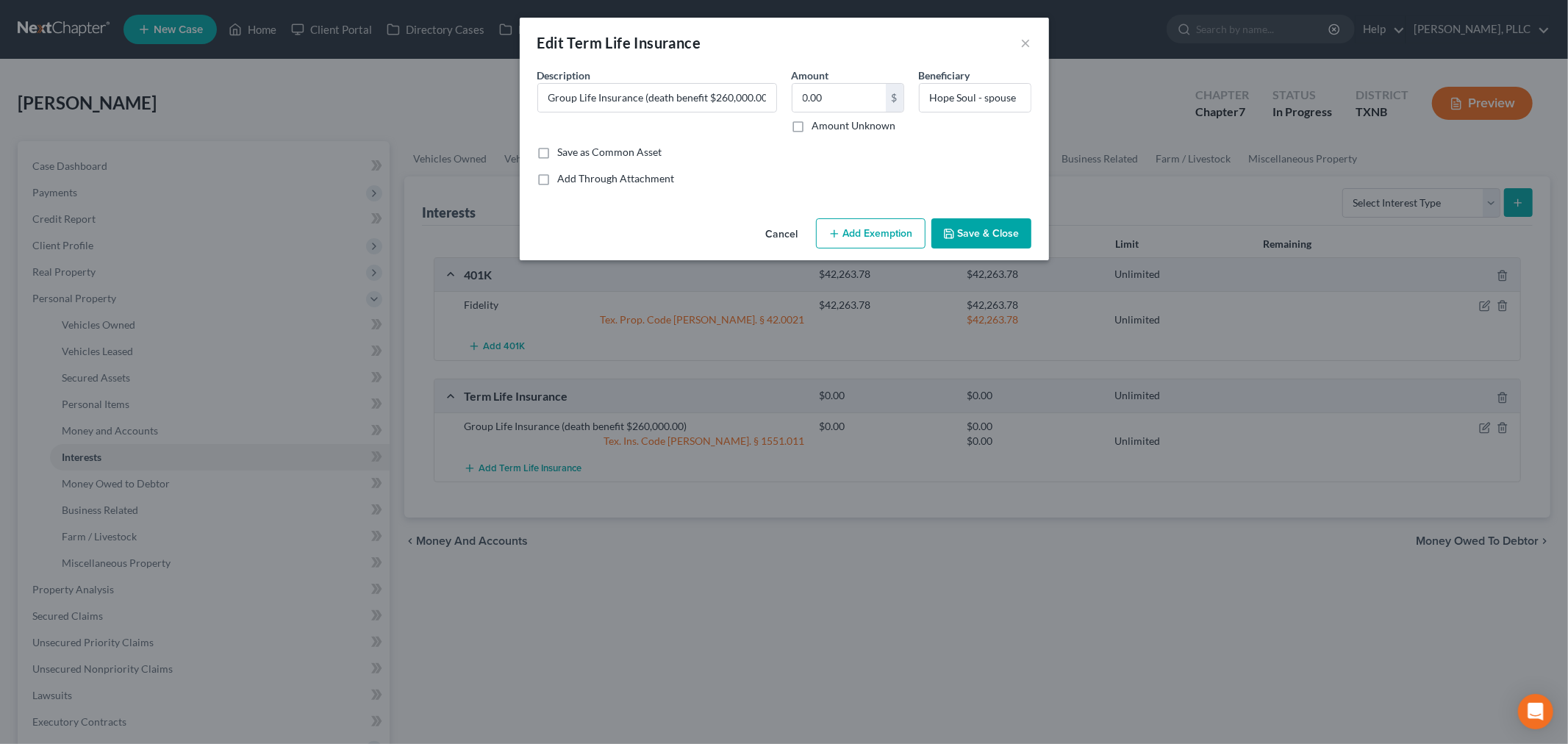
click at [897, 244] on button "Add Exemption" at bounding box center [870, 233] width 109 height 31
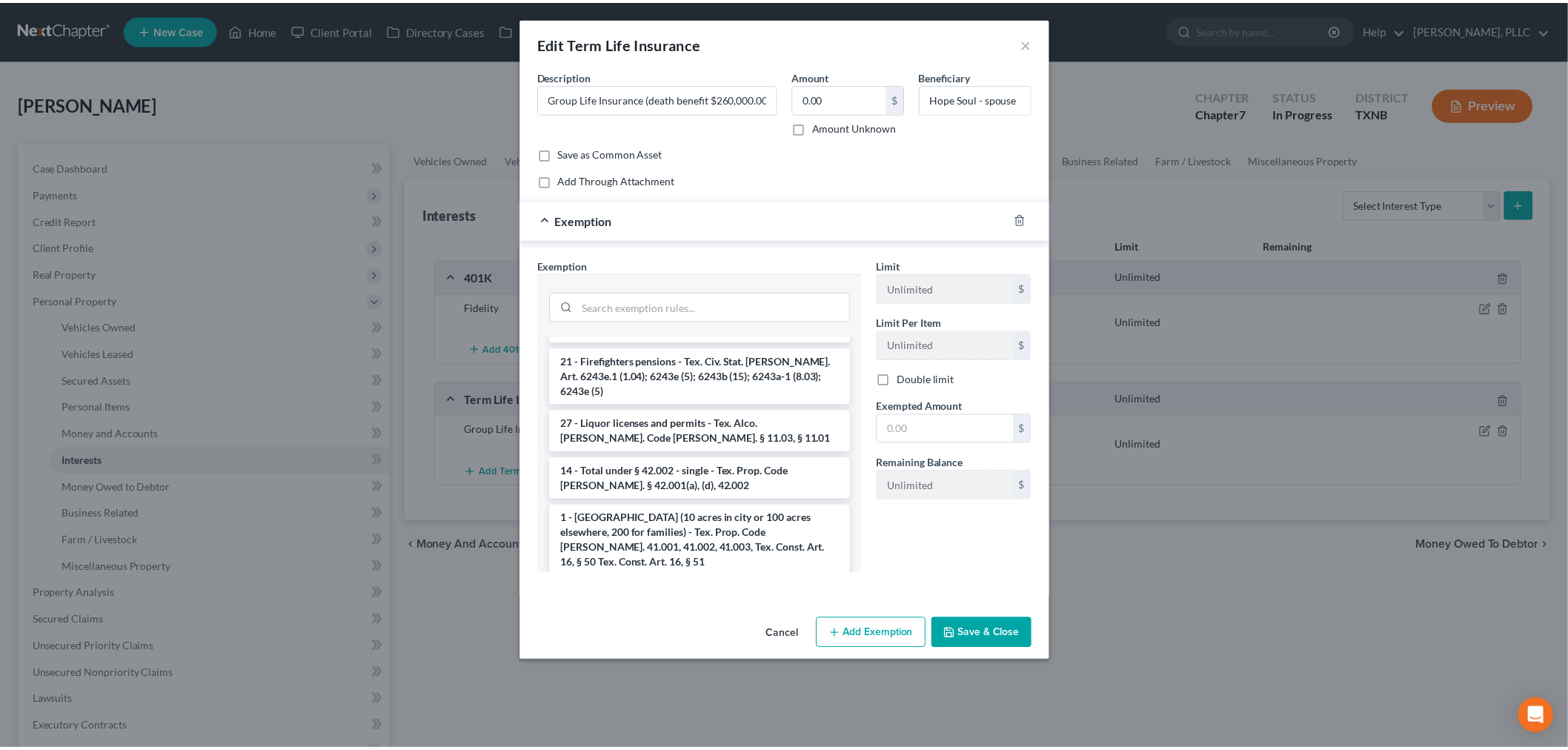
scroll to position [1746, 0]
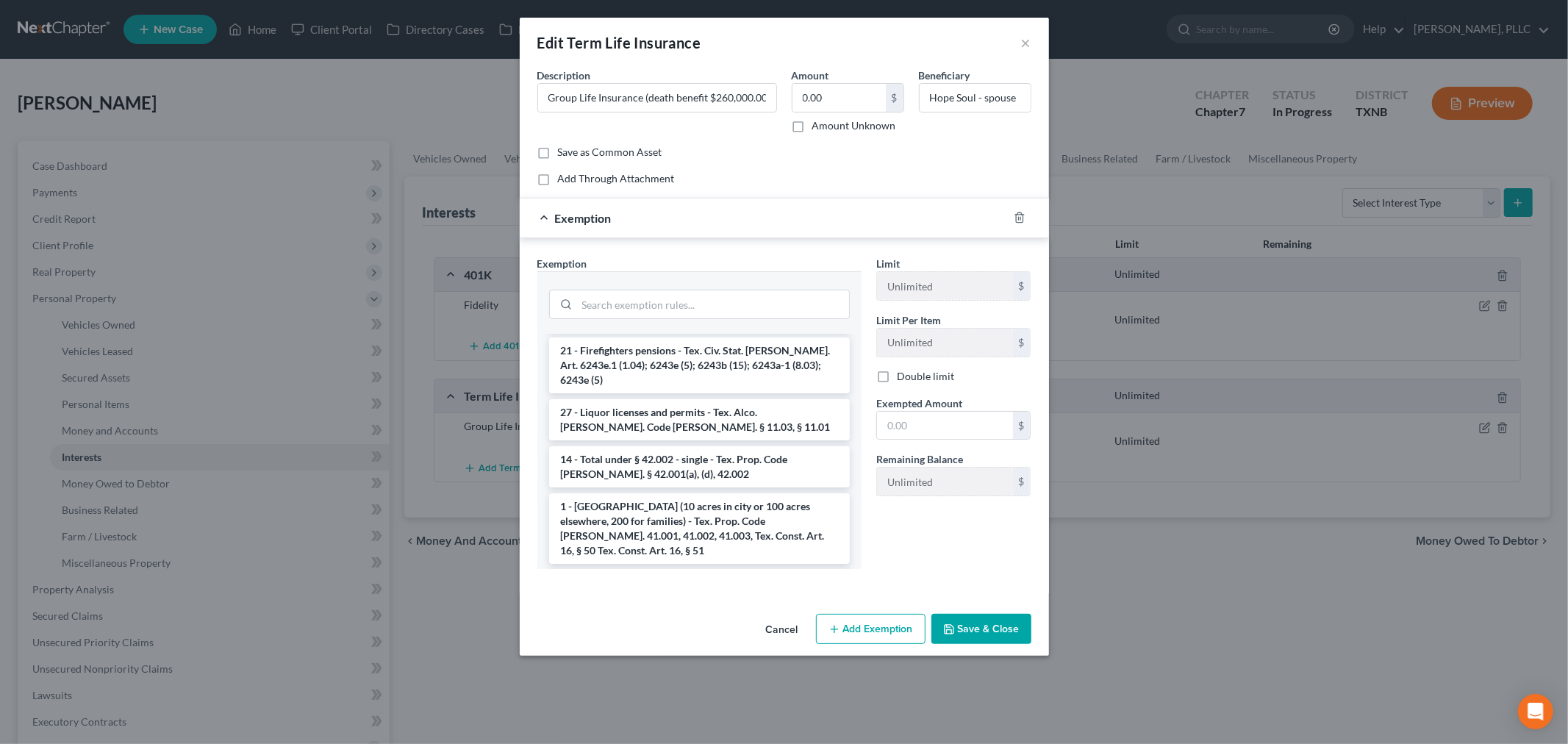
click at [705, 617] on li "31 - Life, health, accident, or annuity benefits - Tex. Ins. Code [PERSON_NAME]…" at bounding box center [699, 637] width 300 height 41
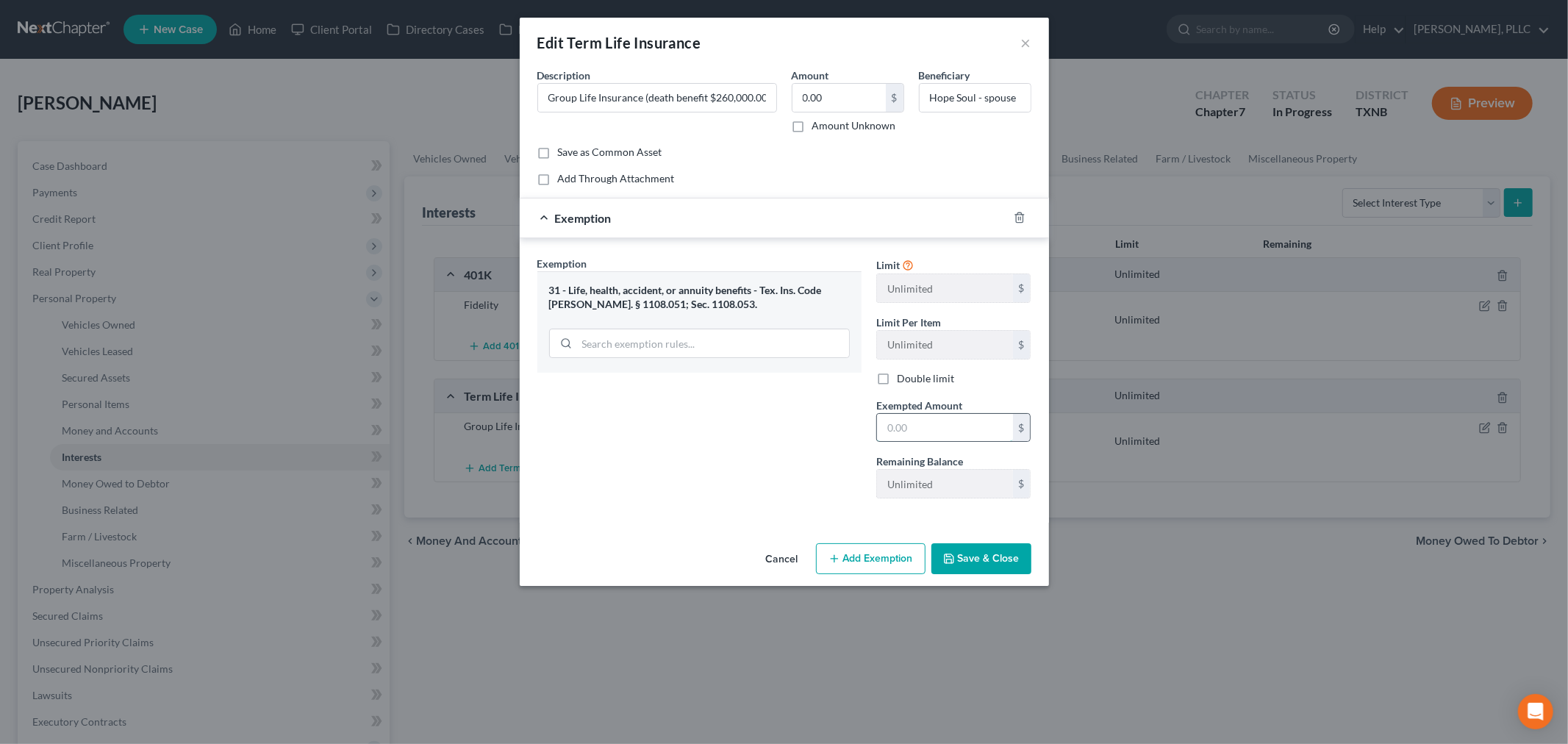
click at [928, 435] on input "text" at bounding box center [945, 427] width 136 height 28
type input "0"
click at [849, 464] on div "Exemption Set must be selected for CA. Exemption * 31 - Life, health, accident,…" at bounding box center [699, 383] width 339 height 254
click at [965, 561] on button "Save & Close" at bounding box center [982, 559] width 100 height 31
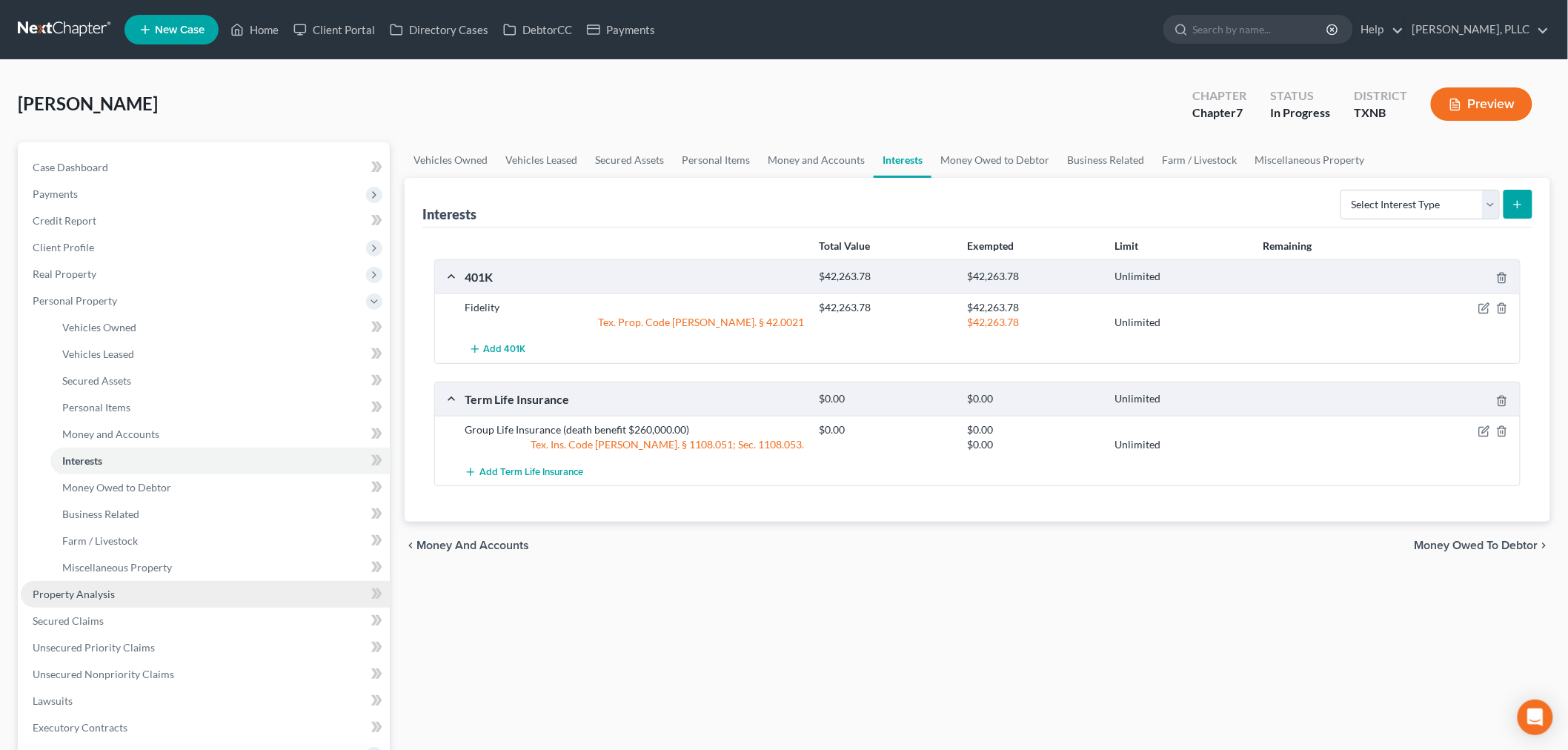
click at [112, 593] on span "Property Analysis" at bounding box center [74, 593] width 82 height 13
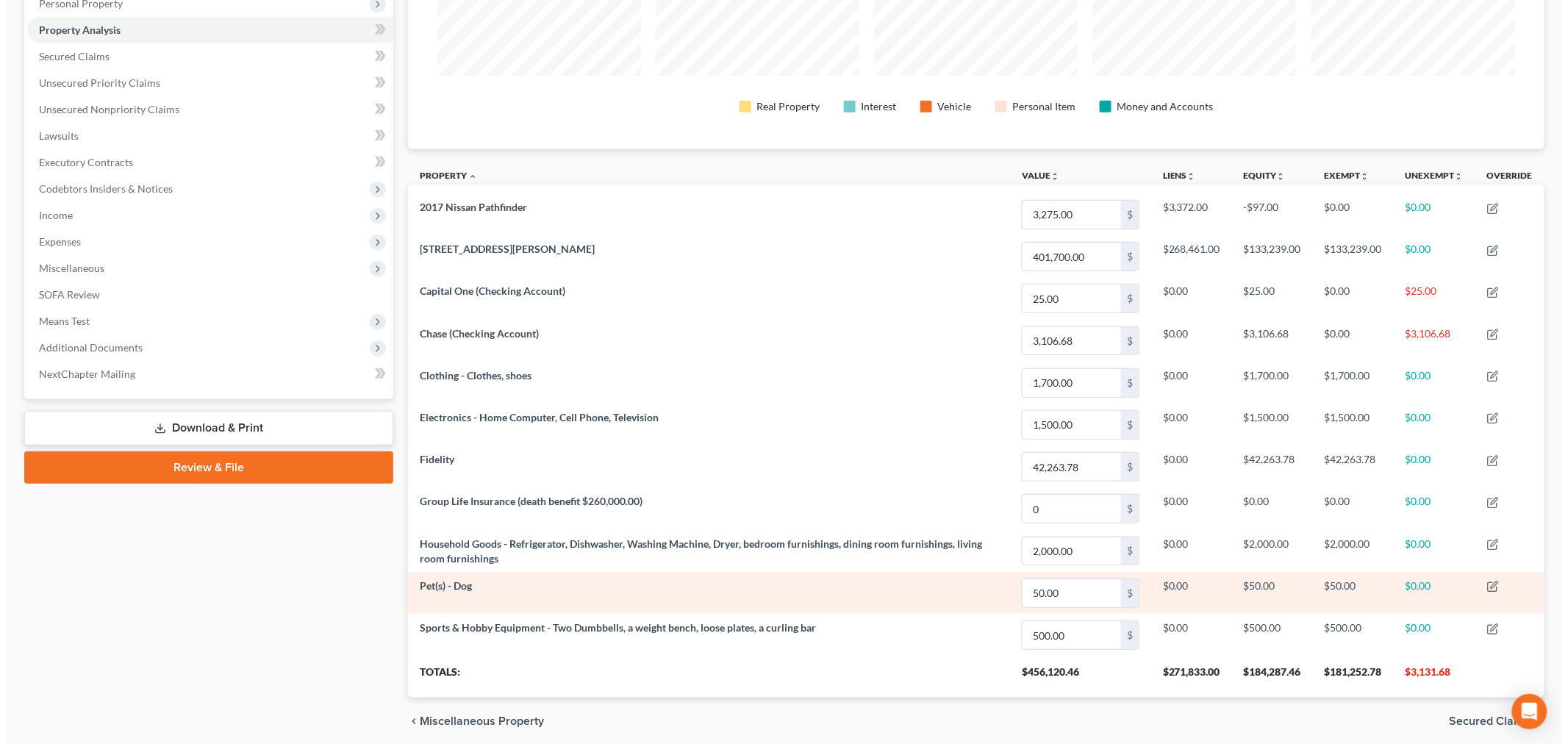
scroll to position [351, 0]
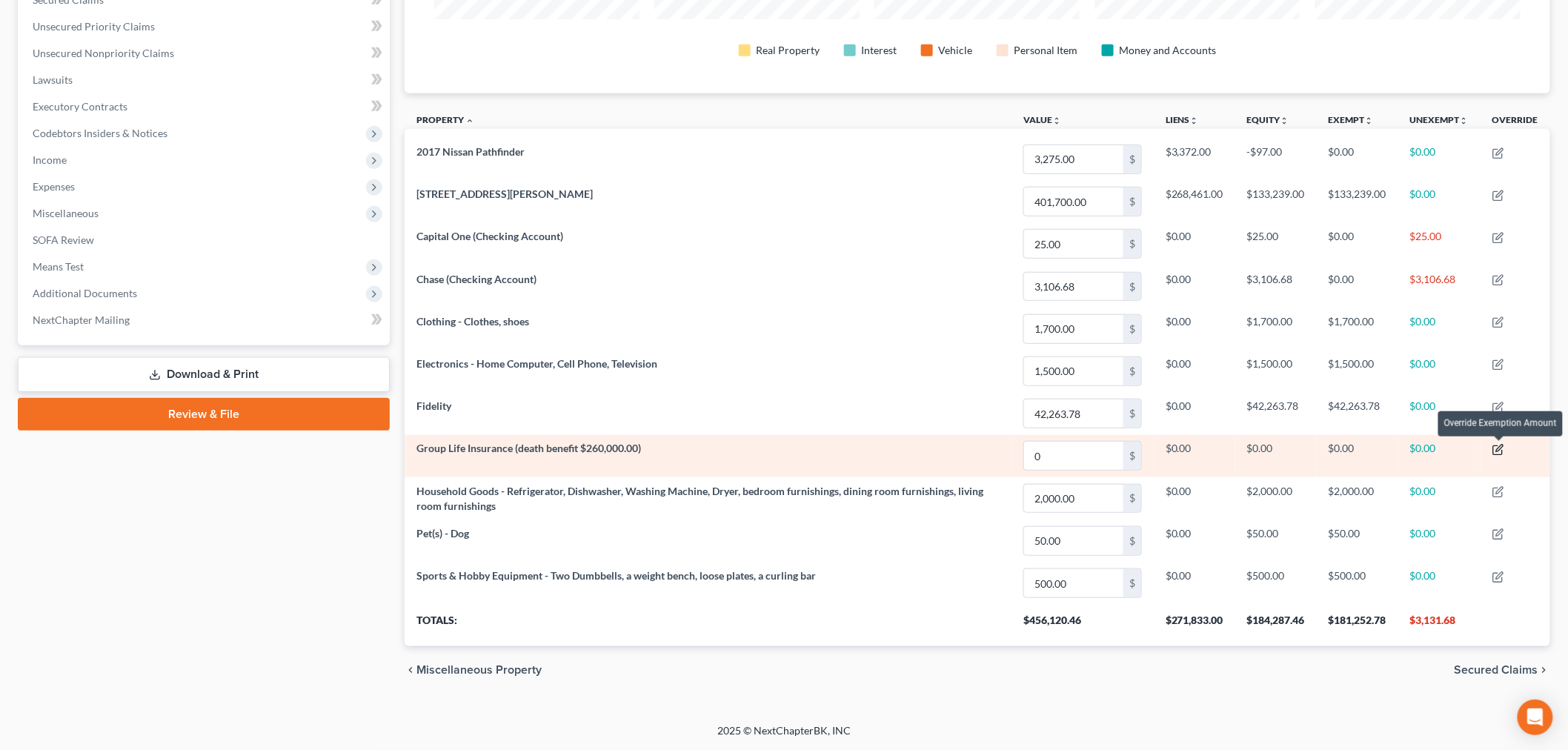
click at [1499, 451] on icon "button" at bounding box center [1499, 448] width 7 height 7
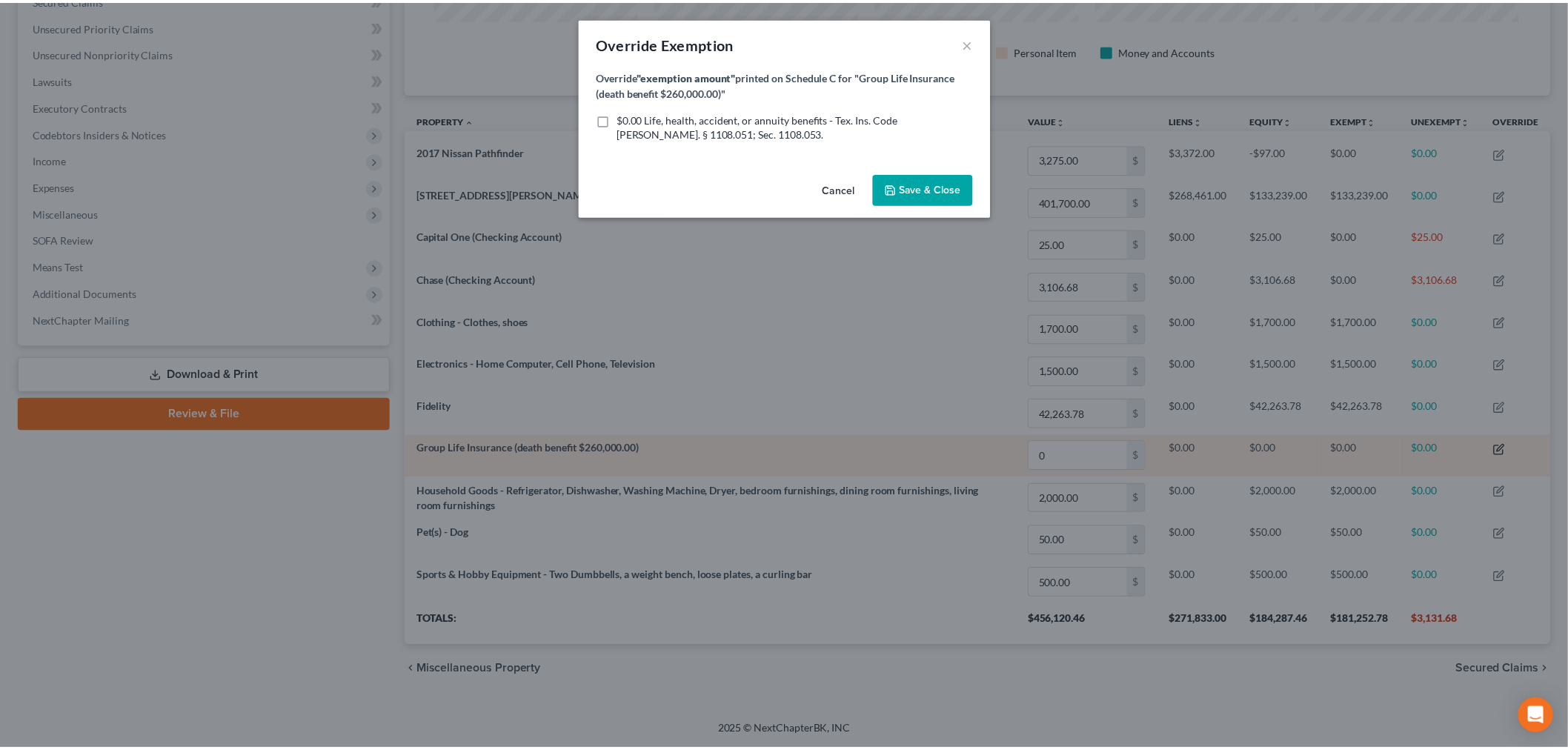
scroll to position [308, 1154]
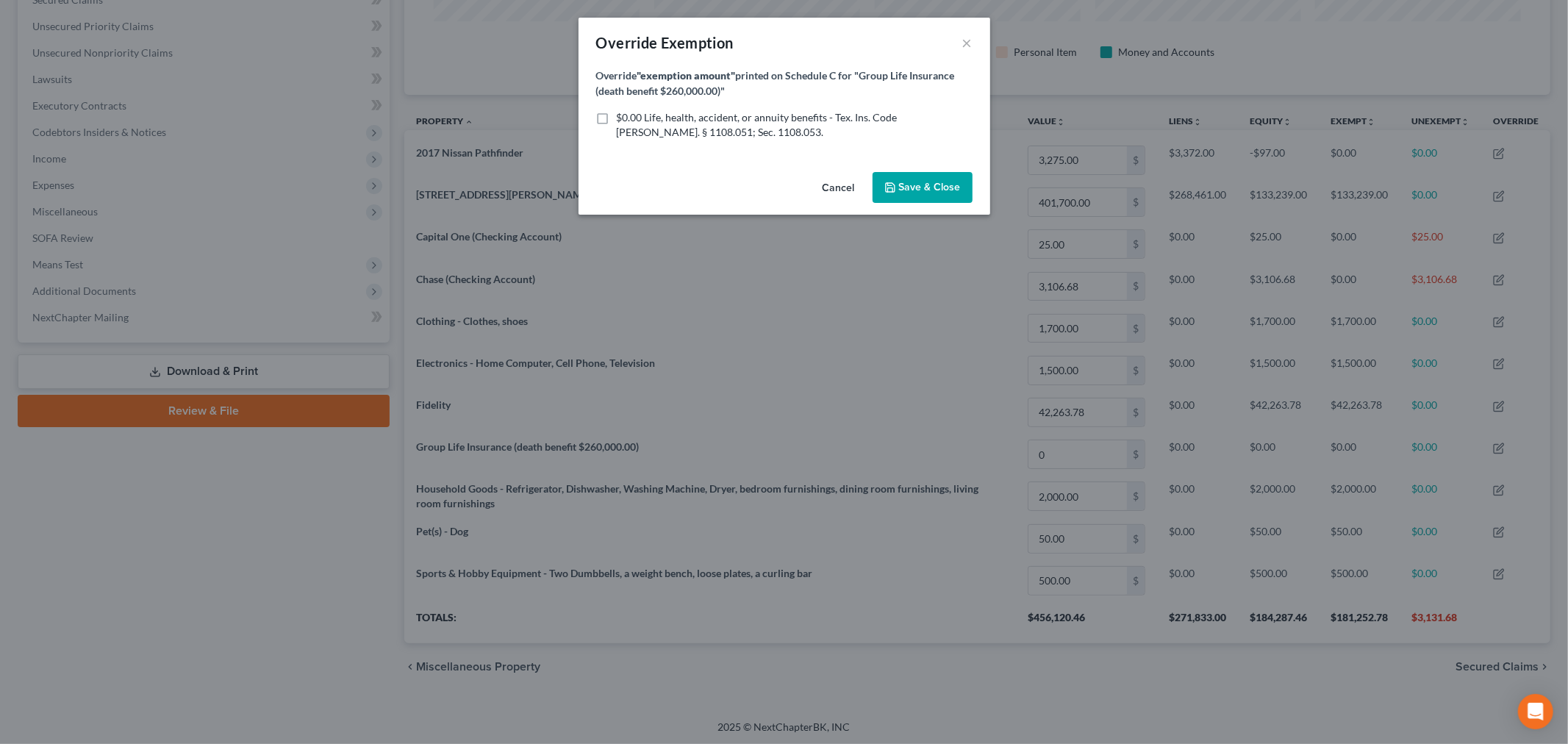
click at [617, 118] on label "$0.00 Life, health, accident, or annuity benefits - Tex. Ins. Code [PERSON_NAME…" at bounding box center [795, 125] width 356 height 30
click at [623, 118] on input "$0.00 Life, health, accident, or annuity benefits - Tex. Ins. Code [PERSON_NAME…" at bounding box center [628, 115] width 10 height 10
checkbox input "true"
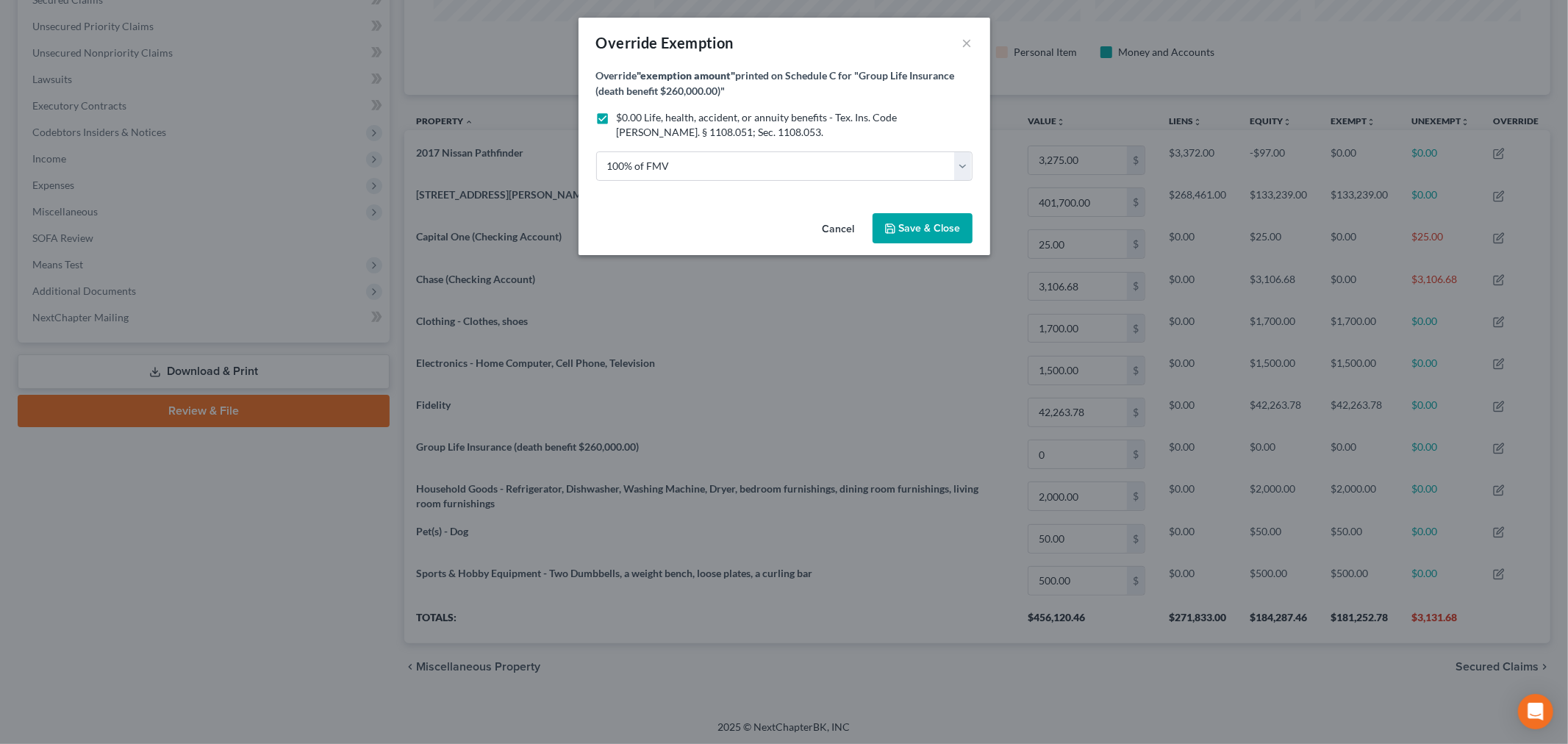
click at [897, 221] on button "Save & Close" at bounding box center [922, 228] width 100 height 31
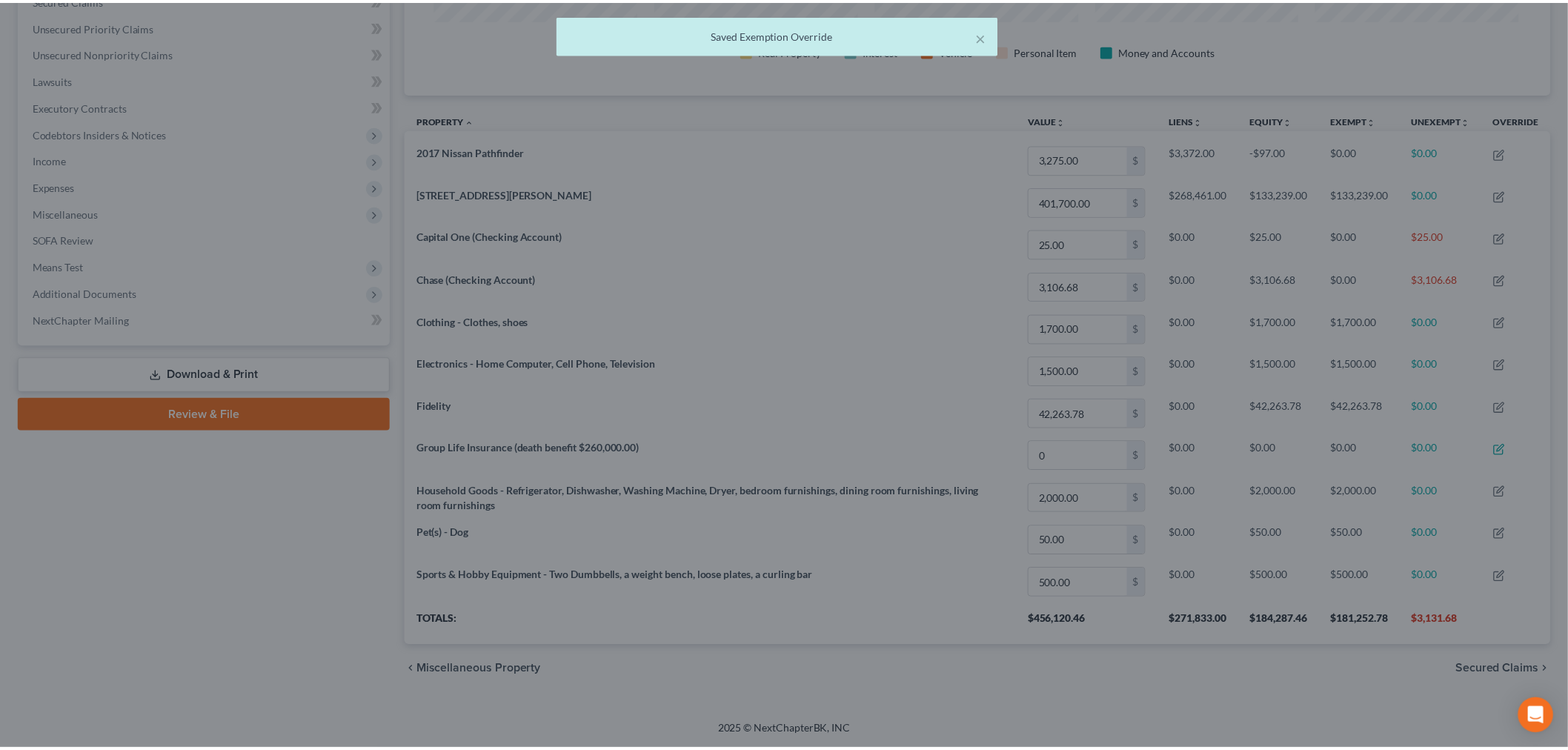
scroll to position [306, 1145]
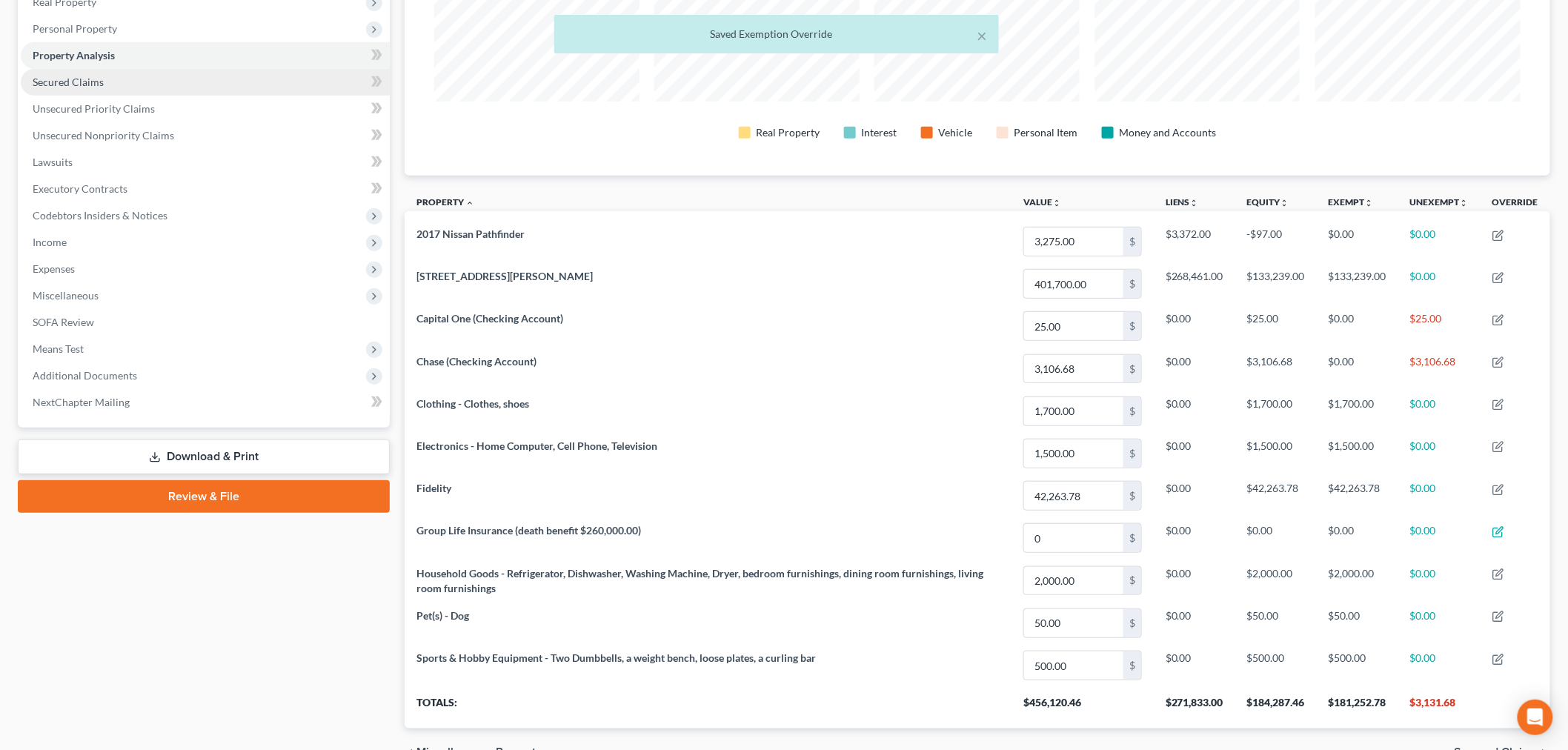
click at [94, 84] on span "Secured Claims" at bounding box center [69, 81] width 72 height 13
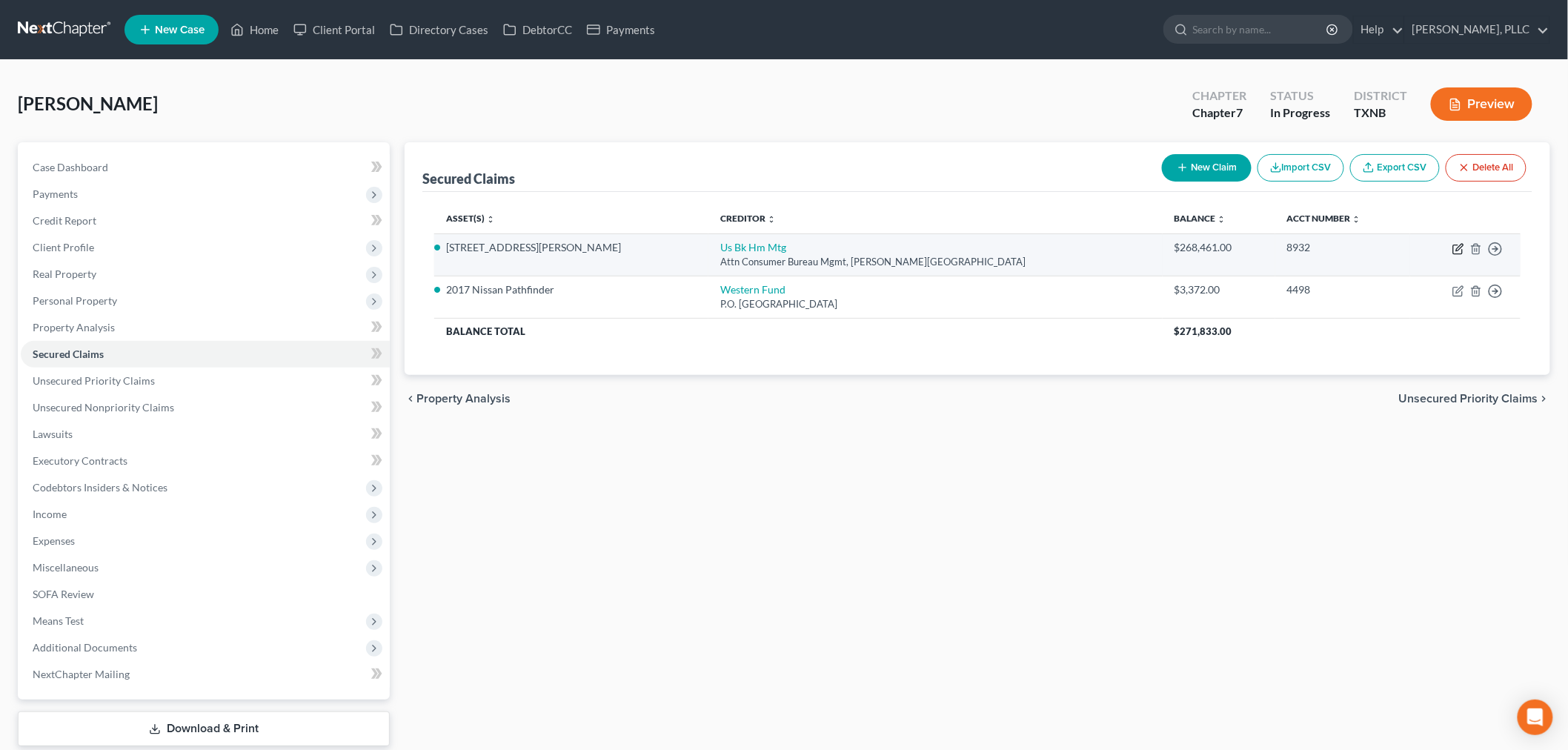
click at [1455, 248] on icon "button" at bounding box center [1458, 249] width 12 height 12
select select "24"
select select "2"
select select "0"
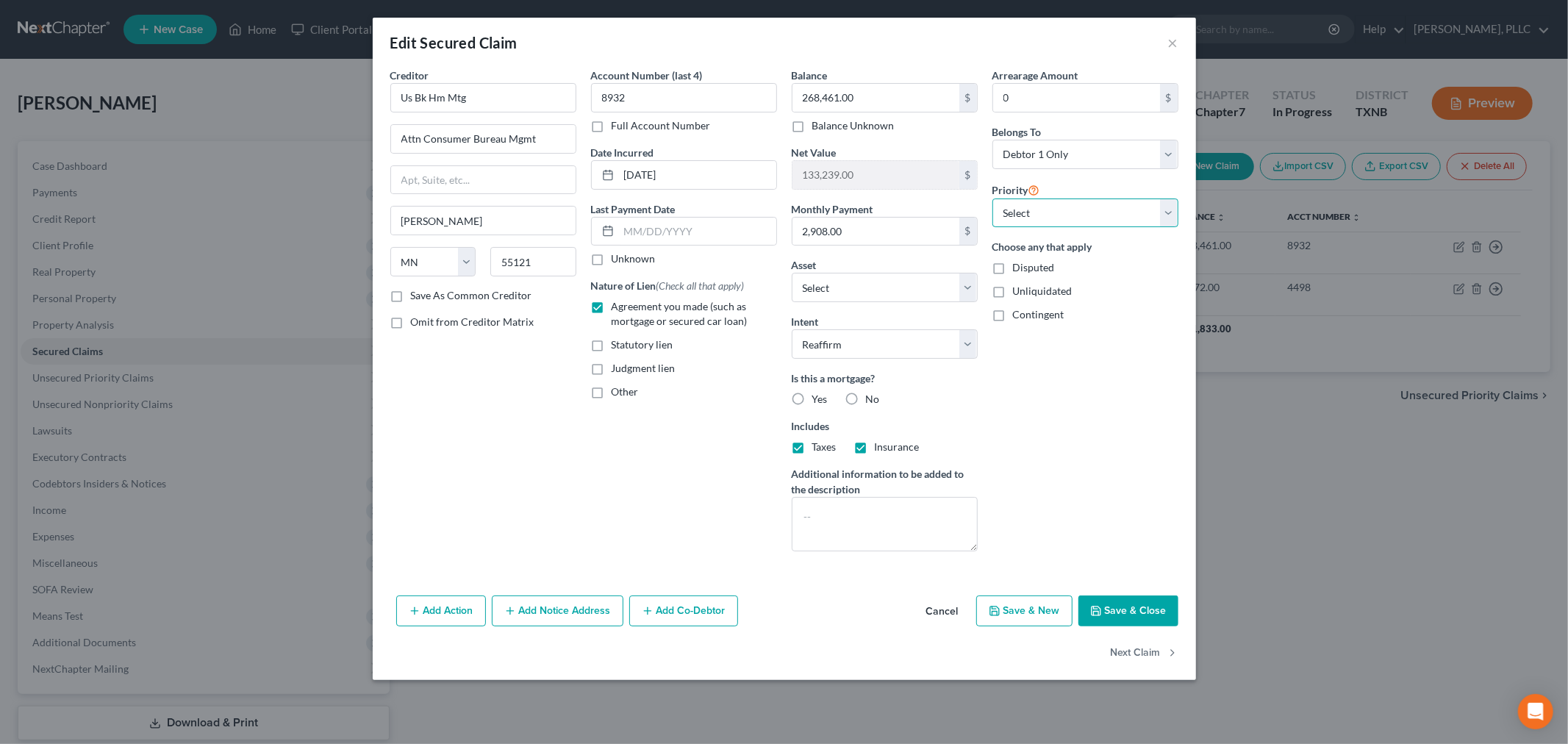
click at [1048, 211] on select "Select 1st 2nd 3rd 4th 5th 6th 7th 8th 9th 10th 11th 12th 13th 14th 15th 16th 1…" at bounding box center [1085, 213] width 186 height 30
select select "0"
click at [992, 199] on select "Select 1st 2nd 3rd 4th 5th 6th 7th 8th 9th 10th 11th 12th 13th 14th 15th 16th 1…" at bounding box center [1085, 213] width 186 height 30
click at [1128, 609] on button "Save & Close" at bounding box center [1128, 611] width 100 height 31
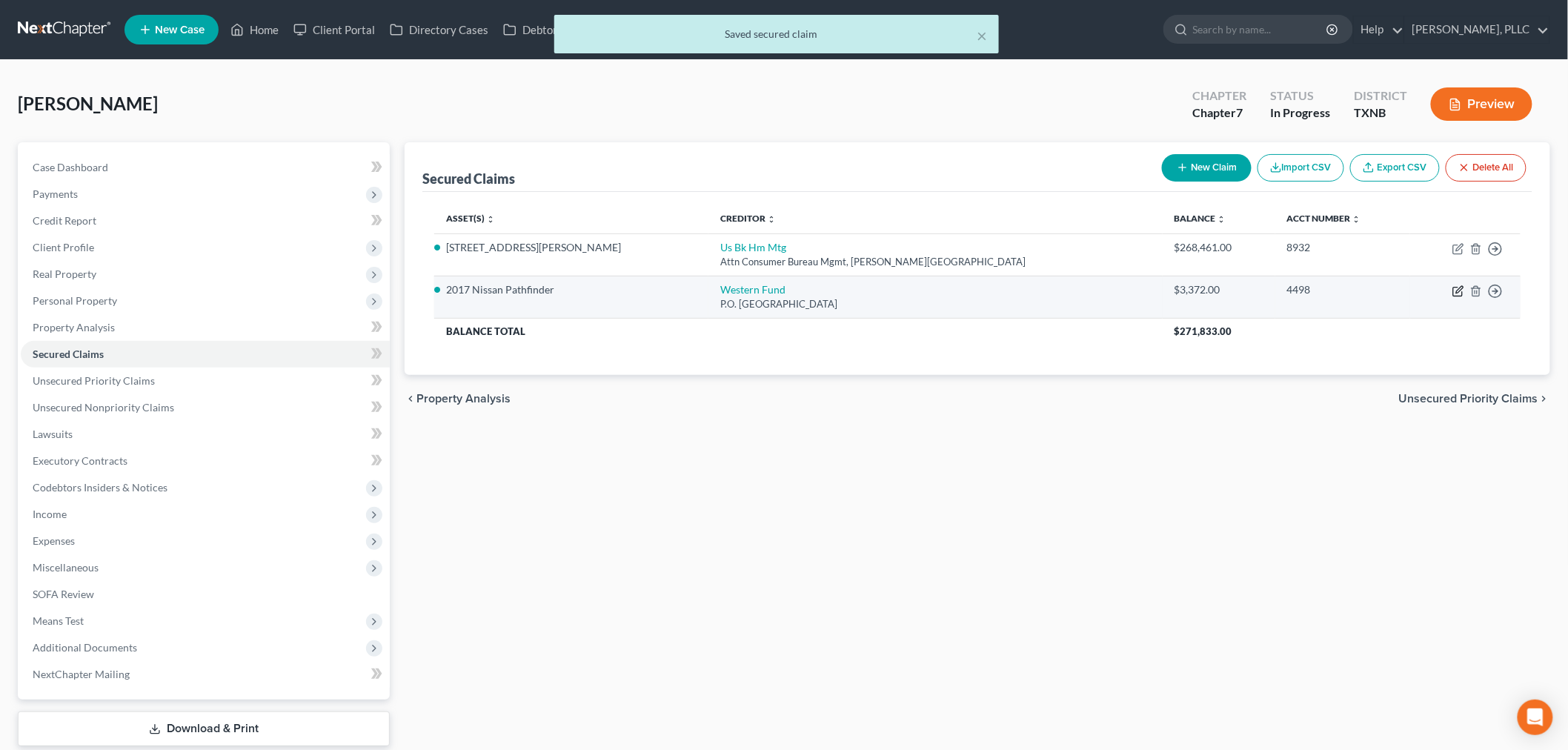
click at [1452, 290] on icon "button" at bounding box center [1458, 291] width 12 height 12
select select "31"
select select "2"
select select "0"
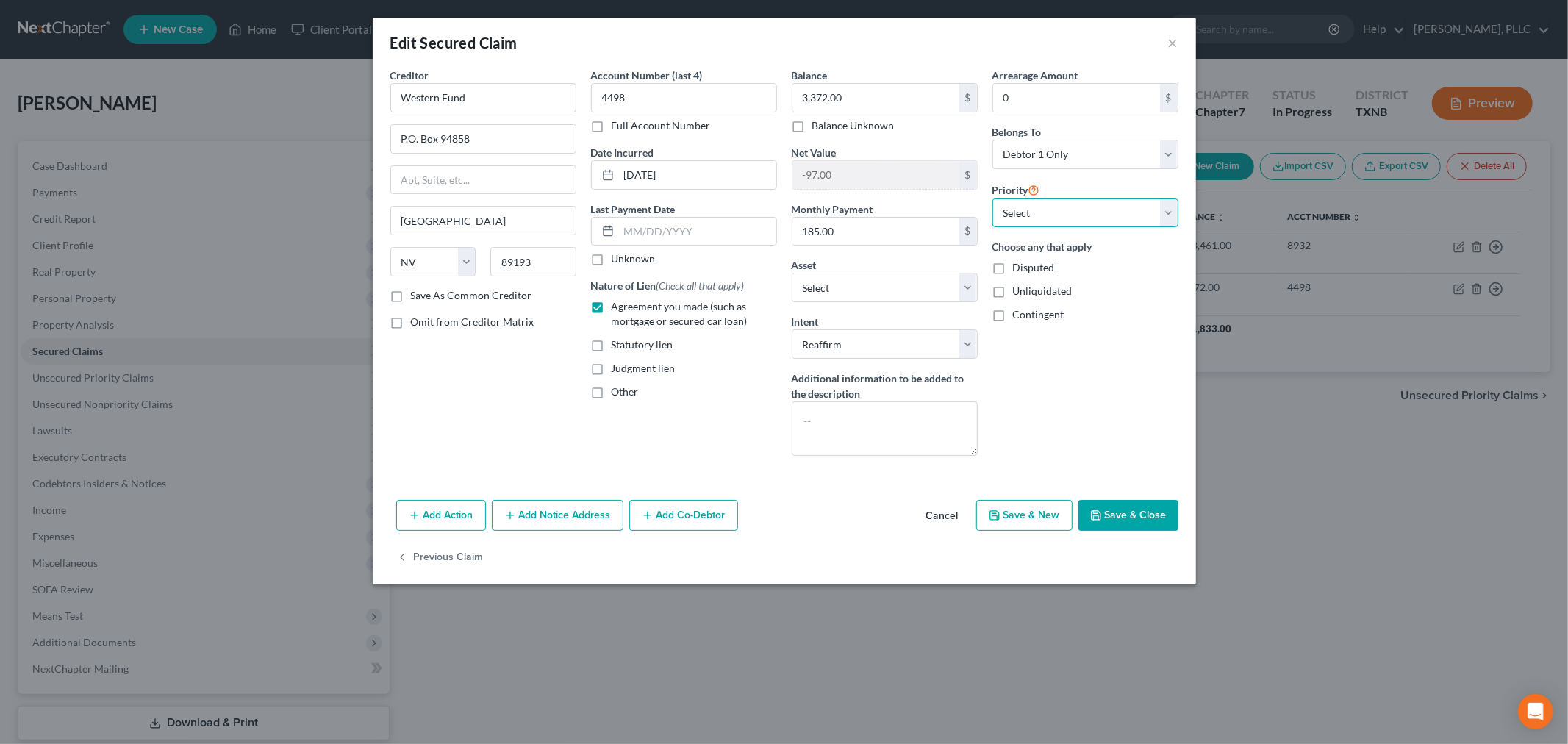
click at [1072, 215] on select "Select 1st 2nd 3rd 4th 5th 6th 7th 8th 9th 10th 11th 12th 13th 14th 15th 16th 1…" at bounding box center [1085, 213] width 186 height 30
select select "0"
click at [992, 199] on select "Select 1st 2nd 3rd 4th 5th 6th 7th 8th 9th 10th 11th 12th 13th 14th 15th 16th 1…" at bounding box center [1085, 213] width 186 height 30
click at [1128, 527] on button "Save & Close" at bounding box center [1128, 516] width 100 height 31
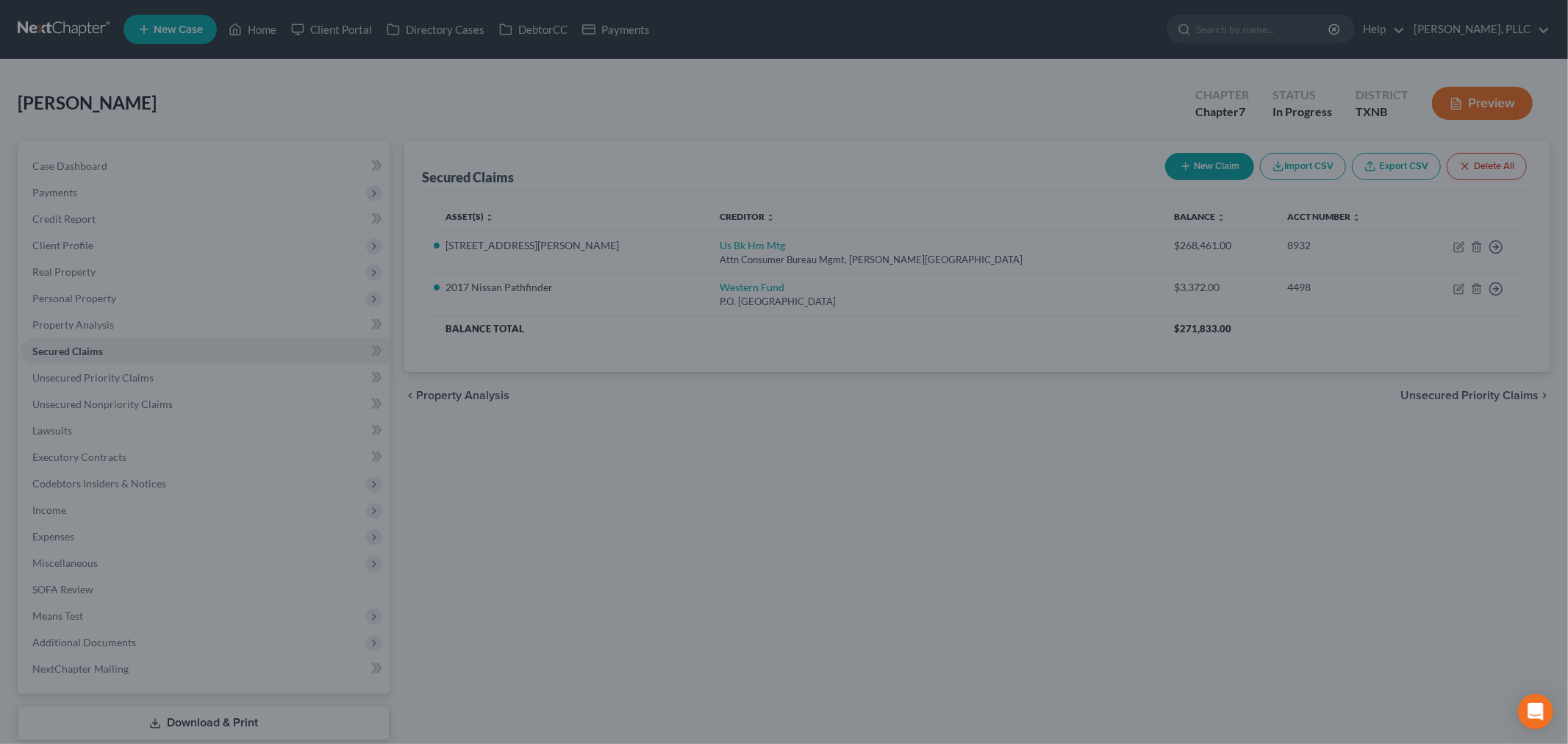
select select "4"
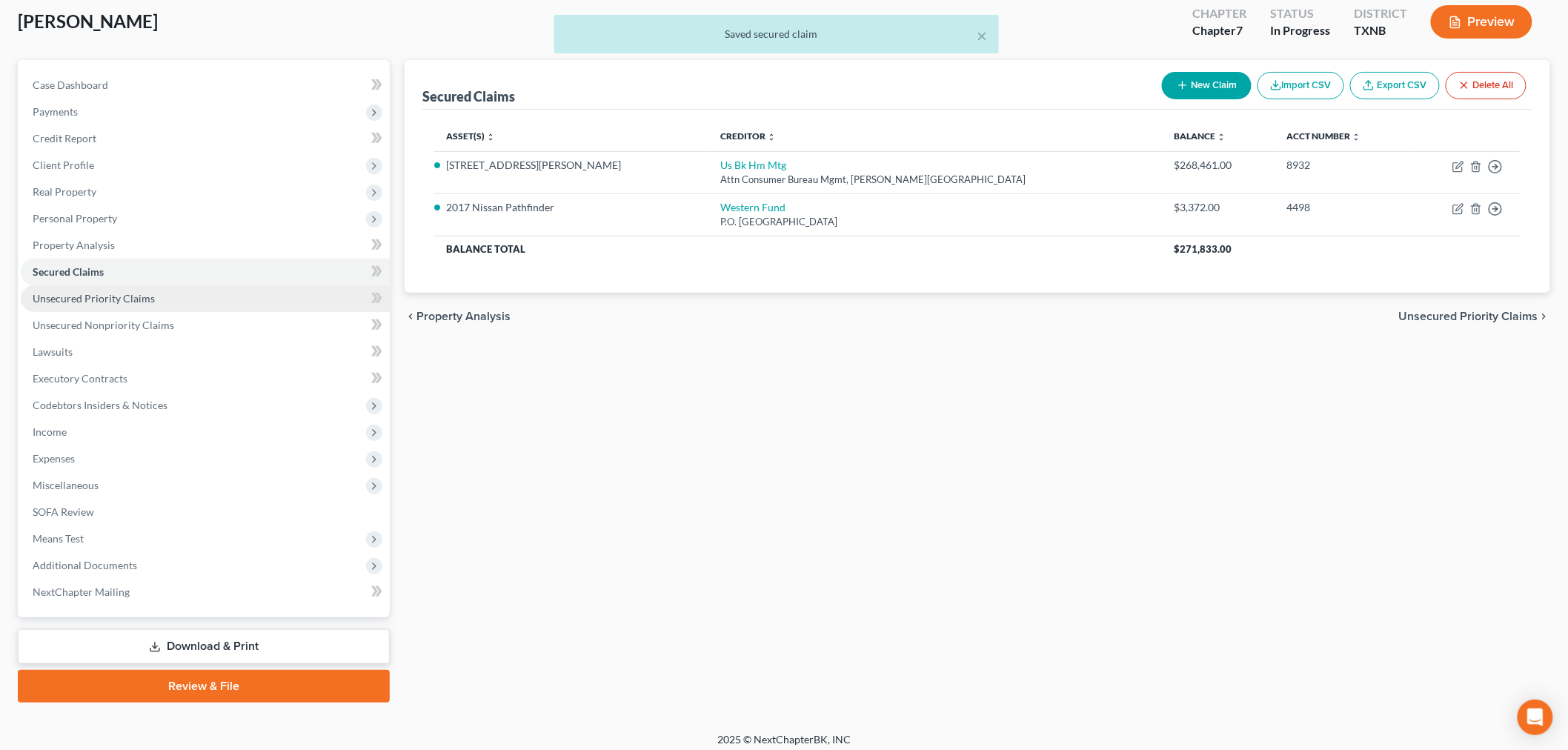
click at [142, 296] on span "Unsecured Priority Claims" at bounding box center [94, 298] width 122 height 13
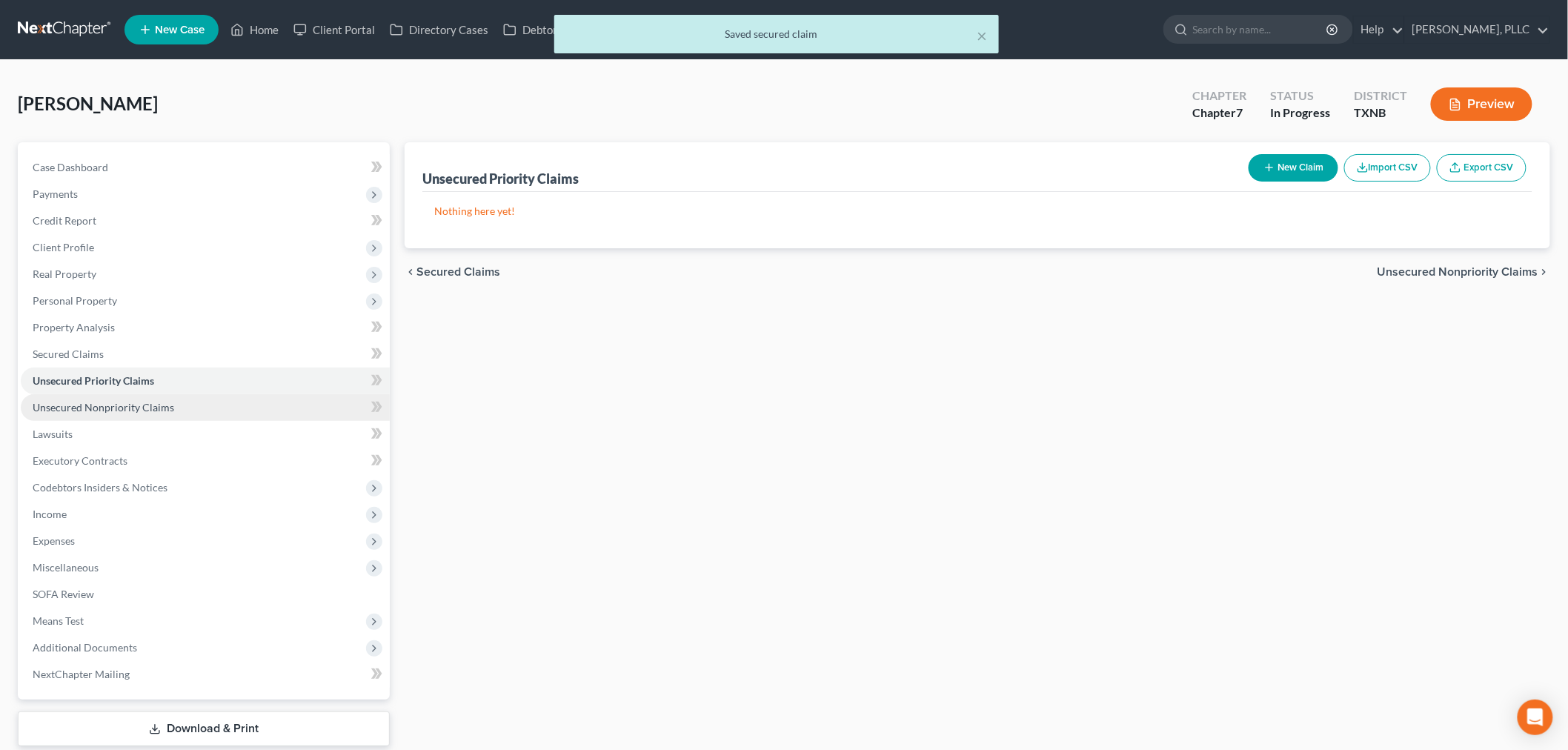
click at [109, 409] on span "Unsecured Nonpriority Claims" at bounding box center [104, 406] width 141 height 13
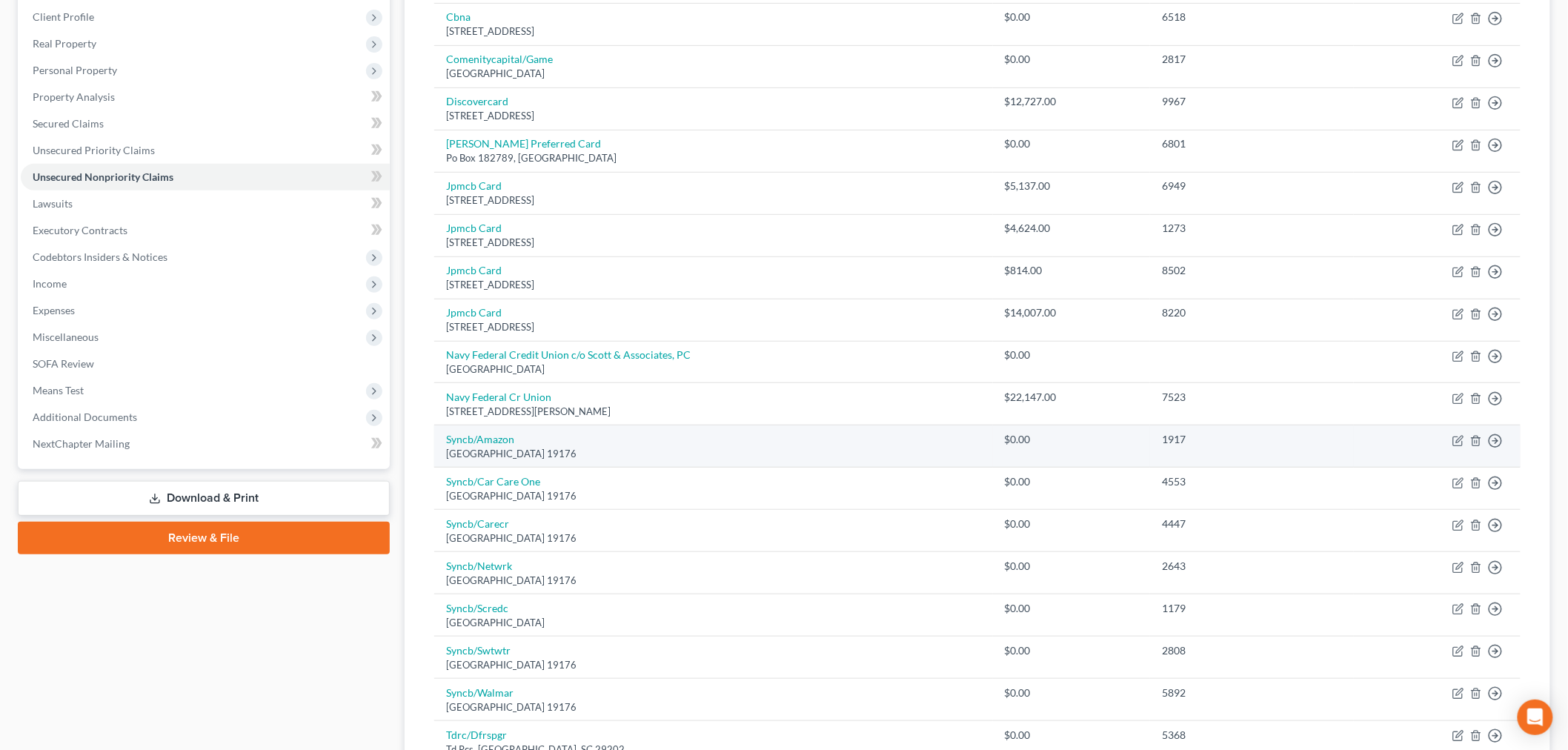
scroll to position [122, 0]
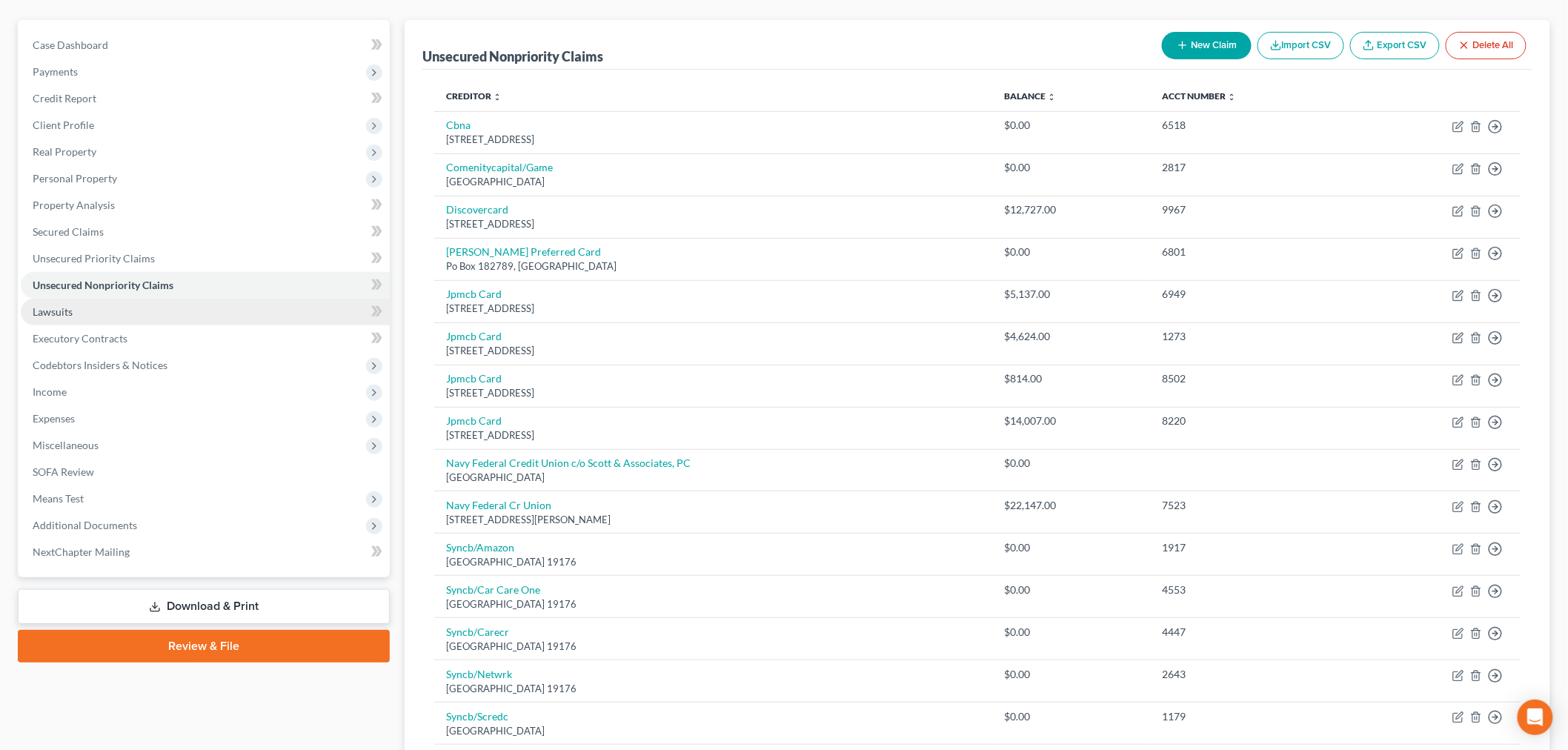
click at [62, 308] on span "Lawsuits" at bounding box center [52, 312] width 40 height 13
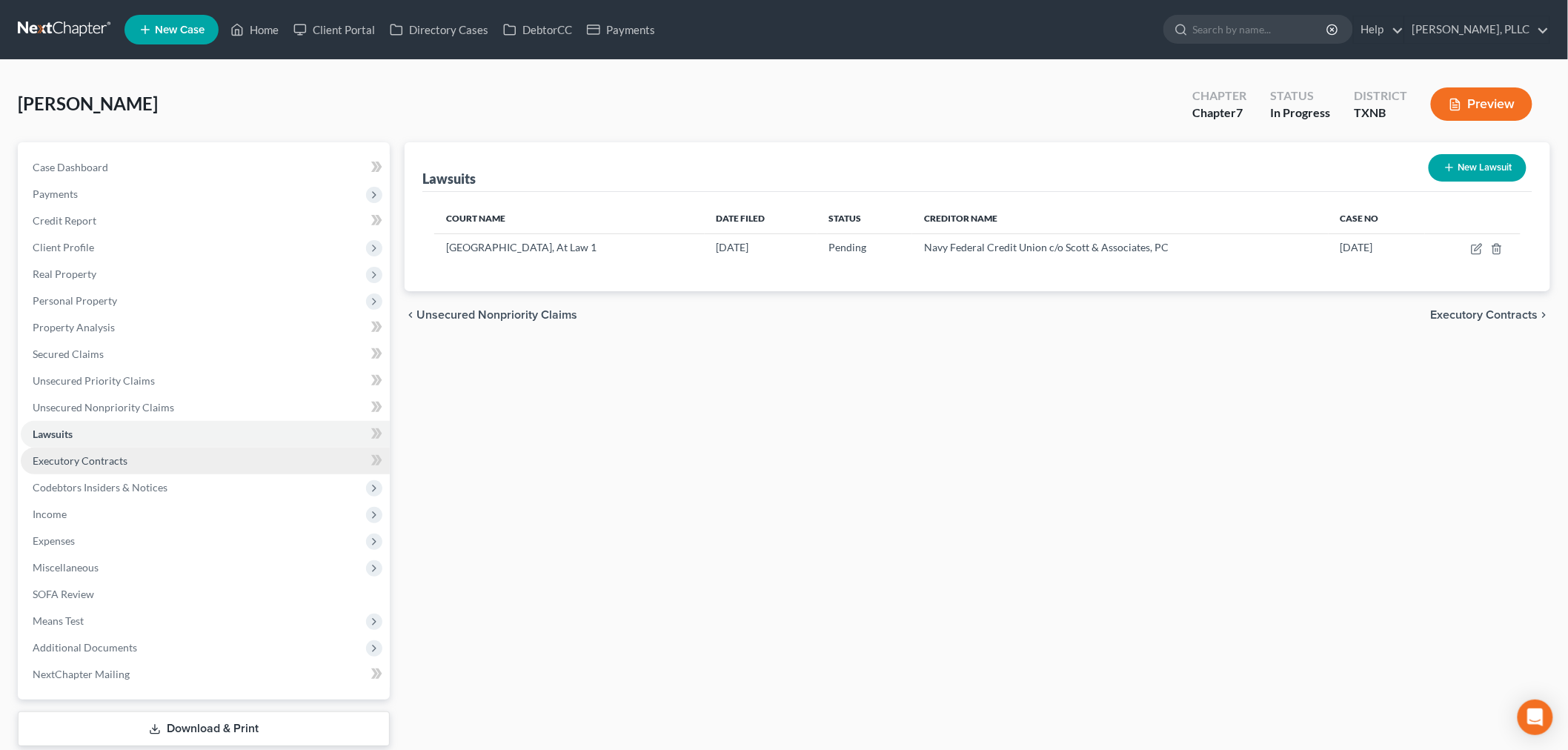
click at [104, 455] on span "Executory Contracts" at bounding box center [80, 461] width 95 height 13
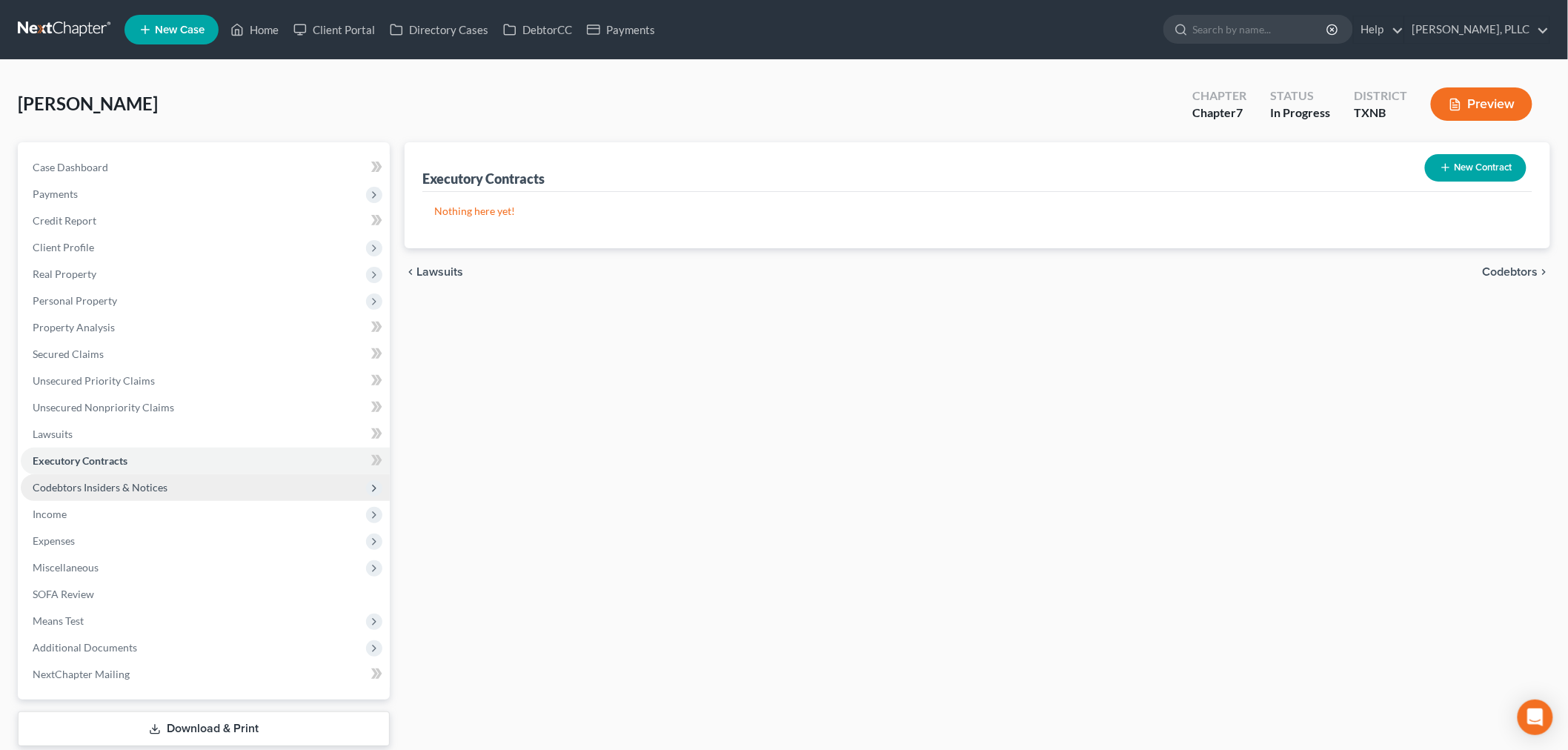
click at [102, 485] on span "Codebtors Insiders & Notices" at bounding box center [100, 487] width 134 height 13
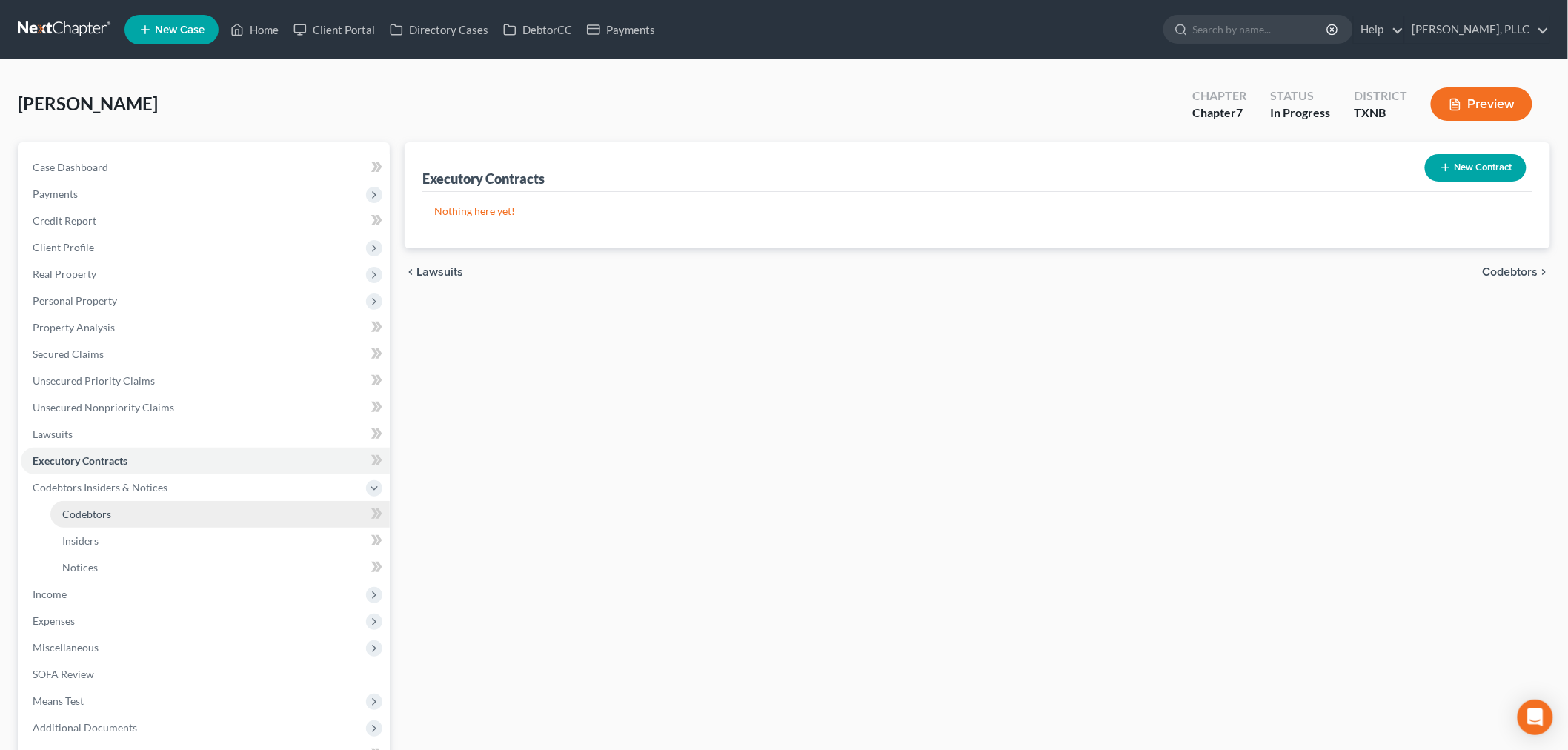
click at [98, 508] on span "Codebtors" at bounding box center [86, 514] width 49 height 13
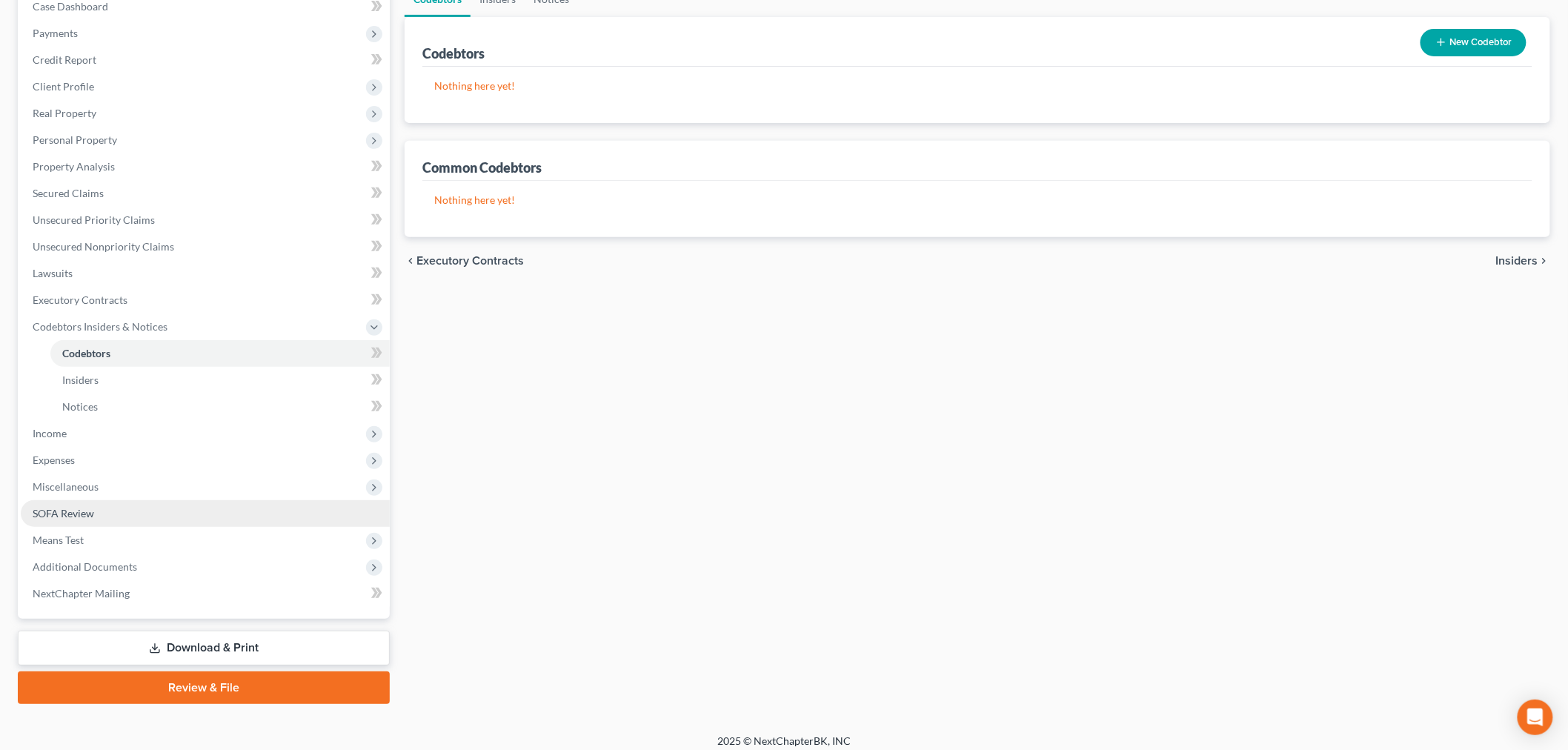
scroll to position [169, 0]
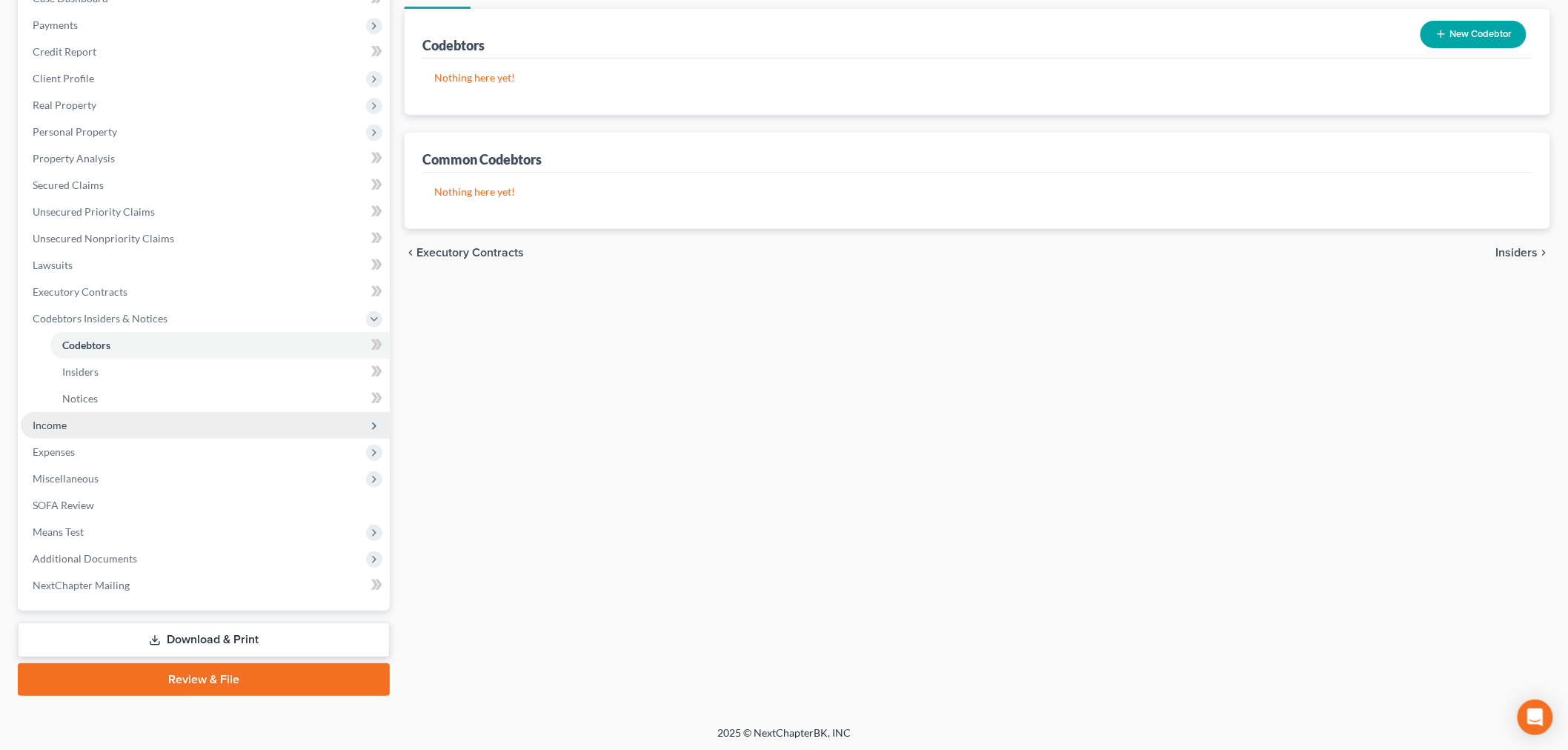
click at [62, 419] on span "Income" at bounding box center [49, 425] width 34 height 13
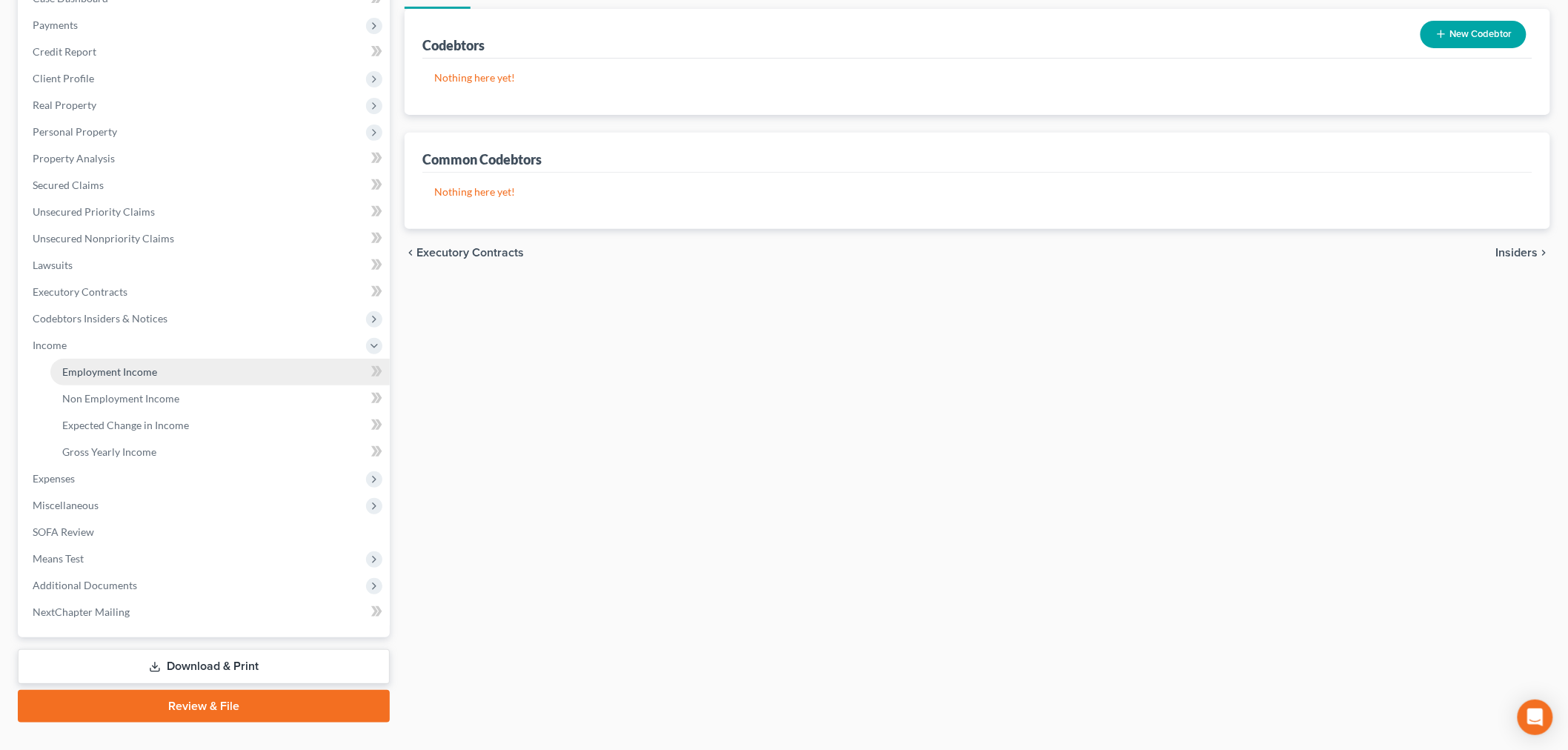
click at [109, 366] on span "Employment Income" at bounding box center [109, 372] width 95 height 13
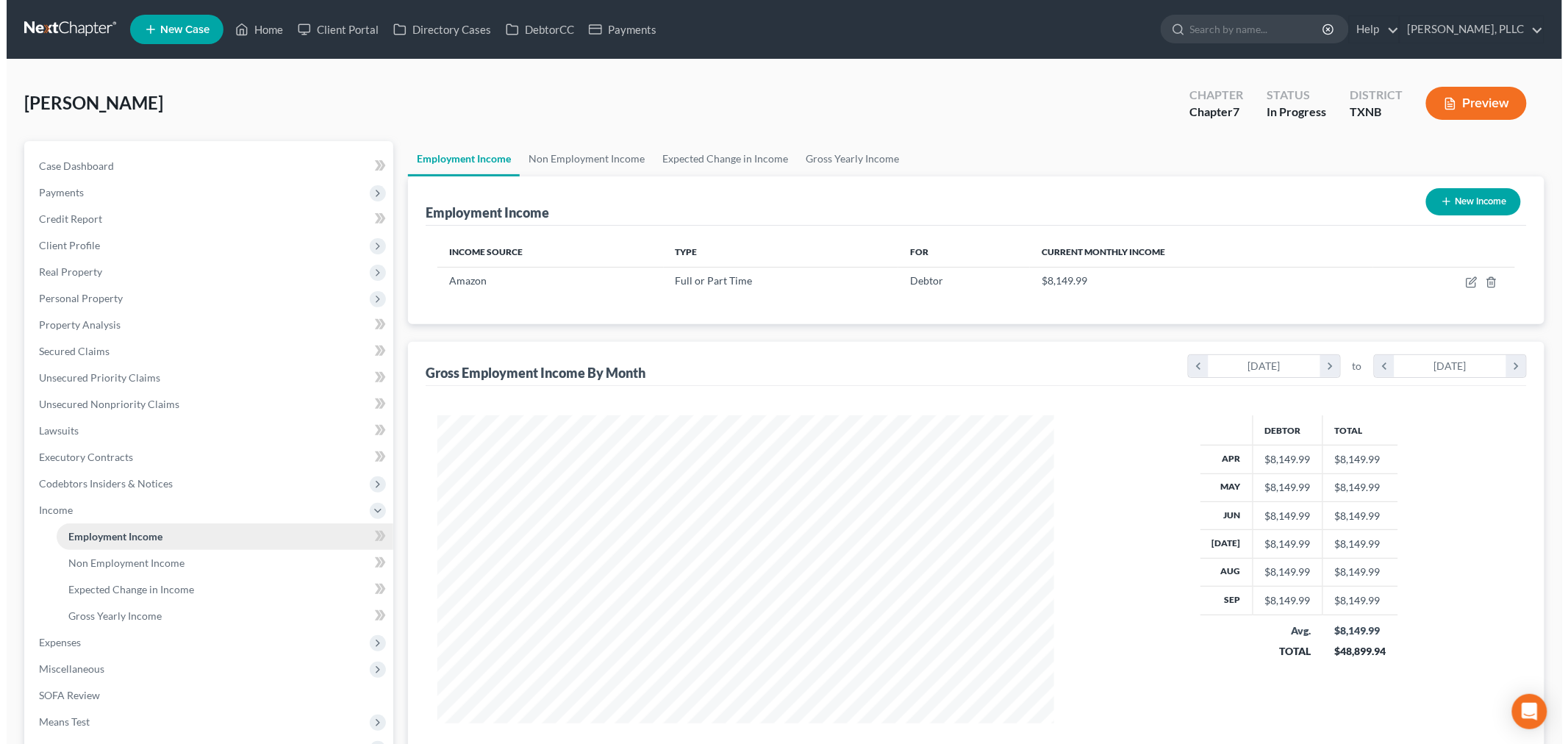
scroll to position [307, 646]
drag, startPoint x: 577, startPoint y: 211, endPoint x: 558, endPoint y: 189, distance: 29.1
drag, startPoint x: 558, startPoint y: 189, endPoint x: 642, endPoint y: 115, distance: 111.9
click at [642, 115] on div "[PERSON_NAME] Upgraded Chapter Chapter 7 Status In [GEOGRAPHIC_DATA] [GEOGRAPHI…" at bounding box center [777, 108] width 1520 height 64
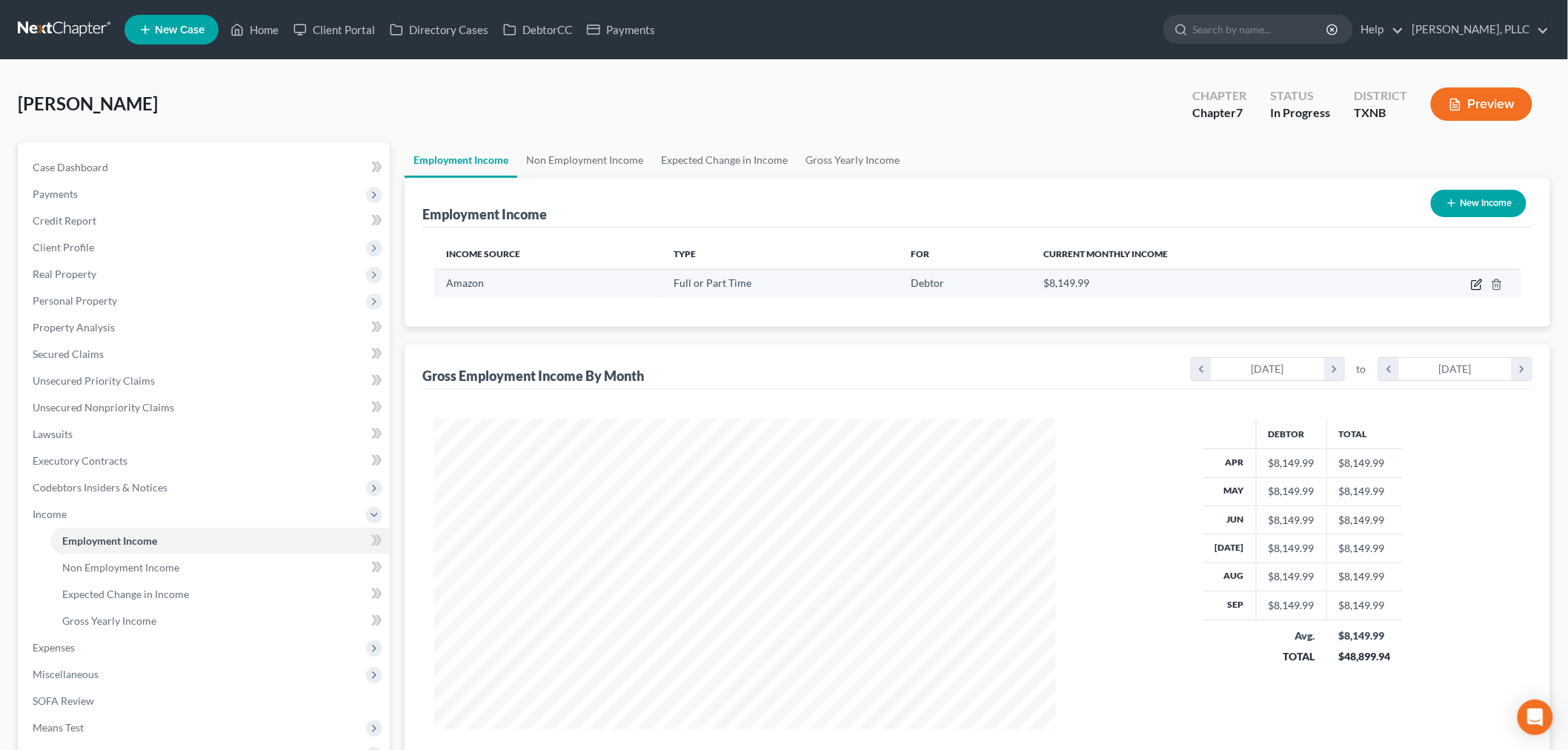
click at [1476, 282] on icon "button" at bounding box center [1476, 285] width 12 height 12
select select "0"
select select "50"
select select "0"
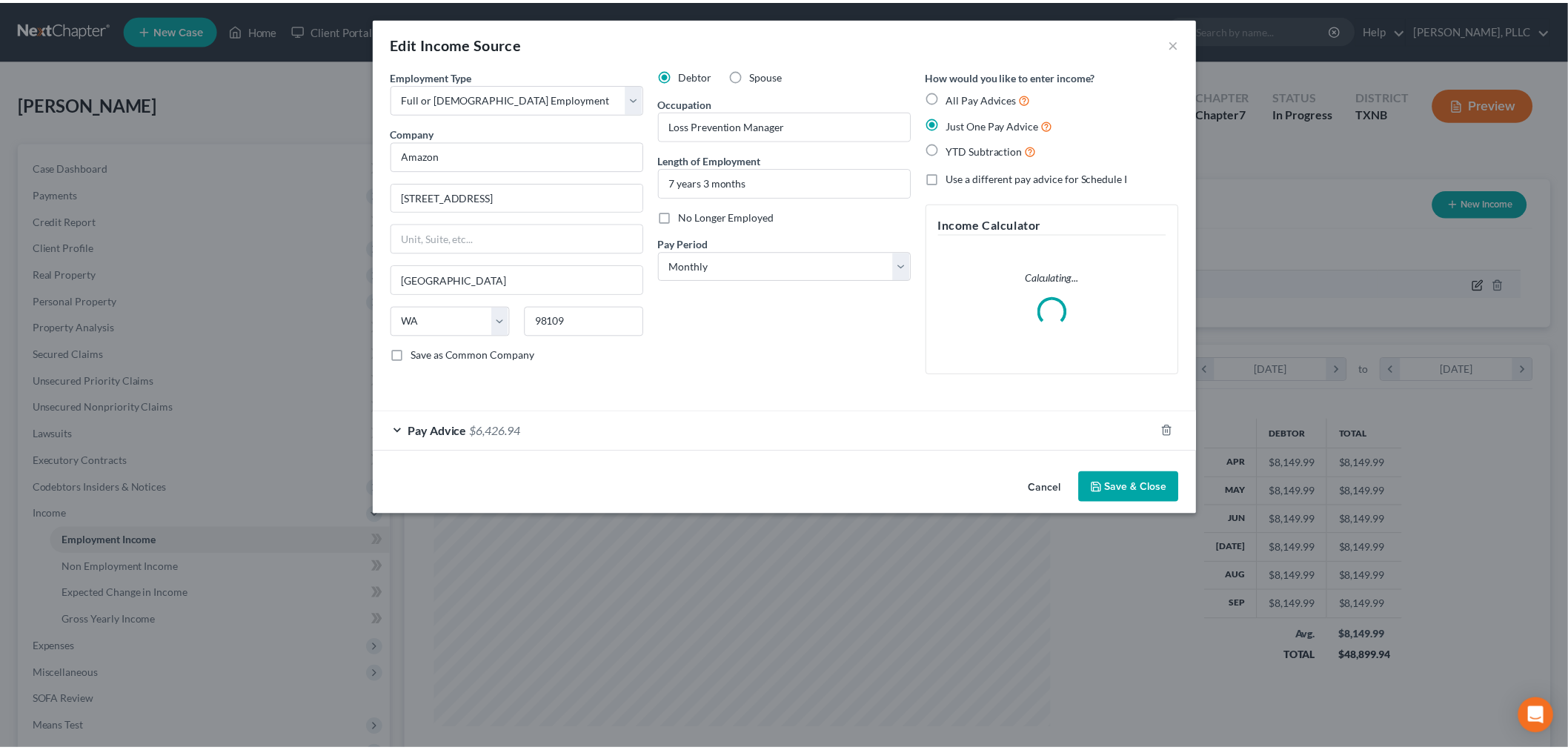
scroll to position [313, 657]
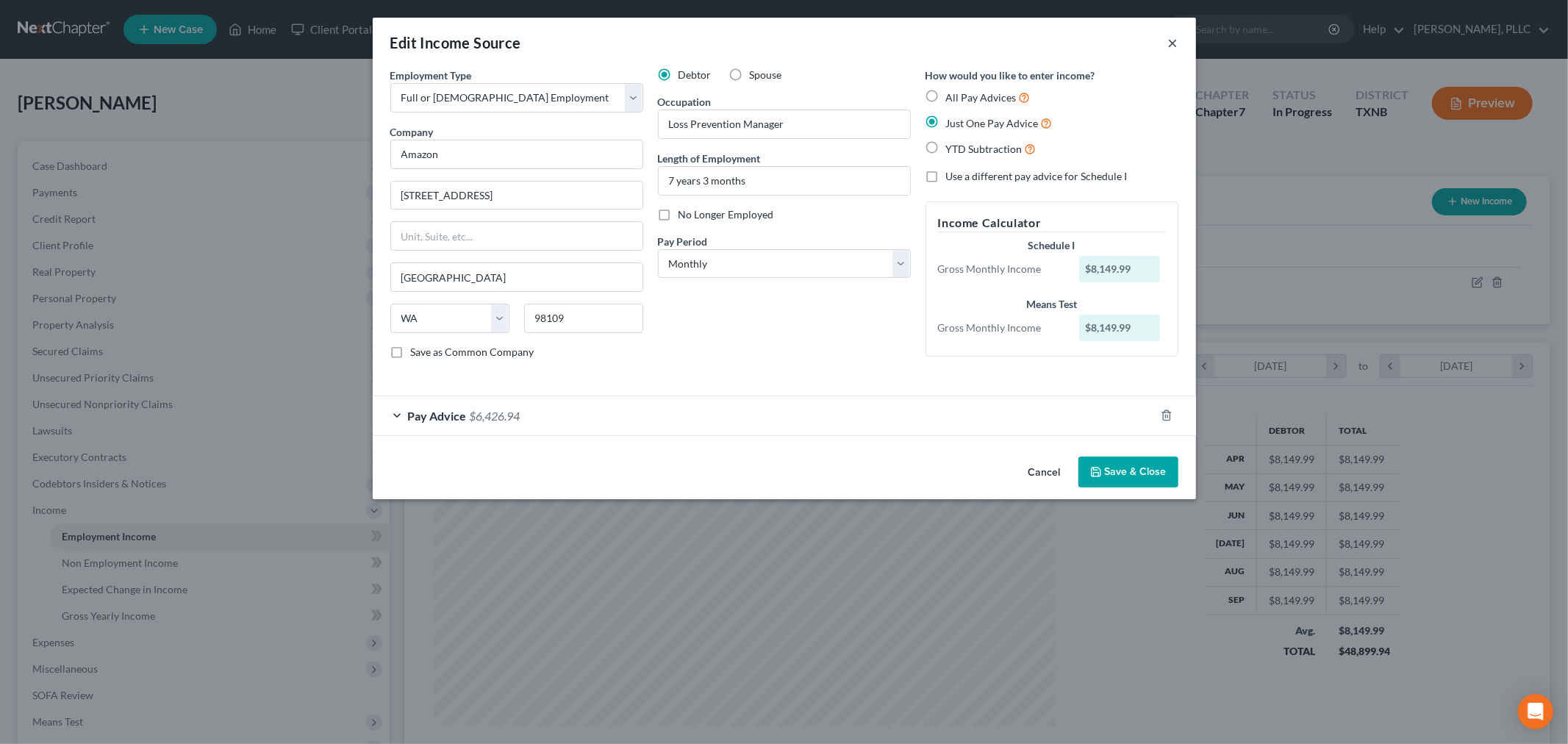
click at [1170, 42] on button "×" at bounding box center [1173, 42] width 11 height 17
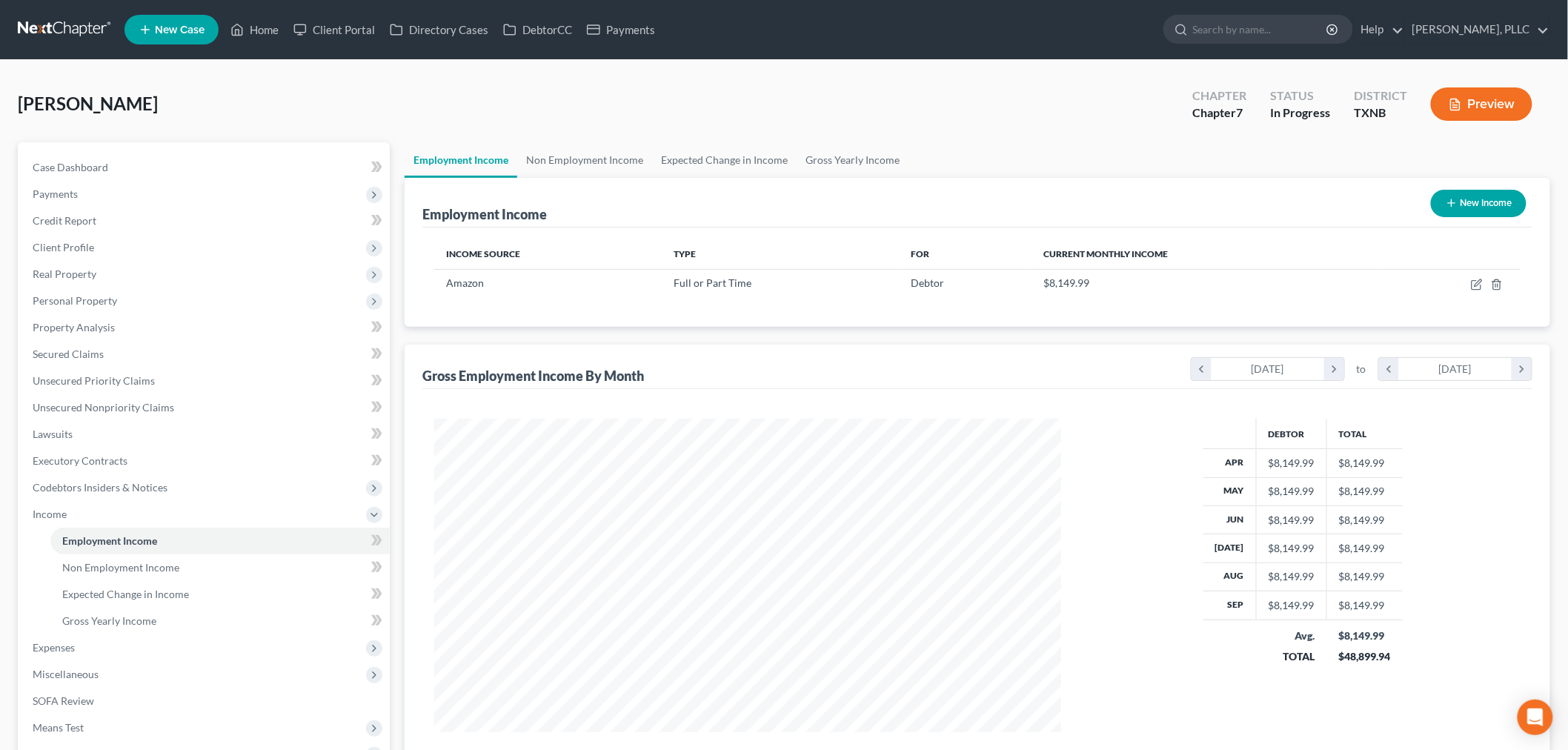
scroll to position [740966, 740290]
click at [590, 159] on link "Non Employment Income" at bounding box center [584, 160] width 134 height 36
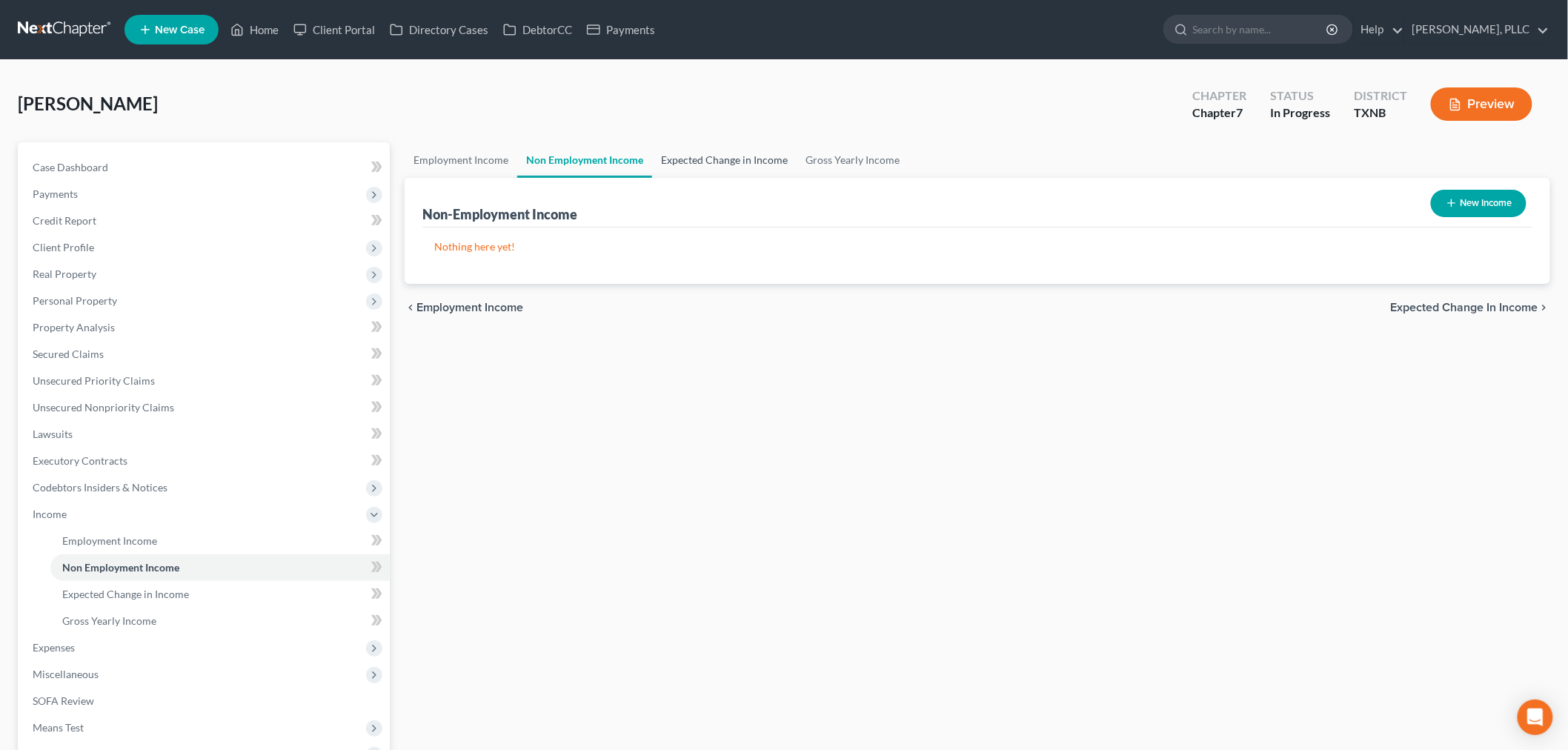
click at [719, 156] on link "Expected Change in Income" at bounding box center [724, 160] width 144 height 36
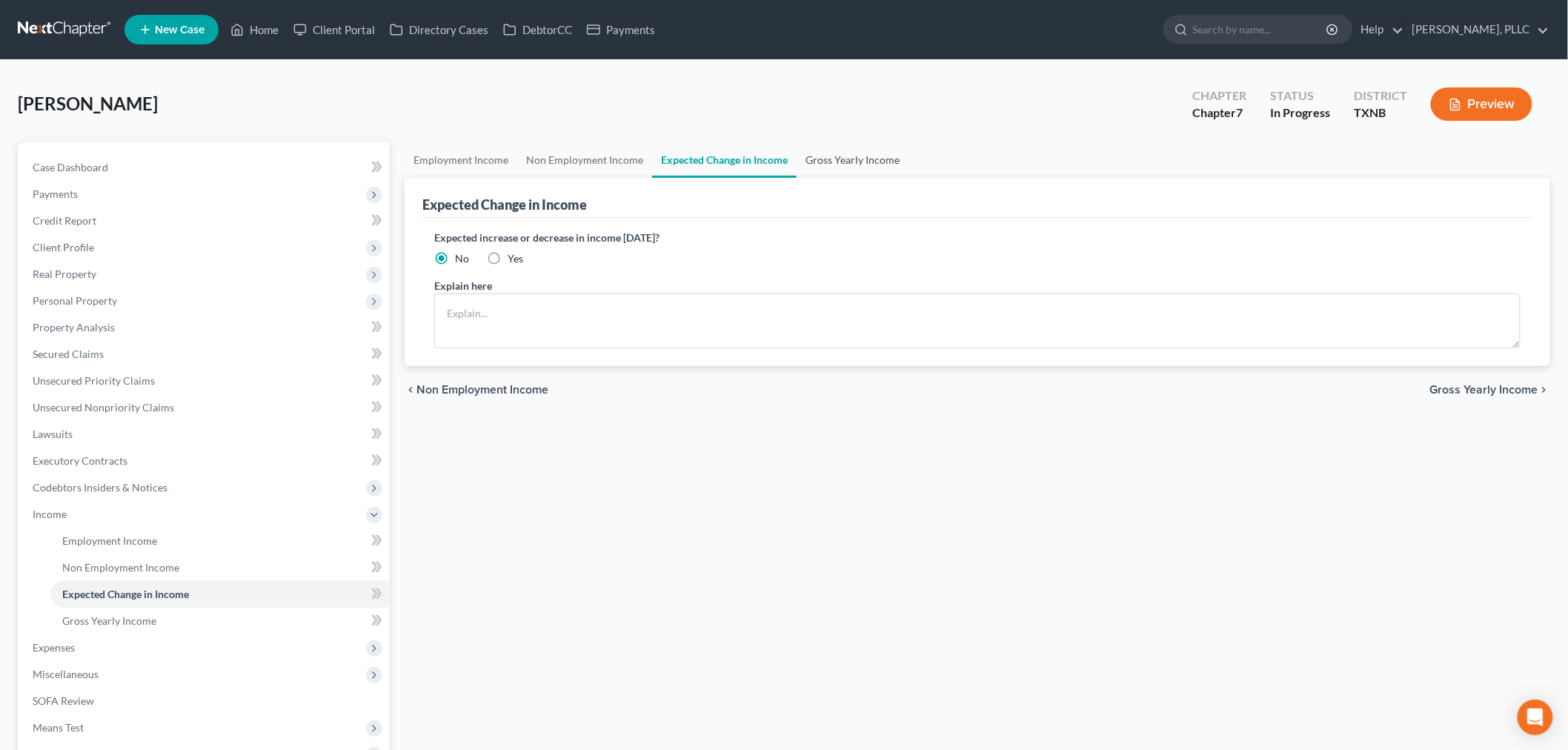
click at [827, 153] on link "Gross Yearly Income" at bounding box center [852, 160] width 112 height 36
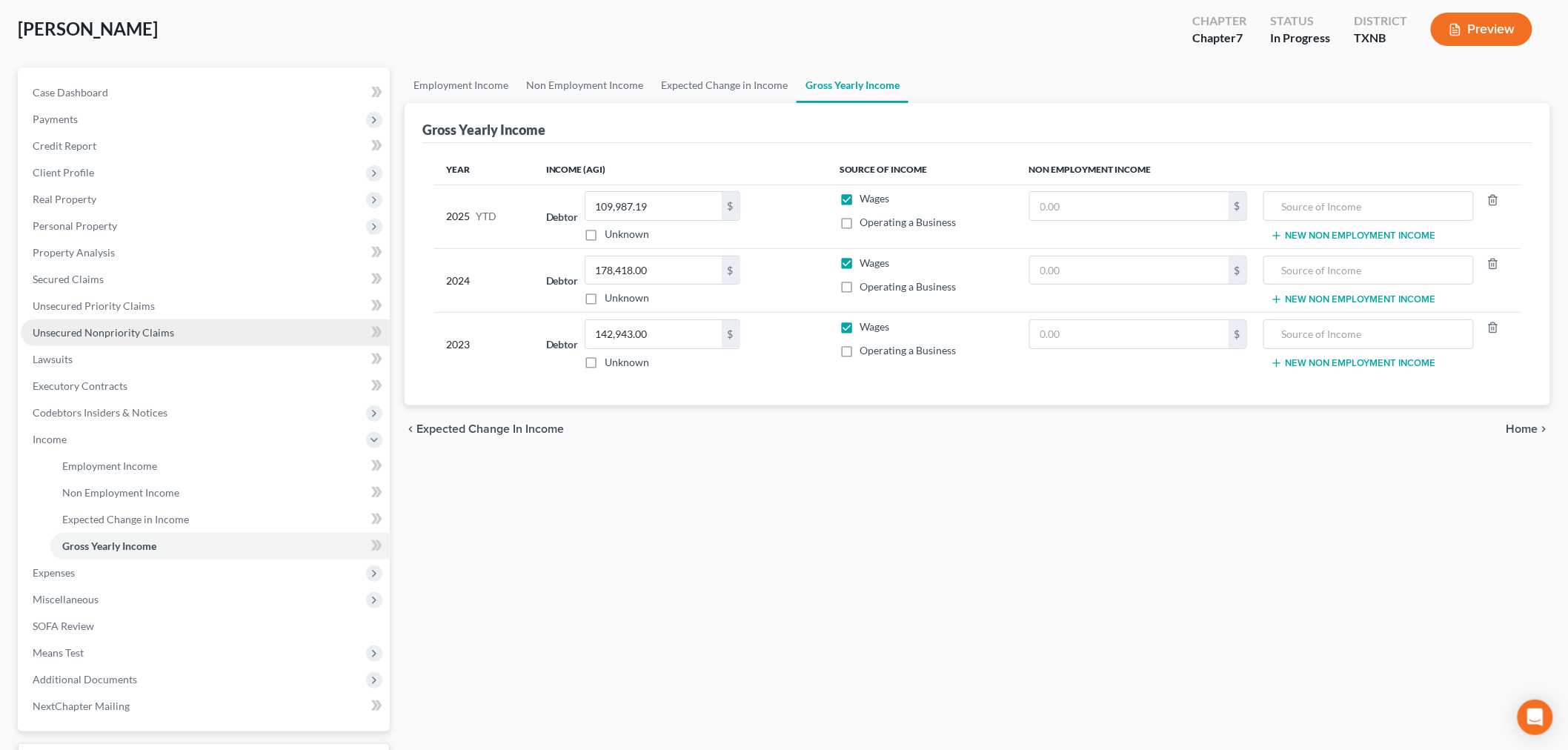
scroll to position [195, 0]
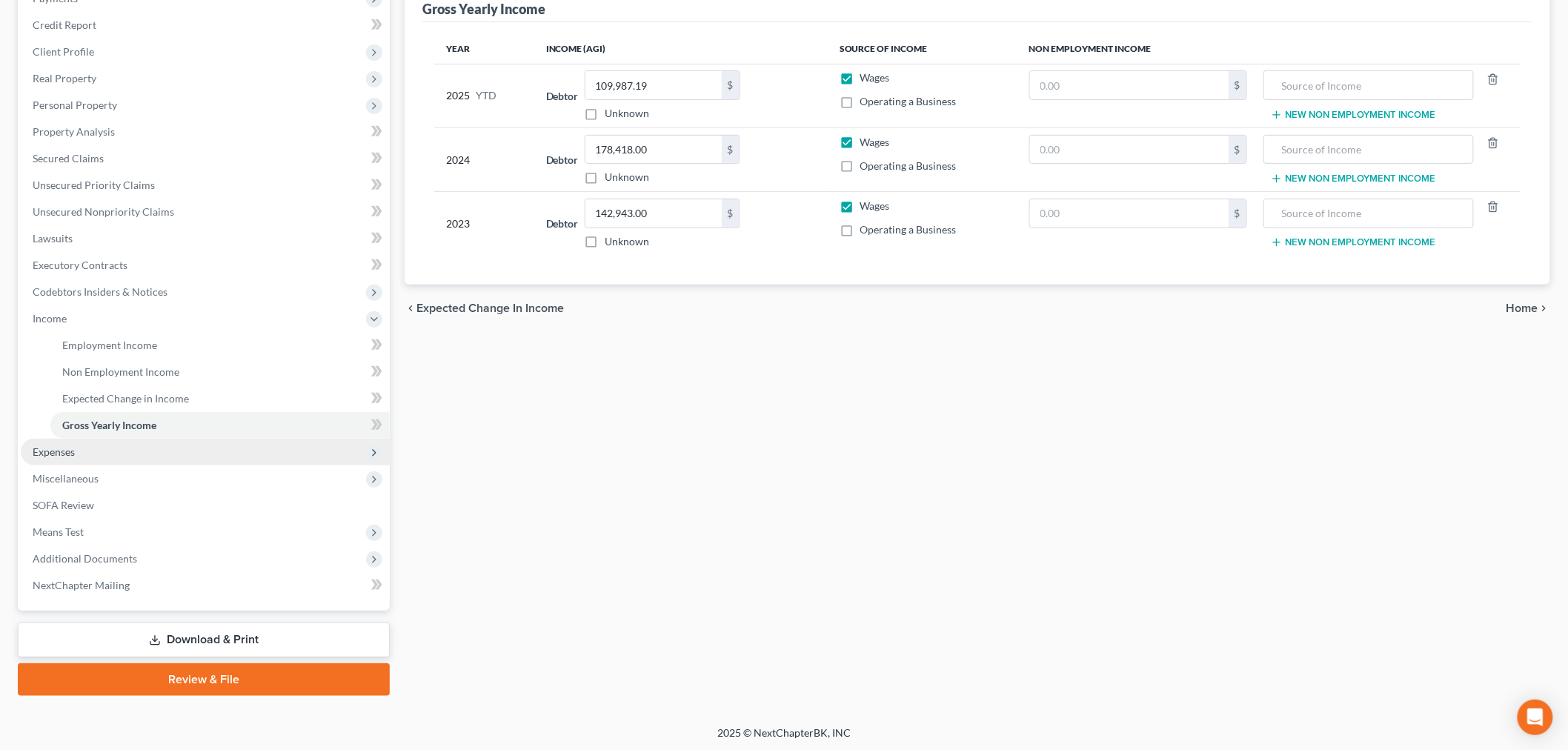
click at [87, 451] on span "Expenses" at bounding box center [204, 452] width 369 height 27
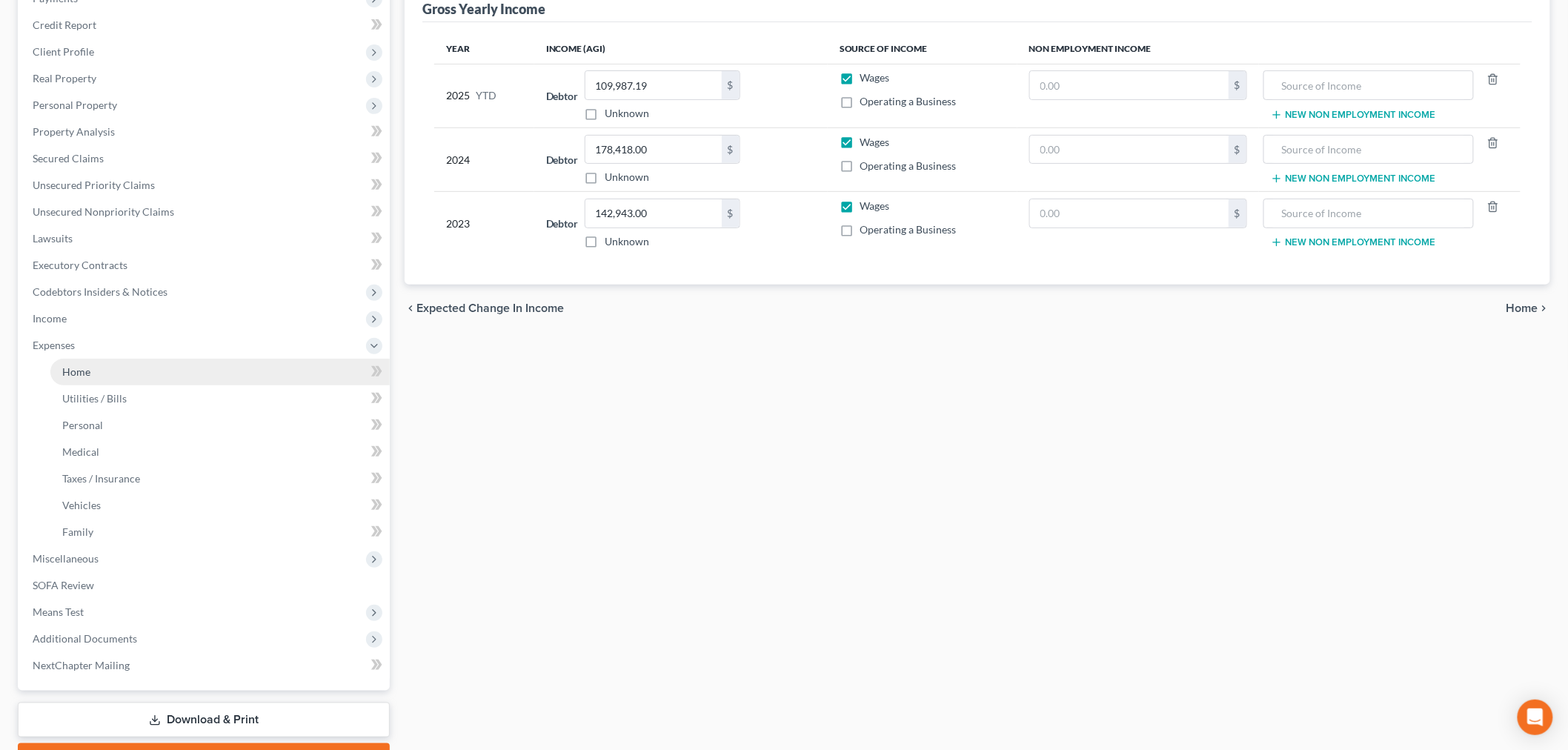
click at [92, 367] on link "Home" at bounding box center [220, 373] width 340 height 27
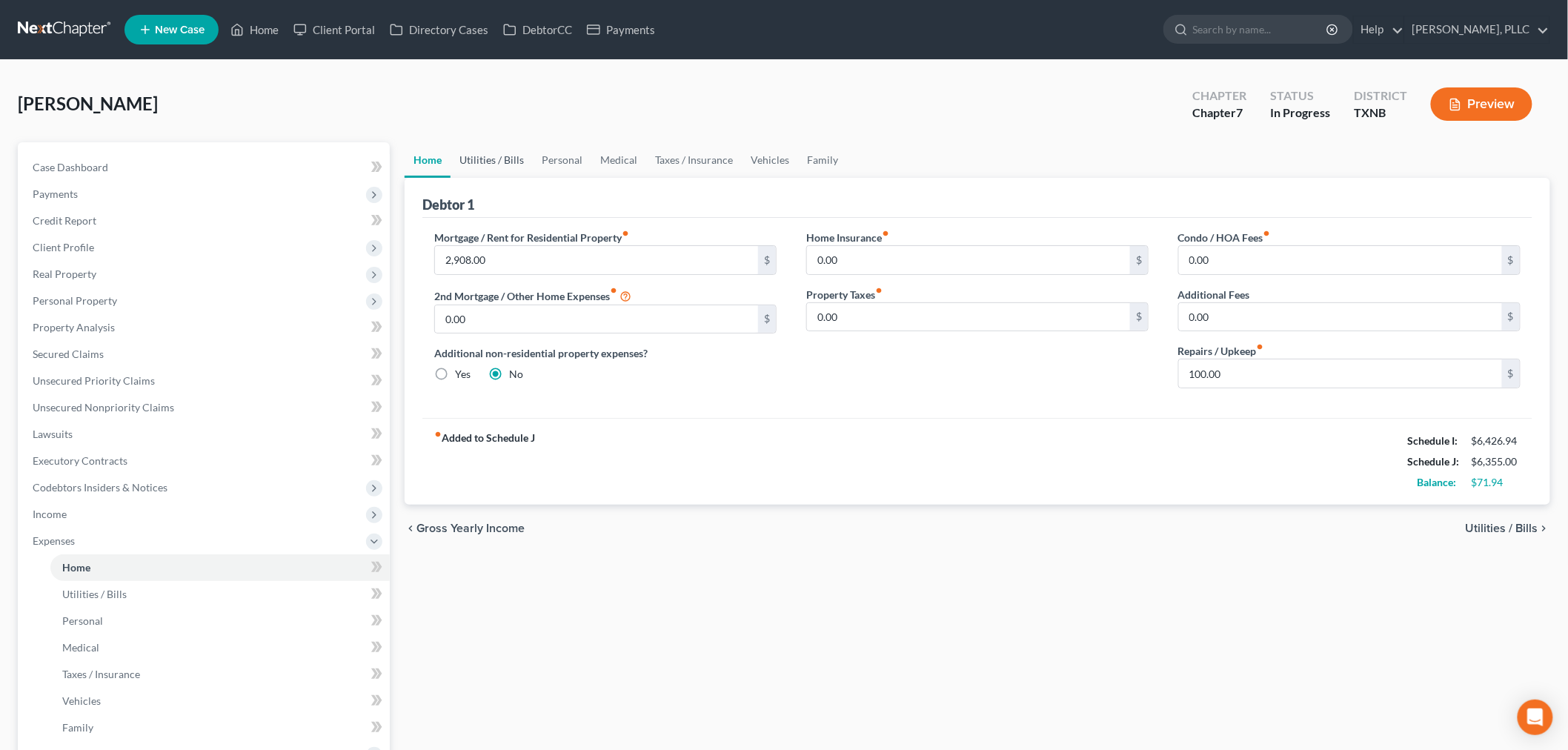
click at [488, 162] on link "Utilities / Bills" at bounding box center [491, 160] width 82 height 36
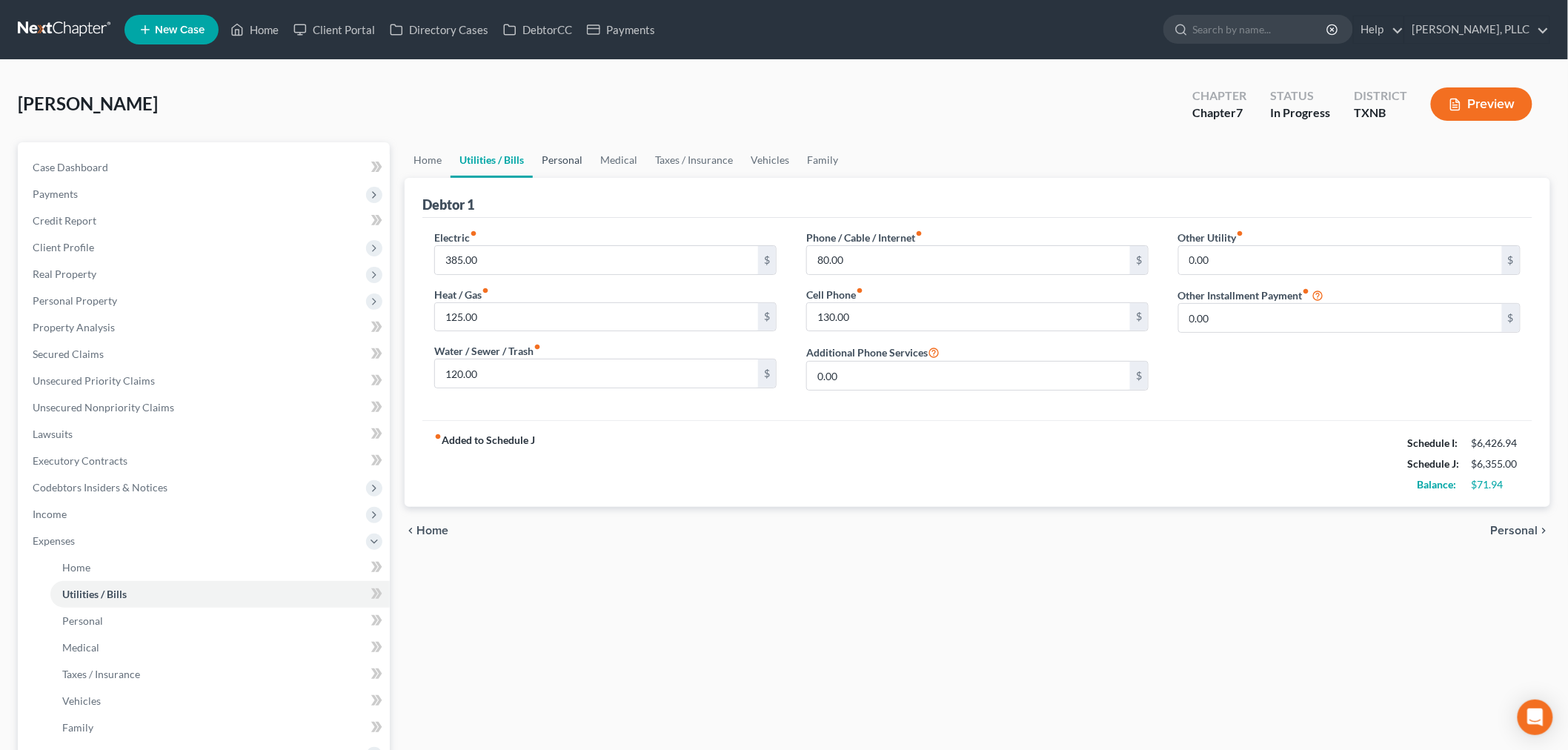
click at [551, 157] on link "Personal" at bounding box center [562, 160] width 59 height 36
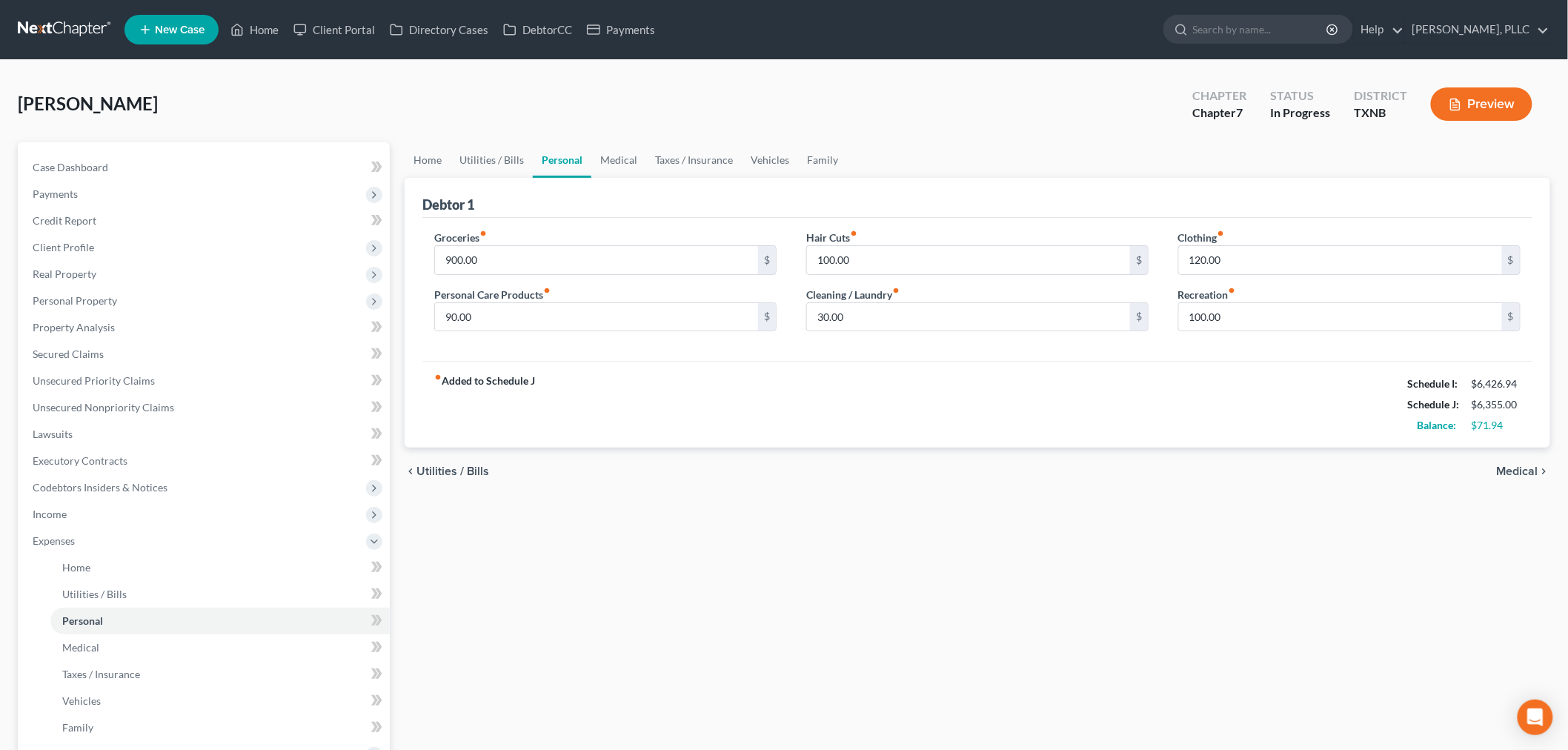
drag, startPoint x: 547, startPoint y: 152, endPoint x: 539, endPoint y: 148, distance: 8.9
drag, startPoint x: 539, startPoint y: 148, endPoint x: 530, endPoint y: 395, distance: 247.2
click at [530, 395] on strong "fiber_manual_record Added to Schedule J" at bounding box center [485, 405] width 101 height 62
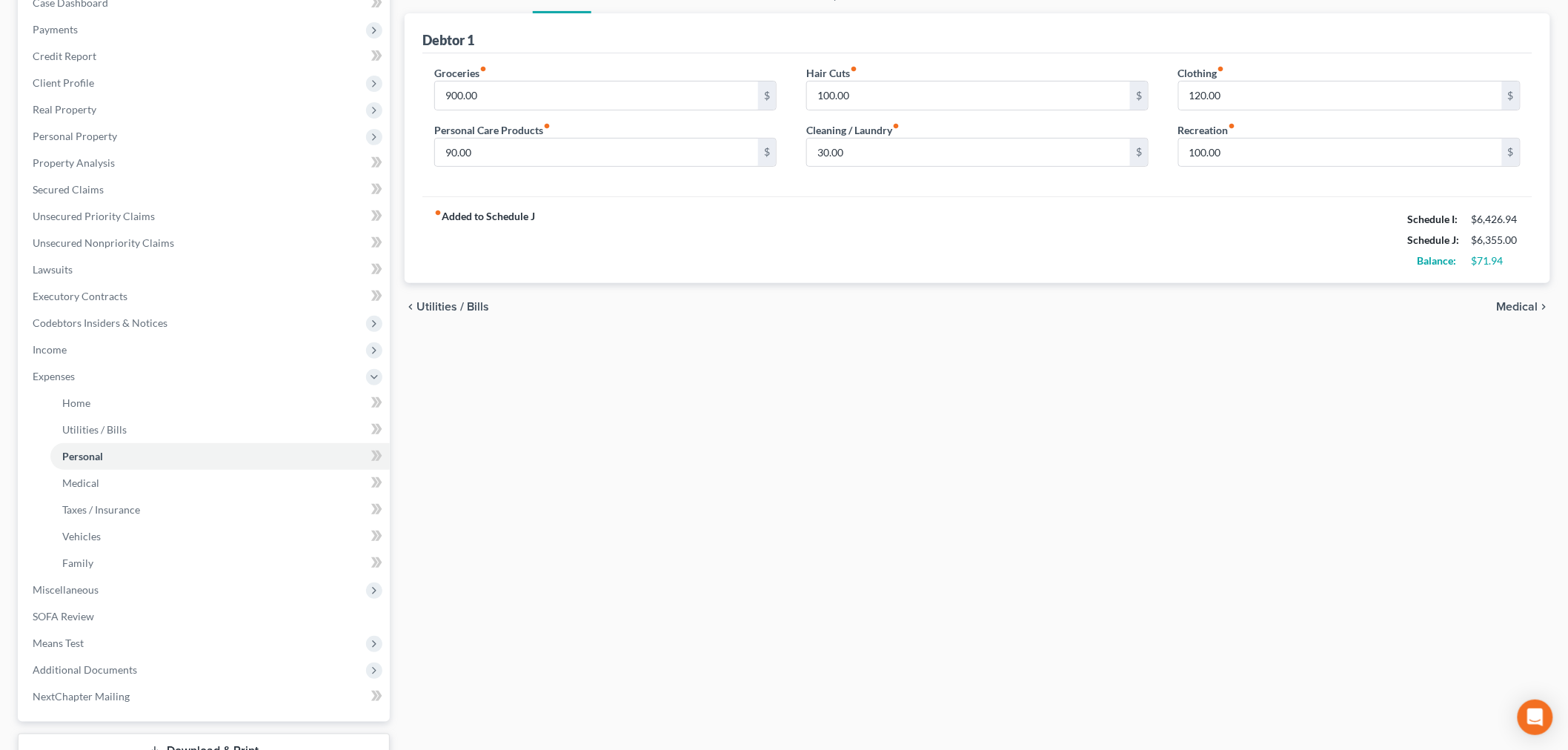
scroll to position [247, 0]
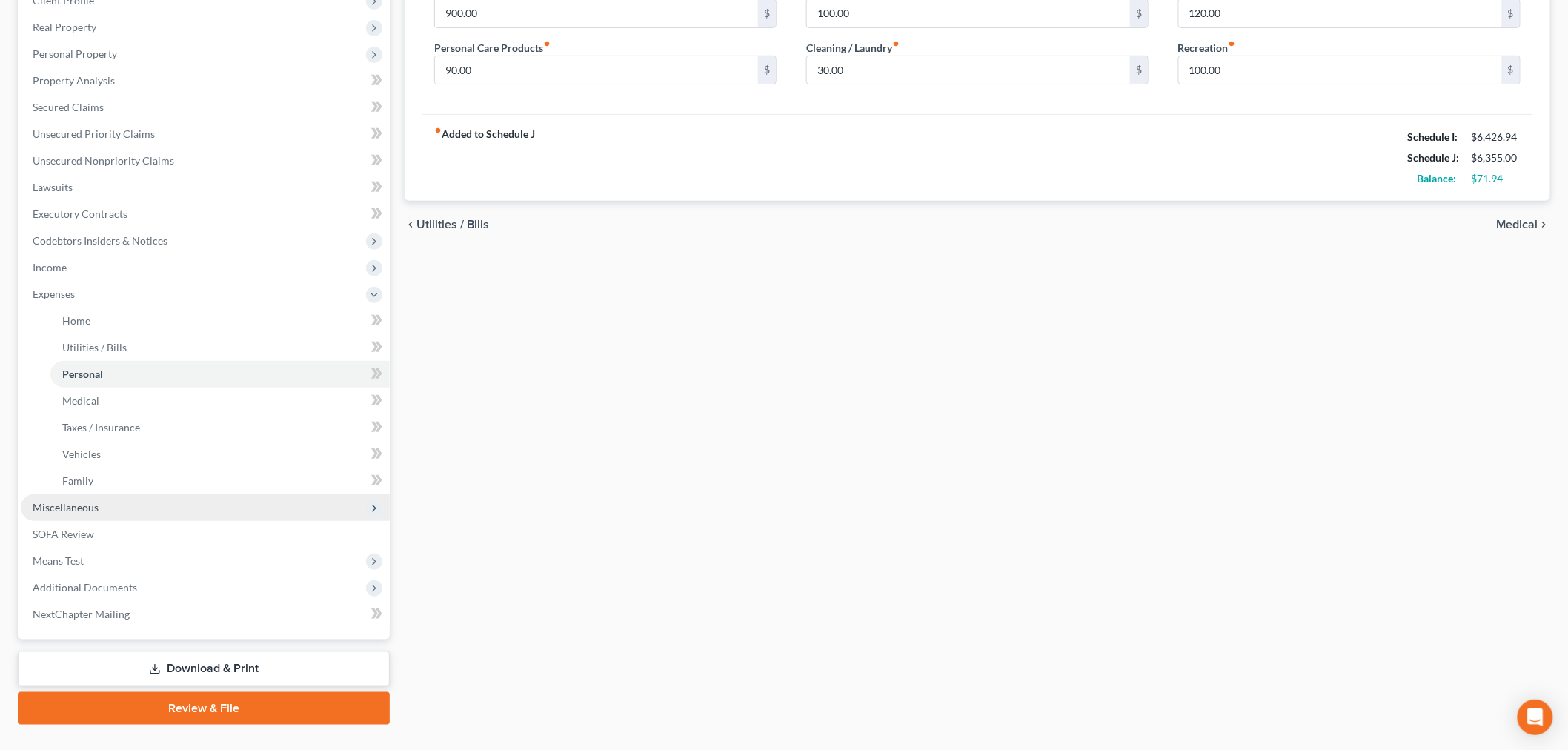
click at [77, 509] on span "Miscellaneous" at bounding box center [66, 507] width 66 height 13
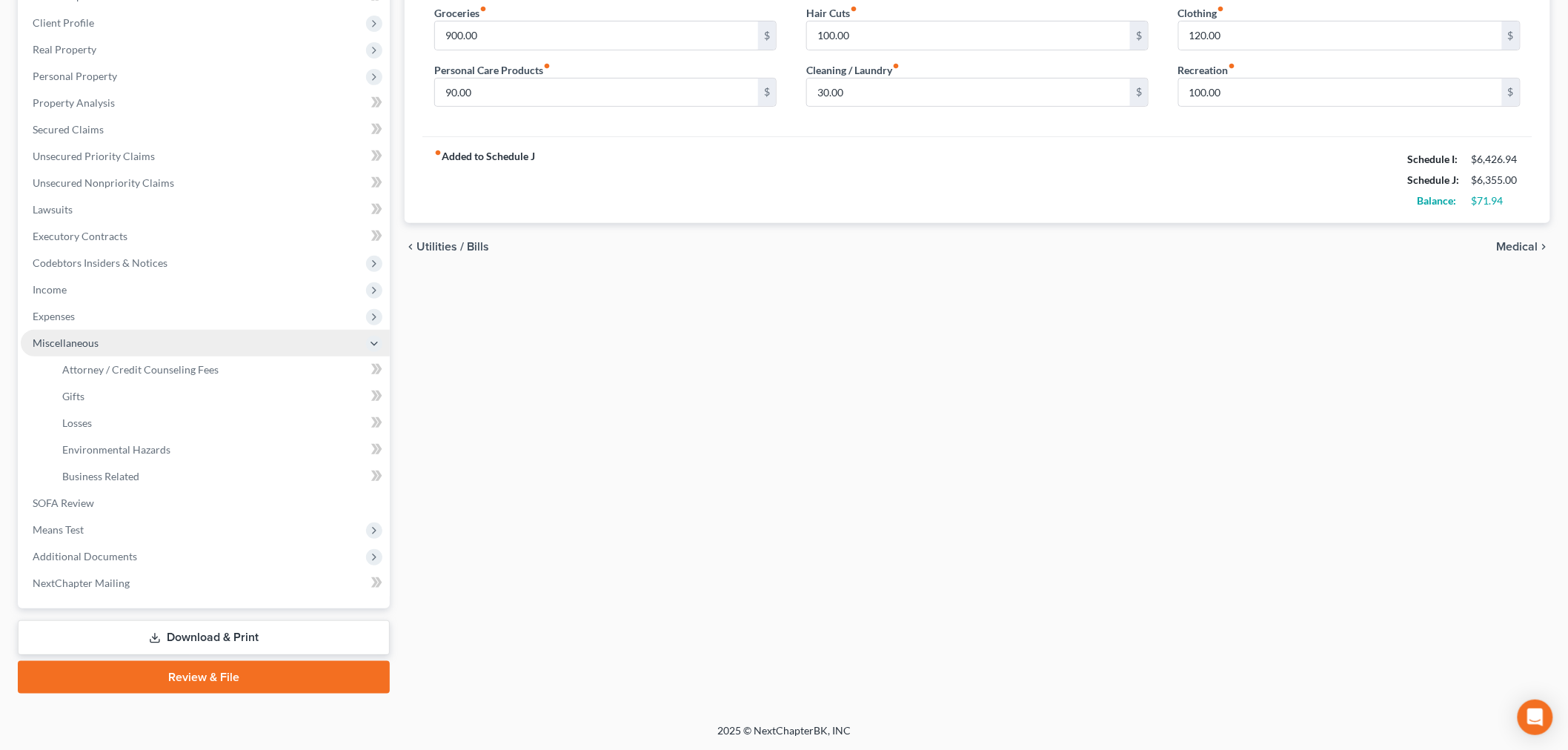
scroll to position [224, 0]
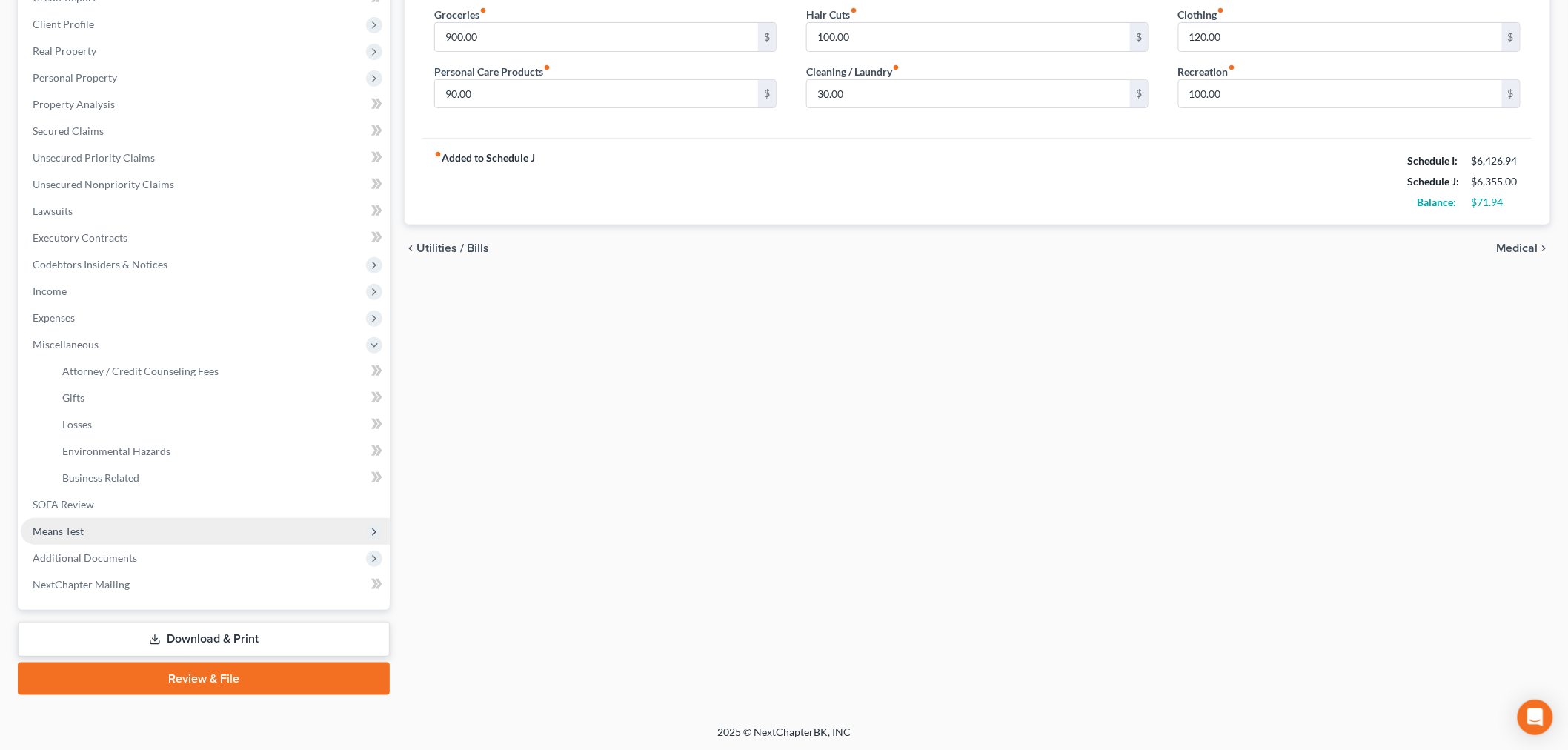
click at [71, 525] on span "Means Test" at bounding box center [58, 530] width 51 height 13
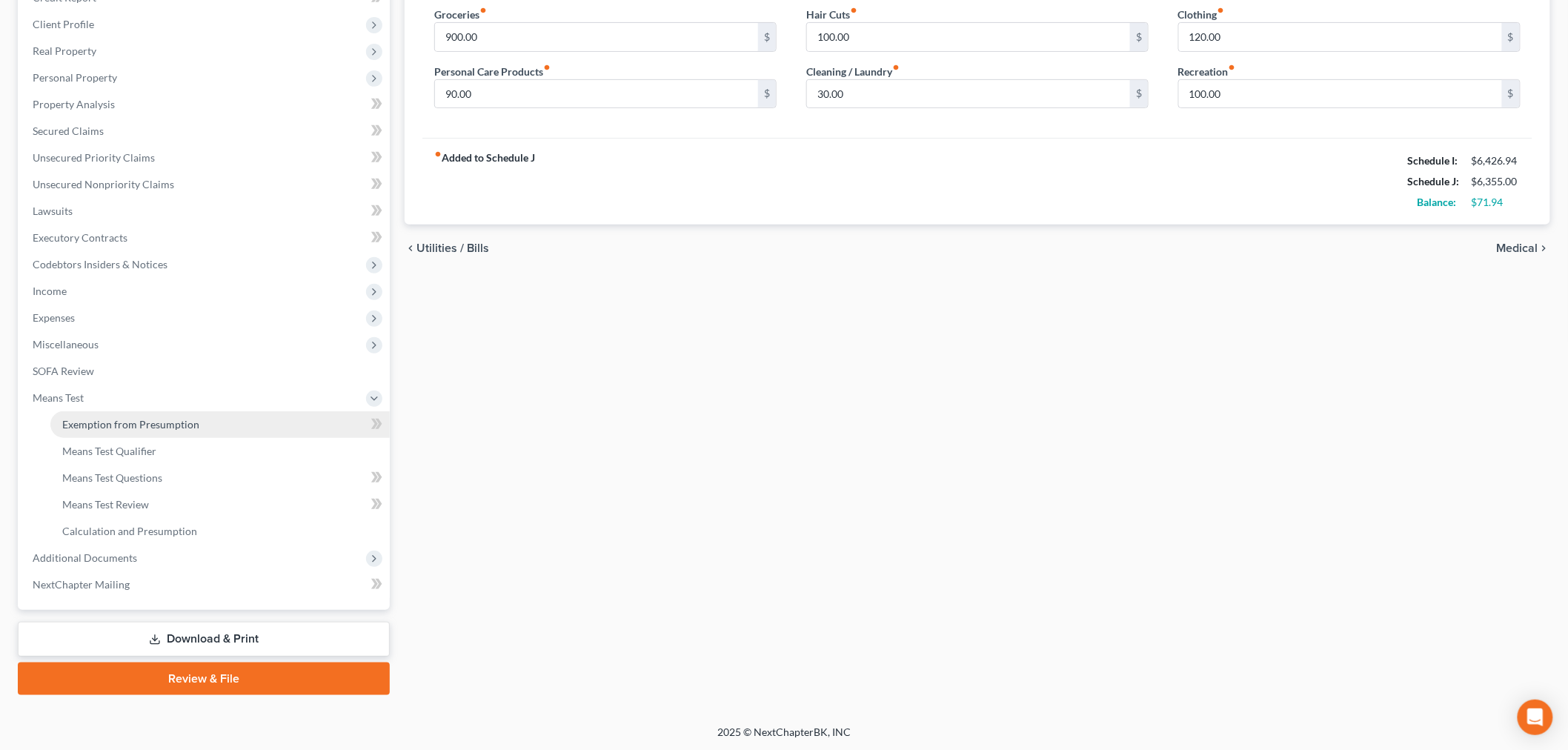
click at [112, 426] on span "Exemption from Presumption" at bounding box center [131, 424] width 137 height 13
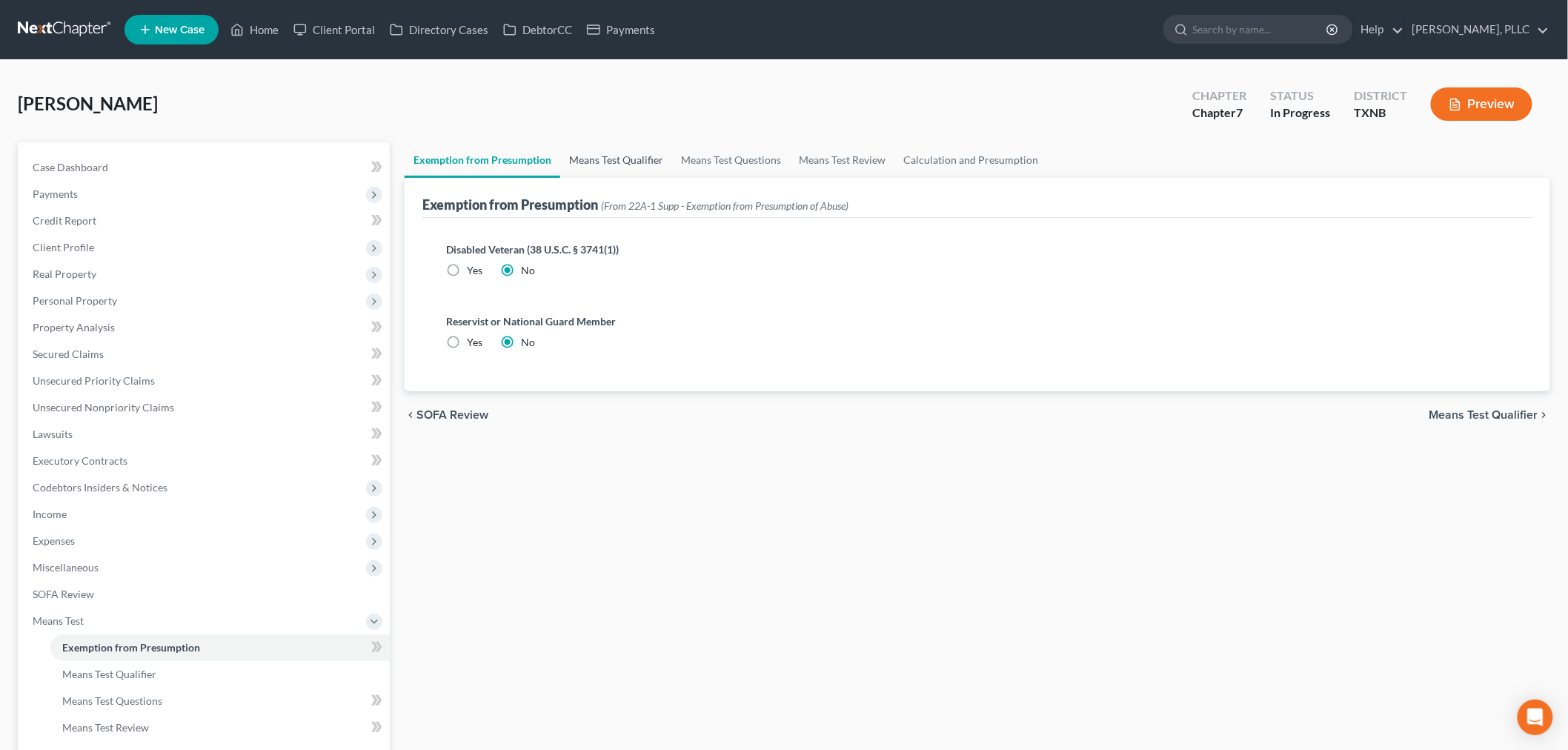
click at [589, 161] on link "Means Test Qualifier" at bounding box center [616, 160] width 112 height 36
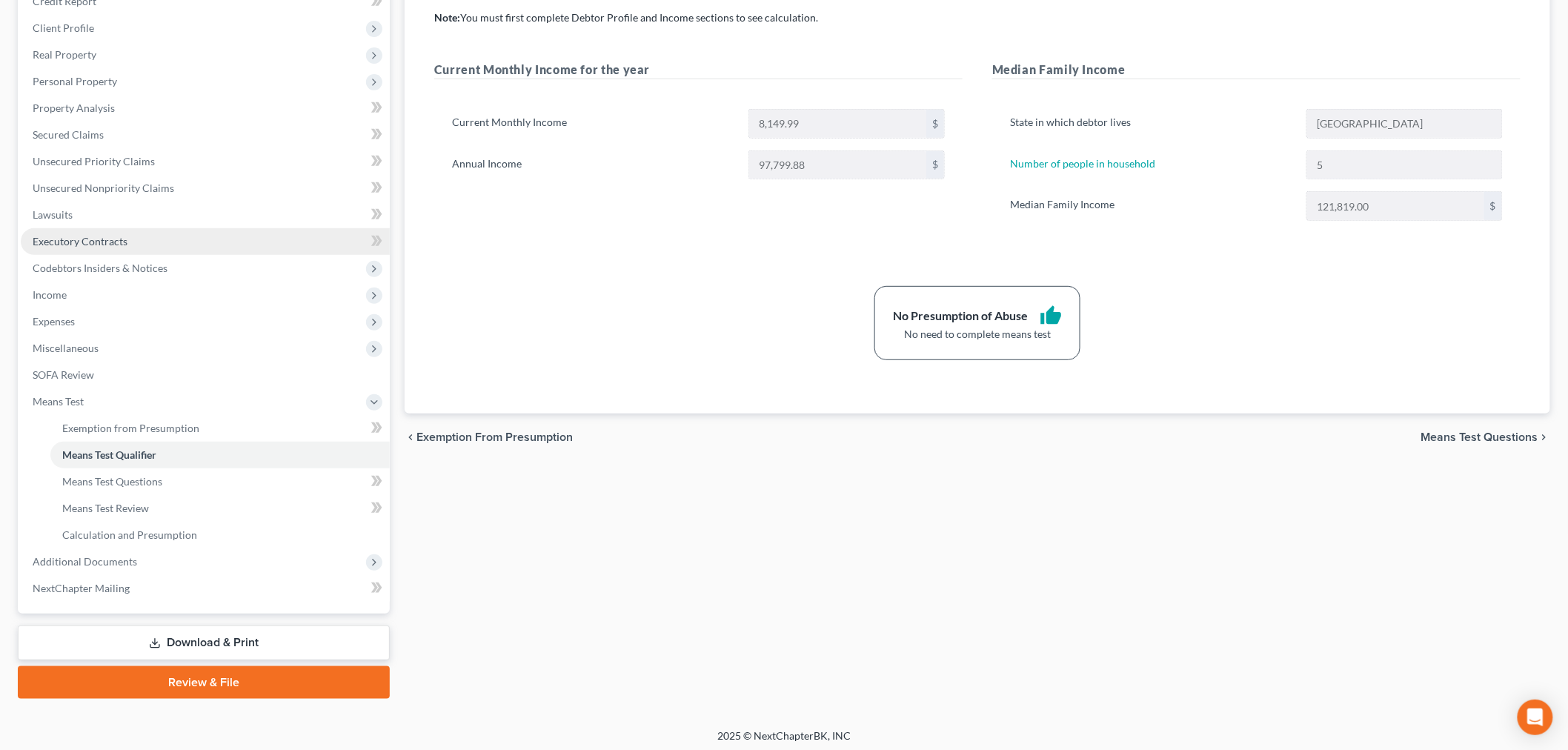
scroll to position [224, 0]
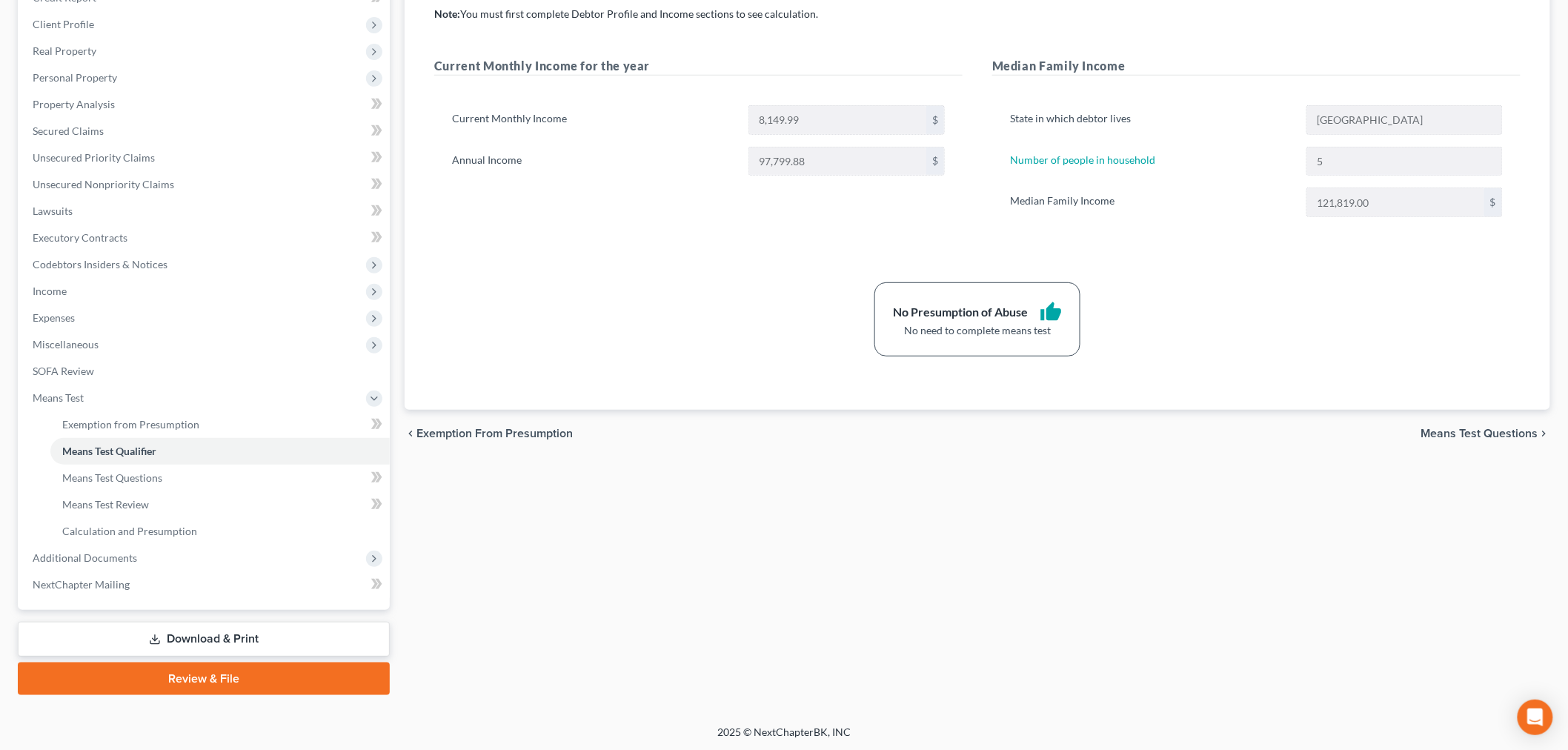
click at [966, 492] on div "Exemption from Presumption Means Test Qualifier Means Test Questions Means Test…" at bounding box center [978, 308] width 1161 height 776
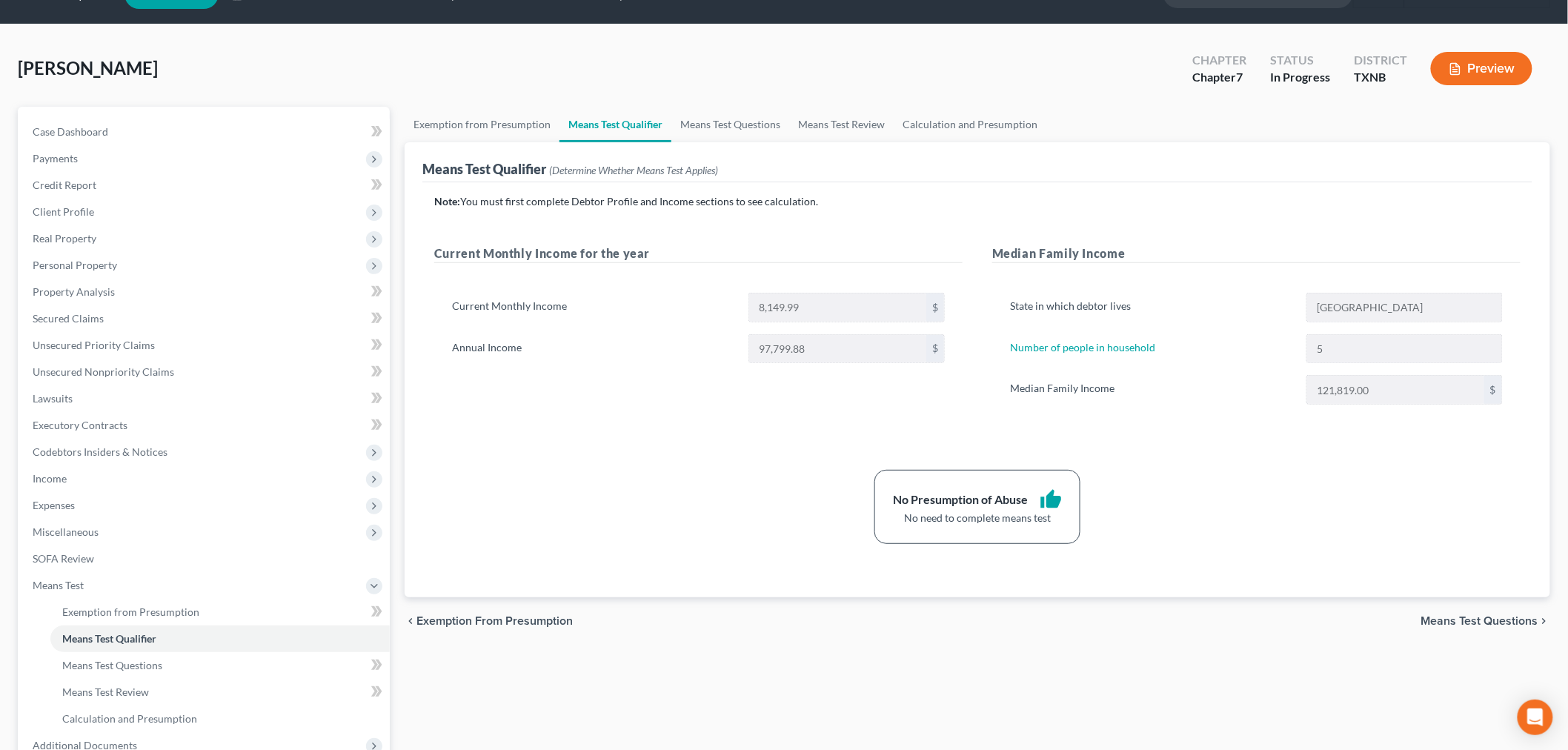
scroll to position [0, 0]
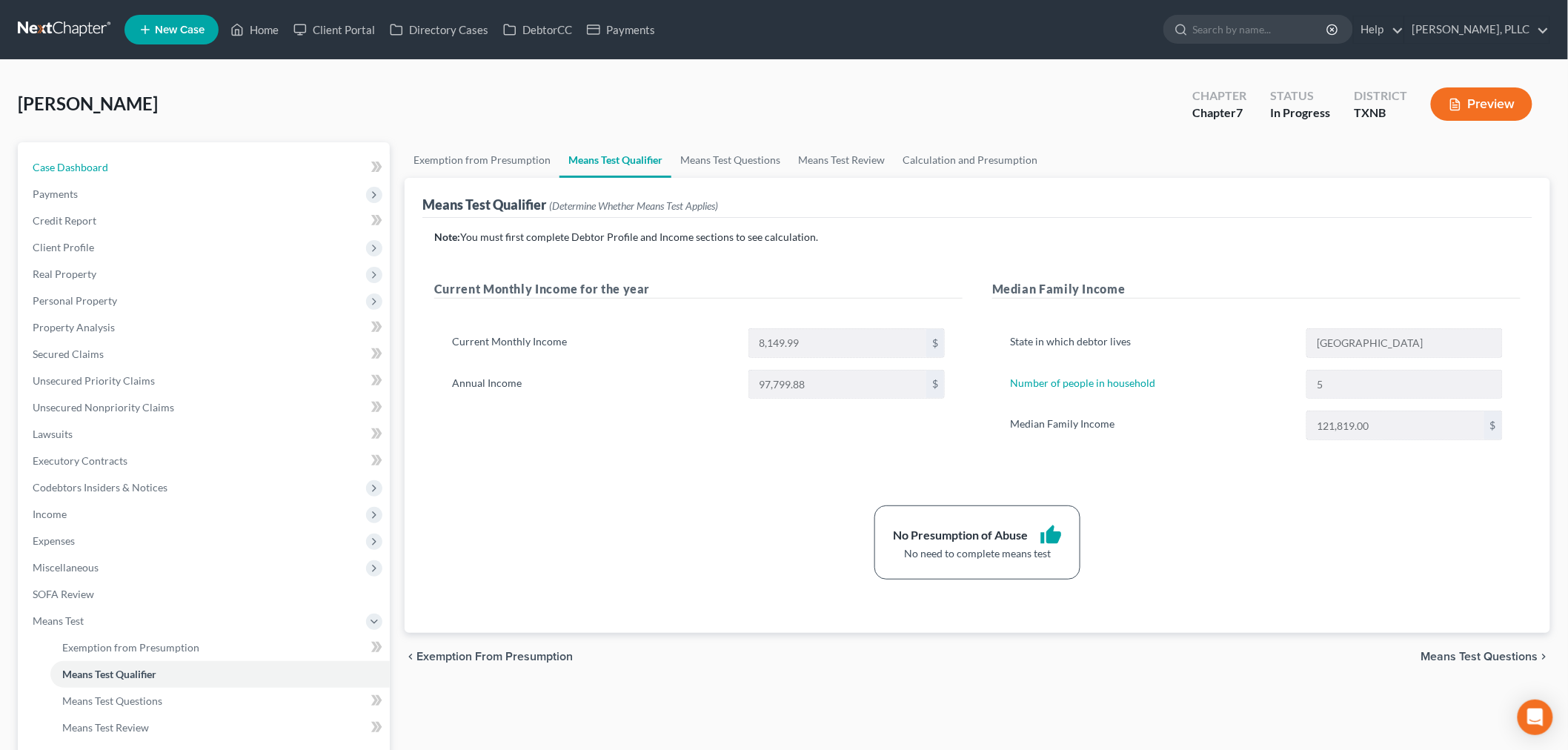
drag, startPoint x: 84, startPoint y: 164, endPoint x: 242, endPoint y: 108, distance: 167.6
click at [84, 164] on span "Case Dashboard" at bounding box center [71, 166] width 75 height 13
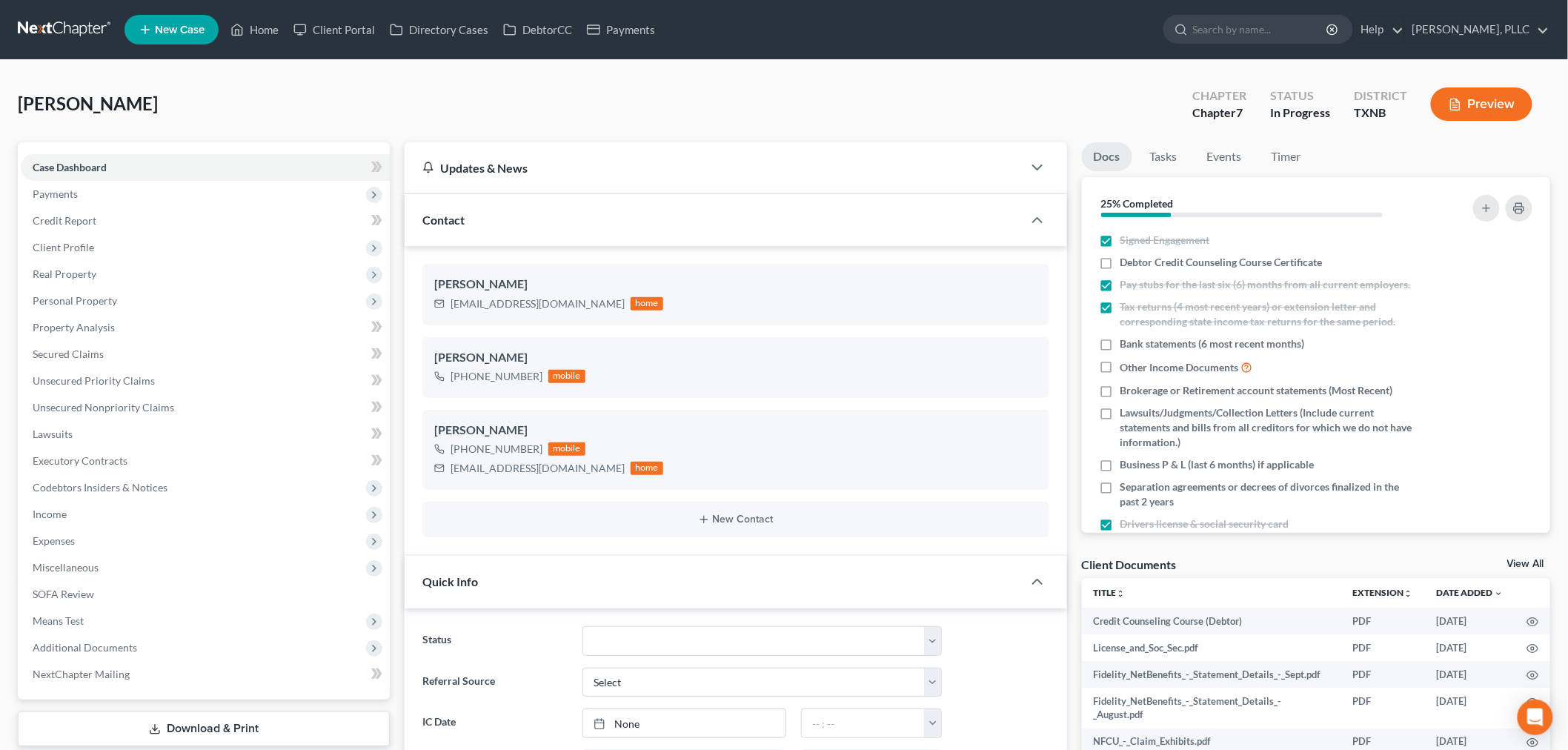
scroll to position [317, 0]
click at [267, 30] on link "Home" at bounding box center [254, 30] width 63 height 27
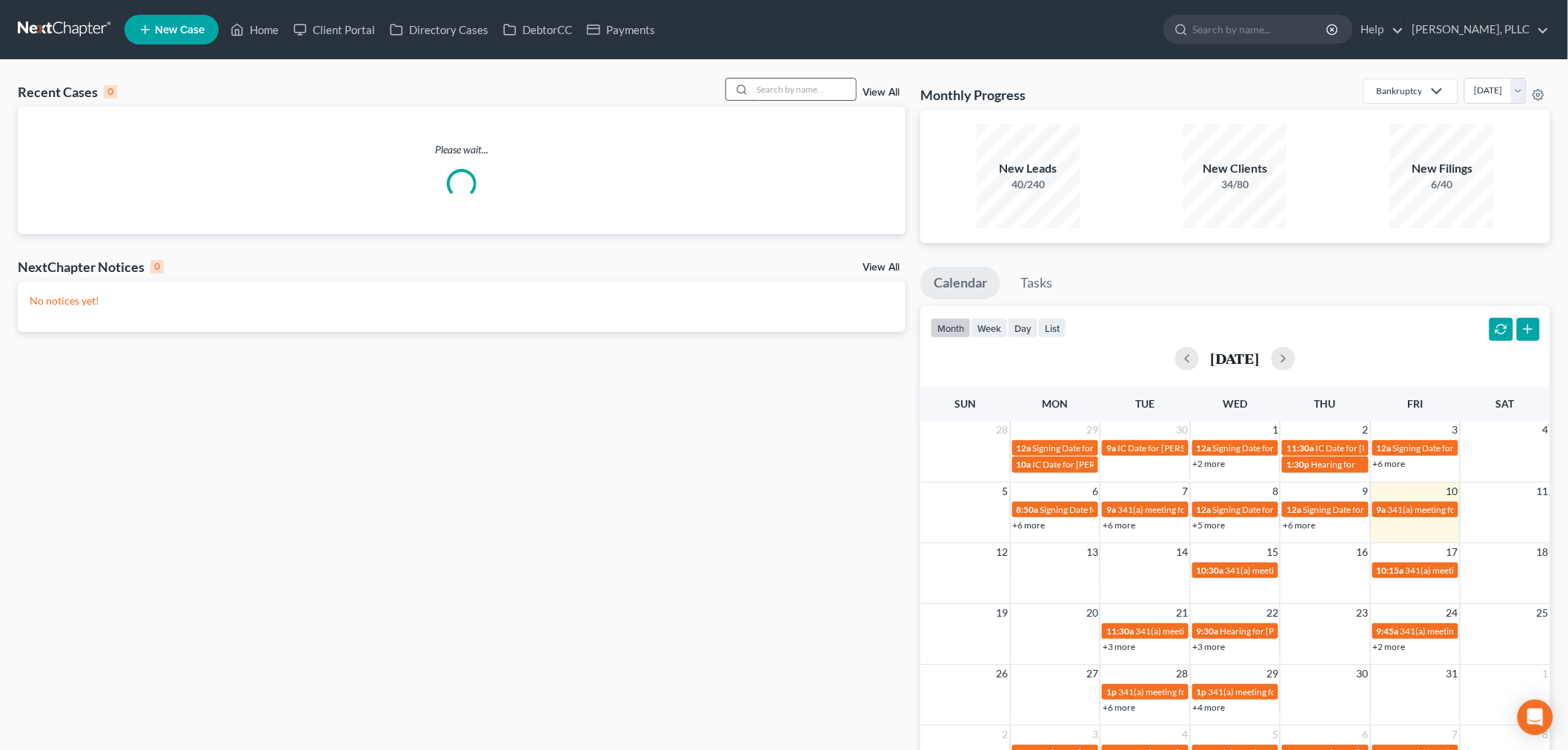
click at [799, 92] on input "search" at bounding box center [803, 89] width 104 height 21
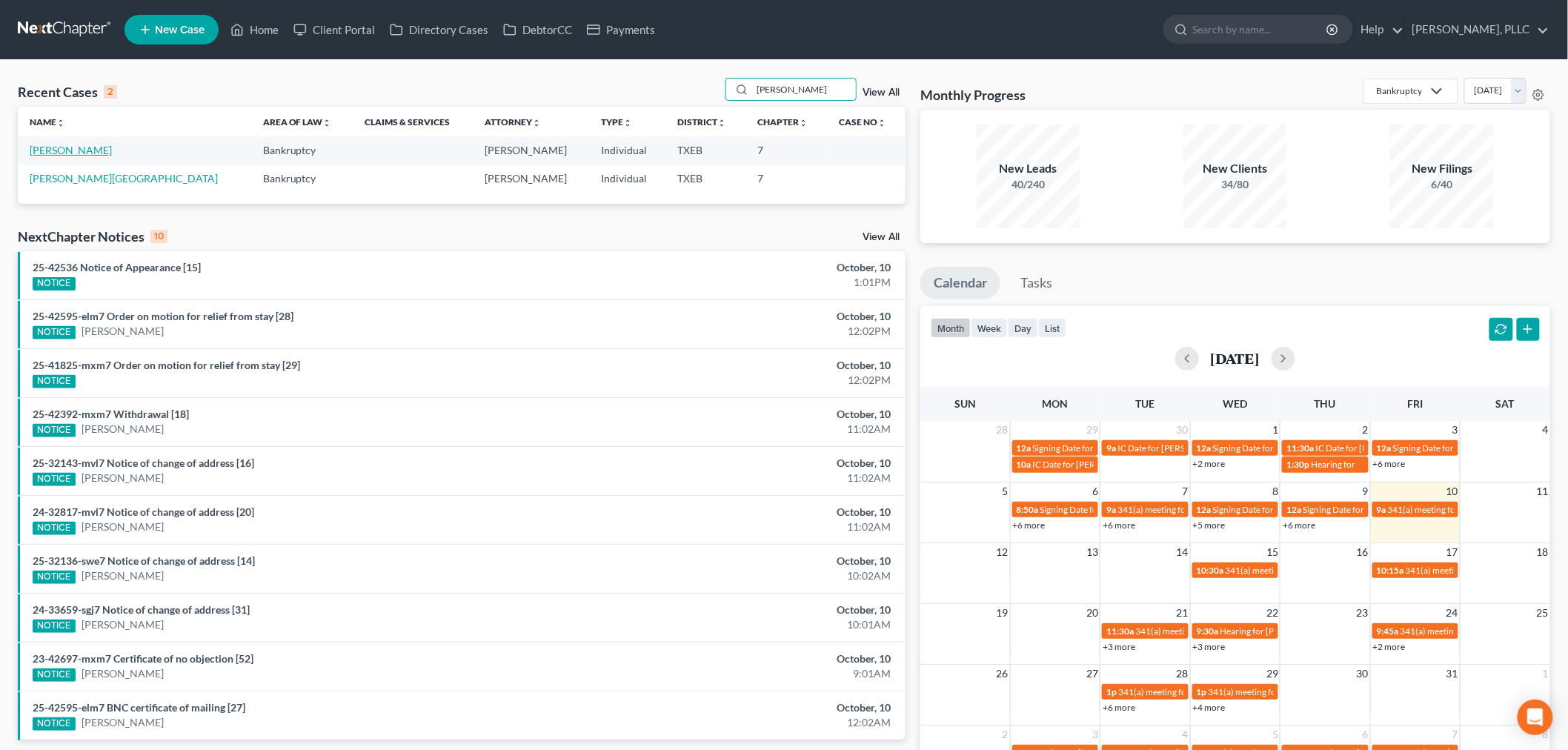
type input "[PERSON_NAME]"
click at [73, 151] on link "[PERSON_NAME]" at bounding box center [71, 150] width 82 height 13
select select "4"
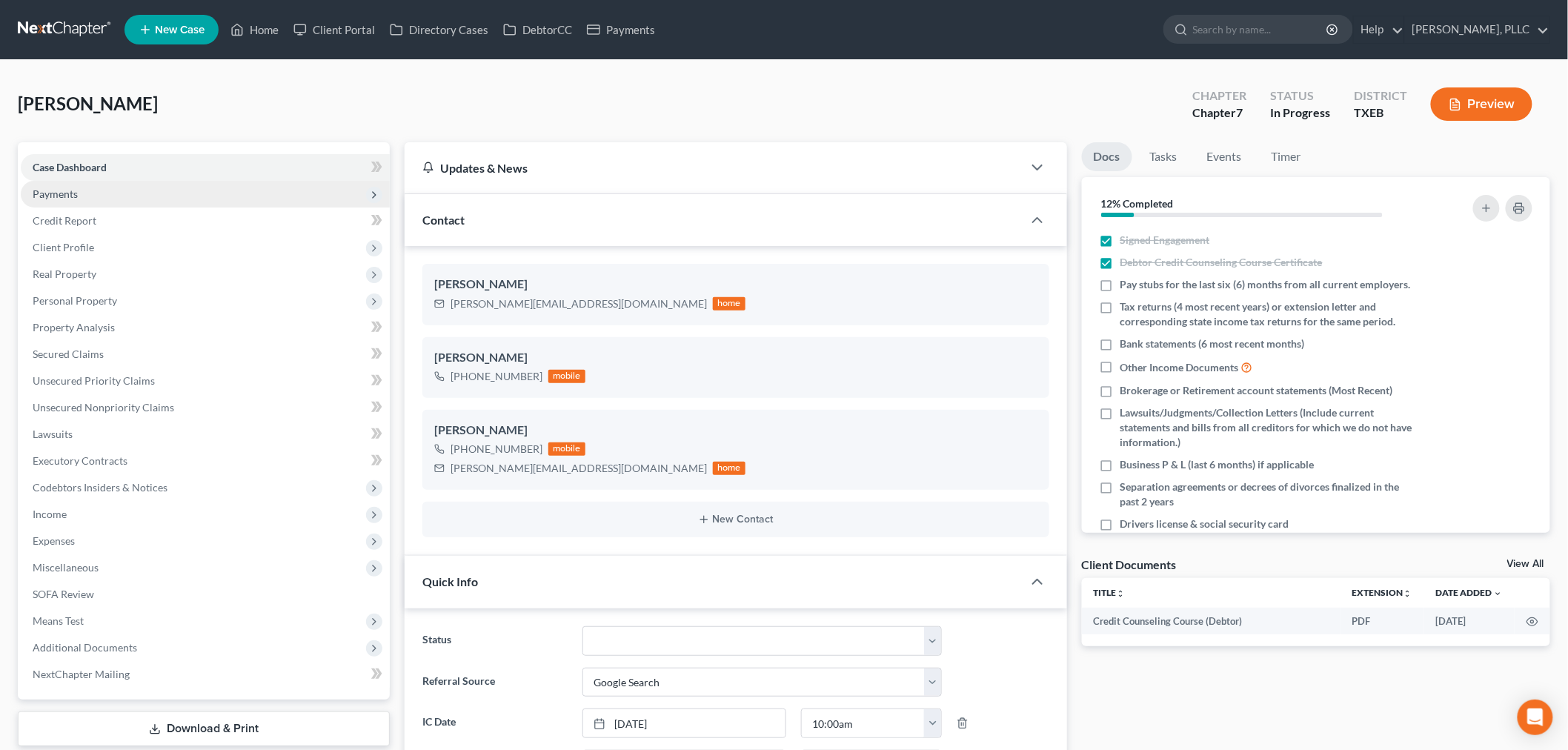
click at [71, 191] on span "Payments" at bounding box center [55, 194] width 45 height 13
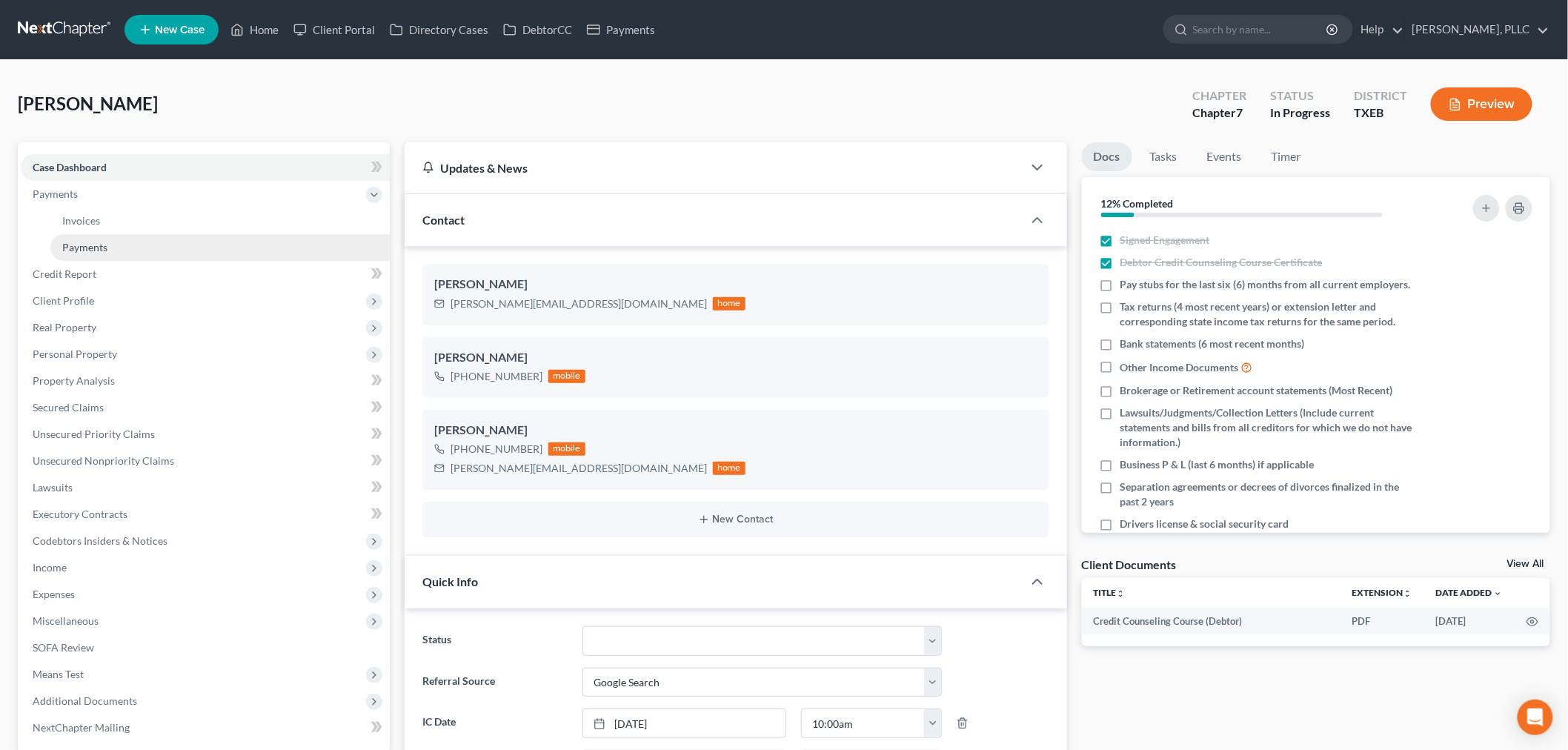
click at [97, 245] on span "Payments" at bounding box center [84, 247] width 45 height 13
